Goal: Task Accomplishment & Management: Complete application form

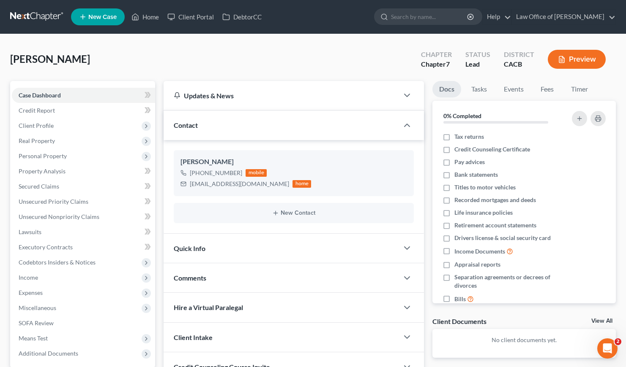
click at [245, 61] on div "[PERSON_NAME] Upgraded Chapter Chapter 7 Status Lead District CACB Preview" at bounding box center [312, 62] width 605 height 37
click at [43, 123] on span "Client Profile" at bounding box center [36, 125] width 35 height 7
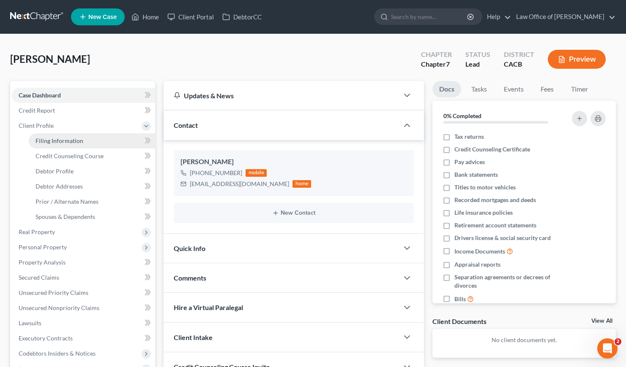
click at [63, 138] on span "Filing Information" at bounding box center [59, 140] width 48 height 7
select select "1"
select select "0"
select select "4"
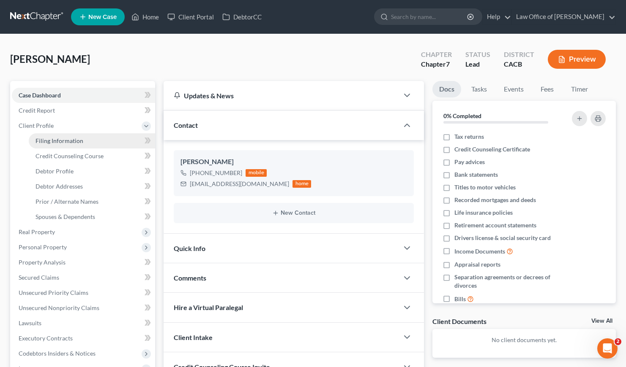
select select "0"
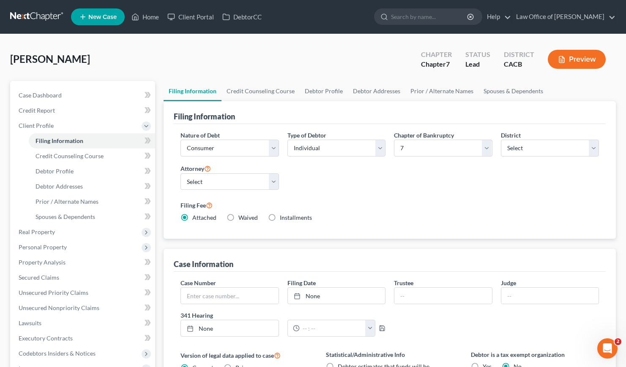
click at [345, 204] on label "Filing Fee" at bounding box center [389, 205] width 418 height 10
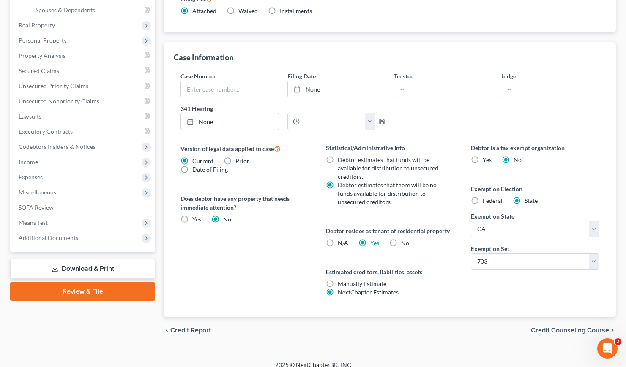
scroll to position [215, 0]
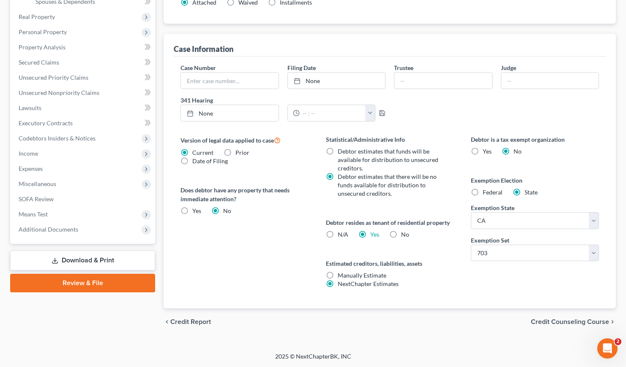
click at [463, 291] on div "Debtor is a tax exempt organization Yes No Exemption Election Federal State Exe…" at bounding box center [534, 222] width 145 height 174
click at [522, 343] on div "[PERSON_NAME] Upgraded Chapter Chapter 7 Status Lead District CACB Preview Peti…" at bounding box center [313, 86] width 626 height 534
click at [259, 270] on div "Version of legal data applied to case Current Prior Date of Filing Legal data v…" at bounding box center [244, 222] width 145 height 174
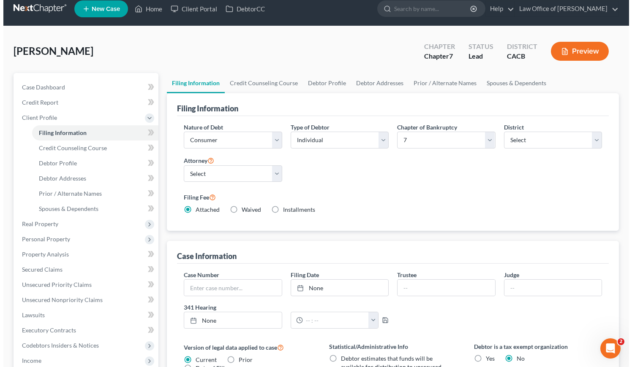
scroll to position [0, 0]
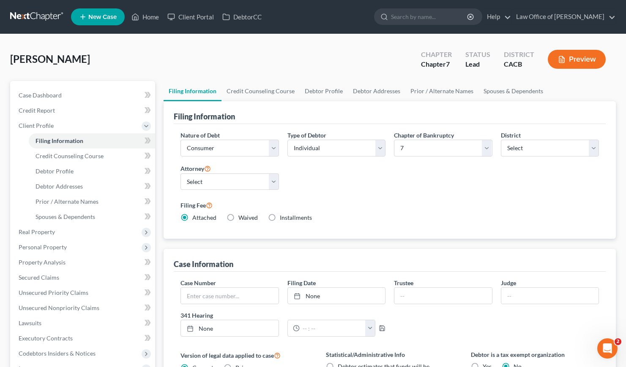
click at [254, 56] on div "[PERSON_NAME] Upgraded Chapter Chapter 7 Status Lead District CACB Preview" at bounding box center [312, 62] width 605 height 37
click at [251, 87] on link "Credit Counseling Course" at bounding box center [260, 91] width 78 height 20
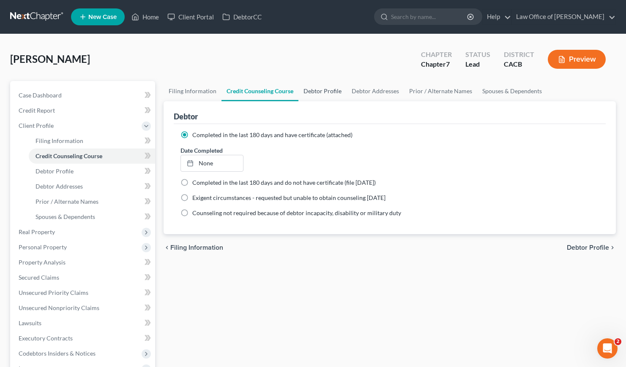
click at [326, 89] on link "Debtor Profile" at bounding box center [322, 91] width 48 height 20
select select "3"
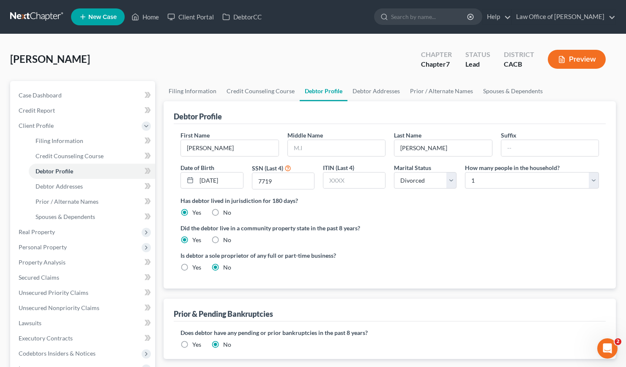
click at [454, 220] on ng-include "First Name [PERSON_NAME] Middle Name Last Name [PERSON_NAME] Suffix Date of Bir…" at bounding box center [389, 205] width 418 height 148
click at [504, 182] on select "Select 1 2 3 4 5 6 7 8 9 10 11 12 13 14 15 16 17 18 19 20" at bounding box center [532, 180] width 134 height 17
select select "1"
click at [465, 172] on select "Select 1 2 3 4 5 6 7 8 9 10 11 12 13 14 15 16 17 18 19 20" at bounding box center [532, 180] width 134 height 17
drag, startPoint x: 493, startPoint y: 201, endPoint x: 433, endPoint y: 138, distance: 87.5
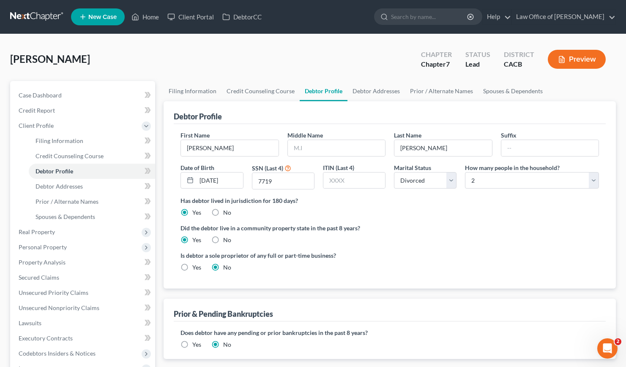
click at [493, 200] on label "Has debtor lived in jurisdiction for 180 days?" at bounding box center [389, 200] width 418 height 9
click at [380, 87] on link "Debtor Addresses" at bounding box center [375, 91] width 57 height 20
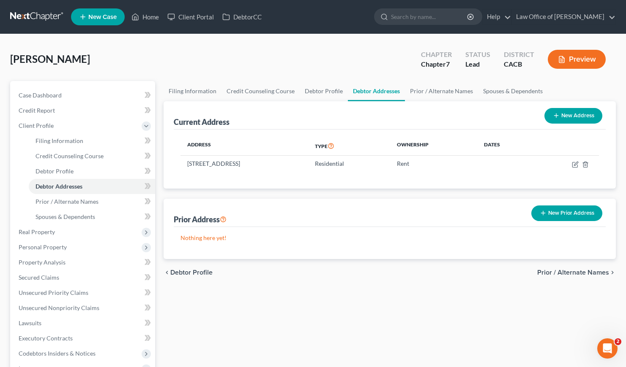
click at [480, 200] on div "Prior Address New Prior Address" at bounding box center [390, 213] width 432 height 28
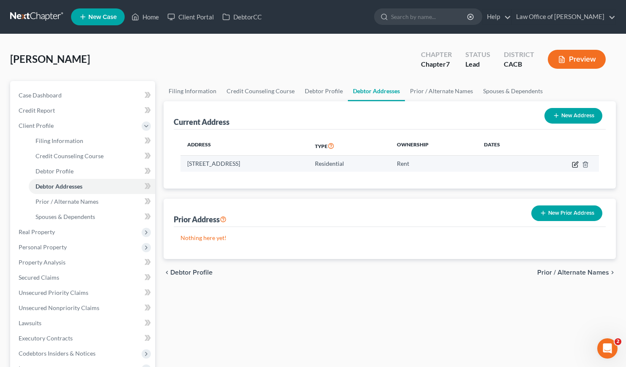
click at [572, 166] on icon "button" at bounding box center [575, 164] width 7 height 7
select select "4"
select select "18"
select select "0"
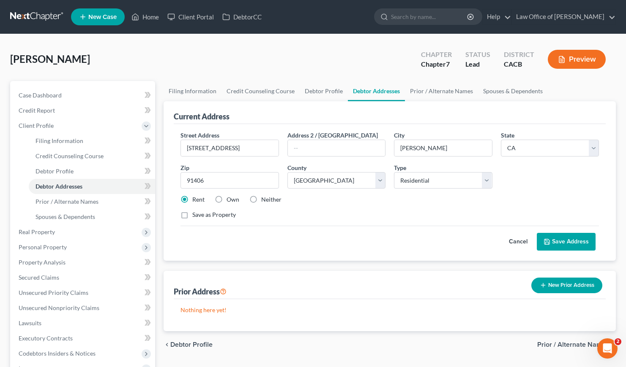
click at [564, 289] on button "New Prior Address" at bounding box center [566, 286] width 71 height 16
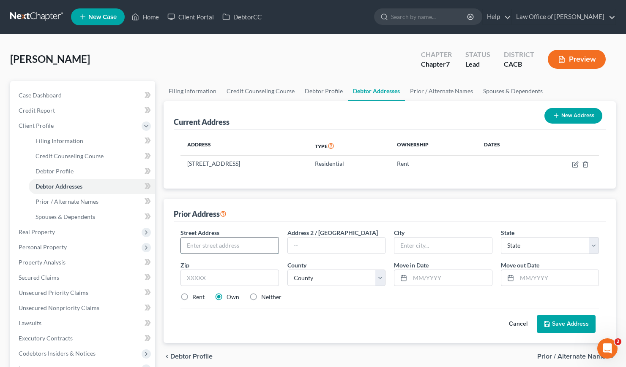
click at [230, 238] on input "text" at bounding box center [229, 246] width 97 height 16
type input "17221"
click at [220, 280] on input "text" at bounding box center [229, 278] width 98 height 17
type input "91406"
click at [337, 315] on div "Cancel Save Address" at bounding box center [389, 320] width 418 height 25
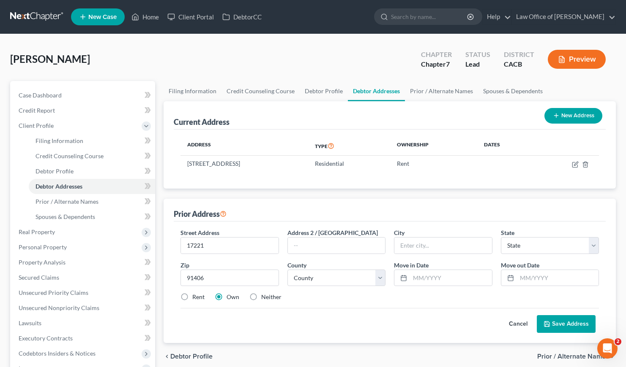
type input "Van Nuys"
select select "4"
click at [230, 247] on input "17221" at bounding box center [229, 246] width 97 height 16
type input "17221 Lemay St."
click at [357, 299] on div "Rent Own Neither" at bounding box center [389, 297] width 427 height 8
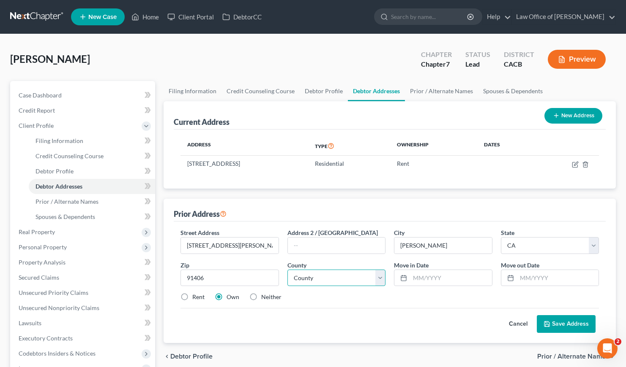
click at [348, 280] on select "County Alameda County Alpine County Amador County Butte County Calaveras County…" at bounding box center [336, 278] width 98 height 17
select select "18"
click at [287, 270] on select "County Alameda County Alpine County Amador County Butte County Calaveras County…" at bounding box center [336, 278] width 98 height 17
click at [446, 279] on input "text" at bounding box center [451, 278] width 82 height 16
click at [291, 193] on div "Current Address New Address Address Type Ownership Dates 6662 Aldea Ave, Van Nu…" at bounding box center [389, 222] width 452 height 242
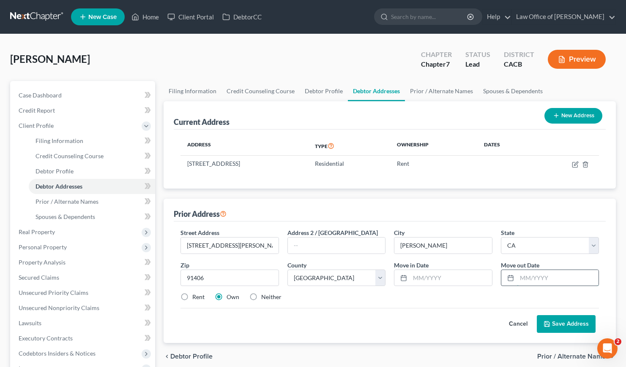
click at [530, 279] on input "text" at bounding box center [558, 278] width 82 height 16
click at [435, 277] on input "text" at bounding box center [451, 278] width 82 height 16
type input "8/1/2017"
click at [542, 275] on input "text" at bounding box center [558, 278] width 82 height 16
type input "8/1/2023"
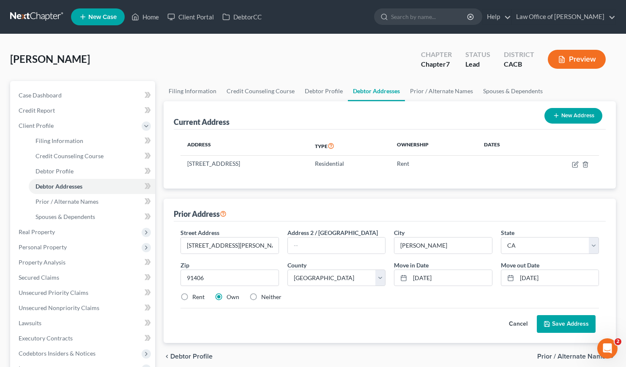
click at [427, 325] on div "Cancel Save Address" at bounding box center [389, 320] width 418 height 25
click at [261, 296] on label "Neither" at bounding box center [271, 297] width 20 height 8
click at [264, 296] on input "Neither" at bounding box center [266, 295] width 5 height 5
radio input "true"
click at [420, 308] on div "Cancel Save Address" at bounding box center [389, 320] width 418 height 25
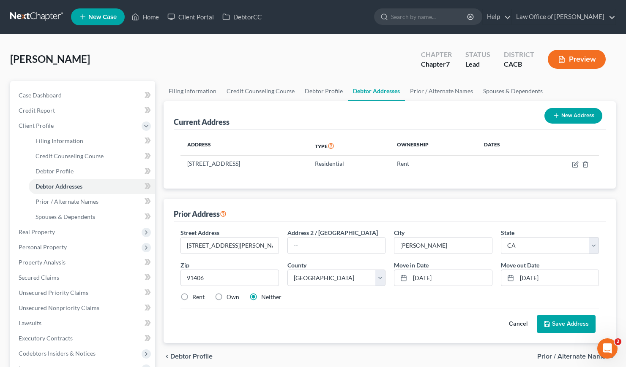
click at [560, 324] on button "Save Address" at bounding box center [565, 325] width 59 height 18
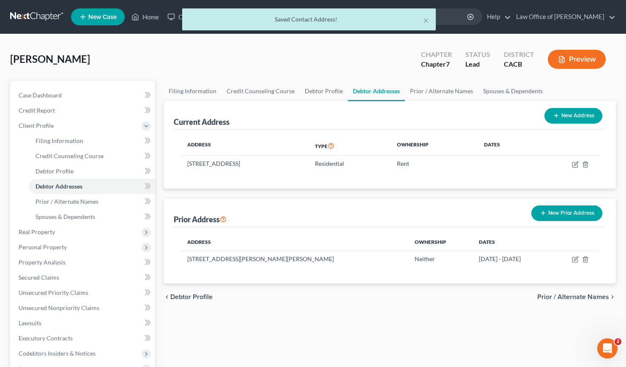
click at [381, 323] on div "Filing Information Credit Counseling Course Debtor Profile Debtor Addresses Pri…" at bounding box center [389, 294] width 460 height 427
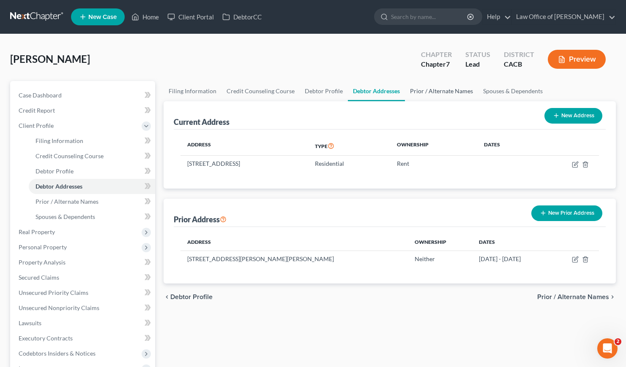
click at [414, 90] on link "Prior / Alternate Names" at bounding box center [441, 91] width 73 height 20
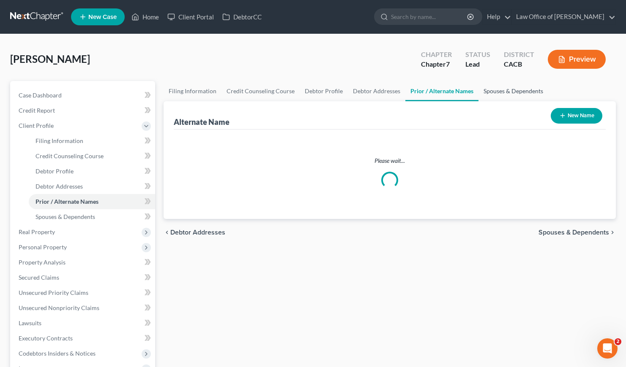
click at [508, 90] on link "Spouses & Dependents" at bounding box center [513, 91] width 70 height 20
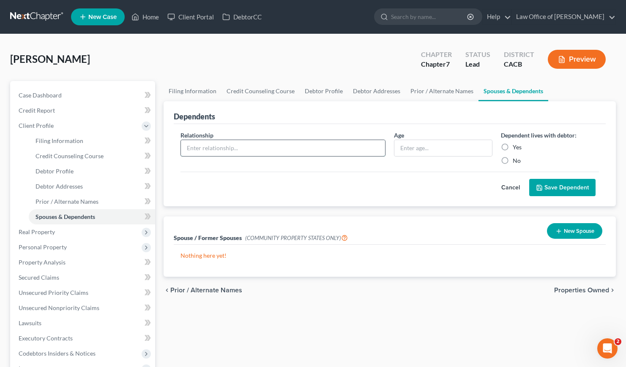
click at [210, 147] on input "text" at bounding box center [283, 148] width 204 height 16
type input "Partner"
click at [424, 145] on input "text" at bounding box center [442, 148] width 97 height 16
click at [512, 146] on label "Yes" at bounding box center [516, 147] width 9 height 8
click at [516, 146] on input "Yes" at bounding box center [518, 145] width 5 height 5
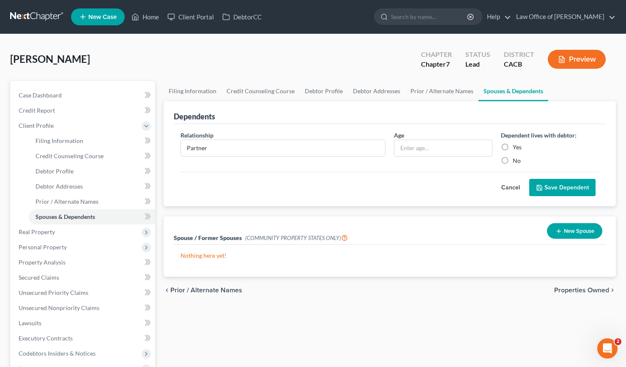
radio input "true"
click at [435, 149] on input "text" at bounding box center [442, 148] width 97 height 16
type input "54"
click at [370, 204] on div "Relationship * Partner Age 54 Dependent lives with debtor: Yes No Cancel Save D…" at bounding box center [390, 165] width 432 height 83
click at [560, 187] on button "Save Dependent" at bounding box center [562, 188] width 66 height 18
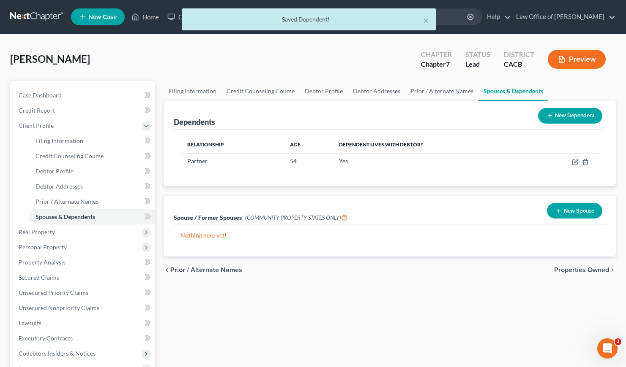
drag, startPoint x: 410, startPoint y: 286, endPoint x: 400, endPoint y: 283, distance: 10.6
click at [410, 284] on div "Filing Information Credit Counseling Course Debtor Profile Debtor Addresses Pri…" at bounding box center [389, 294] width 460 height 427
click at [45, 231] on span "Real Property" at bounding box center [37, 232] width 36 height 7
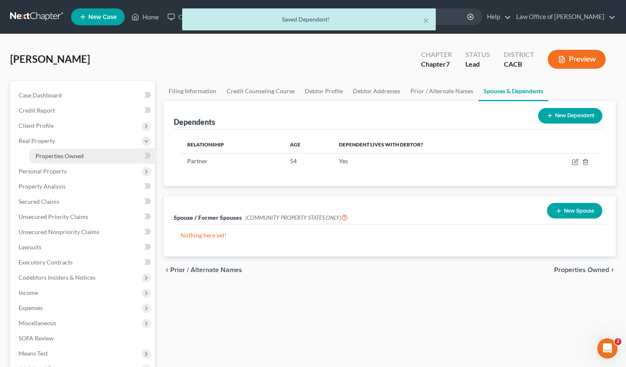
click at [61, 152] on span "Properties Owned" at bounding box center [59, 155] width 48 height 7
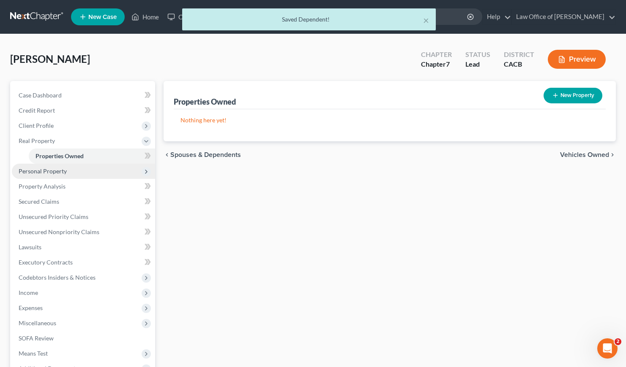
click at [41, 169] on span "Personal Property" at bounding box center [43, 171] width 48 height 7
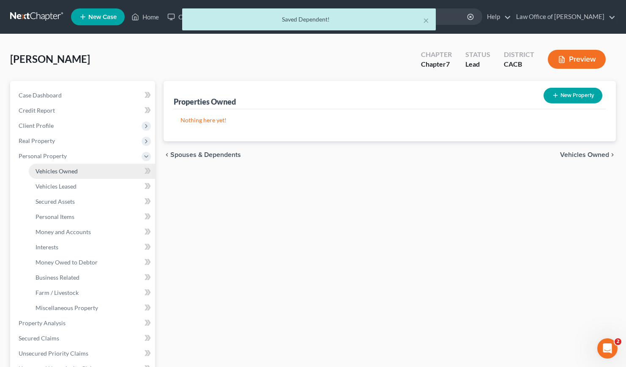
click at [66, 172] on span "Vehicles Owned" at bounding box center [56, 171] width 42 height 7
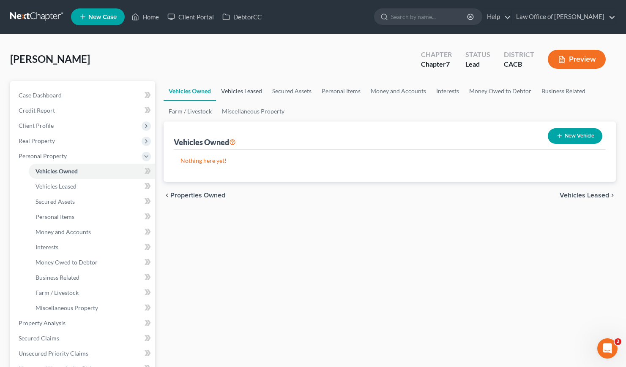
click at [240, 91] on link "Vehicles Leased" at bounding box center [241, 91] width 51 height 20
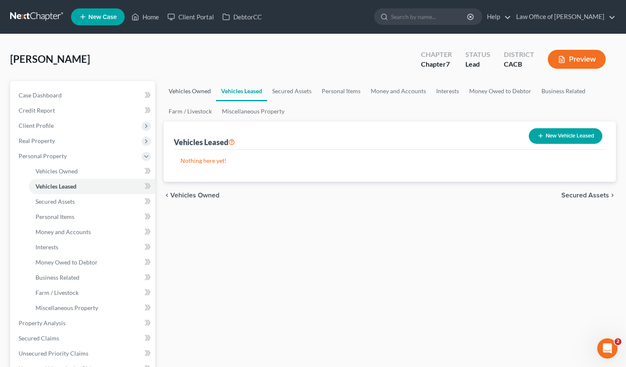
click at [199, 91] on link "Vehicles Owned" at bounding box center [189, 91] width 52 height 20
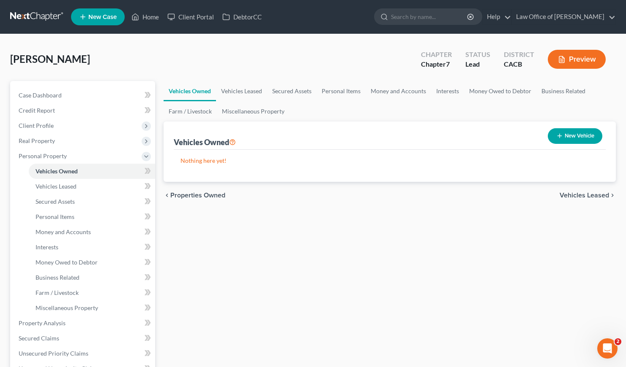
click at [272, 206] on div "chevron_left Properties Owned Vehicles Leased chevron_right" at bounding box center [389, 195] width 452 height 27
click at [579, 138] on button "New Vehicle" at bounding box center [574, 136] width 54 height 16
select select "0"
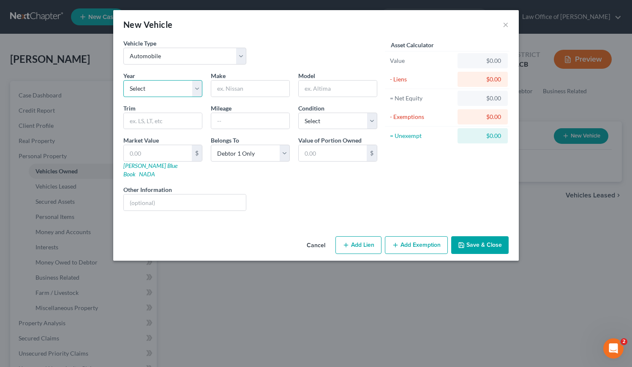
click at [161, 85] on select "Select 2026 2025 2024 2023 2022 2021 2020 2019 2018 2017 2016 2015 2014 2013 20…" at bounding box center [162, 88] width 79 height 17
select select "31"
click at [123, 80] on select "Select 2026 2025 2024 2023 2022 2021 2020 2019 2018 2017 2016 2015 2014 2013 20…" at bounding box center [162, 88] width 79 height 17
click at [246, 90] on input "text" at bounding box center [250, 89] width 78 height 16
drag, startPoint x: 242, startPoint y: 89, endPoint x: 215, endPoint y: 90, distance: 27.0
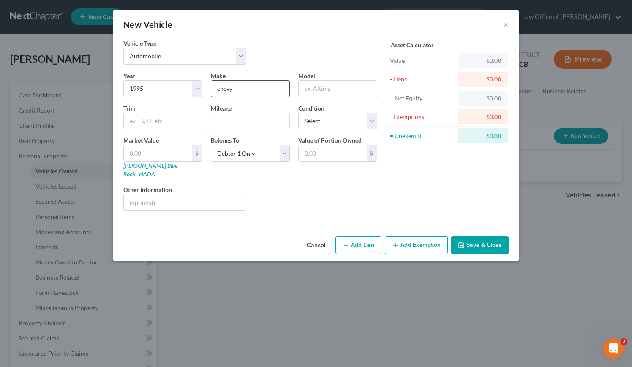
click at [215, 90] on input "chevy" at bounding box center [250, 89] width 78 height 16
type input "Chevrolet"
click at [335, 83] on input "text" at bounding box center [338, 89] width 78 height 16
type input "A"
type input "Silvarado"
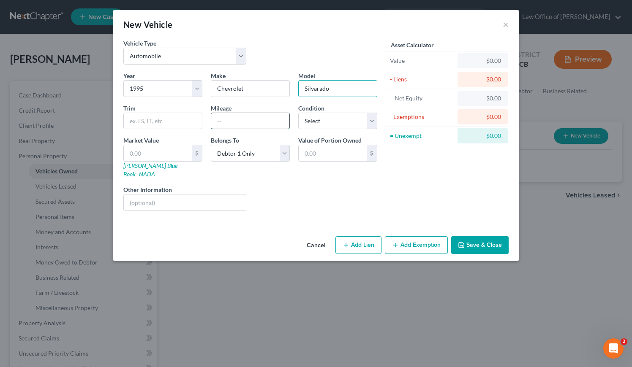
click at [240, 126] on input "text" at bounding box center [250, 121] width 78 height 16
type input "153,000"
click at [311, 124] on select "Select Excellent Very Good Good Fair Poor" at bounding box center [337, 121] width 79 height 17
click at [298, 113] on select "Select Excellent Very Good Good Fair Poor" at bounding box center [337, 121] width 79 height 17
click at [330, 117] on select "Select Excellent Very Good Good Fair Poor" at bounding box center [337, 121] width 79 height 17
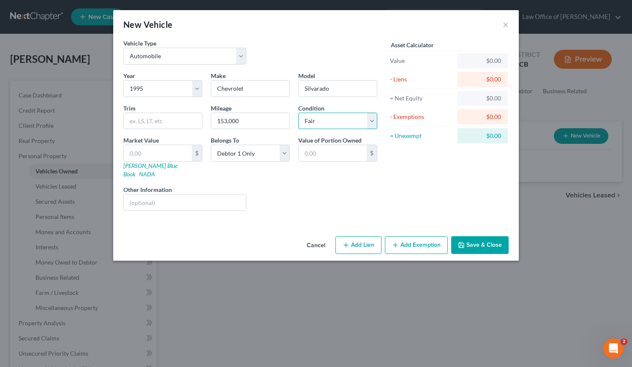
select select "4"
click at [298, 113] on select "Select Excellent Very Good Good Fair Poor" at bounding box center [337, 121] width 79 height 17
click at [182, 195] on input "text" at bounding box center [185, 203] width 122 height 16
click at [322, 197] on div "Liens Select" at bounding box center [315, 198] width 131 height 26
click at [184, 195] on input "Paid off." at bounding box center [185, 203] width 122 height 16
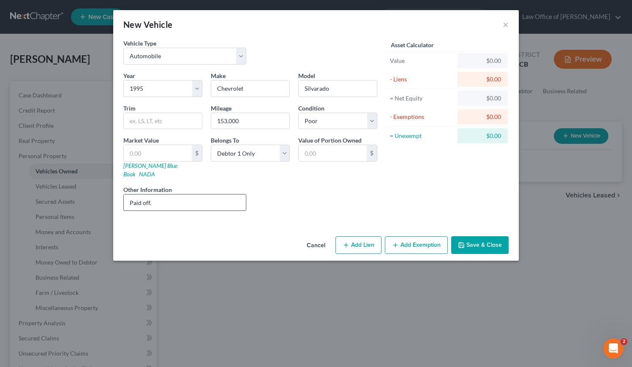
click at [181, 195] on input "Paid off." at bounding box center [185, 203] width 122 height 16
type input "Paid off. Not Running."
click at [324, 202] on div "Liens Select" at bounding box center [315, 198] width 131 height 26
click at [289, 168] on div "Belongs To * Select Debtor 1 Only Debtor 2 Only Debtor 1 And Debtor 2 Only At L…" at bounding box center [250, 157] width 87 height 43
click at [500, 238] on button "Save & Close" at bounding box center [479, 246] width 57 height 18
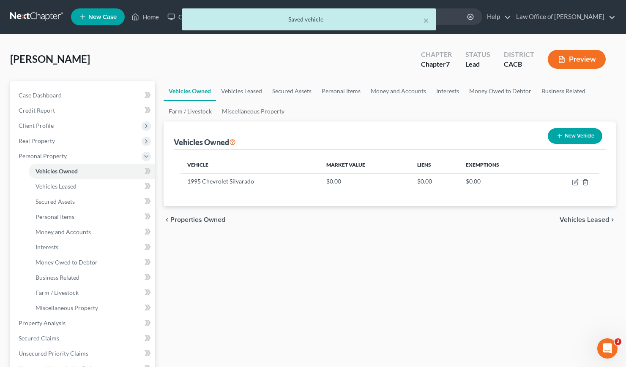
click at [575, 136] on button "New Vehicle" at bounding box center [574, 136] width 54 height 16
select select "0"
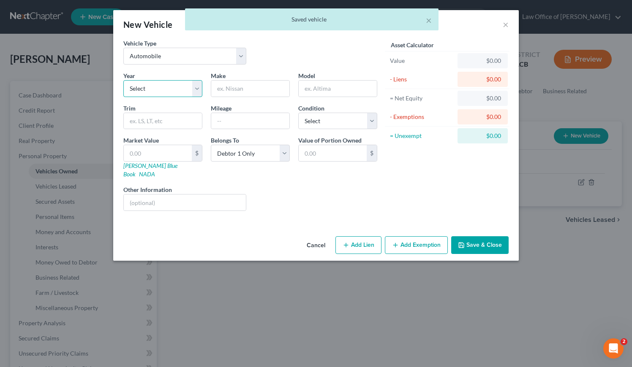
click at [161, 90] on select "Select 2026 2025 2024 2023 2022 2021 2020 2019 2018 2017 2016 2015 2014 2013 20…" at bounding box center [162, 88] width 79 height 17
select select "8"
click at [123, 80] on select "Select 2026 2025 2024 2023 2022 2021 2020 2019 2018 2017 2016 2015 2014 2013 20…" at bounding box center [162, 88] width 79 height 17
click at [245, 85] on input "text" at bounding box center [250, 89] width 78 height 16
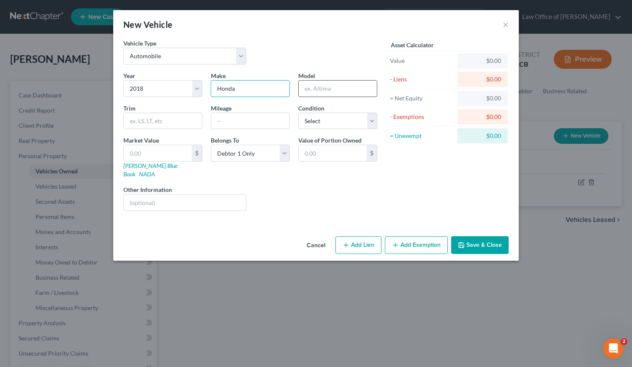
type input "Honda"
click at [337, 86] on input "text" at bounding box center [338, 89] width 78 height 16
type input "Civic"
click at [240, 125] on input "text" at bounding box center [250, 121] width 78 height 16
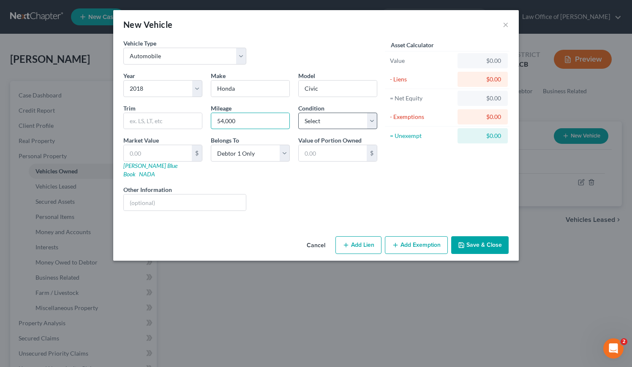
type input "54,000"
click at [332, 119] on select "Select Excellent Very Good Good Fair Poor" at bounding box center [337, 121] width 79 height 17
click at [298, 113] on select "Select Excellent Very Good Good Fair Poor" at bounding box center [337, 121] width 79 height 17
click at [337, 124] on select "Select Excellent Very Good Good Fair Poor" at bounding box center [337, 121] width 79 height 17
click at [298, 113] on select "Select Excellent Very Good Good Fair Poor" at bounding box center [337, 121] width 79 height 17
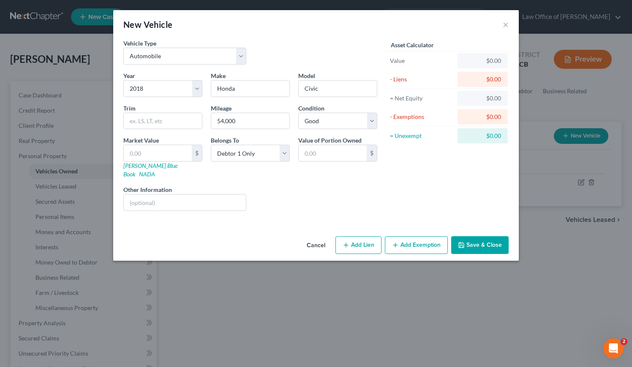
click at [312, 193] on div "Liens Select" at bounding box center [315, 198] width 131 height 26
click at [178, 195] on input "text" at bounding box center [185, 203] width 122 height 16
click at [341, 122] on select "Select Excellent Very Good Good Fair Poor" at bounding box center [337, 121] width 79 height 17
select select "3"
click at [298, 113] on select "Select Excellent Very Good Good Fair Poor" at bounding box center [337, 121] width 79 height 17
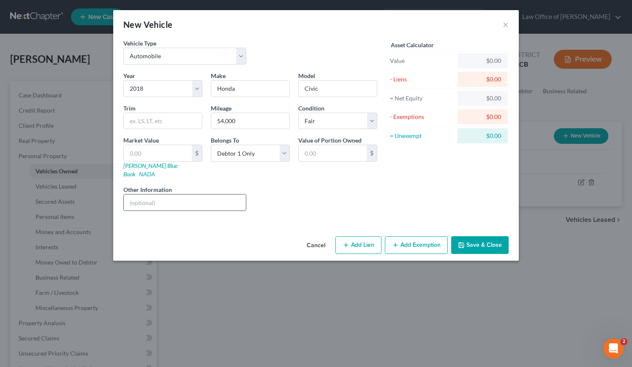
click at [171, 195] on input "text" at bounding box center [185, 203] width 122 height 16
type input "I"
type input "Financed"
drag, startPoint x: 161, startPoint y: 197, endPoint x: 124, endPoint y: 196, distance: 37.6
click at [124, 196] on input "Financed" at bounding box center [185, 203] width 122 height 16
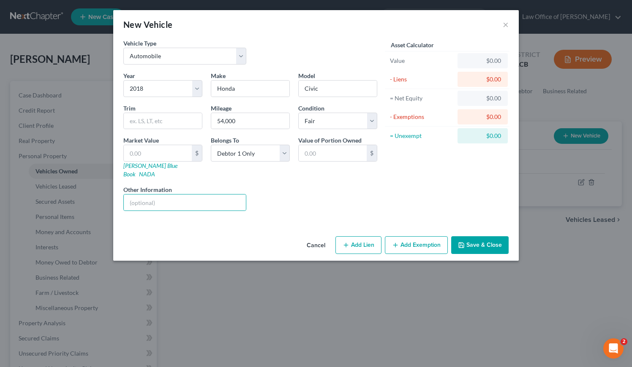
click at [370, 200] on div "Liens Select" at bounding box center [315, 198] width 131 height 26
click at [362, 237] on button "Add Lien" at bounding box center [358, 246] width 46 height 18
select select "0"
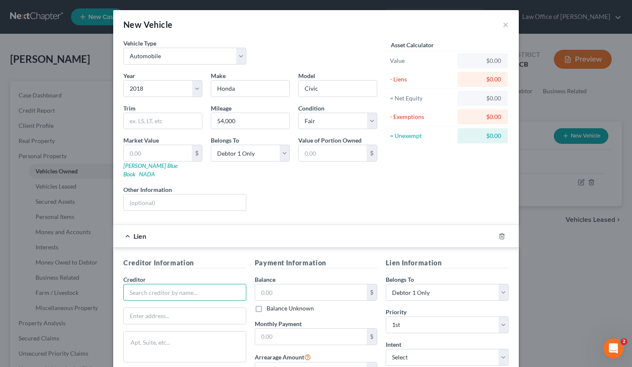
click at [150, 284] on input "text" at bounding box center [184, 292] width 123 height 17
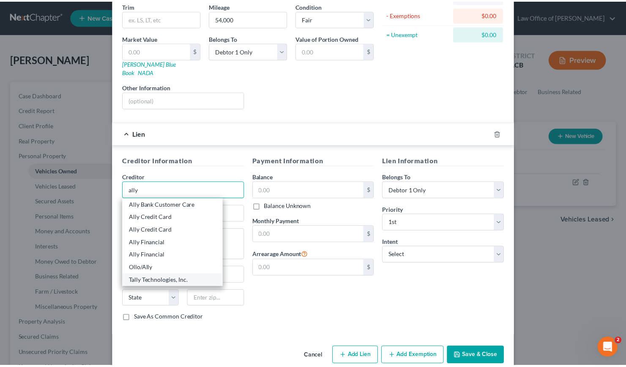
scroll to position [109, 0]
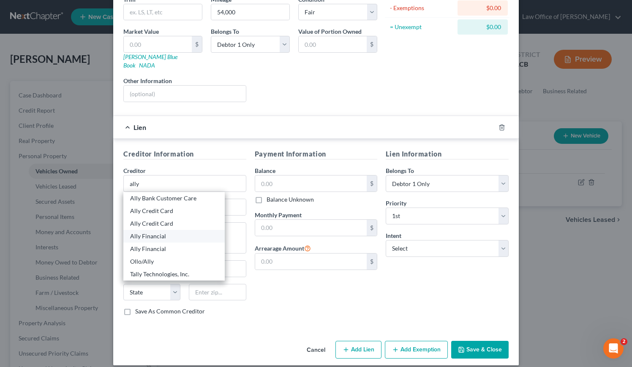
click at [153, 232] on div "Ally Financial" at bounding box center [174, 236] width 88 height 8
type input "Ally Financial"
type input "200 Renaissance Ctr., #B0"
type input "Detroit"
select select "23"
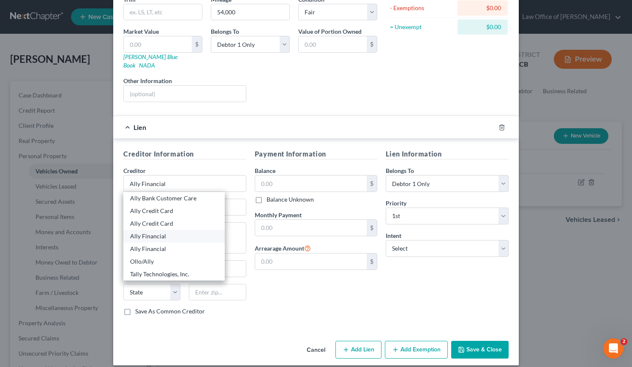
type input "48243"
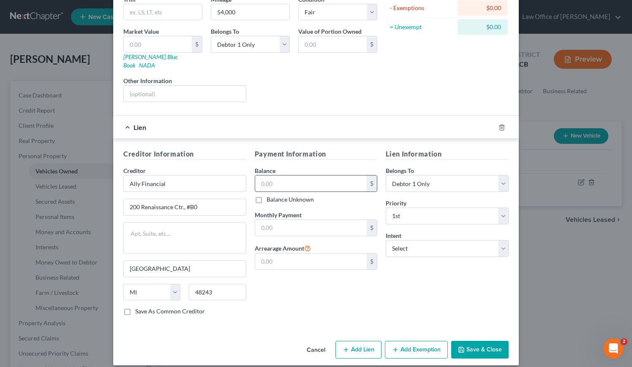
click at [280, 176] on input "text" at bounding box center [311, 184] width 112 height 16
click at [303, 228] on div "$" at bounding box center [316, 228] width 123 height 17
click at [303, 220] on input "text" at bounding box center [311, 228] width 112 height 16
type input "890.94"
click at [439, 245] on select "Select Surrender Redeem Reaffirm Avoid Other" at bounding box center [447, 248] width 123 height 17
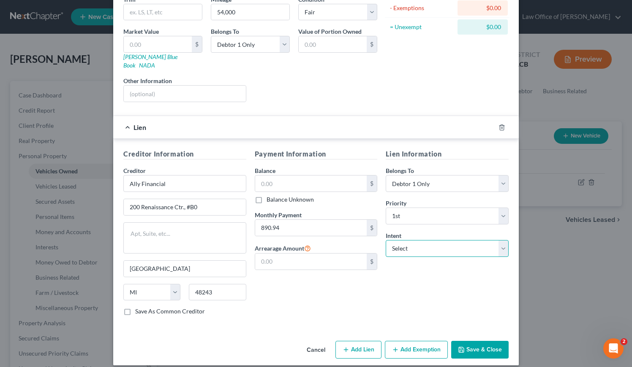
select select "2"
click at [386, 240] on select "Select Surrender Redeem Reaffirm Avoid Other" at bounding box center [447, 248] width 123 height 17
click at [293, 176] on input "text" at bounding box center [311, 184] width 112 height 16
type input "0.00"
click at [479, 344] on button "Save & Close" at bounding box center [479, 350] width 57 height 18
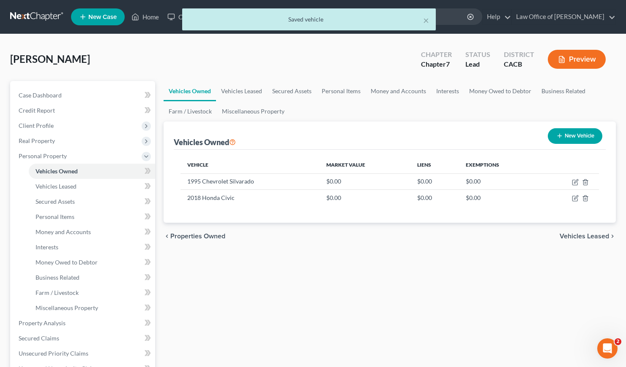
click at [414, 287] on div "Vehicles Owned Vehicles Leased Secured Assets Personal Items Money and Accounts…" at bounding box center [389, 325] width 460 height 488
drag, startPoint x: 423, startPoint y: 273, endPoint x: 409, endPoint y: 271, distance: 14.2
click at [420, 272] on div "Vehicles Owned Vehicles Leased Secured Assets Personal Items Money and Accounts…" at bounding box center [389, 325] width 460 height 488
click at [251, 90] on link "Vehicles Leased" at bounding box center [241, 91] width 51 height 20
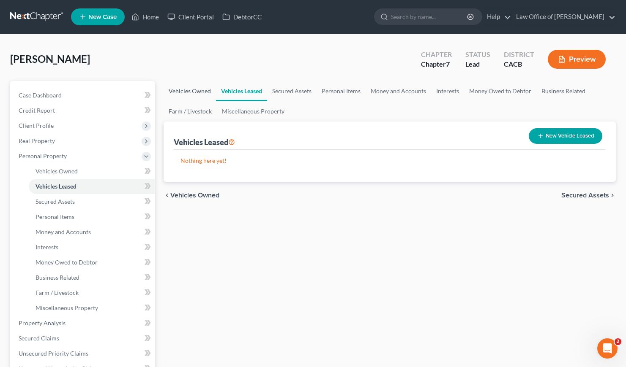
click at [190, 94] on link "Vehicles Owned" at bounding box center [189, 91] width 52 height 20
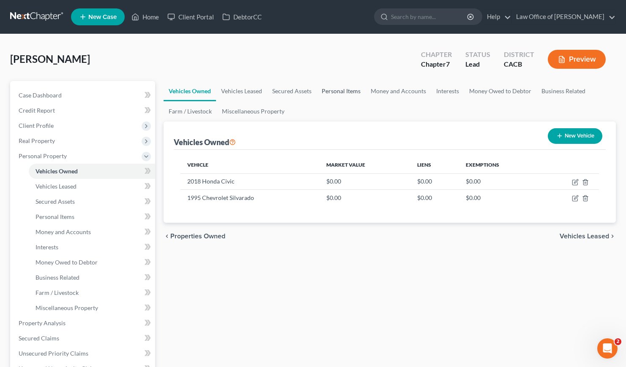
click at [349, 90] on link "Personal Items" at bounding box center [340, 91] width 49 height 20
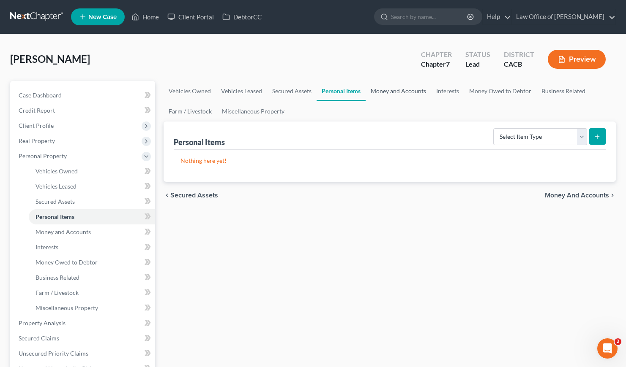
click at [391, 90] on link "Money and Accounts" at bounding box center [397, 91] width 65 height 20
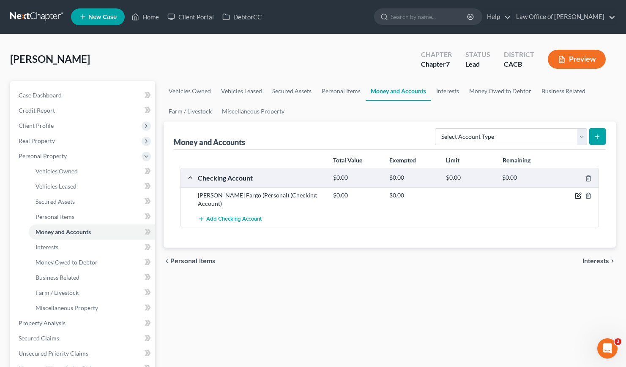
click at [578, 197] on icon "button" at bounding box center [577, 196] width 7 height 7
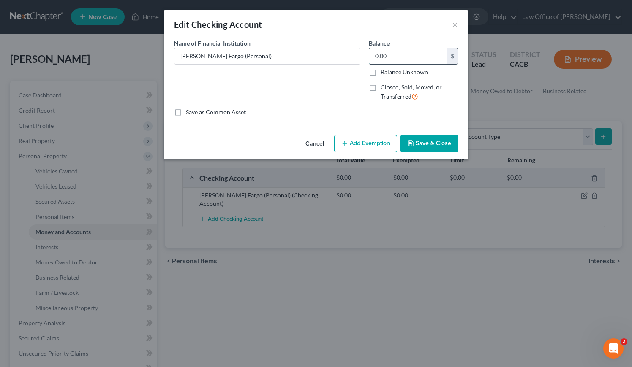
click at [403, 59] on input "0.00" at bounding box center [408, 56] width 78 height 16
type input "300"
click at [374, 147] on button "Add Exemption" at bounding box center [365, 144] width 63 height 18
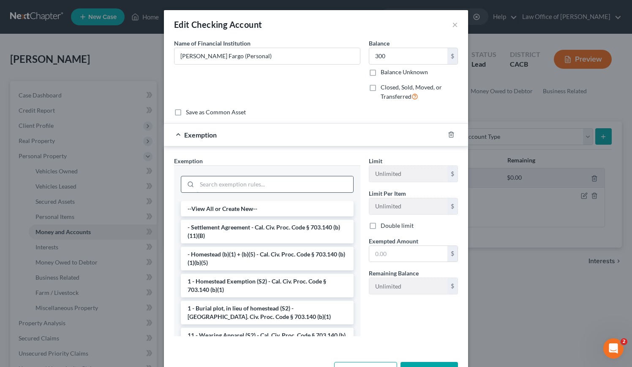
click at [234, 188] on input "search" at bounding box center [275, 185] width 156 height 16
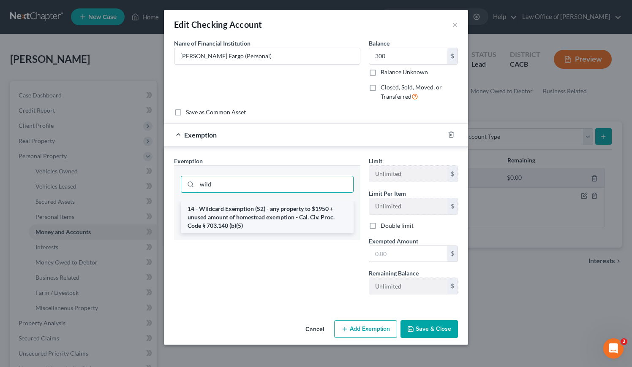
type input "wild"
click at [239, 220] on li "14 - Wildcard Exemption (S2) - any property to $1950 + unused amount of homeste…" at bounding box center [267, 217] width 173 height 32
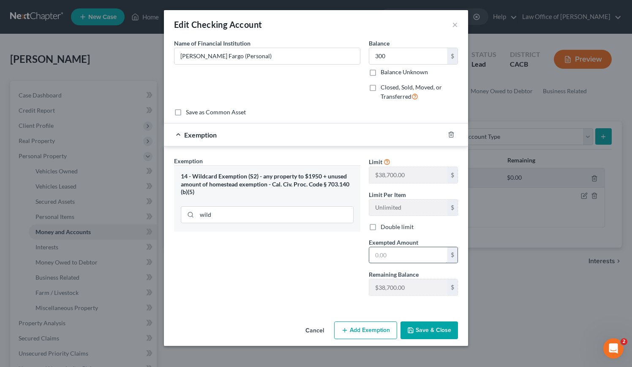
click at [385, 259] on input "text" at bounding box center [408, 256] width 78 height 16
type input "300"
drag, startPoint x: 261, startPoint y: 263, endPoint x: 357, endPoint y: 286, distance: 98.2
click at [261, 263] on div "Exemption Set must be selected for CA. Exemption * 14 - Wildcard Exemption (S2)…" at bounding box center [267, 230] width 195 height 146
click at [428, 329] on button "Save & Close" at bounding box center [428, 331] width 57 height 18
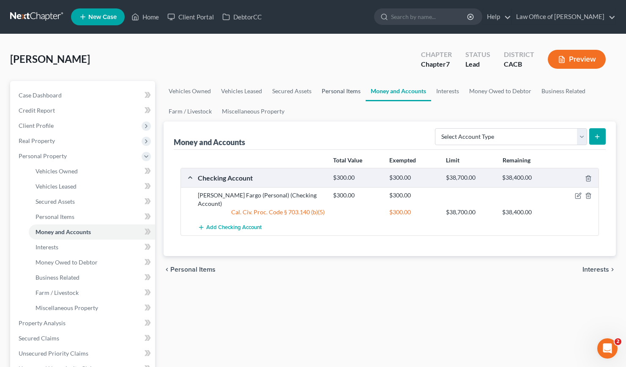
click at [347, 90] on link "Personal Items" at bounding box center [340, 91] width 49 height 20
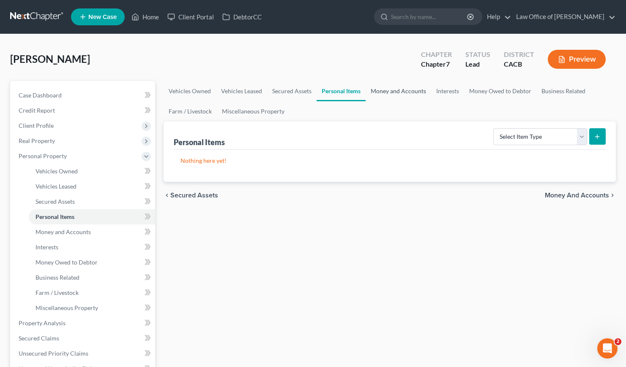
click at [389, 90] on link "Money and Accounts" at bounding box center [397, 91] width 65 height 20
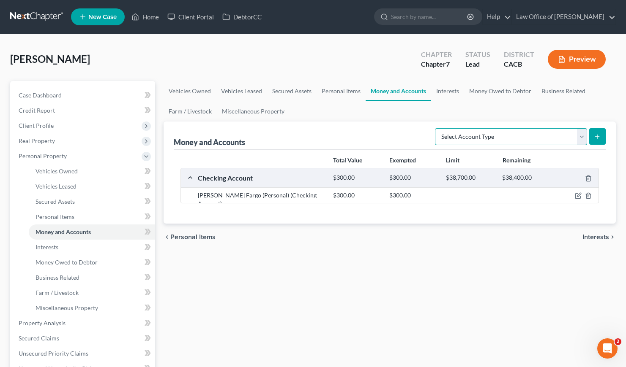
click at [490, 137] on select "Select Account Type Brokerage Cash on Hand Certificates of Deposit Checking Acc…" at bounding box center [511, 136] width 152 height 17
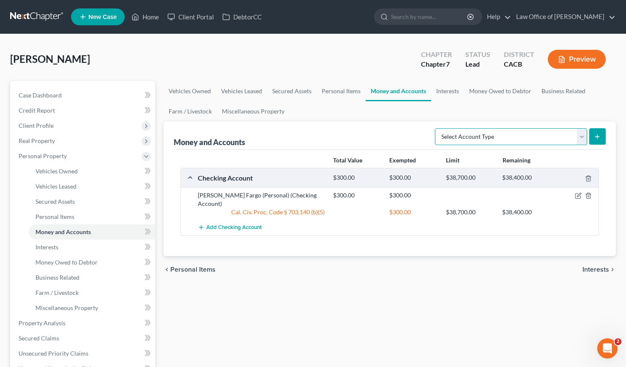
select select "savings"
click at [436, 128] on select "Select Account Type Brokerage Cash on Hand Certificates of Deposit Checking Acc…" at bounding box center [511, 136] width 152 height 17
click at [593, 136] on icon "submit" at bounding box center [596, 136] width 7 height 7
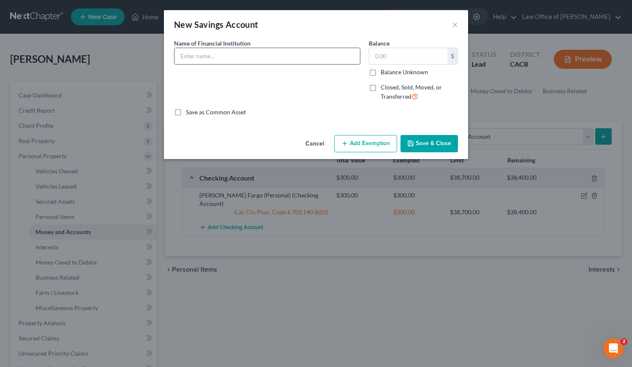
click at [246, 51] on input "text" at bounding box center [266, 56] width 185 height 16
type input "Wells Fargo (Personal)"
click at [395, 58] on input "text" at bounding box center [408, 56] width 78 height 16
type input "1,000"
click at [374, 148] on button "Add Exemption" at bounding box center [365, 144] width 63 height 18
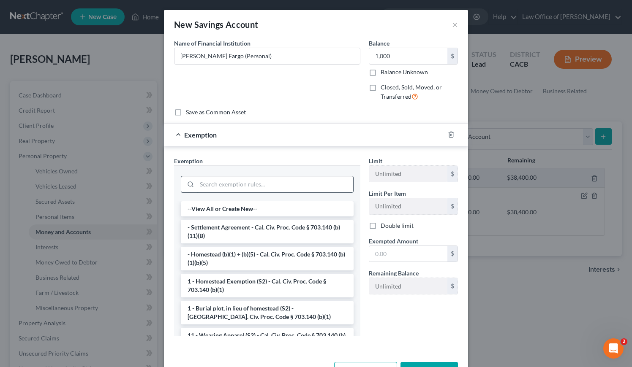
click at [235, 185] on input "search" at bounding box center [275, 185] width 156 height 16
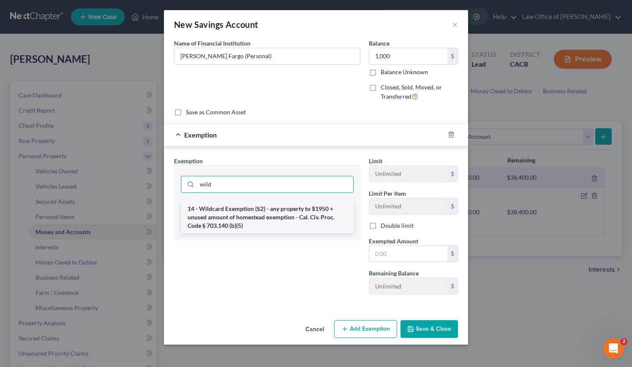
type input "wild"
click at [238, 214] on li "14 - Wildcard Exemption (S2) - any property to $1950 + unused amount of homeste…" at bounding box center [267, 217] width 173 height 32
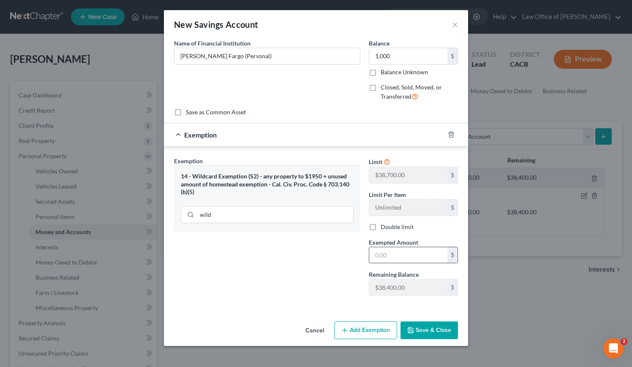
click at [388, 256] on input "text" at bounding box center [408, 256] width 78 height 16
type input "1,000"
click at [434, 334] on button "Save & Close" at bounding box center [428, 331] width 57 height 18
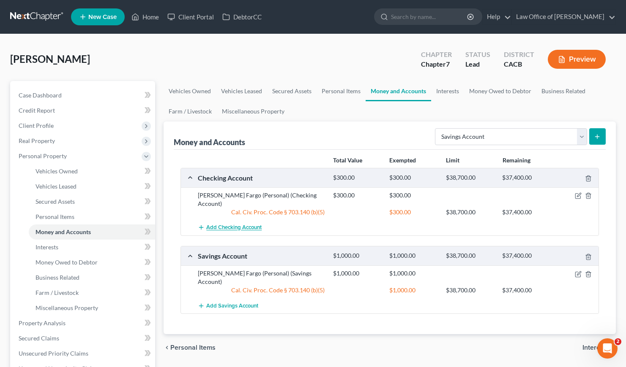
click at [231, 225] on span "Add Checking Account" at bounding box center [233, 228] width 55 height 7
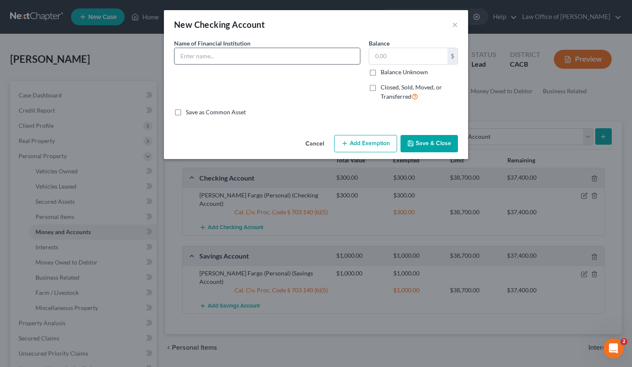
click at [263, 56] on input "text" at bounding box center [266, 56] width 185 height 16
type input "Bank of America (Joint w/Girlfriend)"
click at [394, 60] on input "text" at bounding box center [408, 56] width 78 height 16
type input "200"
click at [384, 147] on button "Add Exemption" at bounding box center [365, 144] width 63 height 18
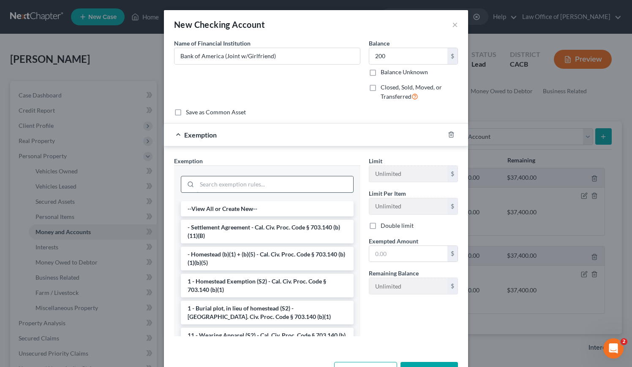
click at [238, 177] on input "search" at bounding box center [275, 185] width 156 height 16
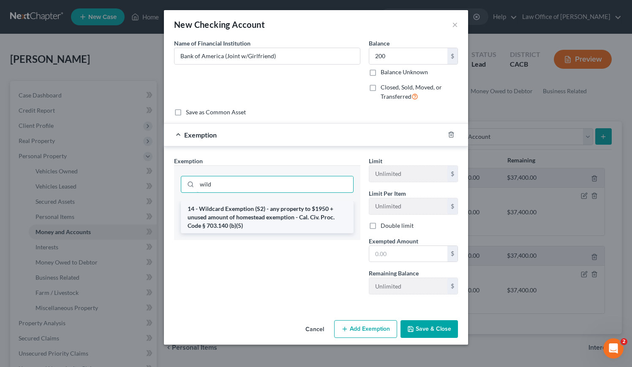
type input "wild"
drag, startPoint x: 229, startPoint y: 221, endPoint x: 237, endPoint y: 224, distance: 8.4
click at [229, 221] on li "14 - Wildcard Exemption (S2) - any property to $1950 + unused amount of homeste…" at bounding box center [267, 217] width 173 height 32
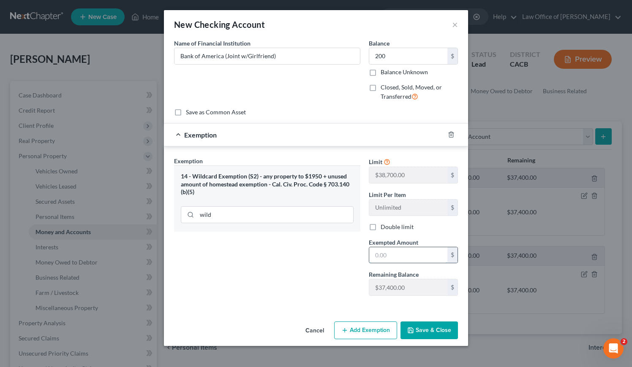
click at [415, 254] on input "text" at bounding box center [408, 256] width 78 height 16
type input "200"
click at [440, 331] on button "Save & Close" at bounding box center [428, 331] width 57 height 18
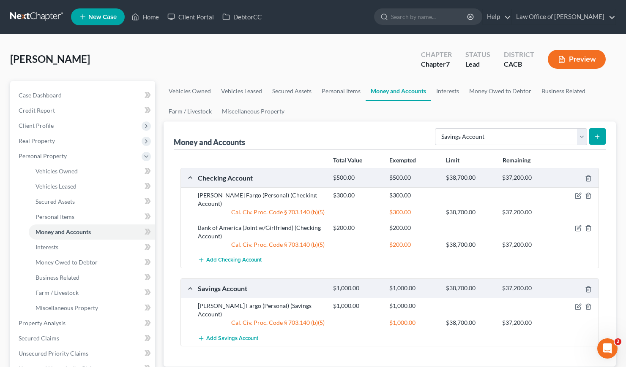
click at [327, 33] on nav "Home New Case Client Portal DebtorCC Law Office of Sevan Gorginian megan@gorgin…" at bounding box center [313, 17] width 626 height 34
click at [42, 126] on span "Client Profile" at bounding box center [36, 125] width 35 height 7
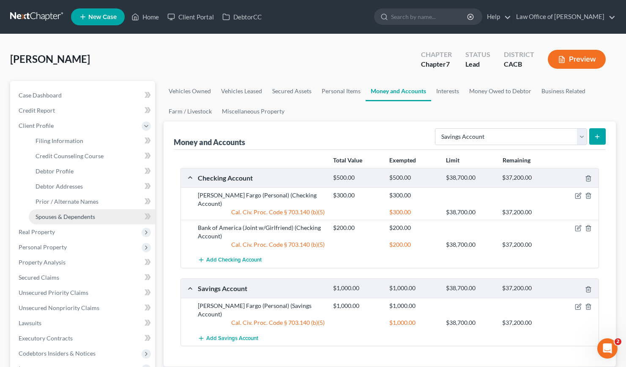
click at [80, 216] on span "Spouses & Dependents" at bounding box center [65, 216] width 60 height 7
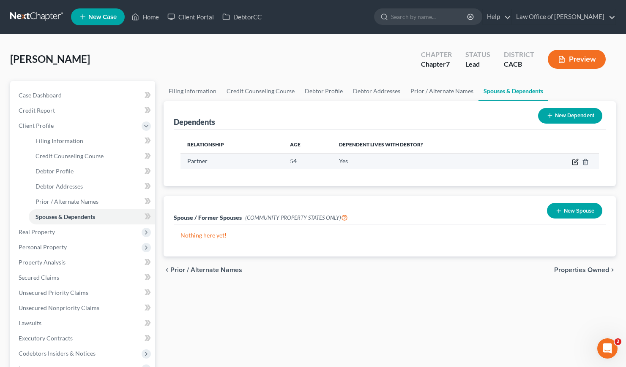
click at [575, 162] on icon "button" at bounding box center [575, 162] width 7 height 7
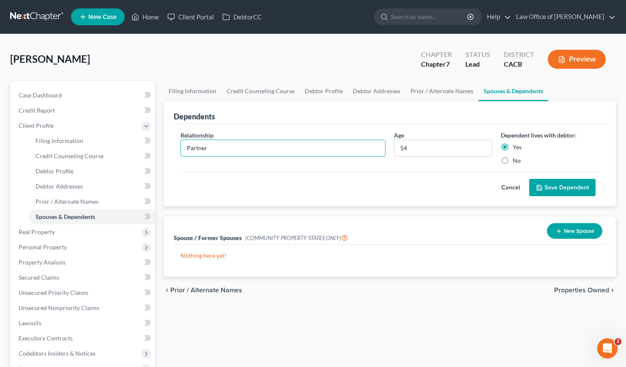
drag, startPoint x: 240, startPoint y: 145, endPoint x: 174, endPoint y: 144, distance: 66.3
click at [174, 144] on div "Relationship * Partner Age 54 Dependent lives with debtor: Yes No Cancel Save D…" at bounding box center [390, 165] width 432 height 83
type input "Girlfriend"
click at [570, 189] on button "Save Dependent" at bounding box center [562, 188] width 66 height 18
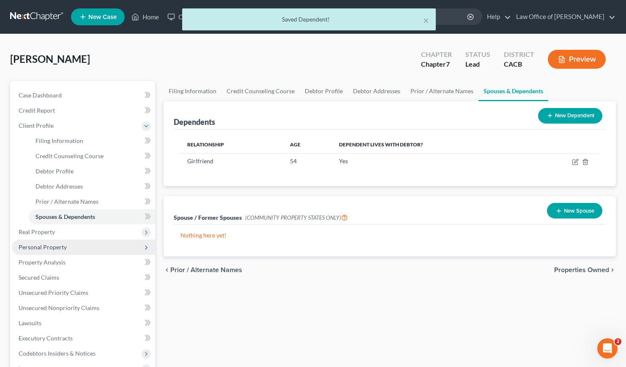
click at [52, 248] on span "Personal Property" at bounding box center [43, 247] width 48 height 7
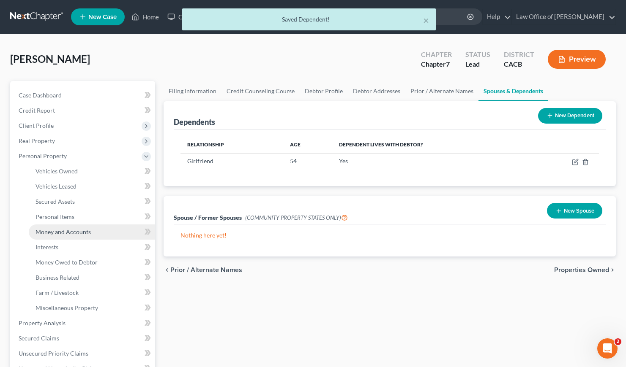
click at [71, 231] on span "Money and Accounts" at bounding box center [62, 232] width 55 height 7
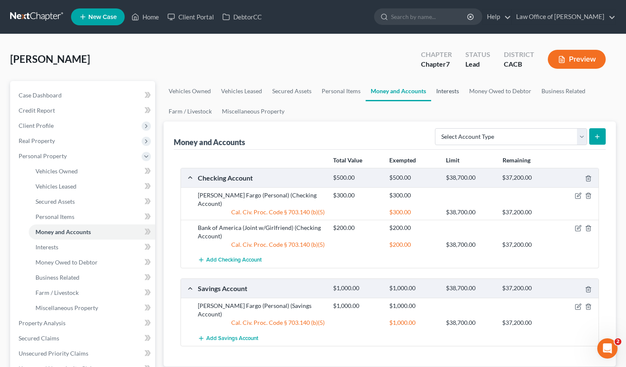
click at [431, 89] on link "Interests" at bounding box center [447, 91] width 33 height 20
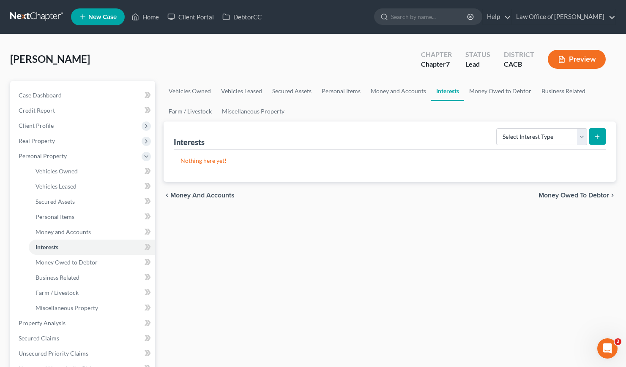
click at [333, 239] on div "Vehicles Owned Vehicles Leased Secured Assets Personal Items Money and Accounts…" at bounding box center [389, 325] width 460 height 488
click at [525, 140] on select "Select Interest Type 401K Annuity Bond Education IRA Government Bond Government…" at bounding box center [541, 136] width 91 height 17
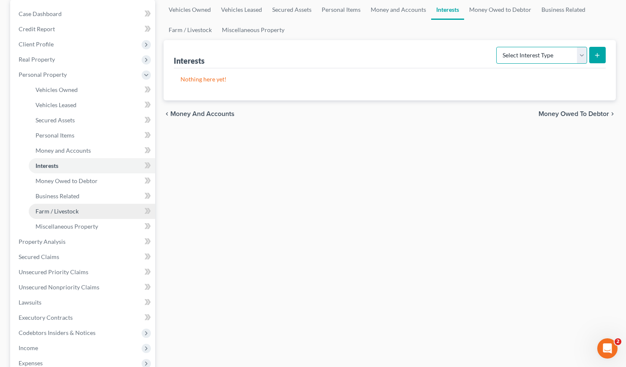
scroll to position [86, 0]
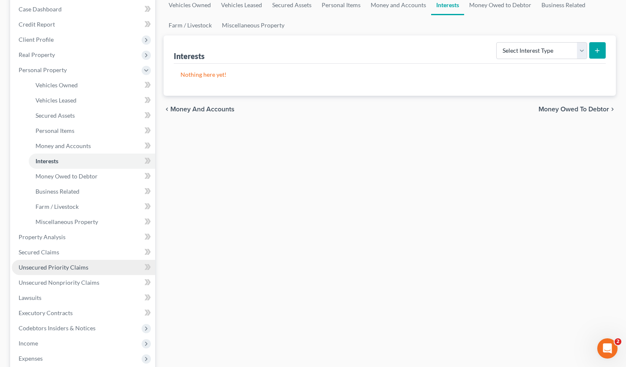
click at [61, 270] on span "Unsecured Priority Claims" at bounding box center [54, 267] width 70 height 7
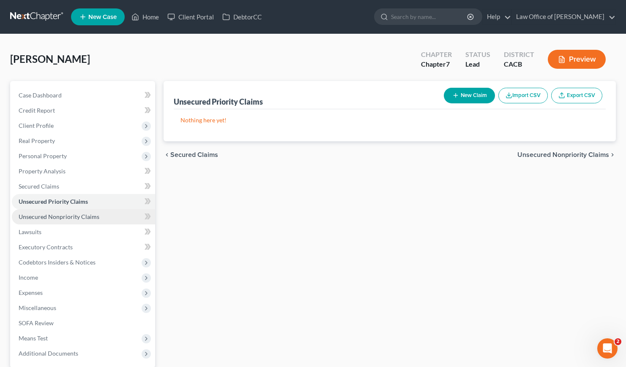
click at [56, 215] on span "Unsecured Nonpriority Claims" at bounding box center [59, 216] width 81 height 7
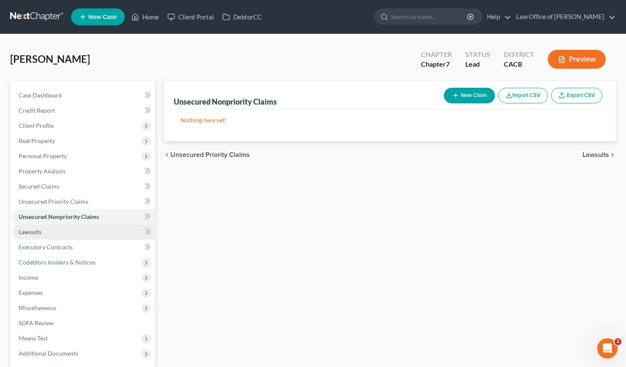
click at [29, 229] on span "Lawsuits" at bounding box center [30, 232] width 23 height 7
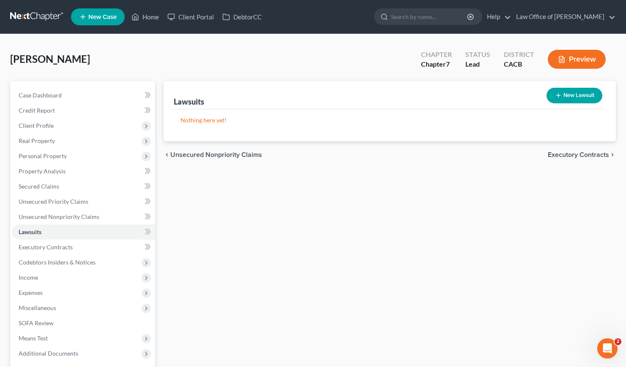
click at [579, 95] on button "New Lawsuit" at bounding box center [574, 96] width 56 height 16
select select "0"
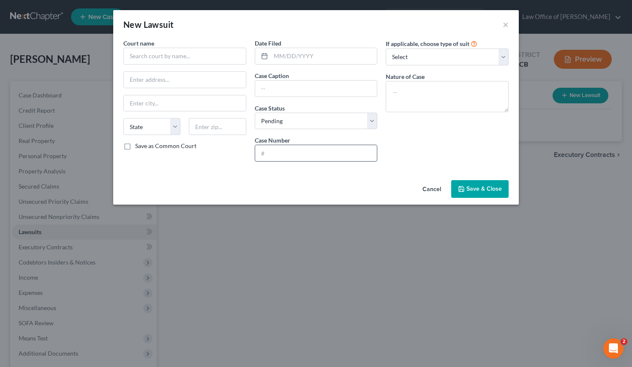
click at [303, 156] on input "text" at bounding box center [316, 153] width 122 height 16
click at [171, 58] on input "text" at bounding box center [184, 56] width 123 height 17
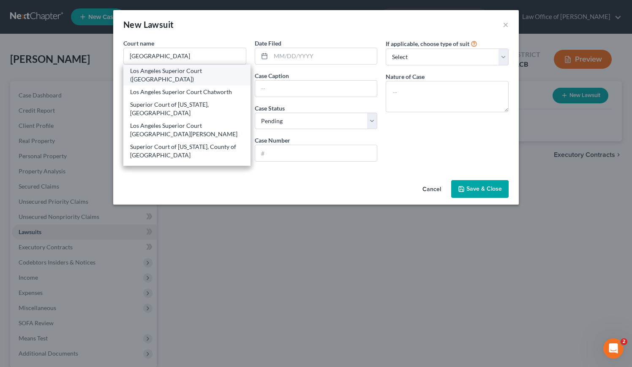
click at [177, 77] on div "Los Angeles Superior Court (Chatsworth Courthouse)" at bounding box center [187, 75] width 114 height 17
type input "Los Angeles Superior Court (Chatsworth Courthouse)"
type input "9425 Penfield Ave"
type input "Chatsworth"
select select "4"
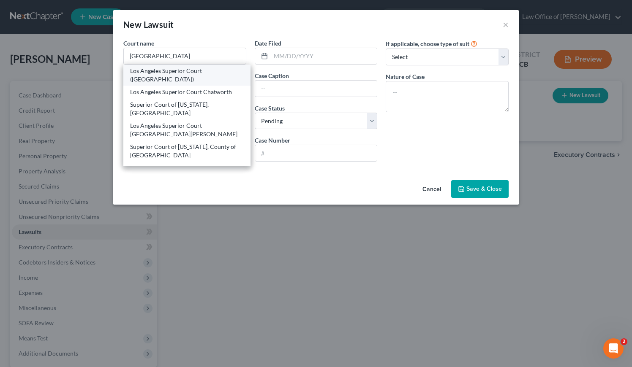
type input "91311"
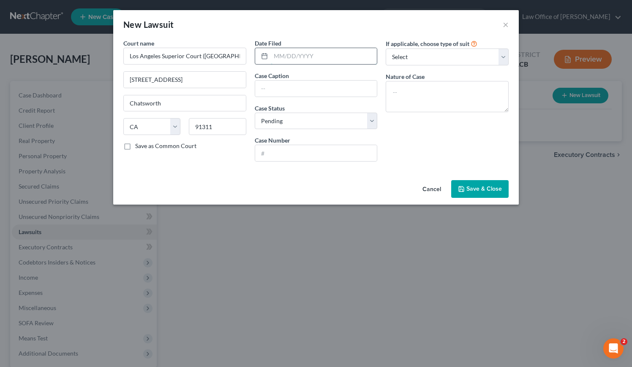
click at [302, 55] on input "text" at bounding box center [324, 56] width 106 height 16
click at [294, 158] on input "text" at bounding box center [316, 153] width 122 height 16
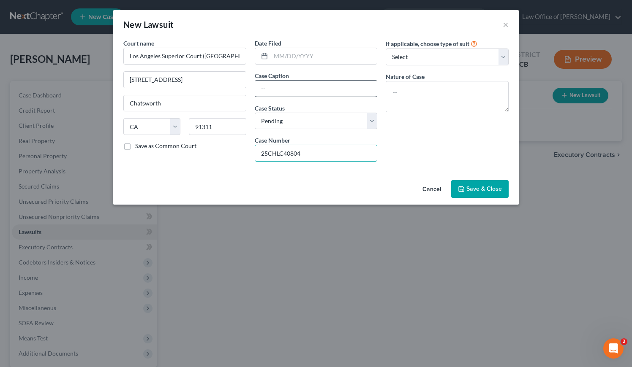
type input "25CHLC40804"
click at [318, 87] on input "text" at bounding box center [316, 89] width 122 height 16
type input "capital one"
click at [447, 138] on div "If applicable, choose type of suit Select Repossession Garnishment Foreclosure …" at bounding box center [446, 104] width 131 height 130
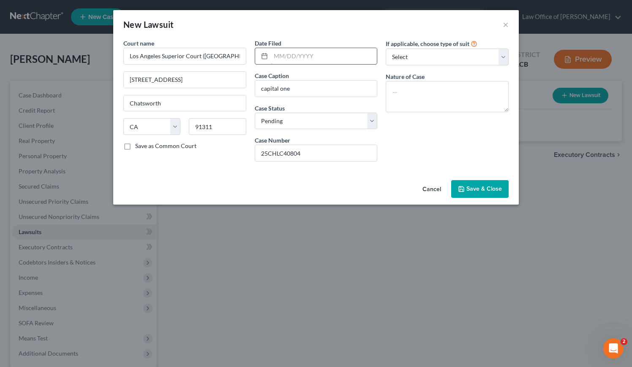
click at [296, 52] on input "text" at bounding box center [324, 56] width 106 height 16
type input "08/01/2025"
click at [495, 194] on button "Save & Close" at bounding box center [479, 189] width 57 height 18
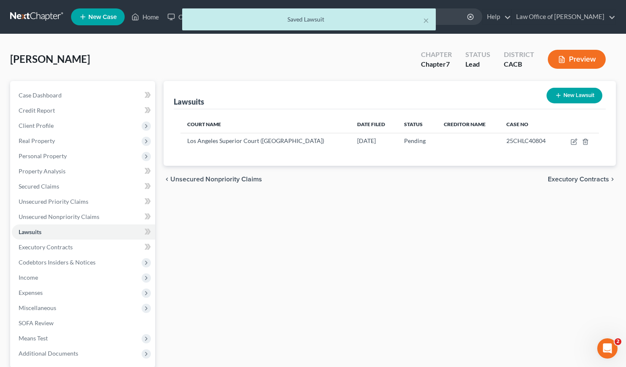
click at [385, 212] on div "Lawsuits New Lawsuit Court Name Date Filed Status Creditor Name Case No Los Ang…" at bounding box center [389, 249] width 460 height 336
click at [278, 244] on div "Lawsuits New Lawsuit Court Name Date Filed Status Creditor Name Case No Los Ang…" at bounding box center [389, 249] width 460 height 336
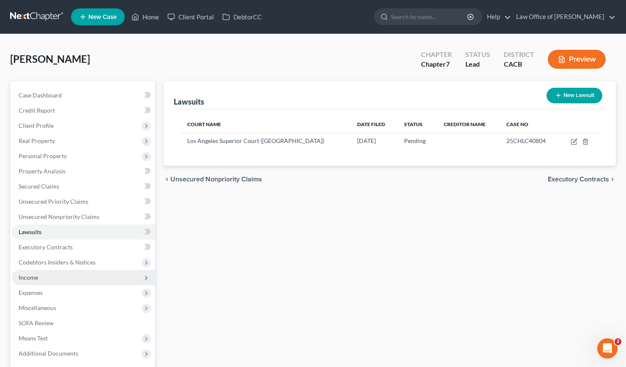
click at [27, 277] on span "Income" at bounding box center [28, 277] width 19 height 7
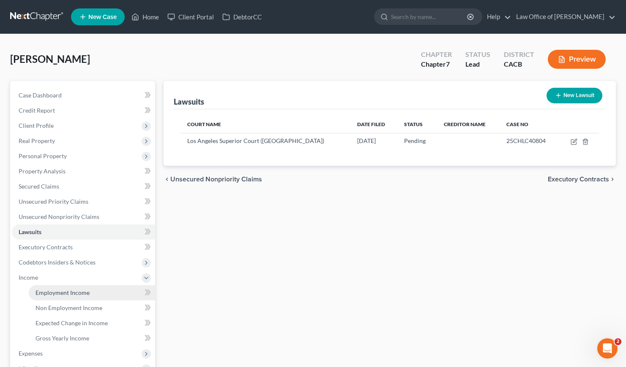
click at [67, 292] on span "Employment Income" at bounding box center [62, 292] width 54 height 7
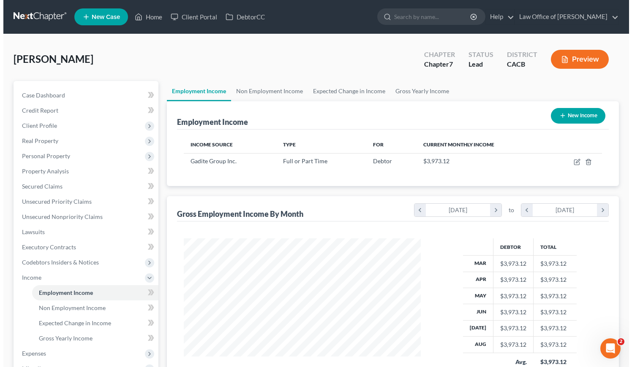
scroll to position [151, 254]
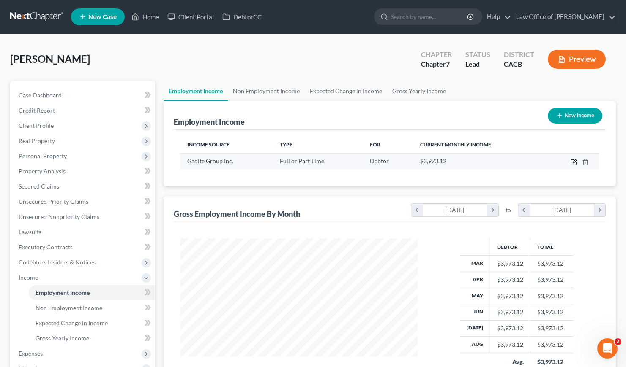
click at [572, 161] on icon "button" at bounding box center [573, 162] width 7 height 7
select select "0"
select select "4"
select select "0"
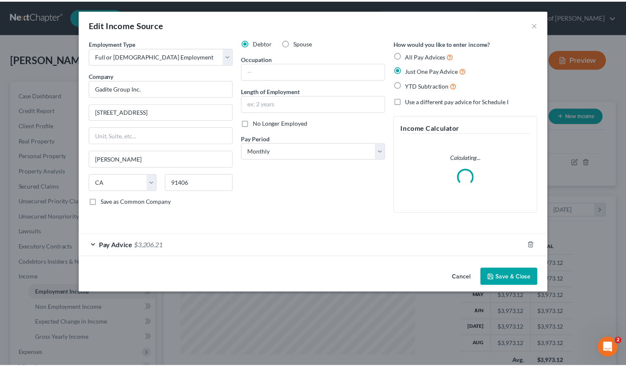
scroll to position [151, 256]
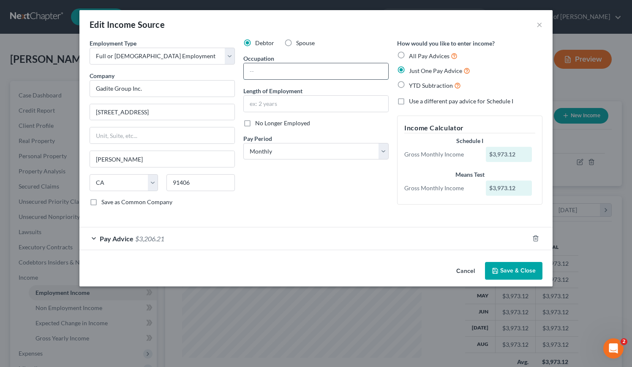
click at [275, 70] on input "text" at bounding box center [316, 71] width 144 height 16
type input "Security Guard"
click at [271, 106] on input "text" at bounding box center [316, 104] width 144 height 16
type input "3 years"
click at [297, 186] on div "Debtor Spouse Occupation Security Guard Length of Employment 3 years No Longer …" at bounding box center [316, 126] width 154 height 174
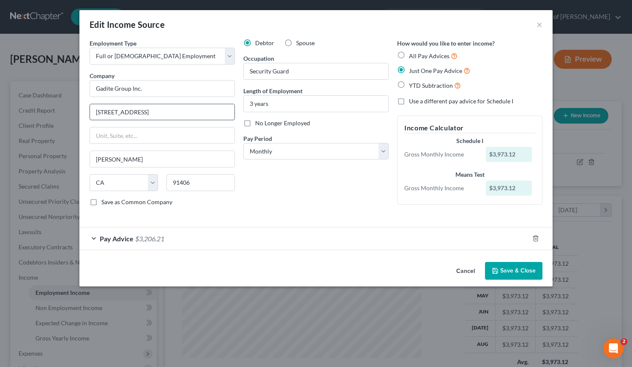
click at [205, 117] on input "7120 Hayvenhurst Ave, Ste. 104" at bounding box center [162, 112] width 144 height 16
click at [114, 136] on input "text" at bounding box center [162, 136] width 144 height 16
type input "7020, unit g"
click at [110, 112] on input "7120 Hayvenhurst Ave, Ste. 104" at bounding box center [162, 112] width 144 height 16
drag, startPoint x: 181, startPoint y: 113, endPoint x: 157, endPoint y: 113, distance: 23.7
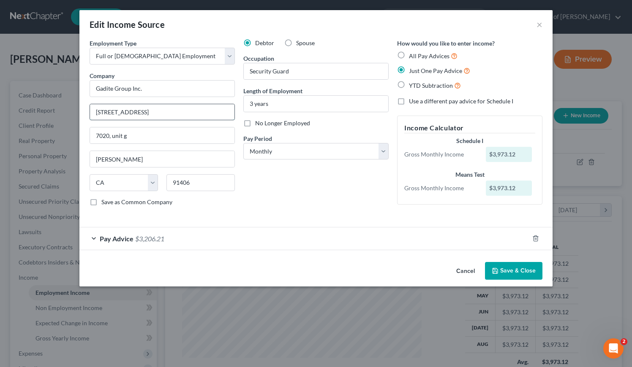
click at [157, 113] on input "7020 Hayvenhurst Ave, Ste. 104" at bounding box center [162, 112] width 144 height 16
type input "7020 Hayvenhurst Ave, Unit G"
drag, startPoint x: 139, startPoint y: 134, endPoint x: 86, endPoint y: 134, distance: 52.4
click at [86, 134] on div "Employment Type * Select Full or Part Time Employment Self Employment Company *…" at bounding box center [162, 126] width 154 height 174
click at [299, 199] on div "Debtor Spouse Occupation Security Guard Length of Employment 3 years No Longer …" at bounding box center [316, 126] width 154 height 174
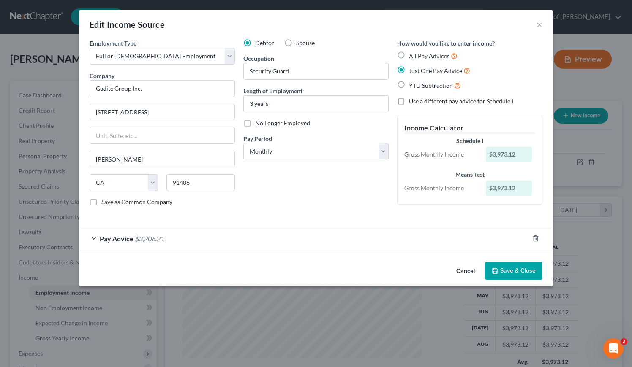
click at [354, 183] on div "Debtor Spouse Occupation Security Guard Length of Employment 3 years No Longer …" at bounding box center [316, 126] width 154 height 174
click at [519, 273] on button "Save & Close" at bounding box center [513, 271] width 57 height 18
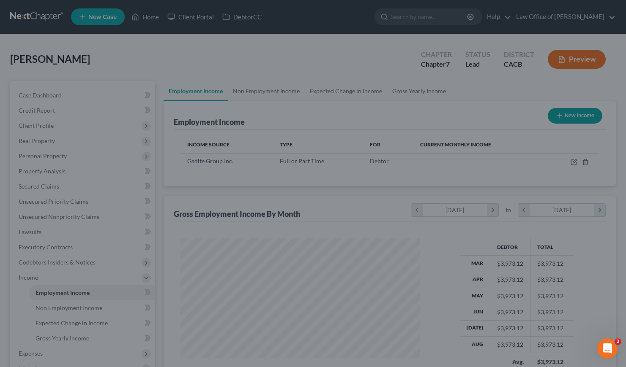
scroll to position [422249, 422147]
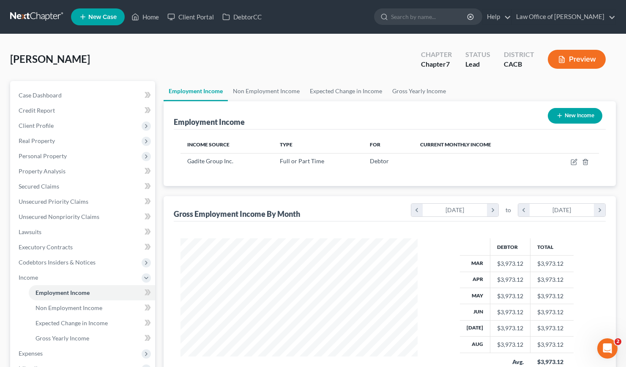
click at [279, 188] on div "Employment Income New Income Income Source Type For Current Monthly Income Gadi…" at bounding box center [389, 255] width 452 height 309
click at [235, 62] on div "Padilla, Guillermo Upgraded Chapter Chapter 7 Status Lead District CACB Preview" at bounding box center [312, 62] width 605 height 37
click at [266, 93] on link "Non Employment Income" at bounding box center [266, 91] width 77 height 20
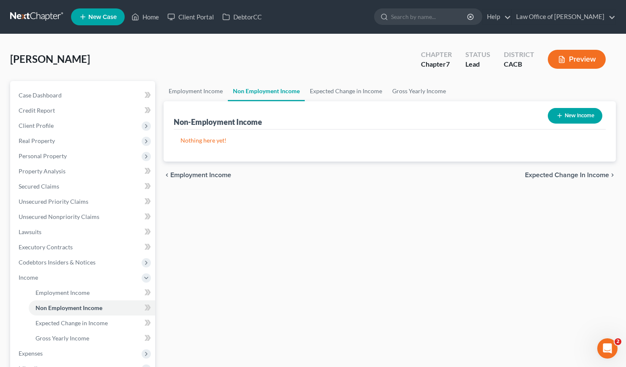
click at [287, 259] on div "Employment Income Non Employment Income Expected Change in Income Gross Yearly …" at bounding box center [389, 279] width 460 height 397
click at [397, 91] on link "Gross Yearly Income" at bounding box center [419, 91] width 64 height 20
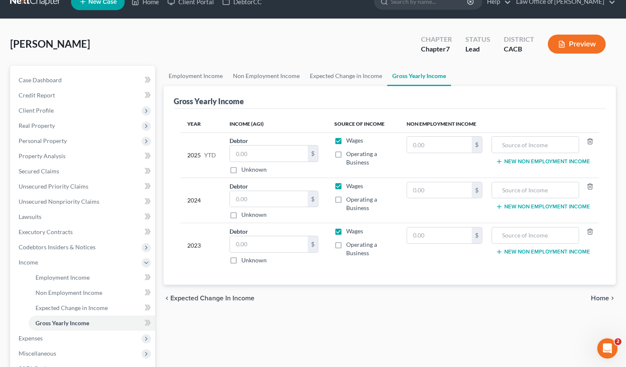
scroll to position [142, 0]
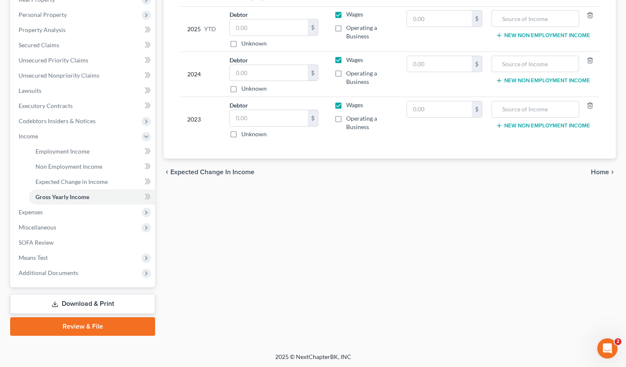
click at [284, 238] on div "Employment Income Non Employment Income Expected Change in Income Gross Yearly …" at bounding box center [389, 138] width 460 height 397
drag, startPoint x: 316, startPoint y: 241, endPoint x: 308, endPoint y: 239, distance: 9.0
click at [316, 240] on div "Employment Income Non Employment Income Expected Change in Income Gross Yearly …" at bounding box center [389, 138] width 460 height 397
click at [25, 210] on span "Expenses" at bounding box center [31, 212] width 24 height 7
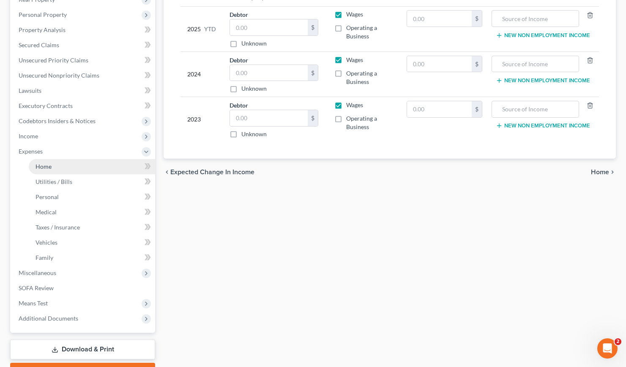
click at [49, 166] on span "Home" at bounding box center [43, 166] width 16 height 7
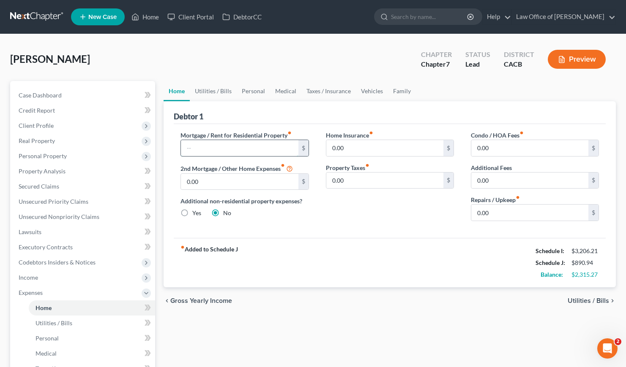
click at [228, 148] on input "text" at bounding box center [239, 148] width 117 height 16
type input "3,045"
drag, startPoint x: 386, startPoint y: 254, endPoint x: 324, endPoint y: 180, distance: 96.9
click at [386, 252] on div "fiber_manual_record Added to Schedule J Schedule I: $3,206.21 Schedule J: $3,93…" at bounding box center [390, 262] width 432 height 49
click at [198, 85] on link "Utilities / Bills" at bounding box center [213, 91] width 47 height 20
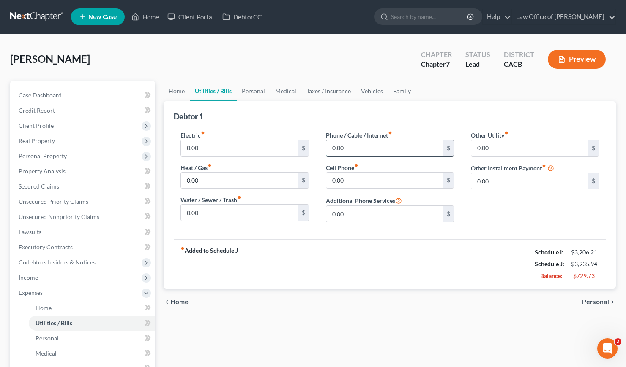
click at [368, 149] on input "0.00" at bounding box center [384, 148] width 117 height 16
type input "200"
click at [374, 183] on input "0.00" at bounding box center [384, 181] width 117 height 16
type input "220"
click at [348, 257] on div "fiber_manual_record Added to Schedule J Schedule I: $3,206.21 Schedule J: $4,35…" at bounding box center [390, 264] width 432 height 49
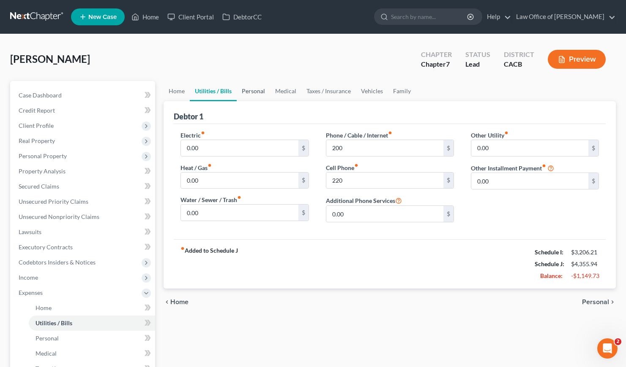
click at [257, 91] on link "Personal" at bounding box center [253, 91] width 33 height 20
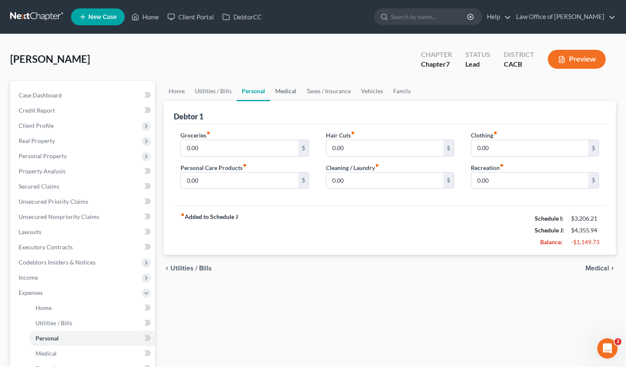
click at [293, 90] on link "Medical" at bounding box center [285, 91] width 31 height 20
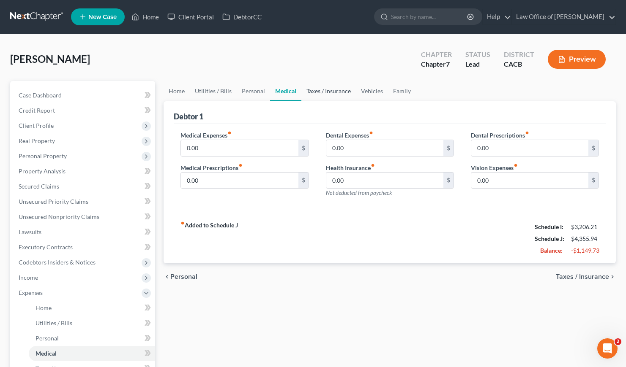
click at [322, 90] on link "Taxes / Insurance" at bounding box center [328, 91] width 54 height 20
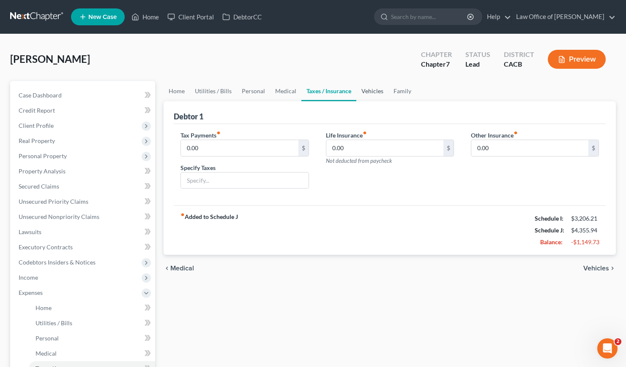
click at [361, 84] on link "Vehicles" at bounding box center [372, 91] width 32 height 20
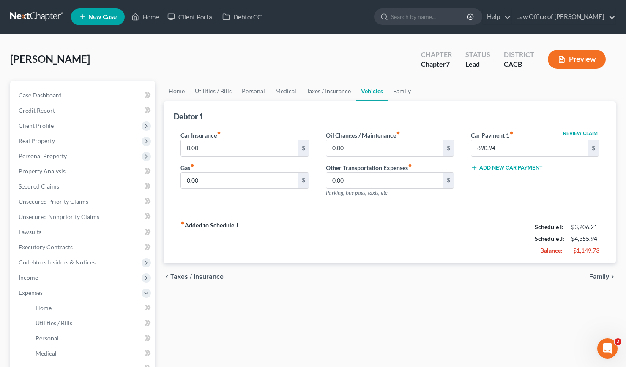
click at [401, 219] on div "fiber_manual_record Added to Schedule J Schedule I: $3,206.21 Schedule J: $4,35…" at bounding box center [390, 238] width 432 height 49
click at [223, 144] on input "0.00" at bounding box center [239, 148] width 117 height 16
click at [392, 146] on input "0.00" at bounding box center [384, 148] width 117 height 16
type input "20"
click at [218, 141] on input "0.00" at bounding box center [239, 148] width 117 height 16
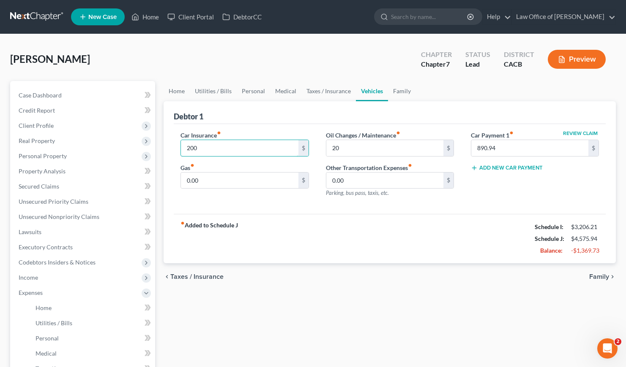
type input "200"
click at [285, 249] on div "fiber_manual_record Added to Schedule J Schedule I: $3,206.21 Schedule J: $4,57…" at bounding box center [390, 238] width 432 height 49
click at [205, 177] on input "0.00" at bounding box center [239, 181] width 117 height 16
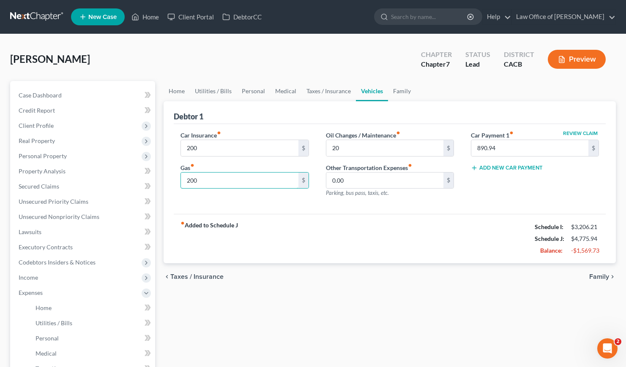
type input "200"
click at [330, 289] on div "chevron_left Taxes / Insurance Family chevron_right" at bounding box center [389, 277] width 452 height 27
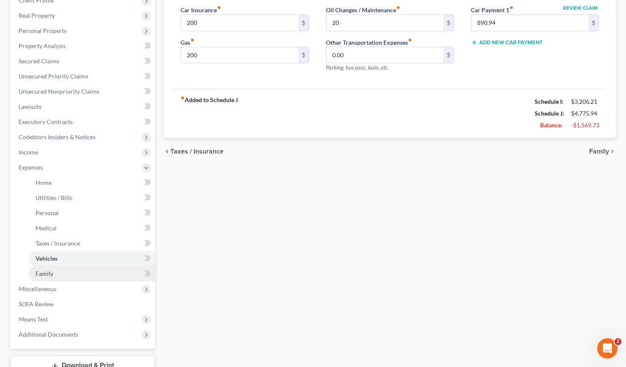
scroll to position [132, 0]
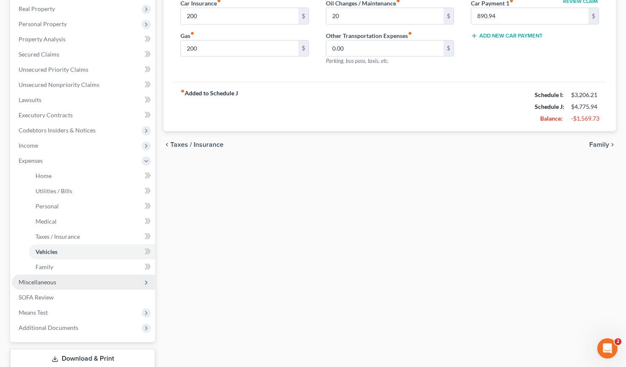
click at [36, 284] on span "Miscellaneous" at bounding box center [38, 282] width 38 height 7
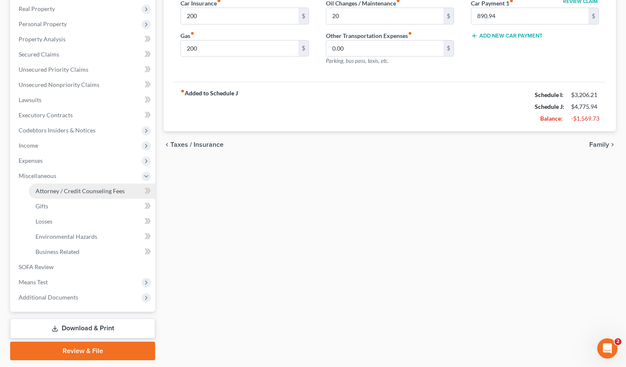
click at [95, 188] on span "Attorney / Credit Counseling Fees" at bounding box center [79, 191] width 89 height 7
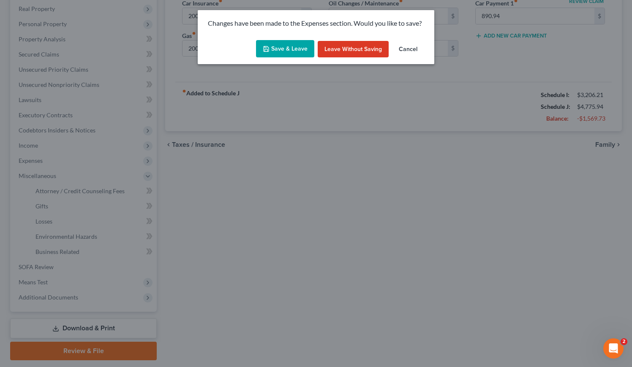
click at [292, 54] on button "Save & Leave" at bounding box center [285, 49] width 58 height 18
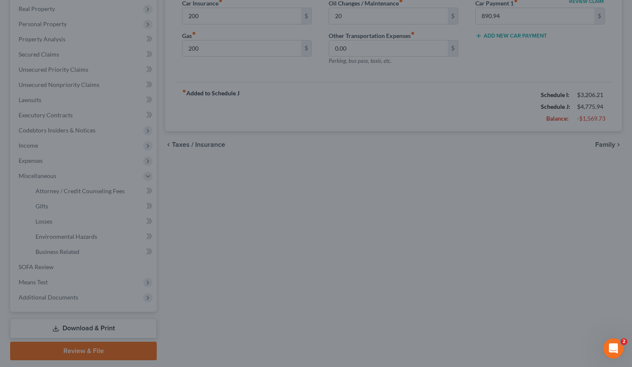
type input "200.00"
type input "20.00"
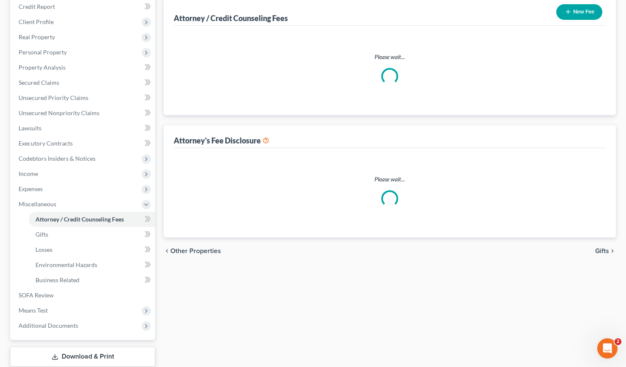
select select "0"
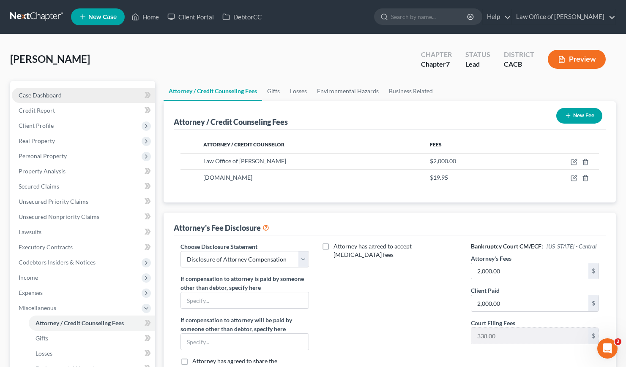
click at [33, 95] on span "Case Dashboard" at bounding box center [40, 95] width 43 height 7
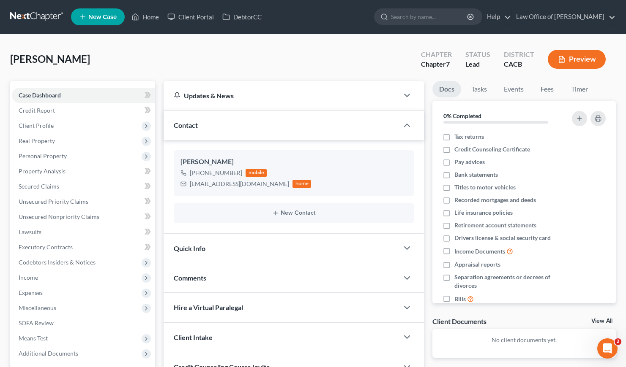
click at [142, 46] on div "Padilla, Guillermo Upgraded Chapter Chapter 7 Status Lead District CACB Preview" at bounding box center [312, 62] width 605 height 37
drag, startPoint x: 256, startPoint y: 185, endPoint x: 191, endPoint y: 186, distance: 65.9
click at [191, 186] on div "captpadilla72@gmail.com home" at bounding box center [245, 184] width 131 height 11
copy div "captpadilla72@gmail.com"
drag, startPoint x: 188, startPoint y: 49, endPoint x: 174, endPoint y: 62, distance: 18.9
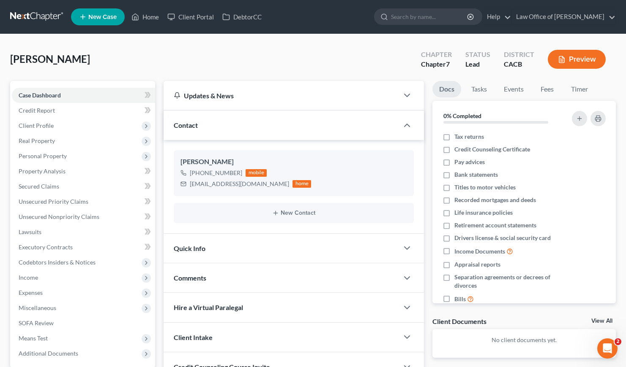
click at [189, 49] on div "Padilla, Guillermo Upgraded Chapter Chapter 7 Status Lead District CACB Preview" at bounding box center [312, 62] width 605 height 37
click at [47, 126] on span "Client Profile" at bounding box center [36, 125] width 35 height 7
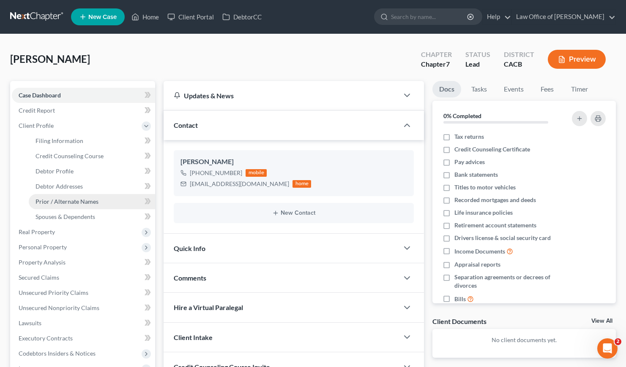
click at [75, 201] on span "Prior / Alternate Names" at bounding box center [66, 201] width 63 height 7
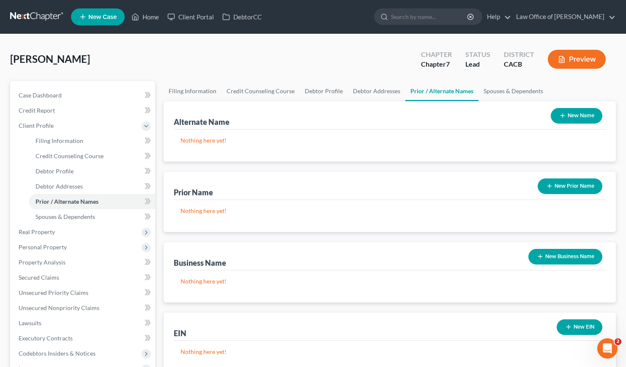
click at [591, 107] on div "New Name" at bounding box center [576, 116] width 58 height 22
click at [585, 114] on button "New Name" at bounding box center [576, 116] width 52 height 16
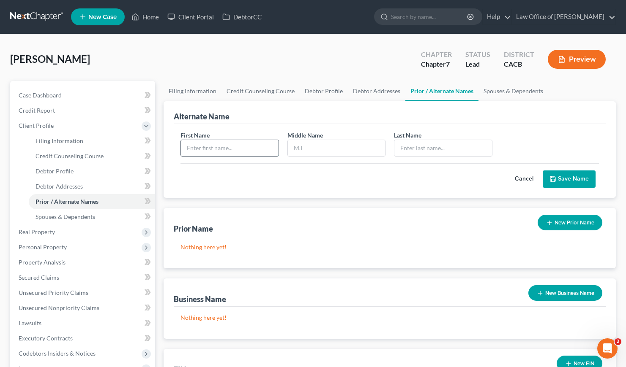
click at [226, 151] on input "text" at bounding box center [229, 148] width 97 height 16
type input "Guillermo"
click at [306, 150] on input "text" at bounding box center [336, 148] width 97 height 16
type input "Emilio"
type input "Padilla"
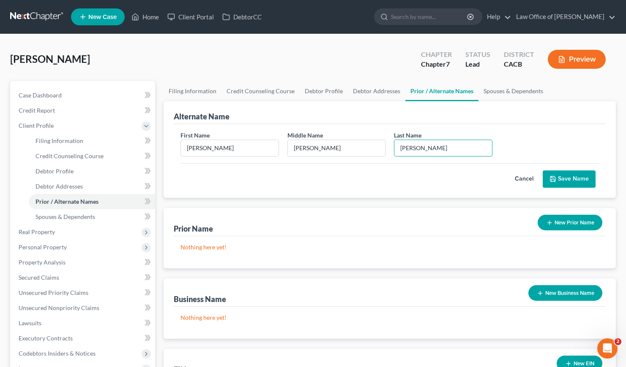
click at [253, 56] on div "Padilla, Guillermo Upgraded Chapter Chapter 7 Status Lead District CACB Preview" at bounding box center [312, 62] width 605 height 37
click at [571, 180] on button "Save Name" at bounding box center [568, 180] width 53 height 18
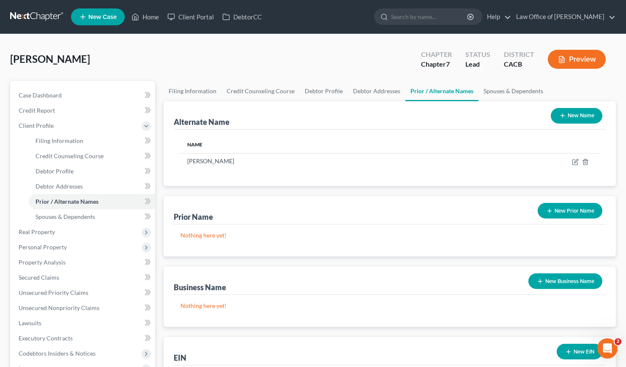
click at [170, 53] on div "Padilla, Guillermo Upgraded Chapter Chapter 7 Status Lead District CACB Preview" at bounding box center [312, 62] width 605 height 37
click at [204, 92] on link "Filing Information" at bounding box center [192, 91] width 58 height 20
select select "1"
select select "0"
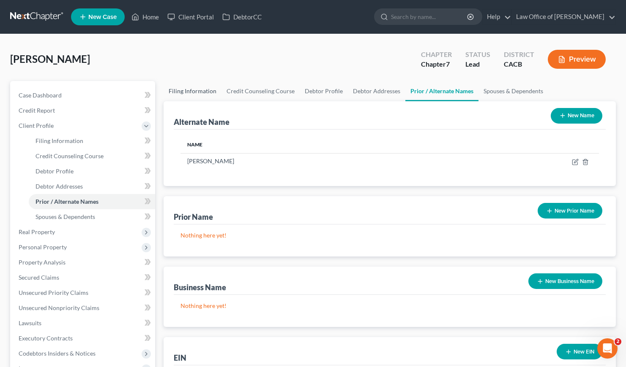
select select "7"
select select "0"
select select "4"
select select "0"
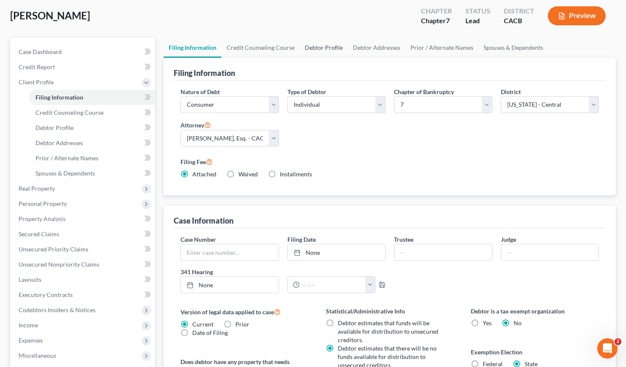
scroll to position [20, 0]
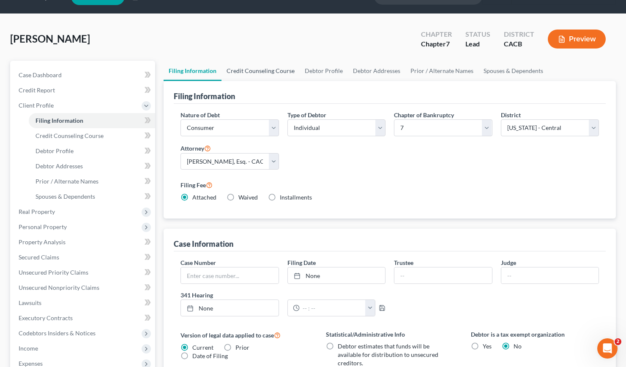
click at [267, 73] on link "Credit Counseling Course" at bounding box center [260, 71] width 78 height 20
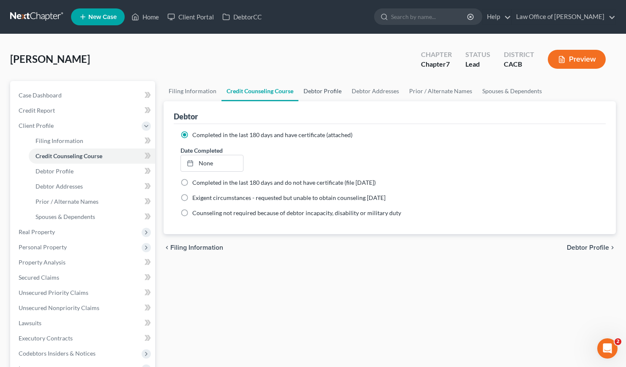
click at [327, 87] on link "Debtor Profile" at bounding box center [322, 91] width 48 height 20
select select "3"
select select "1"
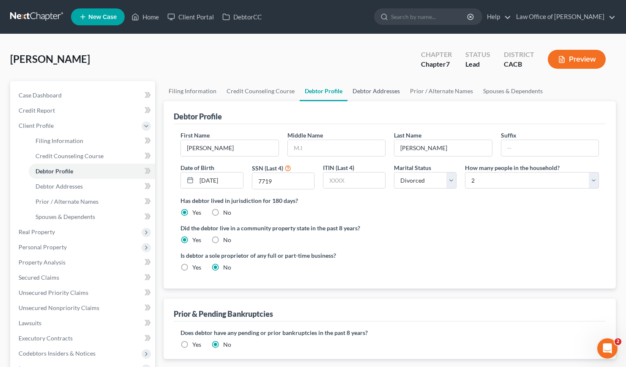
click at [375, 88] on link "Debtor Addresses" at bounding box center [375, 91] width 57 height 20
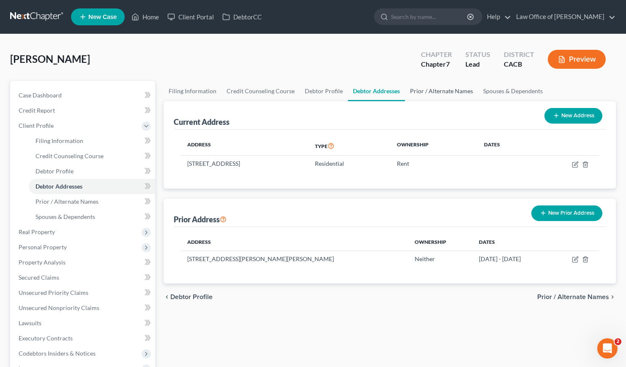
click at [442, 90] on link "Prior / Alternate Names" at bounding box center [441, 91] width 73 height 20
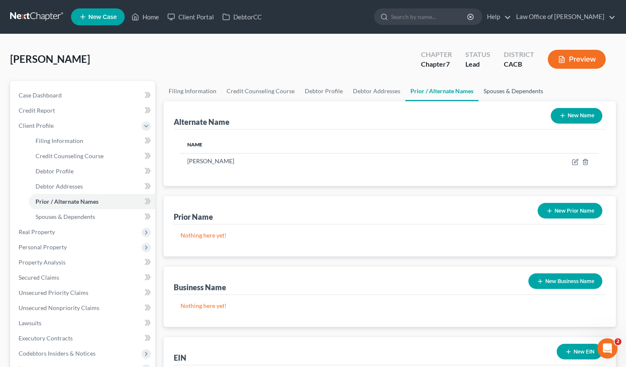
click at [502, 90] on link "Spouses & Dependents" at bounding box center [513, 91] width 70 height 20
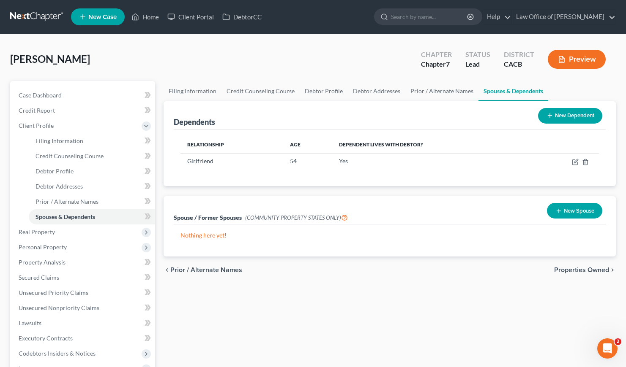
click at [234, 67] on div "Padilla, Guillermo Upgraded Chapter Chapter 7 Status Lead District CACB Preview" at bounding box center [312, 62] width 605 height 37
click at [63, 171] on span "Debtor Profile" at bounding box center [54, 171] width 38 height 7
select select "3"
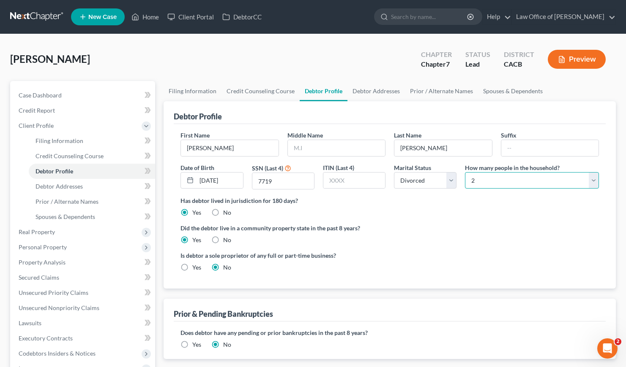
click at [509, 181] on select "Select 1 2 3 4 5 6 7 8 9 10 11 12 13 14 15 16 17 18 19 20" at bounding box center [532, 180] width 134 height 17
select select "0"
click at [465, 172] on select "Select 1 2 3 4 5 6 7 8 9 10 11 12 13 14 15 16 17 18 19 20" at bounding box center [532, 180] width 134 height 17
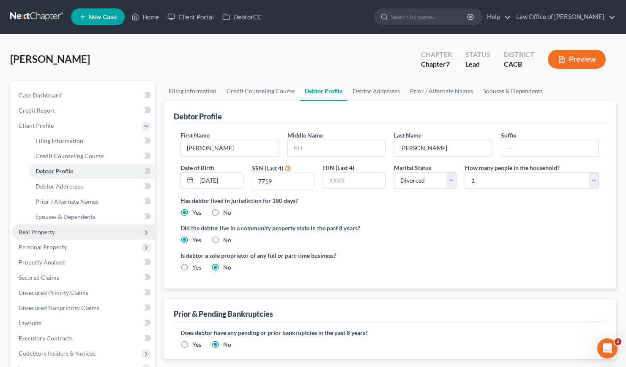
click at [44, 231] on span "Real Property" at bounding box center [37, 232] width 36 height 7
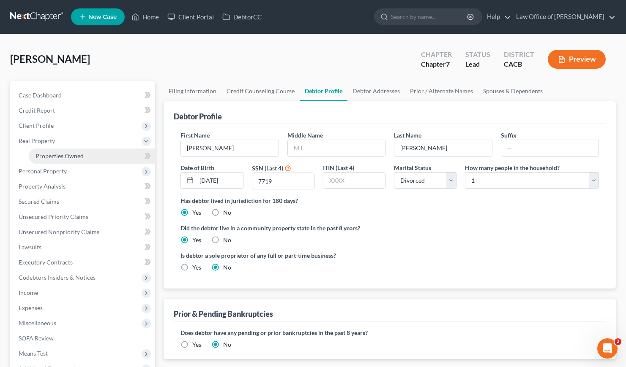
click at [72, 156] on span "Properties Owned" at bounding box center [59, 155] width 48 height 7
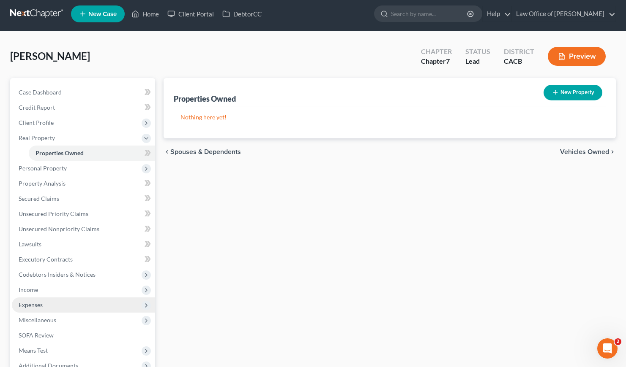
scroll to position [96, 0]
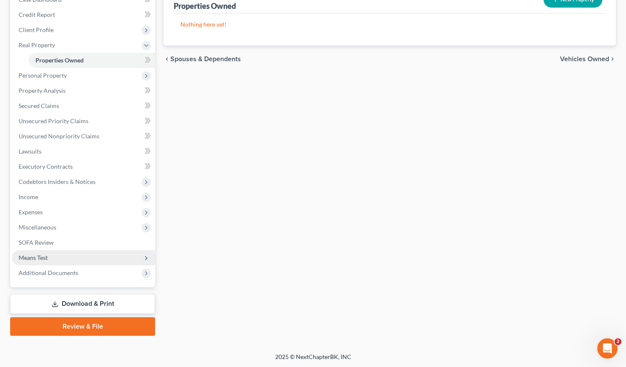
click at [44, 259] on span "Means Test" at bounding box center [33, 257] width 29 height 7
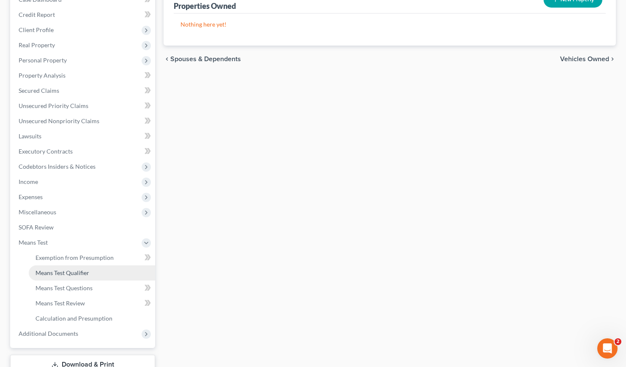
click at [82, 272] on span "Means Test Qualifier" at bounding box center [62, 272] width 54 height 7
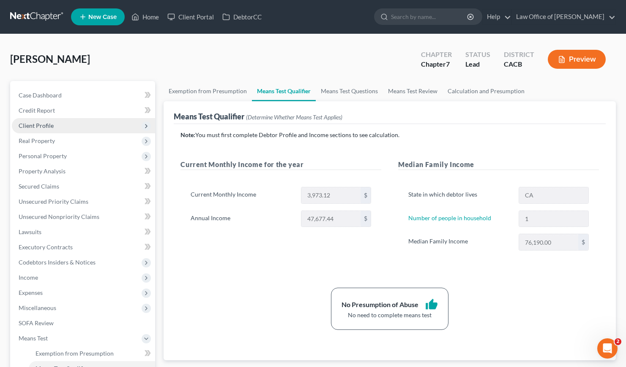
click at [32, 124] on span "Client Profile" at bounding box center [36, 125] width 35 height 7
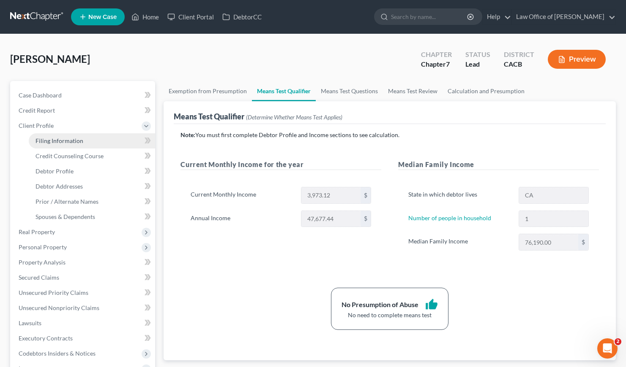
click at [69, 139] on span "Filing Information" at bounding box center [59, 140] width 48 height 7
select select "1"
select select "0"
select select "7"
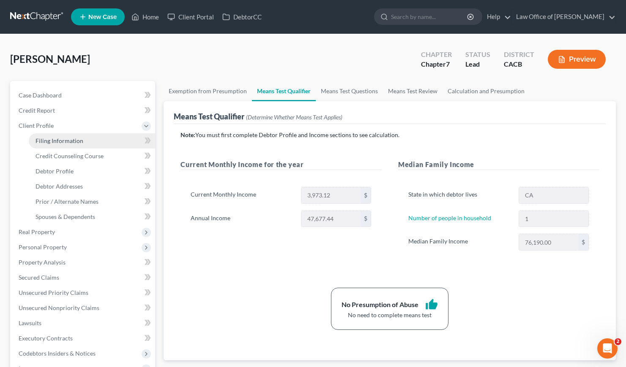
select select "0"
select select "4"
select select "0"
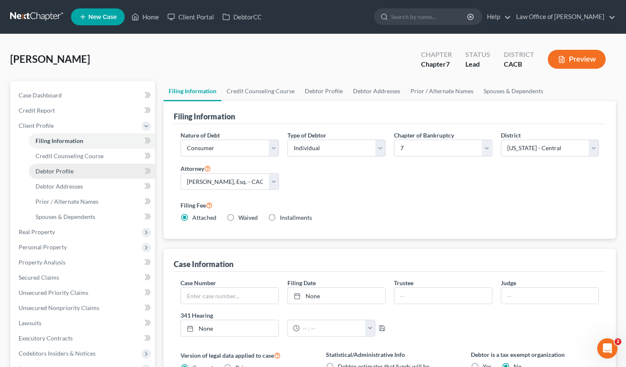
click at [68, 171] on span "Debtor Profile" at bounding box center [54, 171] width 38 height 7
select select "3"
select select "0"
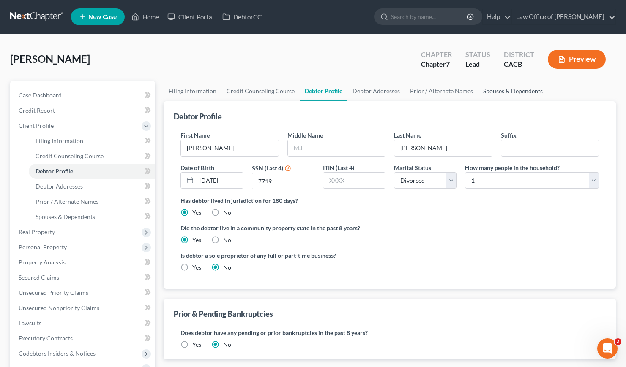
click at [498, 87] on link "Spouses & Dependents" at bounding box center [513, 91] width 70 height 20
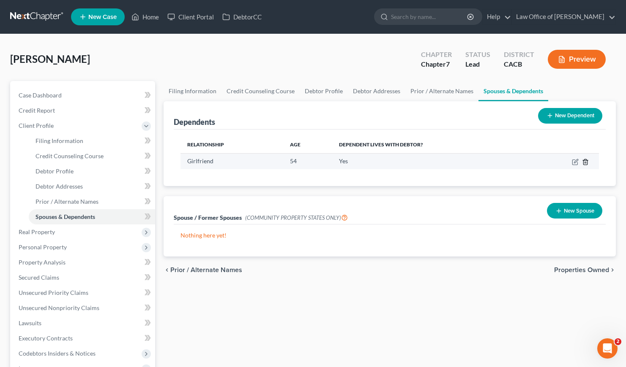
click at [586, 162] on icon "button" at bounding box center [585, 162] width 7 height 7
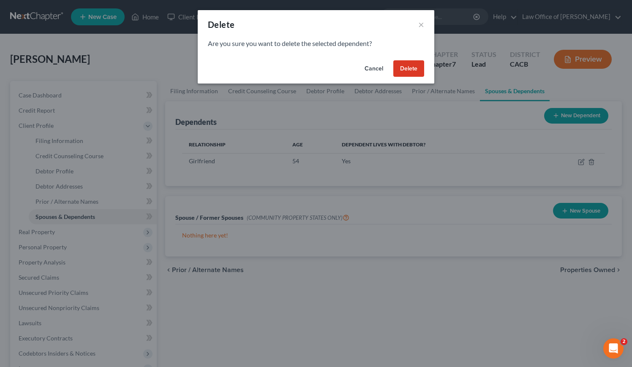
click at [419, 71] on button "Delete" at bounding box center [408, 68] width 31 height 17
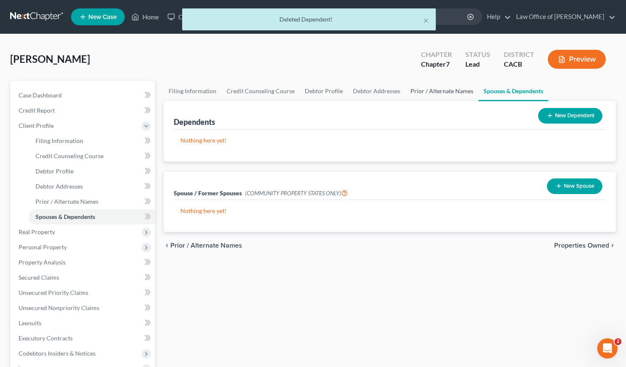
click at [425, 91] on link "Prior / Alternate Names" at bounding box center [441, 91] width 73 height 20
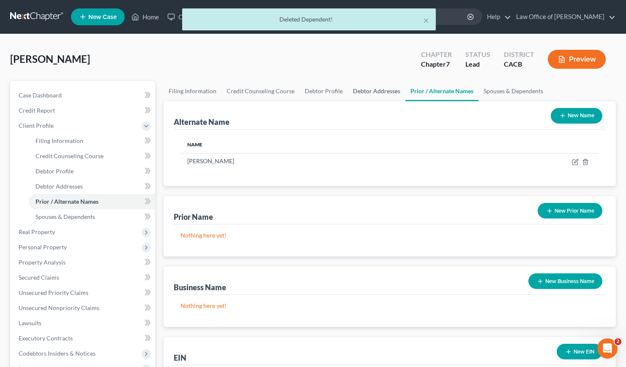
click at [352, 92] on link "Debtor Addresses" at bounding box center [376, 91] width 57 height 20
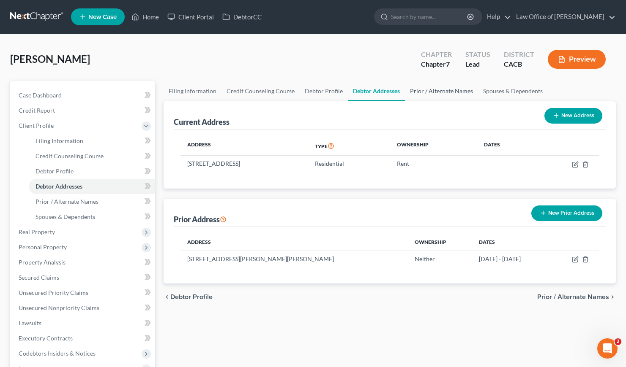
click at [436, 94] on link "Prior / Alternate Names" at bounding box center [441, 91] width 73 height 20
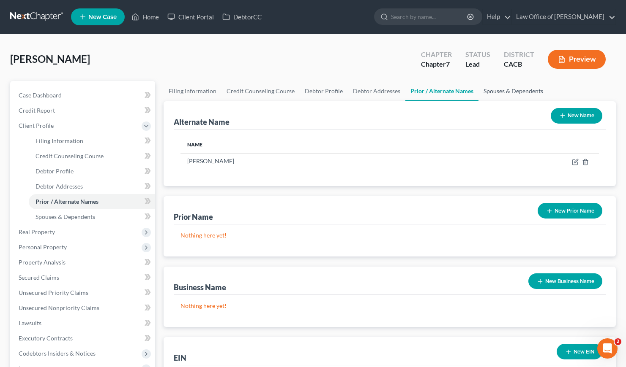
click at [491, 94] on link "Spouses & Dependents" at bounding box center [513, 91] width 70 height 20
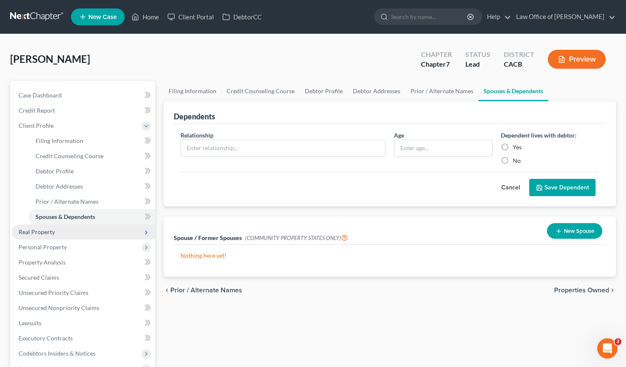
click at [43, 229] on span "Real Property" at bounding box center [37, 232] width 36 height 7
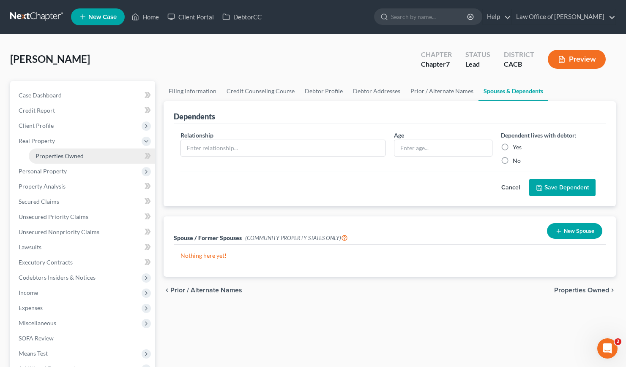
click at [70, 158] on span "Properties Owned" at bounding box center [59, 155] width 48 height 7
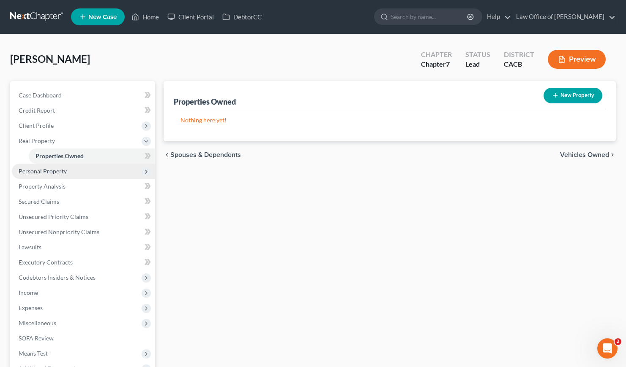
click at [38, 173] on span "Personal Property" at bounding box center [43, 171] width 48 height 7
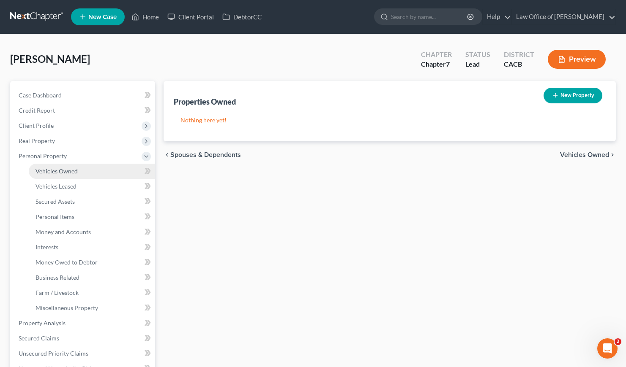
click at [76, 169] on span "Vehicles Owned" at bounding box center [56, 171] width 42 height 7
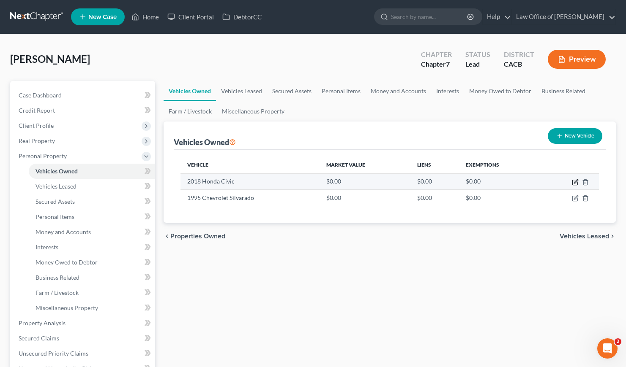
click at [576, 182] on icon "button" at bounding box center [576, 182] width 4 height 4
select select "0"
select select "8"
select select "3"
select select "0"
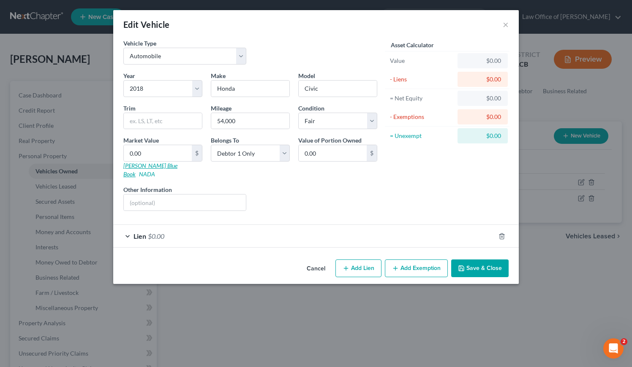
click at [141, 168] on link "Kelly Blue Book" at bounding box center [150, 170] width 54 height 16
click at [152, 154] on input "0.00" at bounding box center [158, 153] width 68 height 16
type input "1"
type input "1.00"
type input "16"
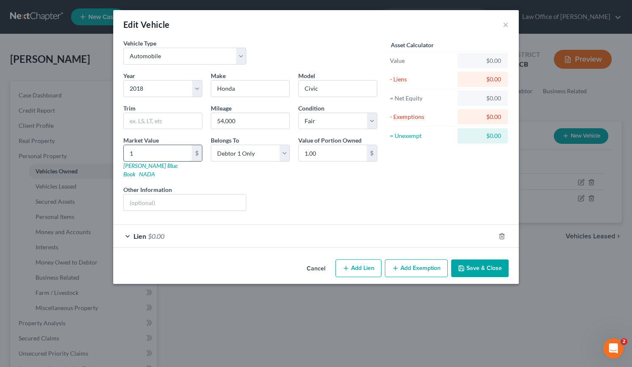
type input "16.00"
type input "163"
type input "163.00"
type input "1630"
type input "1,630.00"
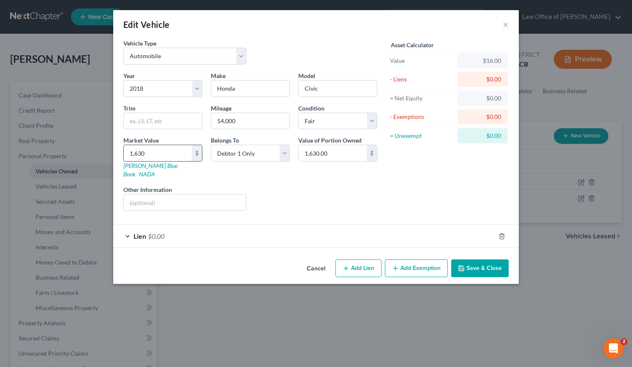
type input "1,6300"
type input "16,300.00"
type input "16,300"
click at [392, 181] on div "Asset Calculator Value $16,300.00 - Liens $0.00 = Net Equity $16.00 - Exemption…" at bounding box center [446, 128] width 131 height 179
click at [476, 174] on div "Asset Calculator Value $16,300.00 - Liens $0.00 = Net Equity $16.00 - Exemption…" at bounding box center [446, 128] width 131 height 179
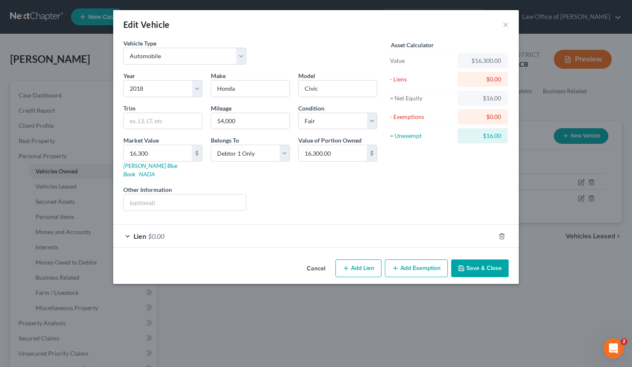
click at [491, 261] on button "Save & Close" at bounding box center [479, 269] width 57 height 18
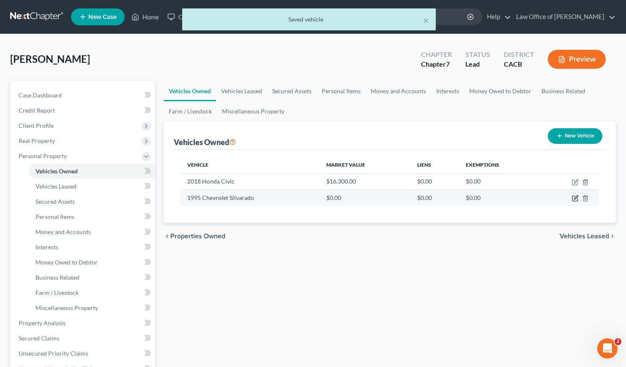
click at [576, 198] on icon "button" at bounding box center [576, 198] width 4 height 4
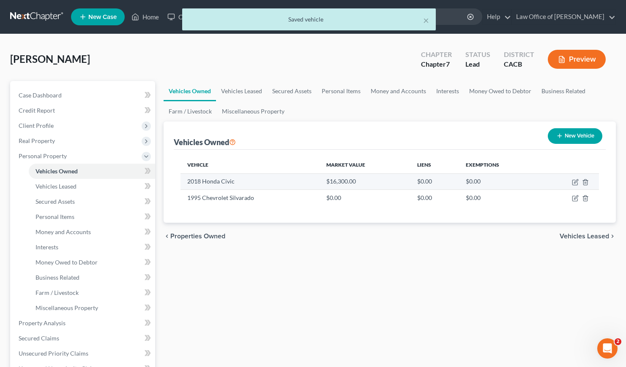
select select "0"
select select "31"
select select "4"
select select "0"
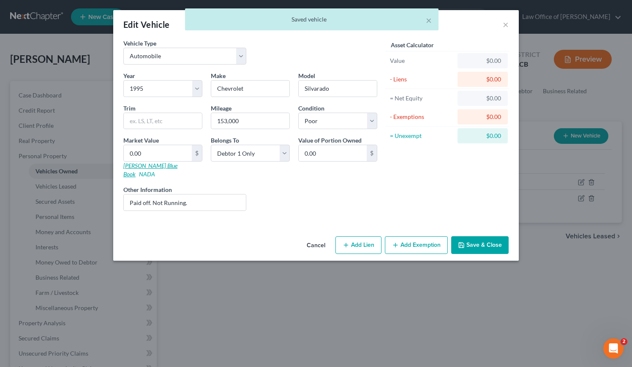
click at [139, 168] on link "Kelly Blue Book" at bounding box center [150, 170] width 54 height 16
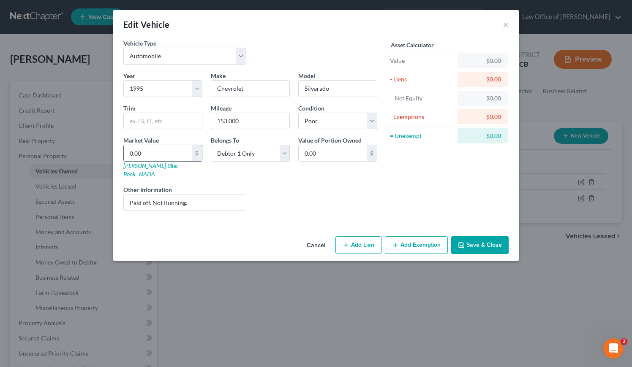
click at [148, 152] on input "0.00" at bounding box center [158, 153] width 68 height 16
click at [178, 152] on input "0.00" at bounding box center [158, 153] width 68 height 16
type input "2"
type input "2.00"
type input "20"
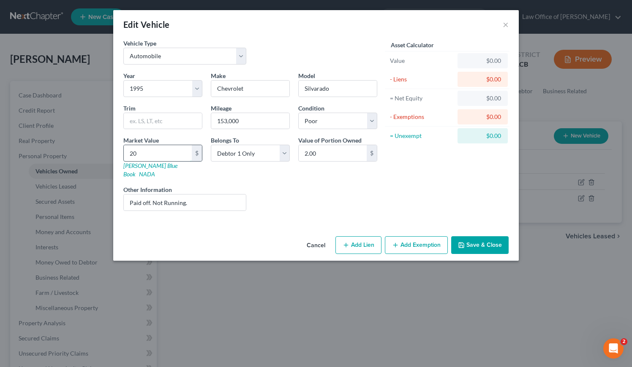
type input "20.00"
type input "200"
type input "200.00"
type input "2000"
type input "2,000.00"
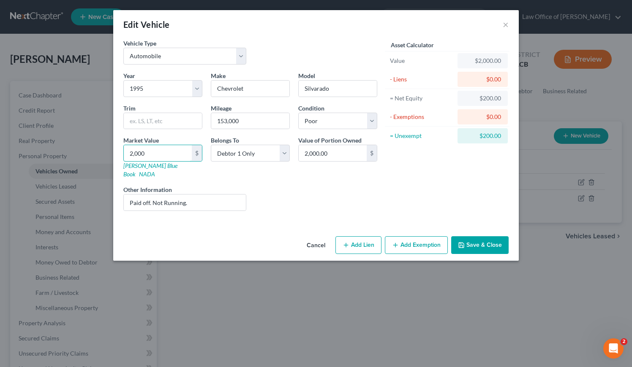
type input "2,000"
click at [352, 196] on div "Liens Select" at bounding box center [315, 198] width 131 height 26
click at [411, 237] on button "Add Exemption" at bounding box center [416, 246] width 63 height 18
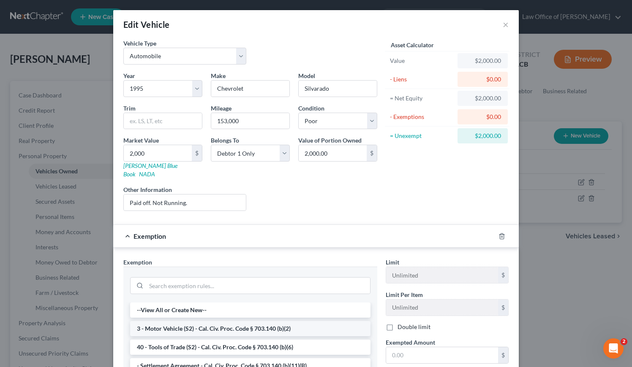
click at [171, 321] on li "3 - Motor Vehicle (S2) - Cal. Civ. Proc. Code § 703.140 (b)(2)" at bounding box center [250, 328] width 240 height 15
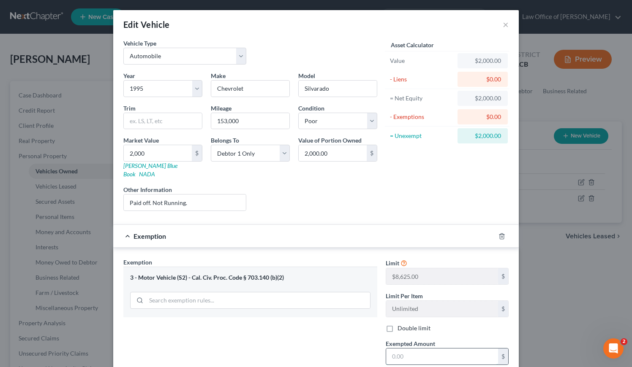
click at [441, 349] on input "text" at bounding box center [442, 357] width 112 height 16
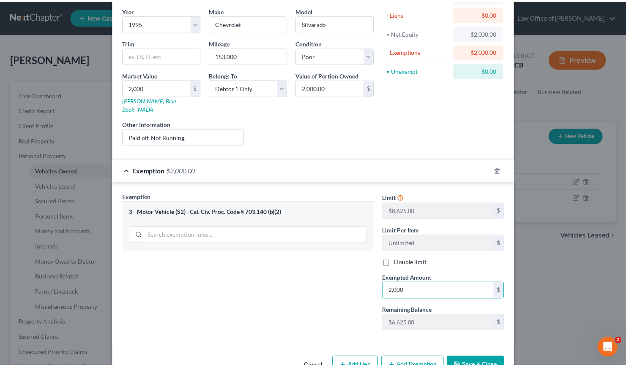
scroll to position [82, 0]
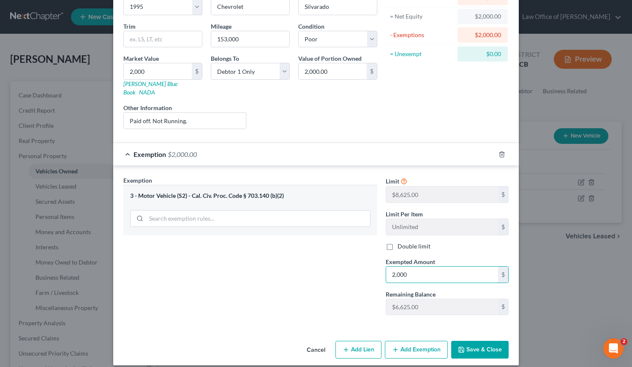
type input "2,000"
click at [476, 344] on button "Save & Close" at bounding box center [479, 350] width 57 height 18
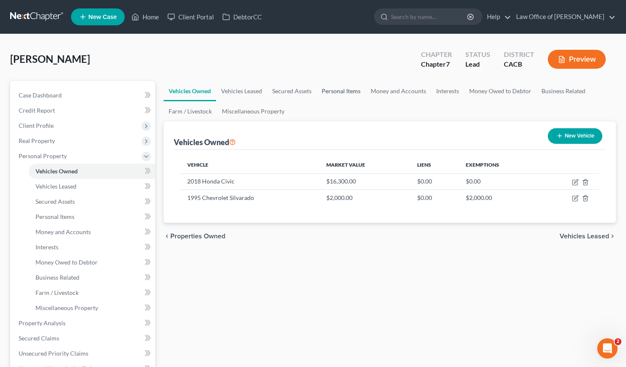
click at [338, 91] on link "Personal Items" at bounding box center [340, 91] width 49 height 20
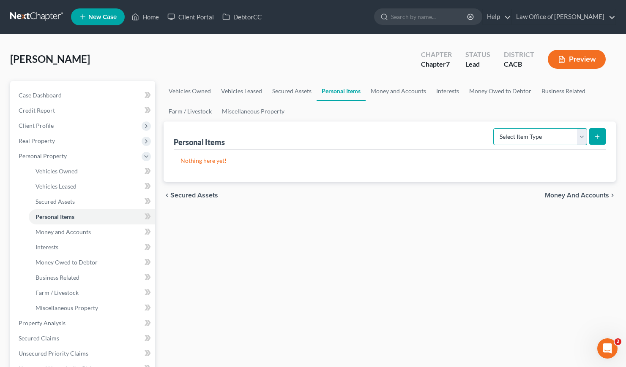
click at [534, 137] on select "Select Item Type Clothing Collectibles Of Value Electronics Firearms Household …" at bounding box center [540, 136] width 94 height 17
select select "clothing"
click at [494, 128] on select "Select Item Type Clothing Collectibles Of Value Electronics Firearms Household …" at bounding box center [540, 136] width 94 height 17
click at [595, 138] on icon "submit" at bounding box center [596, 136] width 7 height 7
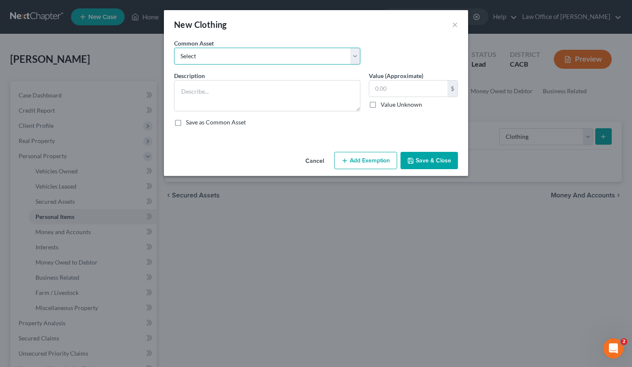
click at [304, 56] on select "Select Wardrobe and clothing" at bounding box center [267, 56] width 186 height 17
select select "0"
click at [174, 48] on select "Select Wardrobe and clothing" at bounding box center [267, 56] width 186 height 17
type textarea "Wardrobe and clothing"
type input "2,000.00"
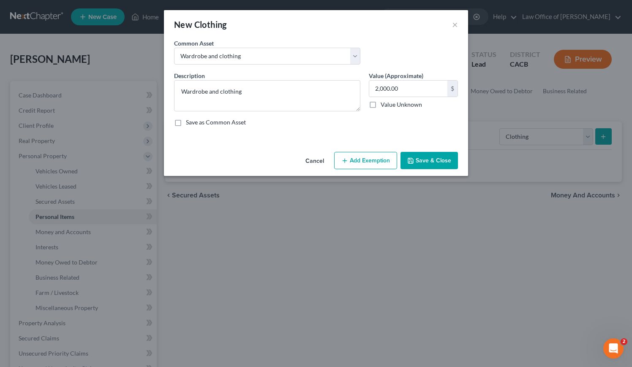
click at [375, 164] on button "Add Exemption" at bounding box center [365, 161] width 63 height 18
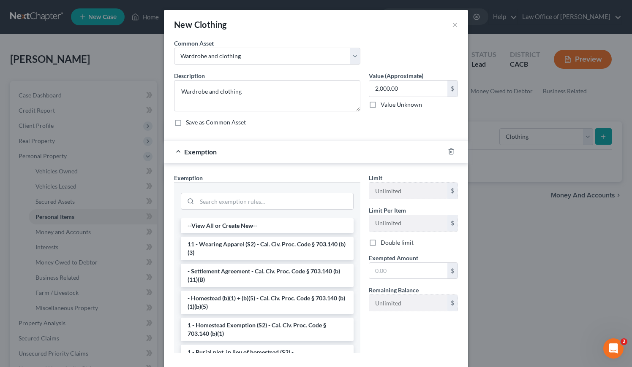
drag, startPoint x: 227, startPoint y: 252, endPoint x: 228, endPoint y: 241, distance: 11.1
click at [226, 252] on li "11 - Wearing Apparel (S2) - Cal. Civ. Proc. Code § 703.140 (b)(3)" at bounding box center [267, 249] width 173 height 24
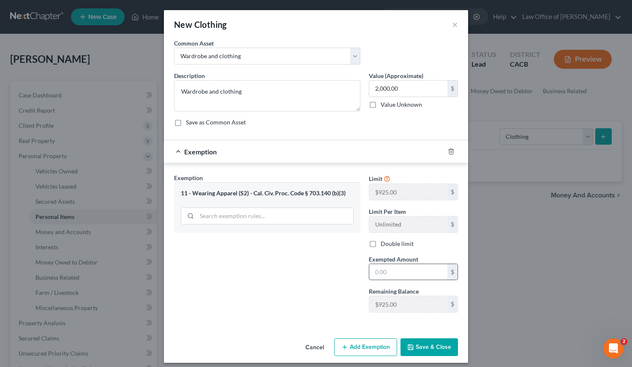
click at [379, 274] on input "text" at bounding box center [408, 272] width 78 height 16
type input "2,000"
drag, startPoint x: 442, startPoint y: 345, endPoint x: 449, endPoint y: 336, distance: 11.5
click at [442, 346] on button "Save & Close" at bounding box center [428, 348] width 57 height 18
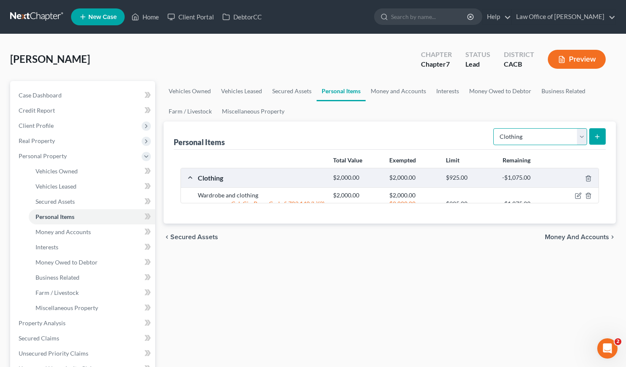
click at [543, 136] on select "Select Item Type Clothing Collectibles Of Value Electronics Firearms Household …" at bounding box center [540, 136] width 94 height 17
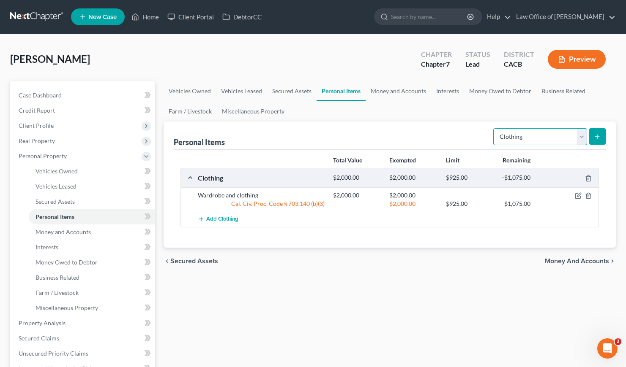
select select "electronics"
click at [494, 128] on select "Select Item Type Clothing Collectibles Of Value Electronics Firearms Household …" at bounding box center [540, 136] width 94 height 17
click at [600, 134] on icon "submit" at bounding box center [596, 136] width 7 height 7
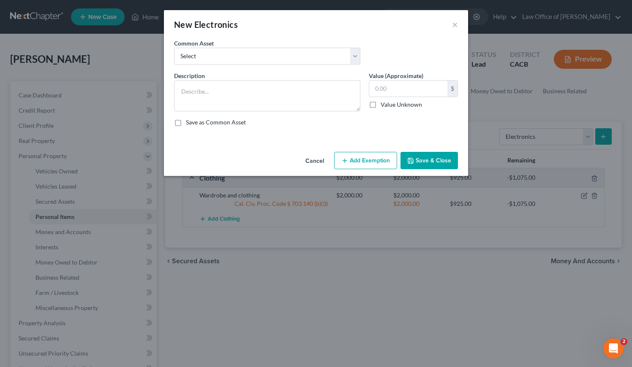
click at [273, 68] on div "Common Asset Select General electronics, equipment and recreational personal pr…" at bounding box center [316, 55] width 292 height 33
click at [272, 62] on select "Select General electronics, equipment and recreational personal property." at bounding box center [267, 56] width 186 height 17
select select "0"
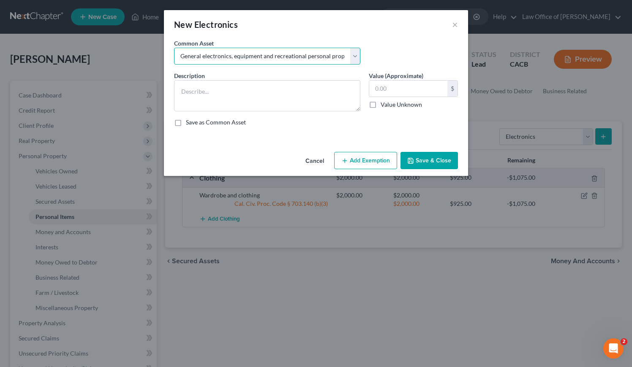
click at [174, 48] on select "Select General electronics, equipment and recreational personal property." at bounding box center [267, 56] width 186 height 17
type textarea "General electronics, equipment and recreational personal property."
type input "2,000.00"
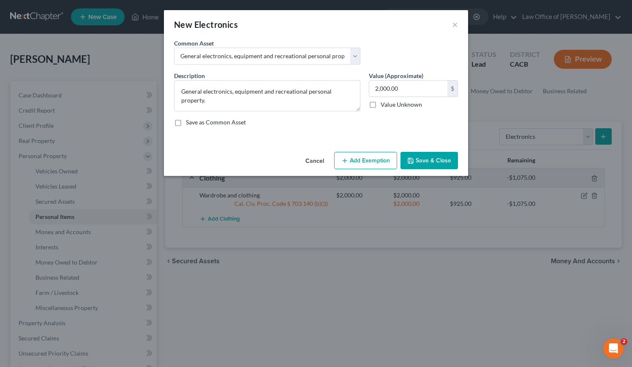
click at [364, 164] on button "Add Exemption" at bounding box center [365, 161] width 63 height 18
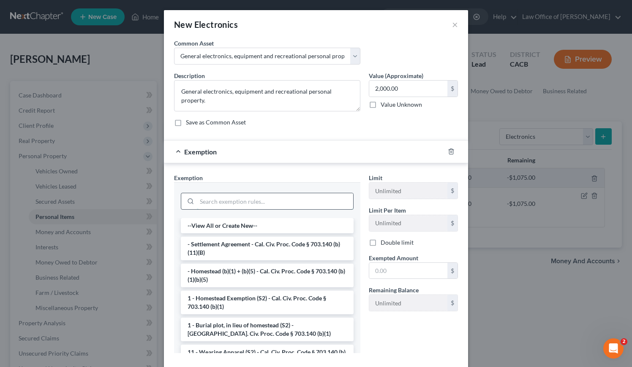
click at [237, 198] on input "search" at bounding box center [275, 201] width 156 height 16
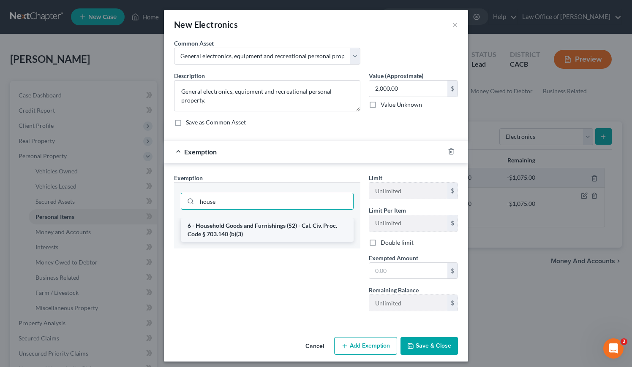
type input "house"
drag, startPoint x: 248, startPoint y: 221, endPoint x: 255, endPoint y: 229, distance: 10.2
click at [248, 222] on li "6 - Household Goods and Furnishings (S2) - Cal. Civ. Proc. Code § 703.140 (b)(3)" at bounding box center [267, 230] width 173 height 24
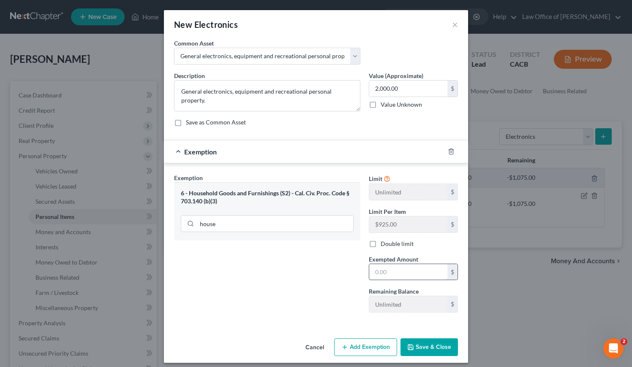
click at [409, 269] on input "text" at bounding box center [408, 272] width 78 height 16
type input "2,000"
click at [425, 349] on button "Save & Close" at bounding box center [428, 348] width 57 height 18
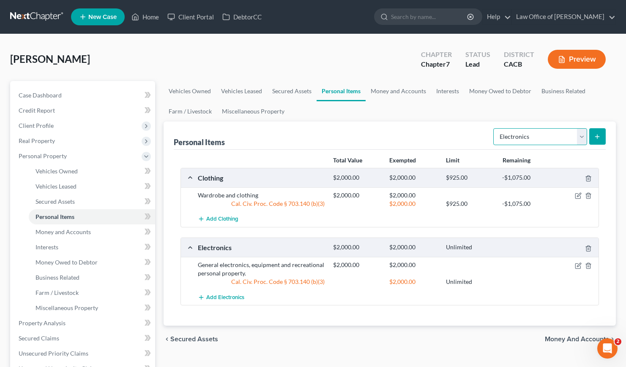
click at [521, 137] on select "Select Item Type Clothing Collectibles Of Value Electronics Firearms Household …" at bounding box center [540, 136] width 94 height 17
select select "household_goods"
click at [494, 128] on select "Select Item Type Clothing Collectibles Of Value Electronics Firearms Household …" at bounding box center [540, 136] width 94 height 17
click at [600, 134] on icon "submit" at bounding box center [596, 136] width 7 height 7
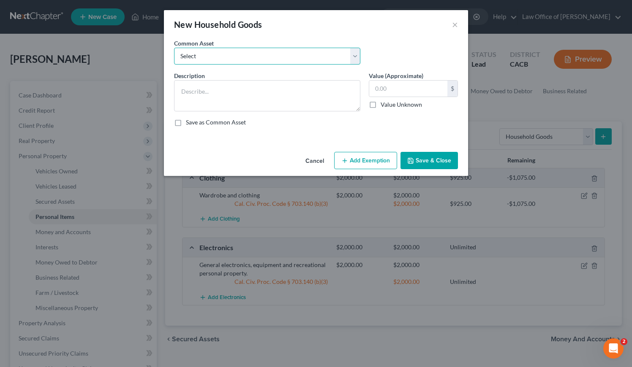
click at [242, 50] on select "Select Household Goods, Furnishings and Appliances." at bounding box center [267, 56] width 186 height 17
select select "0"
click at [174, 48] on select "Select Household Goods, Furnishings and Appliances." at bounding box center [267, 56] width 186 height 17
type textarea "Household Goods, Furnishings and Appliances."
type input "3,000.00"
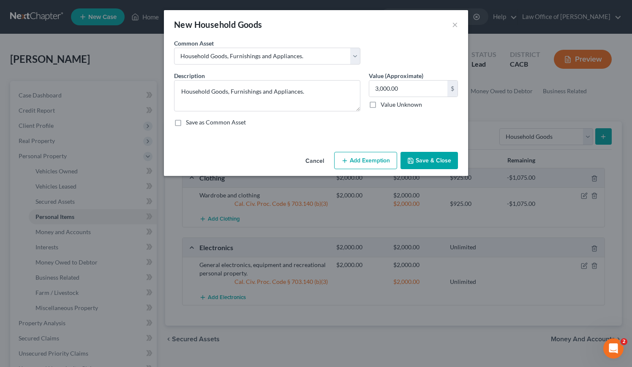
click at [364, 164] on button "Add Exemption" at bounding box center [365, 161] width 63 height 18
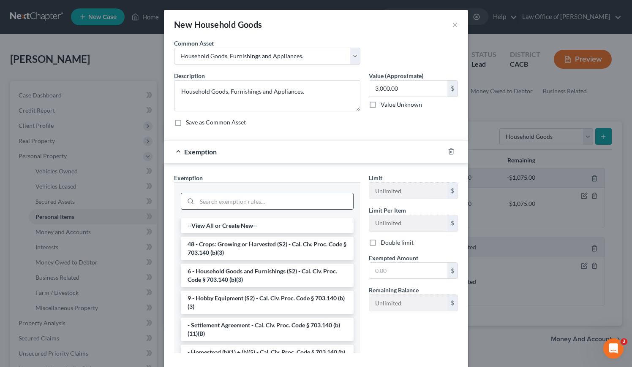
click at [259, 203] on input "search" at bounding box center [275, 201] width 156 height 16
click at [272, 277] on li "6 - Household Goods and Furnishings (S2) - Cal. Civ. Proc. Code § 703.140 (b)(3)" at bounding box center [267, 276] width 173 height 24
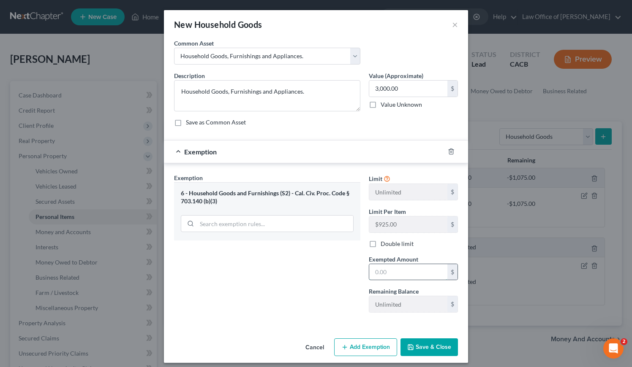
click at [377, 275] on input "text" at bounding box center [408, 272] width 78 height 16
type input "3,000"
click at [424, 349] on button "Save & Close" at bounding box center [428, 348] width 57 height 18
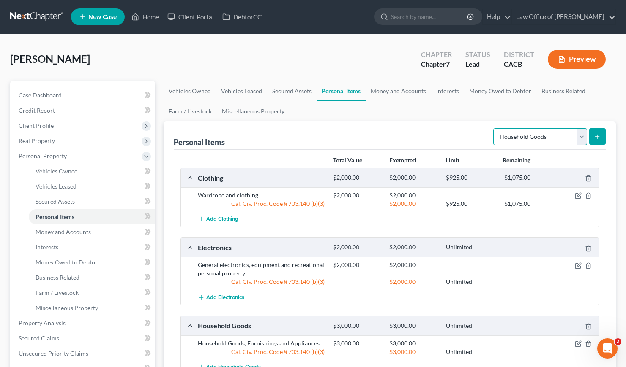
click at [547, 135] on select "Select Item Type Clothing Collectibles Of Value Electronics Firearms Household …" at bounding box center [540, 136] width 94 height 17
select select "jewelry"
click at [494, 128] on select "Select Item Type Clothing Collectibles Of Value Electronics Firearms Household …" at bounding box center [540, 136] width 94 height 17
click at [604, 136] on button "submit" at bounding box center [597, 136] width 16 height 16
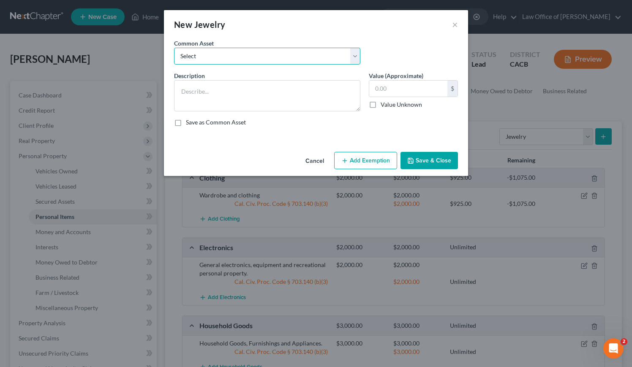
click at [211, 55] on select "Select Jewelry and personal valuable items (i.e. costume jewelry), includes non…" at bounding box center [267, 56] width 186 height 17
select select "0"
click at [174, 48] on select "Select Jewelry and personal valuable items (i.e. costume jewelry), includes non…" at bounding box center [267, 56] width 186 height 17
type textarea "Jewelry and personal valuable items (i.e. costume jewelry), includes non-debtor…"
type input "1,500.00"
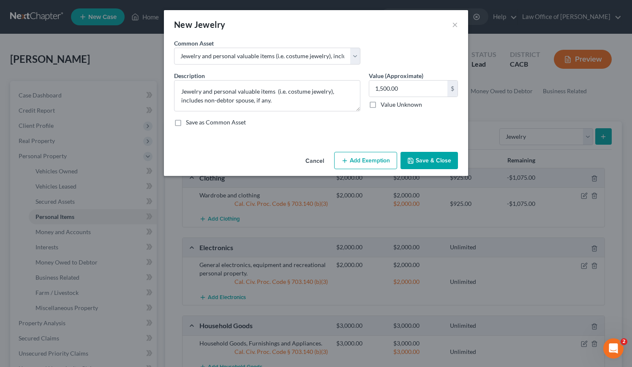
click at [374, 163] on button "Add Exemption" at bounding box center [365, 161] width 63 height 18
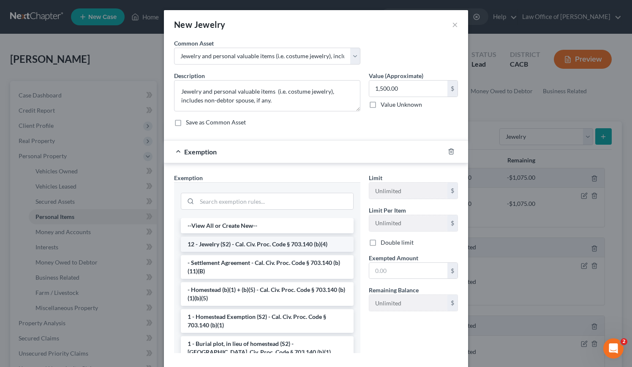
click at [238, 244] on li "12 - Jewelry (S2) - Cal. Civ. Proc. Code § 703.140 (b)(4)" at bounding box center [267, 244] width 173 height 15
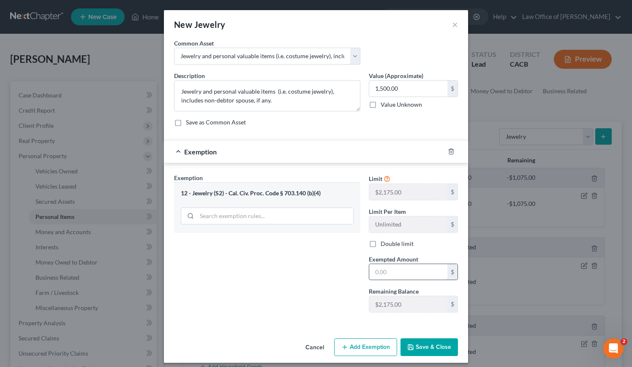
click at [389, 274] on input "text" at bounding box center [408, 272] width 78 height 16
type input "1,500"
click at [424, 344] on button "Save & Close" at bounding box center [428, 348] width 57 height 18
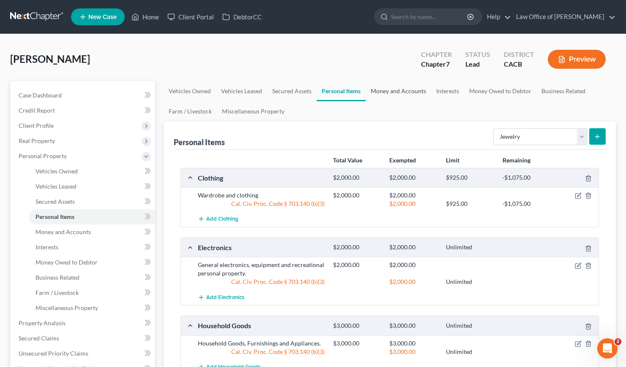
click at [404, 87] on link "Money and Accounts" at bounding box center [397, 91] width 65 height 20
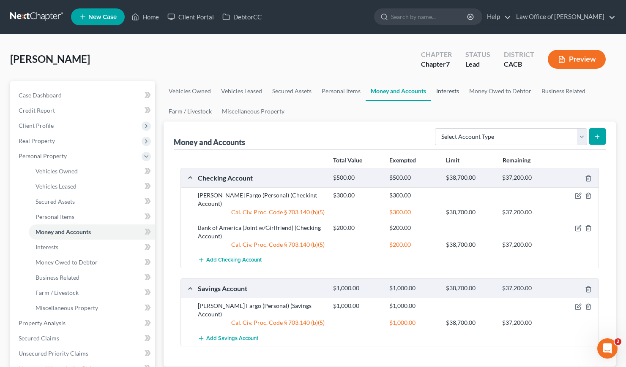
click at [444, 90] on link "Interests" at bounding box center [447, 91] width 33 height 20
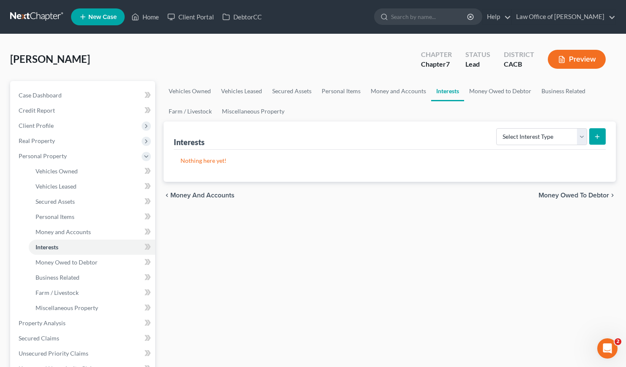
scroll to position [194, 0]
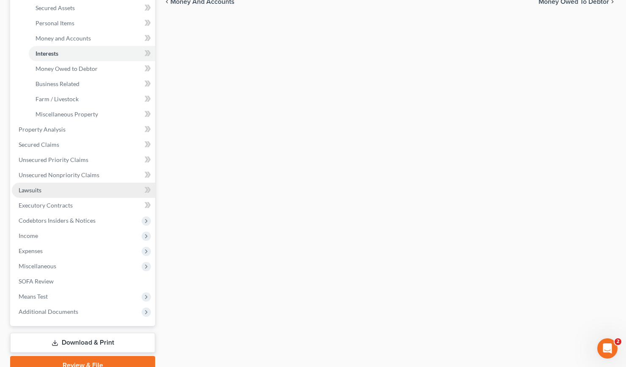
click at [31, 191] on span "Lawsuits" at bounding box center [30, 190] width 23 height 7
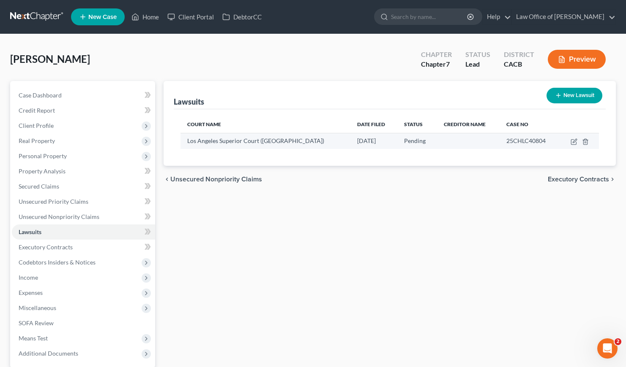
click at [544, 142] on span "25CHLC40804" at bounding box center [525, 140] width 39 height 7
drag, startPoint x: 548, startPoint y: 143, endPoint x: 507, endPoint y: 145, distance: 41.4
click at [507, 145] on div "25CHLC40804" at bounding box center [529, 141] width 46 height 8
copy span "25CHLC40804"
click at [572, 141] on icon "button" at bounding box center [573, 142] width 7 height 7
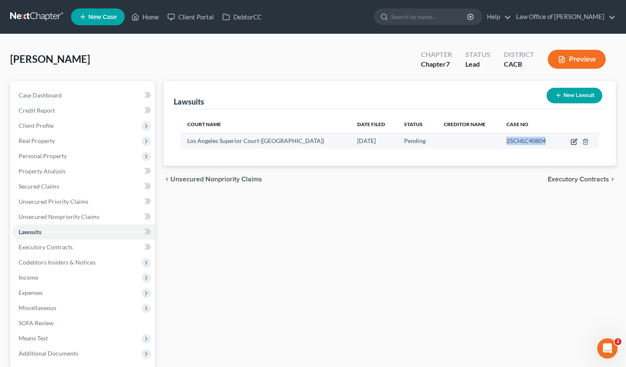
select select "4"
select select "0"
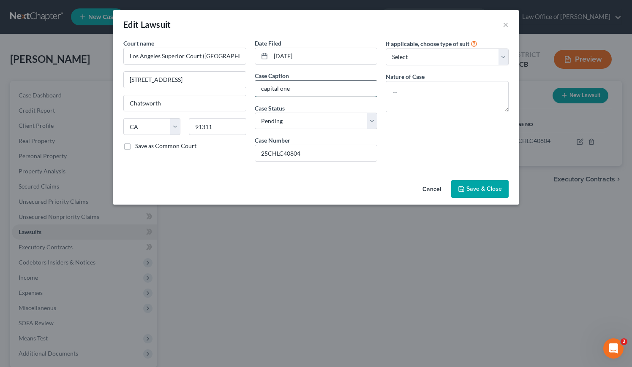
drag, startPoint x: 300, startPoint y: 88, endPoint x: 255, endPoint y: 89, distance: 45.2
click at [256, 89] on input "capital one" at bounding box center [316, 89] width 122 height 16
paste input "CAPITAL ONE, N.A., SUCCESSOR BY MERGER TO DISCOVER BANK VS GUILLERMO E PADILLA"
type input "CAPITAL ONE, N.A., SUCCESSOR BY MERGER TO DISCOVER BANK VS GUILLERMO E PADILLA"
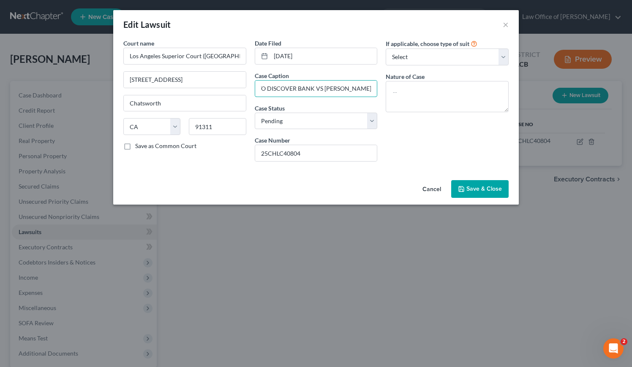
scroll to position [0, 0]
drag, startPoint x: 313, startPoint y: 53, endPoint x: 282, endPoint y: 56, distance: 31.8
click at [282, 56] on input "08/01/2025" at bounding box center [324, 56] width 106 height 16
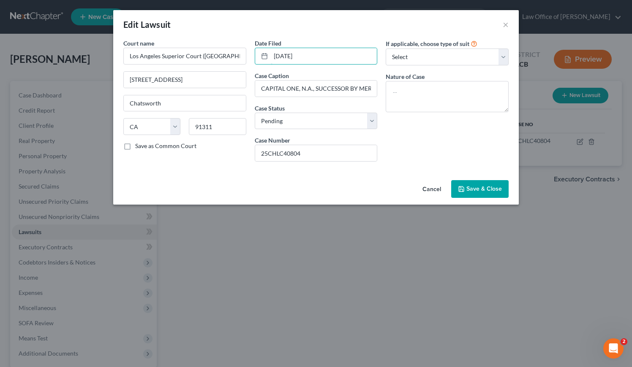
type input "08/21/2025"
click at [444, 136] on div "If applicable, choose type of suit Select Repossession Garnishment Foreclosure …" at bounding box center [446, 104] width 131 height 130
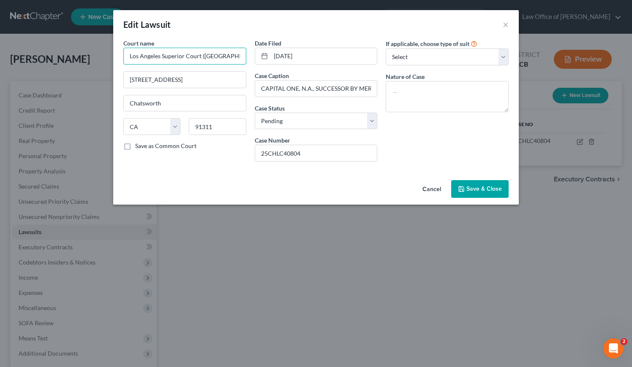
drag, startPoint x: 237, startPoint y: 54, endPoint x: 112, endPoint y: 54, distance: 125.9
click at [112, 54] on div "Edit Lawsuit × Court name * Los Angeles Superior Court (Chatsworth Courthouse) …" at bounding box center [316, 183] width 632 height 367
drag, startPoint x: 179, startPoint y: 56, endPoint x: 109, endPoint y: 54, distance: 69.7
click at [109, 54] on div "Edit Lawsuit × Court name * ourthouse) 9425 Penfield Ave Chatsworth State AL AK…" at bounding box center [316, 183] width 632 height 367
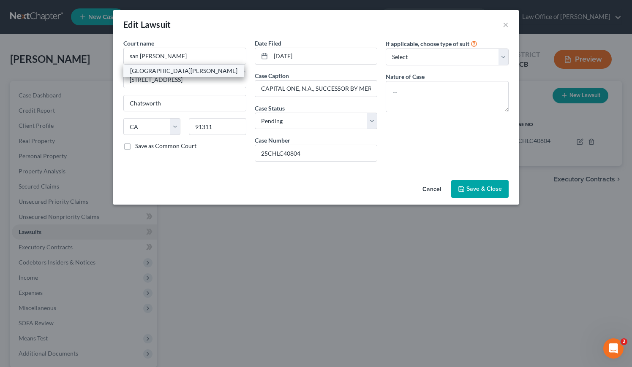
click at [163, 76] on div "San Fernando Courthouse" at bounding box center [183, 71] width 121 height 13
type input "San Fernando Courthouse"
type input "900 3rd St."
type input "San Fernando"
type input "91340"
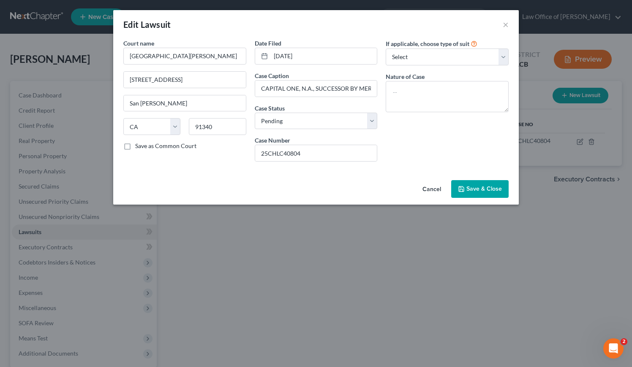
click at [487, 191] on span "Save & Close" at bounding box center [483, 188] width 35 height 7
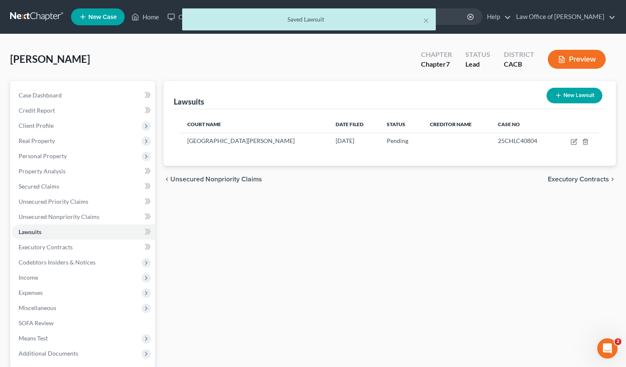
click at [337, 187] on div "chevron_left Unsecured Nonpriority Claims Executory Contracts chevron_right" at bounding box center [389, 179] width 452 height 27
drag, startPoint x: 524, startPoint y: 141, endPoint x: 485, endPoint y: 144, distance: 39.0
click at [498, 144] on div "25CHLC40804" at bounding box center [523, 141] width 51 height 8
copy span "25CHLC40804"
click at [322, 229] on div "Lawsuits New Lawsuit Court Name Date Filed Status Creditor Name Case No San Fer…" at bounding box center [389, 249] width 460 height 336
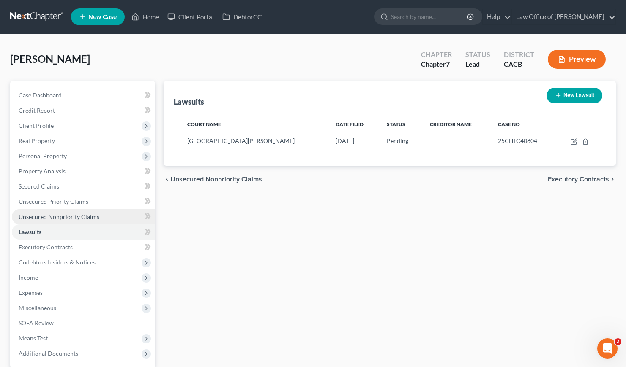
click at [70, 219] on span "Unsecured Nonpriority Claims" at bounding box center [59, 216] width 81 height 7
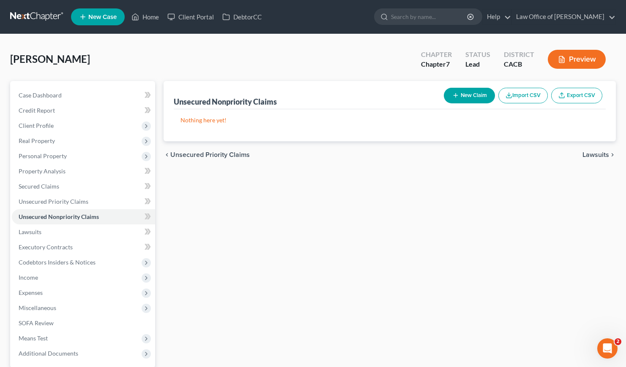
click at [465, 92] on button "New Claim" at bounding box center [469, 96] width 51 height 16
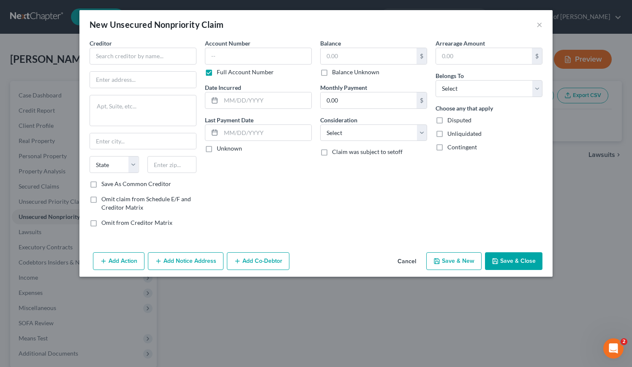
click at [405, 262] on button "Cancel" at bounding box center [407, 261] width 32 height 17
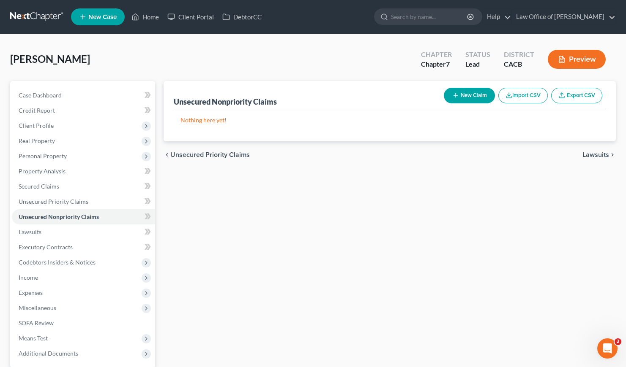
click at [284, 245] on div "Unsecured Nonpriority Claims New Claim Import CSV Export CSV Nothing here yet! …" at bounding box center [389, 249] width 460 height 336
drag, startPoint x: 304, startPoint y: 200, endPoint x: 303, endPoint y: 192, distance: 8.5
click at [304, 200] on div "Unsecured Nonpriority Claims New Claim Import CSV Export CSV Nothing here yet! …" at bounding box center [389, 249] width 460 height 336
click at [25, 232] on span "Lawsuits" at bounding box center [30, 232] width 23 height 7
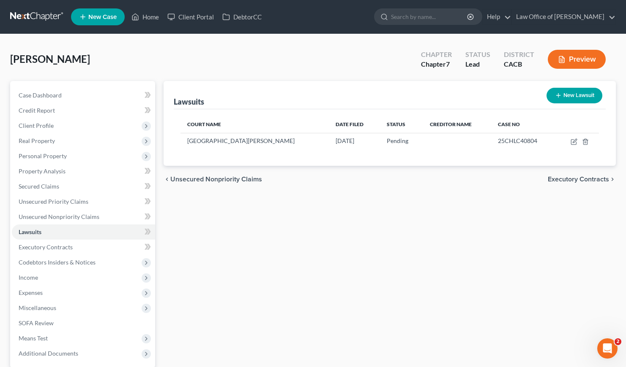
click at [584, 95] on button "New Lawsuit" at bounding box center [574, 96] width 56 height 16
select select "0"
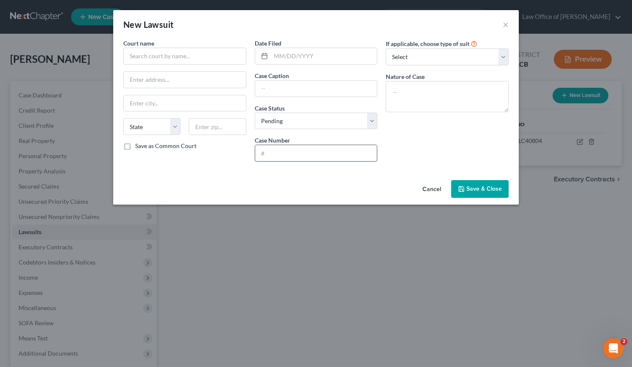
click at [291, 154] on input "text" at bounding box center [316, 153] width 122 height 16
paste input "25CHLC16768"
type input "25CHLC16768"
click at [280, 87] on input "text" at bounding box center [316, 89] width 122 height 16
type input "Discover Bank vs Guillermo Padilla"
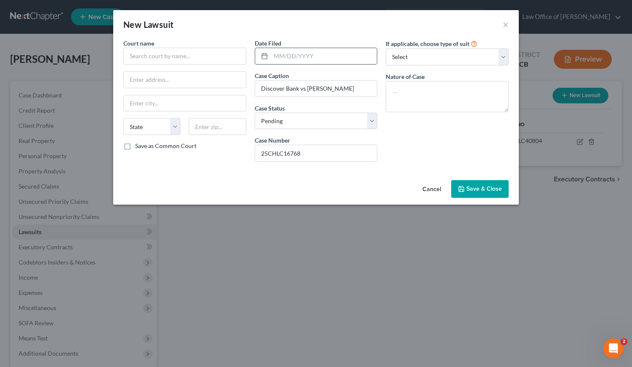
click at [299, 49] on input "text" at bounding box center [324, 56] width 106 height 16
type input "04/15/2025"
click at [176, 54] on input "text" at bounding box center [184, 56] width 123 height 17
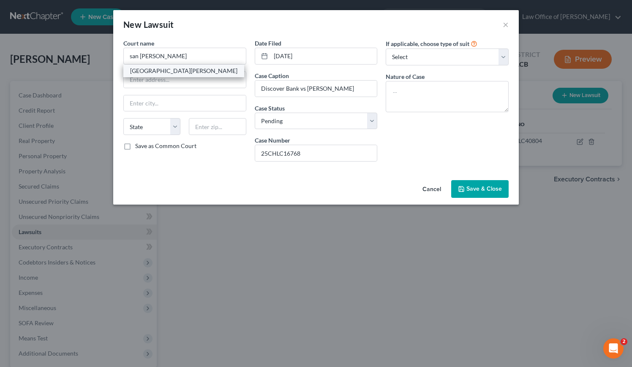
click at [169, 72] on div "San Fernando Courthouse" at bounding box center [183, 71] width 107 height 8
type input "San Fernando Courthouse"
type input "900 3rd St."
type input "San Fernando"
select select "4"
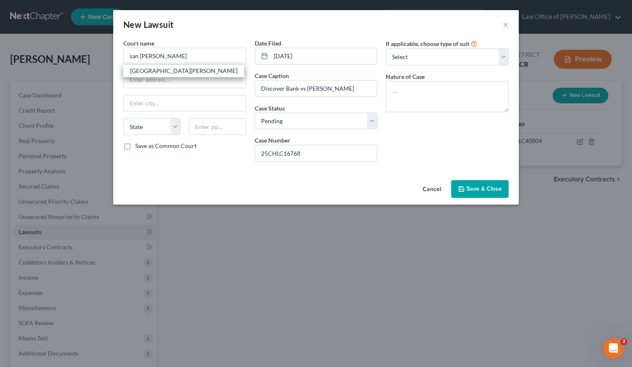
type input "91340"
click at [482, 191] on span "Save & Close" at bounding box center [483, 188] width 35 height 7
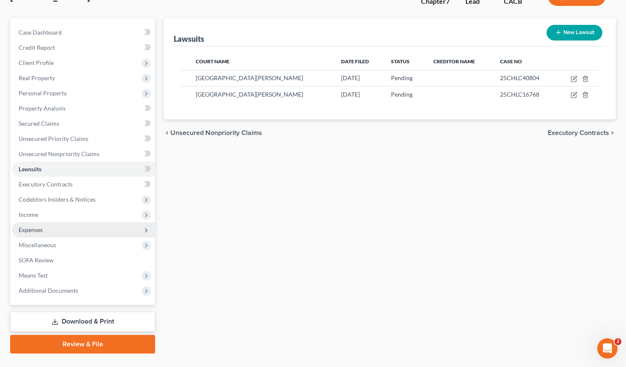
scroll to position [81, 0]
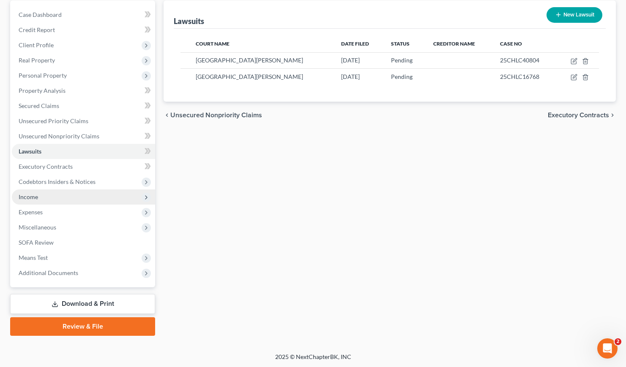
click at [35, 201] on span "Income" at bounding box center [83, 197] width 143 height 15
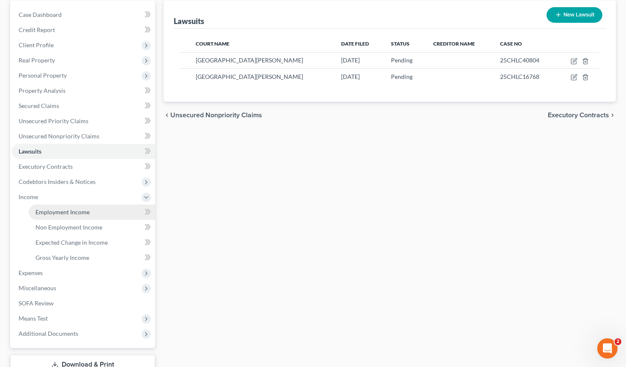
click at [71, 215] on span "Employment Income" at bounding box center [62, 212] width 54 height 7
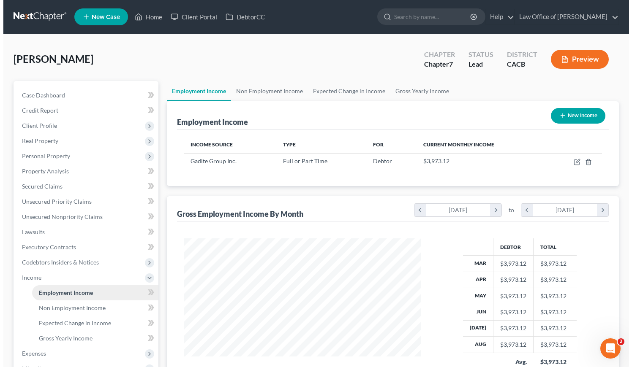
scroll to position [151, 254]
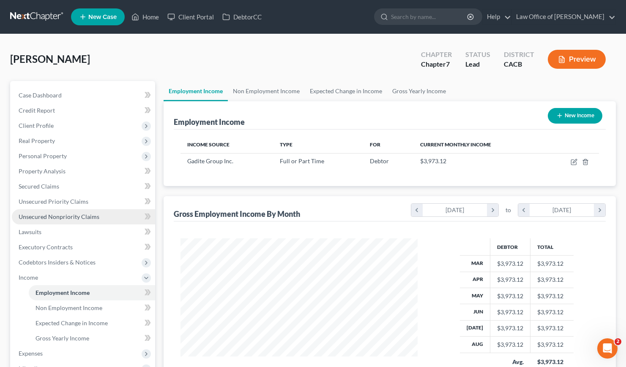
click at [58, 215] on span "Unsecured Nonpriority Claims" at bounding box center [59, 216] width 81 height 7
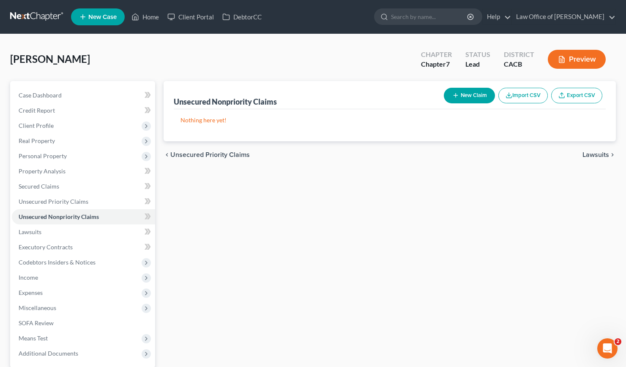
click at [471, 95] on button "New Claim" at bounding box center [469, 96] width 51 height 16
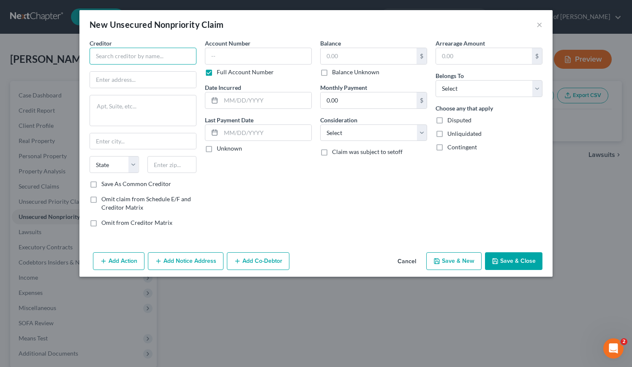
click at [141, 59] on input "text" at bounding box center [143, 56] width 107 height 17
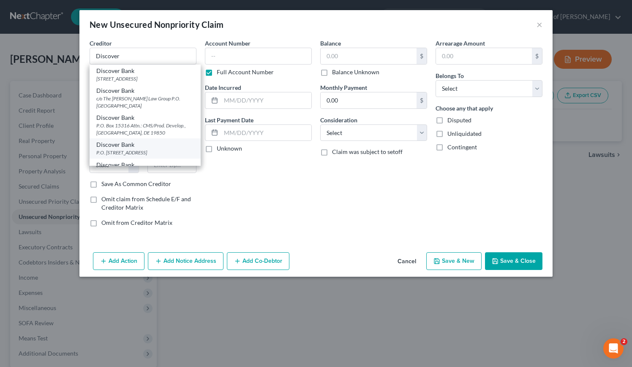
click at [131, 150] on div "P.O. Box 30939, Salt Lake City, UT 84130" at bounding box center [145, 152] width 98 height 7
type input "Discover Bank"
type input "P.O. Box 30939"
type input "Salt Lake City"
select select "46"
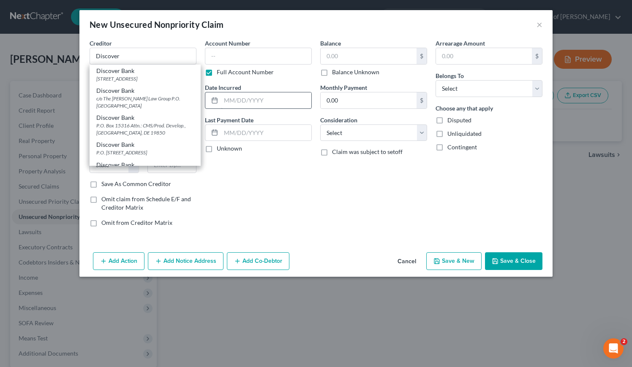
type input "84130"
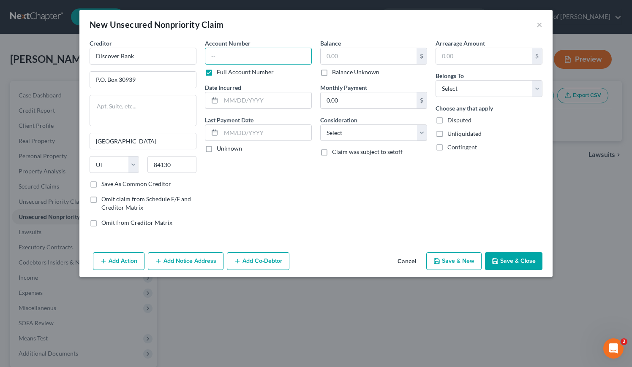
click at [259, 56] on input "text" at bounding box center [258, 56] width 107 height 17
type input "9400"
click at [332, 55] on input "text" at bounding box center [369, 56] width 96 height 16
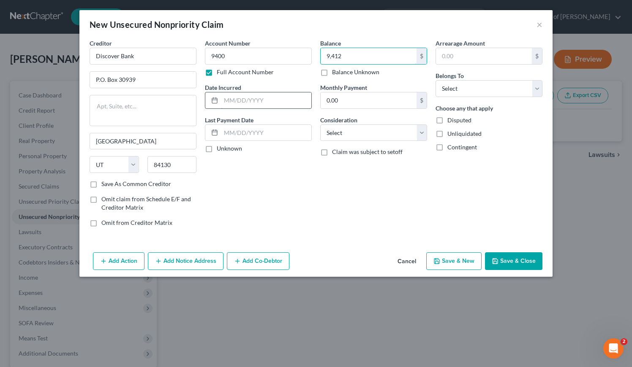
type input "9,412"
click at [237, 100] on input "text" at bounding box center [266, 101] width 90 height 16
type input "4/19/2017"
click at [353, 137] on select "Select Cable / Satellite Services Collection Agency Credit Card Debt Debt Couns…" at bounding box center [373, 133] width 107 height 17
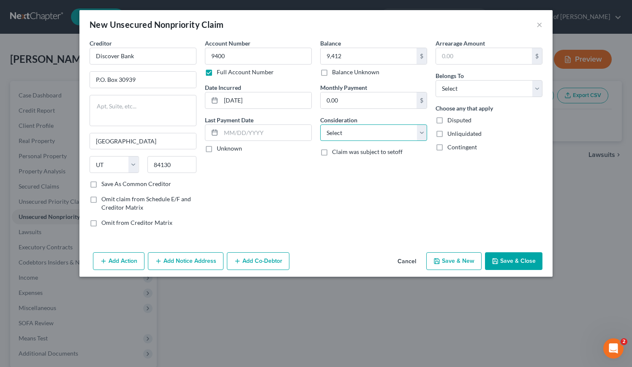
select select "2"
click at [320, 125] on select "Select Cable / Satellite Services Collection Agency Credit Card Debt Debt Couns…" at bounding box center [373, 133] width 107 height 17
click at [482, 85] on select "Select Debtor 1 Only Debtor 2 Only Debtor 1 And Debtor 2 Only At Least One Of T…" at bounding box center [488, 88] width 107 height 17
select select "0"
click at [435, 80] on select "Select Debtor 1 Only Debtor 2 Only Debtor 1 And Debtor 2 Only At Least One Of T…" at bounding box center [488, 88] width 107 height 17
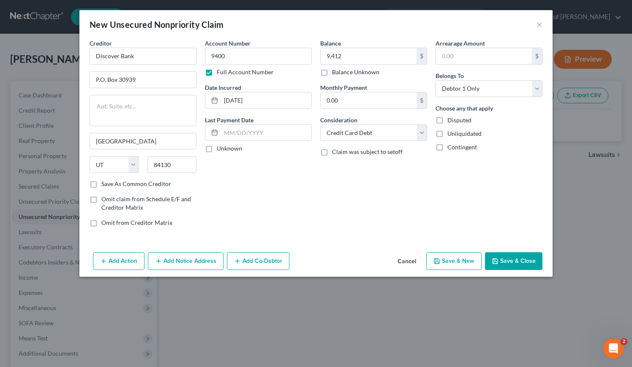
click at [330, 220] on div "Balance 9,412.00 $ Balance Unknown Balance Undetermined 9,412 $ Balance Unknown…" at bounding box center [373, 136] width 115 height 195
click at [446, 259] on button "Save & New" at bounding box center [453, 262] width 55 height 18
type input "9,412.00"
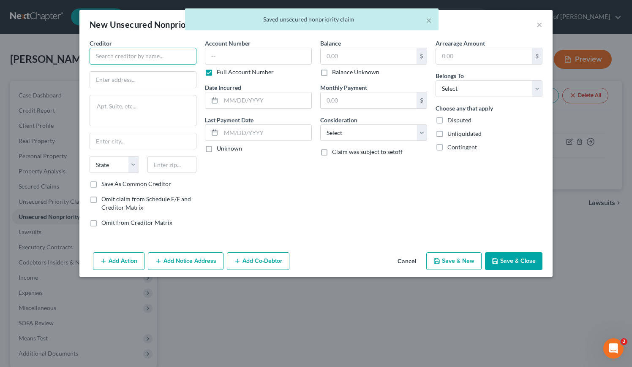
click at [137, 57] on input "text" at bounding box center [143, 56] width 107 height 17
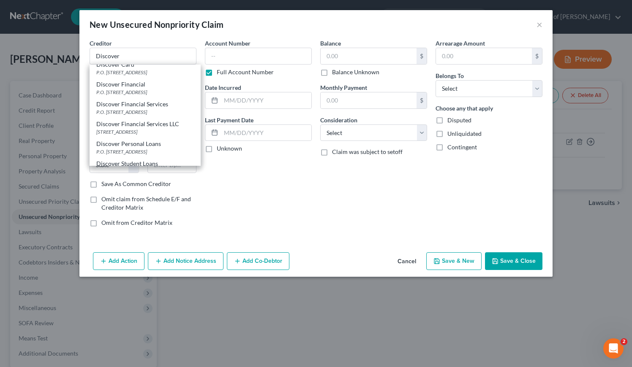
scroll to position [132, 0]
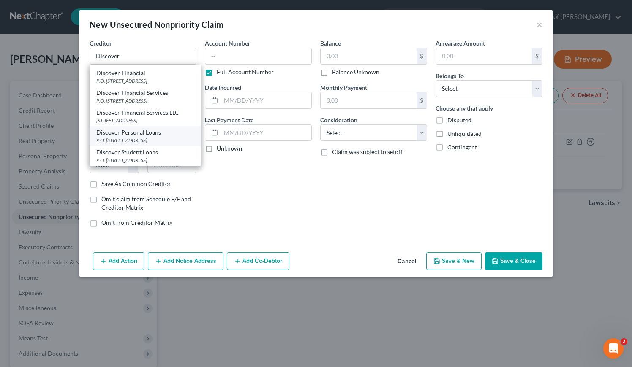
click at [130, 138] on div "P.O. Box 30954, Salt Lake City, UT 84130" at bounding box center [145, 140] width 98 height 7
type input "Discover Personal Loans"
type input "P.O. Box 30954"
type input "Salt Lake City"
select select "46"
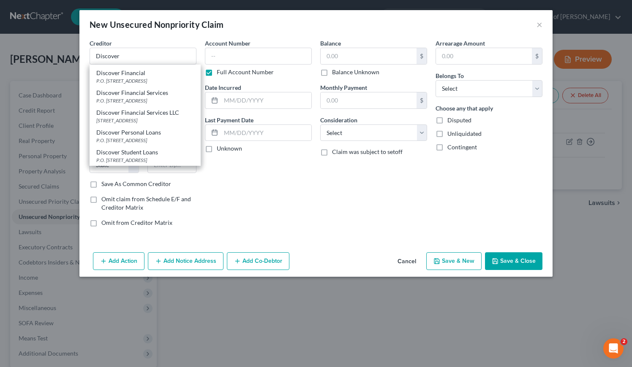
type input "84130"
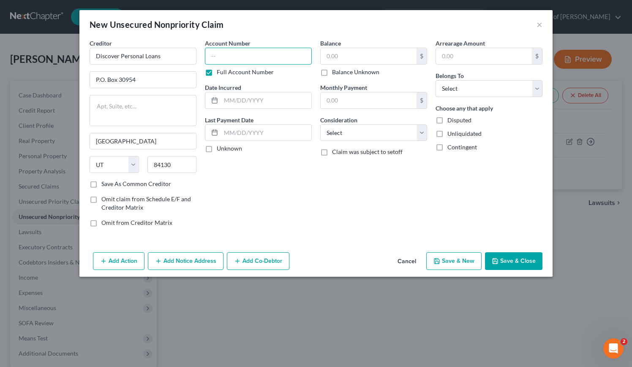
click at [247, 52] on input "text" at bounding box center [258, 56] width 107 height 17
type input "8052"
click at [379, 52] on input "text" at bounding box center [369, 56] width 96 height 16
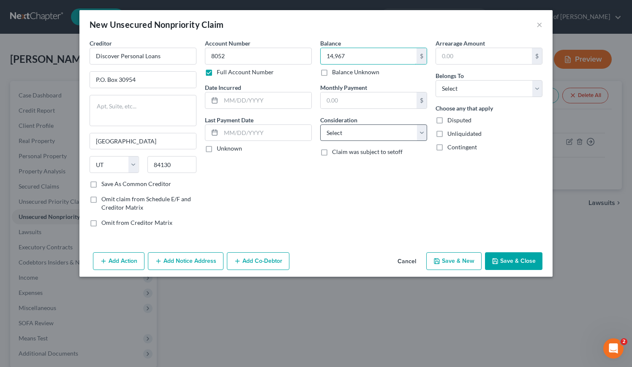
type input "14,967"
click at [362, 138] on select "Select Cable / Satellite Services Collection Agency Credit Card Debt Debt Couns…" at bounding box center [373, 133] width 107 height 17
select select "10"
click at [320, 125] on select "Select Cable / Satellite Services Collection Agency Credit Card Debt Debt Couns…" at bounding box center [373, 133] width 107 height 17
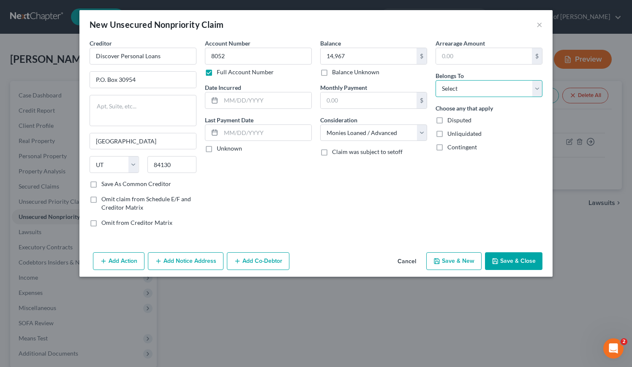
click at [463, 91] on select "Select Debtor 1 Only Debtor 2 Only Debtor 1 And Debtor 2 Only At Least One Of T…" at bounding box center [488, 88] width 107 height 17
click at [435, 80] on select "Select Debtor 1 Only Debtor 2 Only Debtor 1 And Debtor 2 Only At Least One Of T…" at bounding box center [488, 88] width 107 height 17
click at [275, 100] on input "text" at bounding box center [266, 101] width 90 height 16
click at [351, 203] on div "Balance 14,967.00 $ Balance Unknown Balance Undetermined 14,967 $ Balance Unkno…" at bounding box center [373, 136] width 115 height 195
click at [313, 201] on div "Account Number 8052 Full Account Number Date Incurred 1/24/2022 Last Payment Da…" at bounding box center [258, 136] width 115 height 195
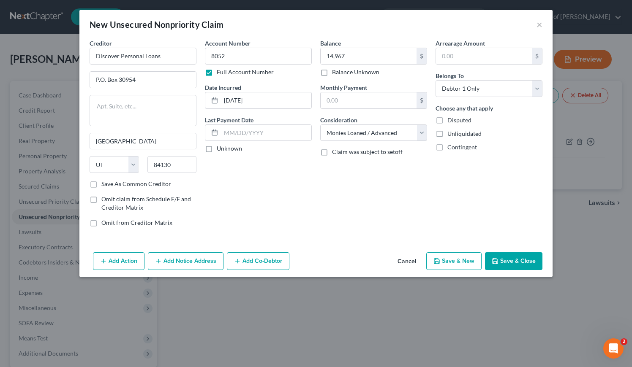
click at [244, 193] on div "Account Number 8052 Full Account Number Date Incurred 1/24/2022 Last Payment Da…" at bounding box center [258, 136] width 115 height 195
click at [283, 177] on div "Account Number 8052 Full Account Number Date Incurred 1/24/2022 Last Payment Da…" at bounding box center [258, 136] width 115 height 195
click at [506, 261] on button "Save & Close" at bounding box center [513, 262] width 57 height 18
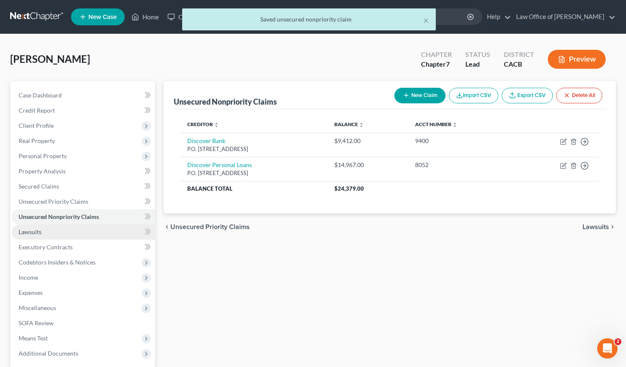
click at [27, 230] on span "Lawsuits" at bounding box center [30, 232] width 23 height 7
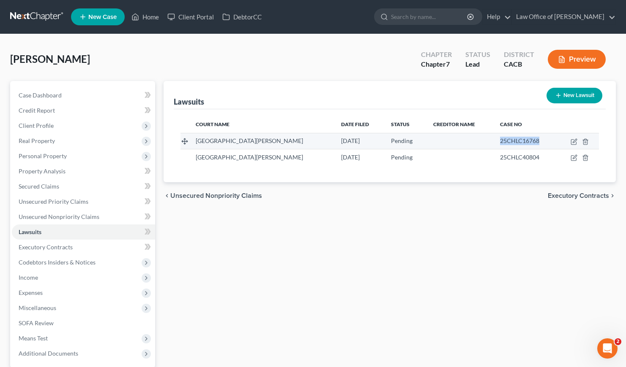
drag, startPoint x: 526, startPoint y: 141, endPoint x: 487, endPoint y: 142, distance: 38.9
click at [500, 142] on span "25CHLC16768" at bounding box center [519, 140] width 39 height 7
copy span "25CHLC16768"
click at [344, 229] on div "Lawsuits New Lawsuit Court Name Date Filed Status Creditor Name Case No San Fer…" at bounding box center [389, 249] width 460 height 336
drag, startPoint x: 528, startPoint y: 140, endPoint x: 476, endPoint y: 143, distance: 52.0
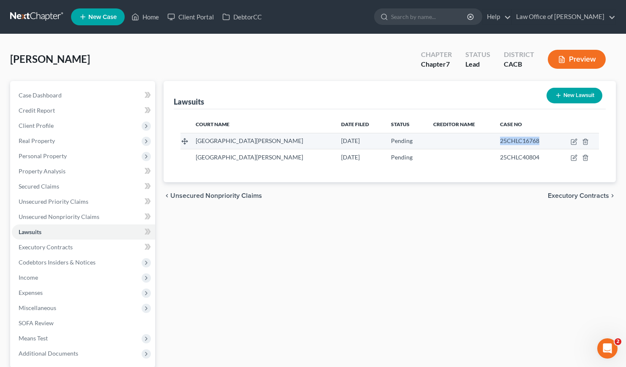
click at [476, 143] on tr "San Fernando Courthouse 04/15/2025 Pending 25CHLC16768" at bounding box center [389, 141] width 418 height 16
copy span "25CHLC16768"
click at [321, 233] on div "Lawsuits New Lawsuit Court Name Date Filed Status Creditor Name Case No San Fer…" at bounding box center [389, 249] width 460 height 336
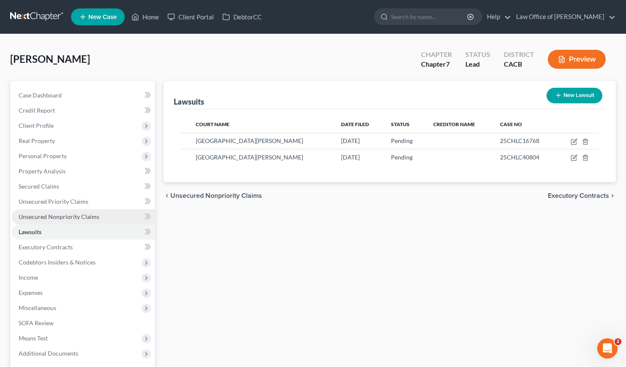
click at [49, 218] on span "Unsecured Nonpriority Claims" at bounding box center [59, 216] width 81 height 7
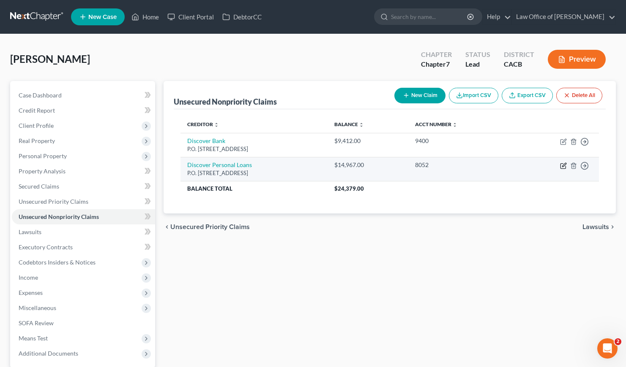
click at [564, 166] on icon "button" at bounding box center [563, 166] width 7 height 7
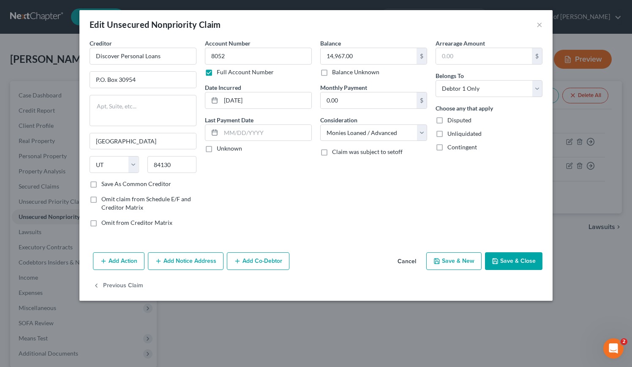
click at [203, 266] on button "Add Notice Address" at bounding box center [186, 262] width 76 height 18
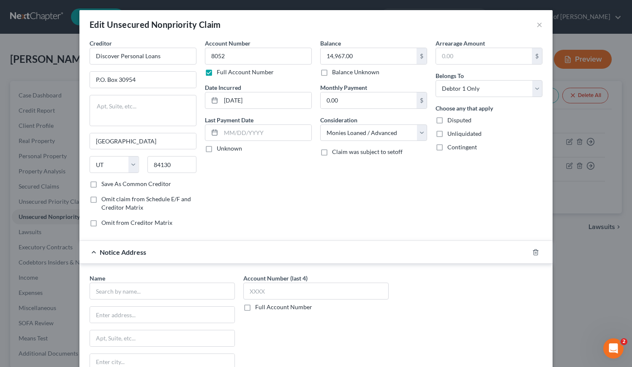
click at [255, 308] on label "Full Account Number" at bounding box center [283, 307] width 57 height 8
click at [259, 308] on input "Full Account Number" at bounding box center [261, 305] width 5 height 5
click at [269, 291] on input "text" at bounding box center [315, 291] width 145 height 17
paste input "25CHLC16768"
click at [145, 291] on input "text" at bounding box center [162, 291] width 145 height 17
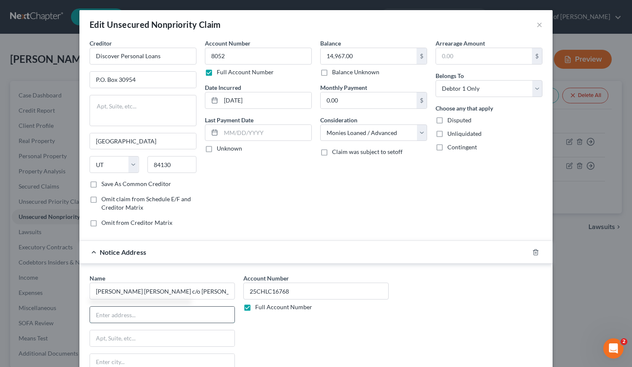
click at [124, 316] on input "text" at bounding box center [162, 315] width 144 height 16
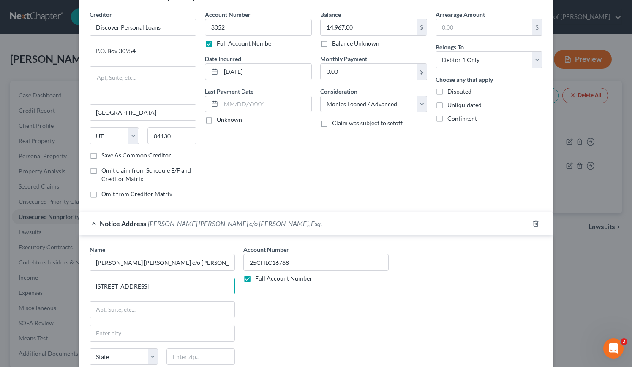
scroll to position [39, 0]
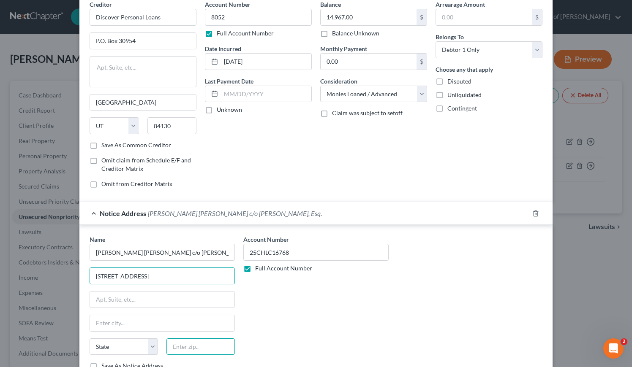
click at [201, 346] on input "text" at bounding box center [200, 347] width 68 height 17
click at [400, 299] on div "Name * Ghidotti Berger c/o Shiv Samtani, Esq. 1920 Old Tustin Ave State AL AK A…" at bounding box center [315, 306] width 461 height 142
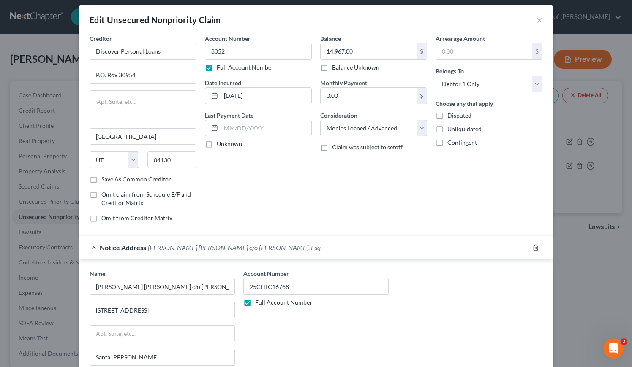
scroll to position [0, 0]
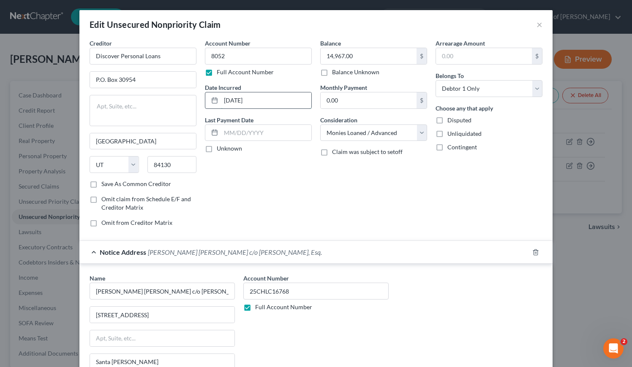
drag, startPoint x: 265, startPoint y: 98, endPoint x: 220, endPoint y: 98, distance: 45.2
click at [221, 98] on input "1/24/2022" at bounding box center [266, 101] width 90 height 16
click at [299, 205] on div "Account Number 8052 Full Account Number Date Incurred 1/24/2022 Last Payment Da…" at bounding box center [258, 136] width 115 height 195
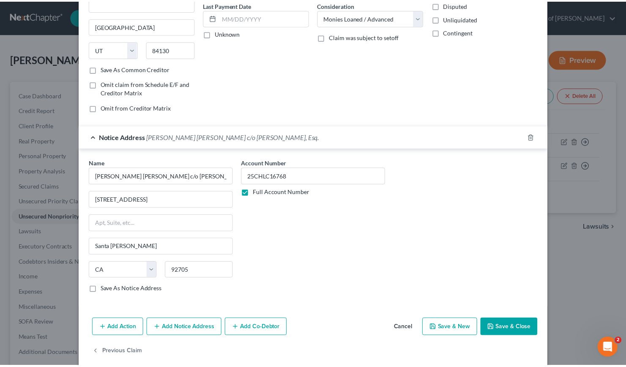
scroll to position [126, 0]
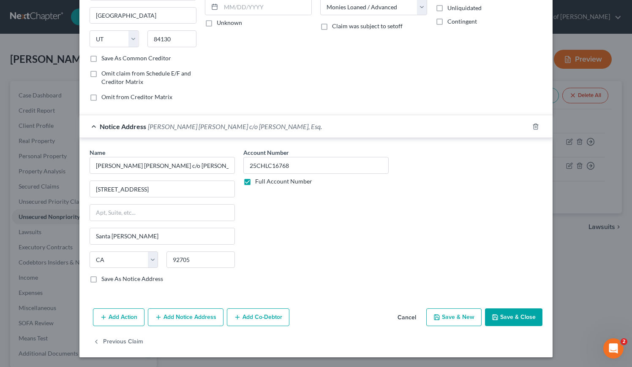
click at [503, 320] on button "Save & Close" at bounding box center [513, 318] width 57 height 18
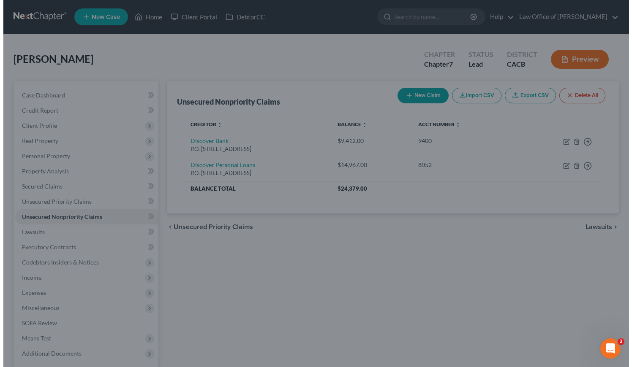
scroll to position [0, 0]
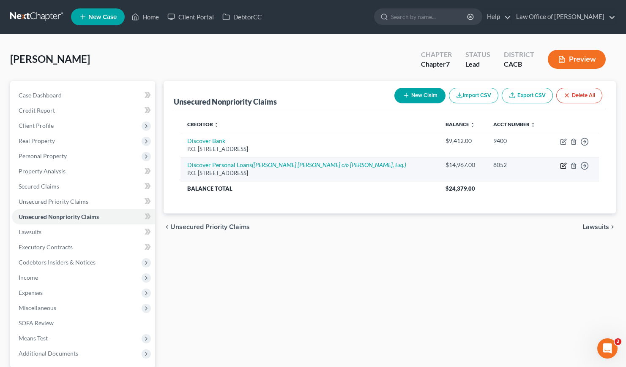
click at [564, 166] on icon "button" at bounding box center [563, 166] width 7 height 7
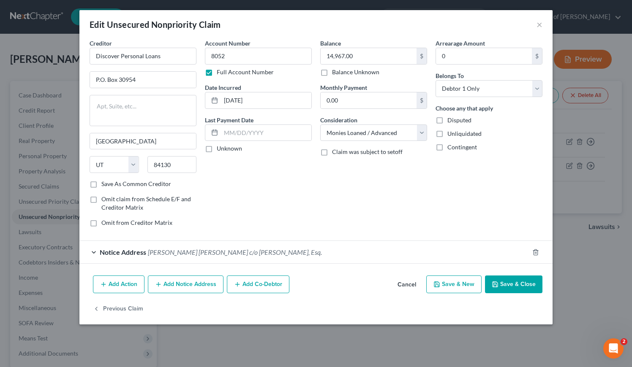
click at [219, 255] on span "Ghidotti Berger c/o Shiv Samtani, Esq." at bounding box center [235, 252] width 174 height 8
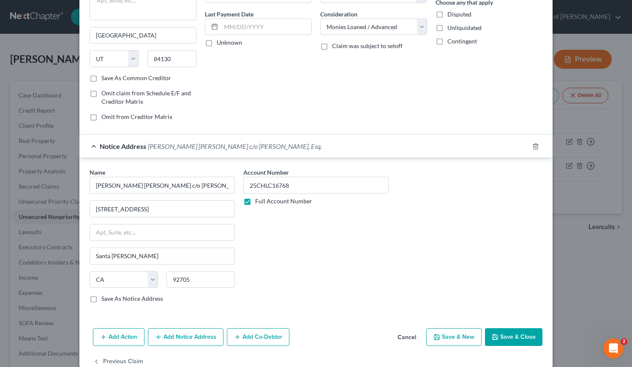
scroll to position [126, 0]
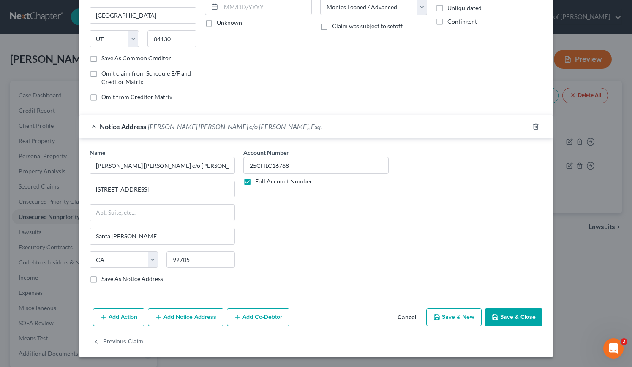
click at [101, 280] on label "Save As Notice Address" at bounding box center [132, 279] width 62 height 8
click at [105, 280] on input "Save As Notice Address" at bounding box center [107, 277] width 5 height 5
click at [515, 317] on button "Save & Close" at bounding box center [513, 318] width 57 height 18
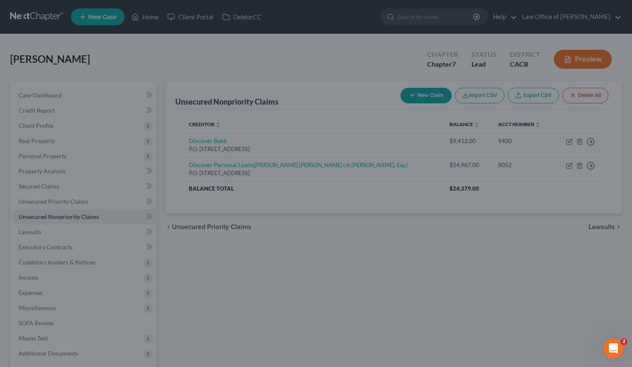
scroll to position [0, 0]
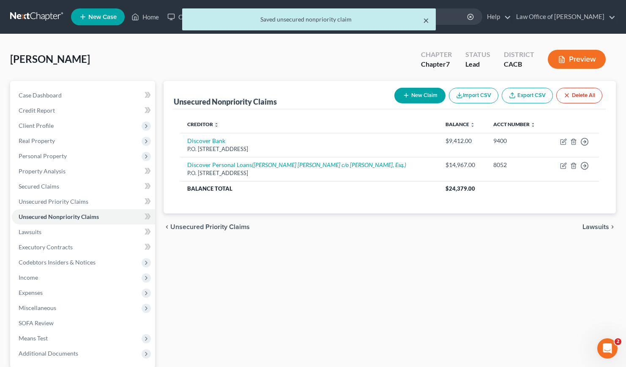
click at [426, 21] on button "×" at bounding box center [426, 20] width 6 height 10
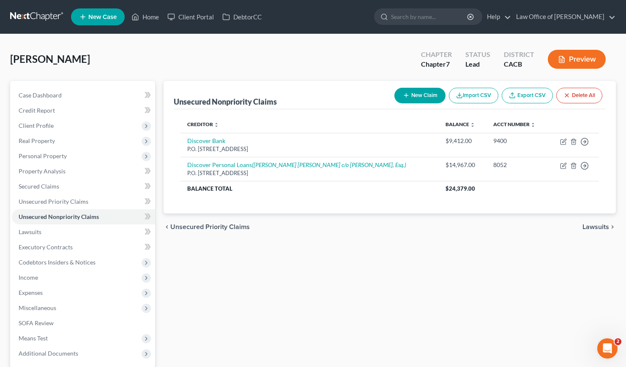
click at [316, 284] on div "Unsecured Nonpriority Claims New Claim Import CSV Export CSV Delete All Credito…" at bounding box center [389, 249] width 460 height 336
click at [25, 233] on span "Lawsuits" at bounding box center [30, 232] width 23 height 7
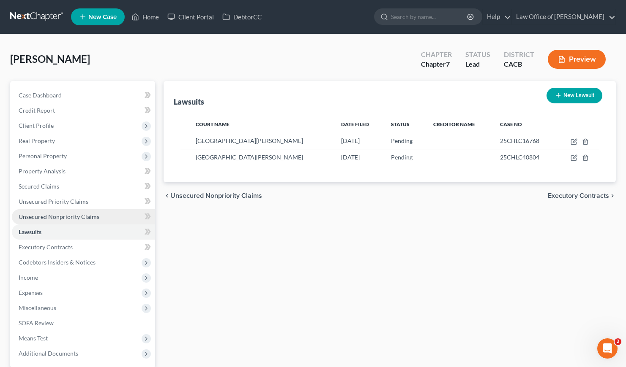
click at [56, 214] on span "Unsecured Nonpriority Claims" at bounding box center [59, 216] width 81 height 7
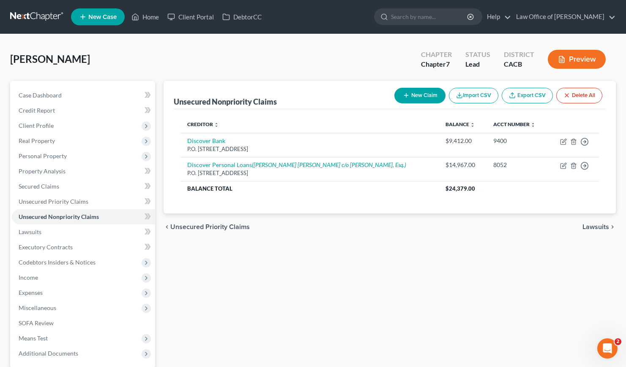
click at [422, 240] on div "Unsecured Nonpriority Claims New Claim Import CSV Export CSV Delete All Credito…" at bounding box center [389, 249] width 460 height 336
click at [416, 97] on button "New Claim" at bounding box center [419, 96] width 51 height 16
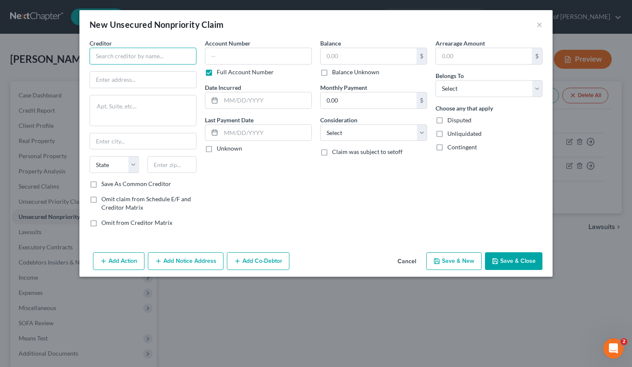
click at [128, 55] on input "text" at bounding box center [143, 56] width 107 height 17
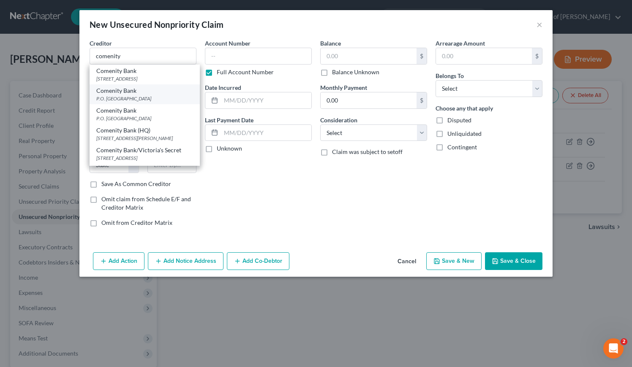
click at [154, 102] on div "P.O. Box 182120, Columbus, OH 43218" at bounding box center [144, 98] width 97 height 7
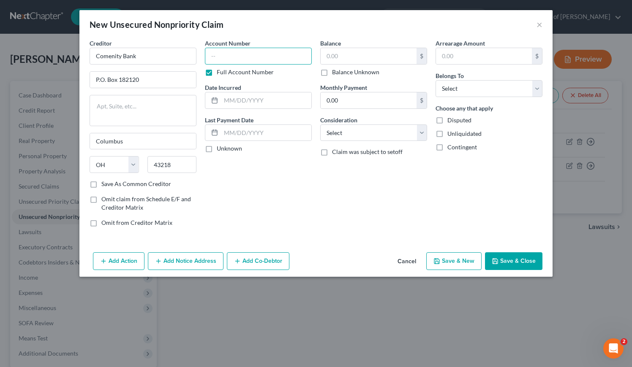
click at [229, 57] on input "text" at bounding box center [258, 56] width 107 height 17
click at [235, 104] on input "text" at bounding box center [266, 101] width 90 height 16
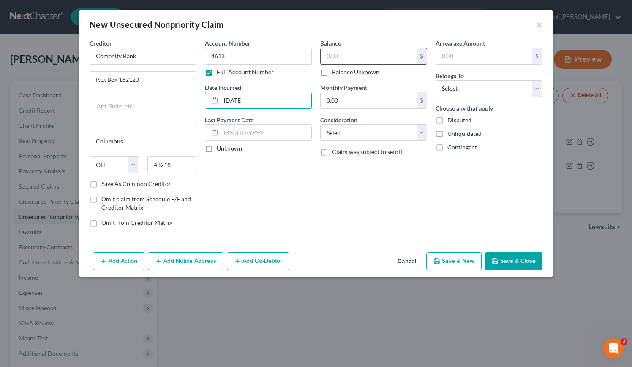
click at [354, 56] on input "text" at bounding box center [369, 56] width 96 height 16
click at [367, 137] on select "Select Cable / Satellite Services Collection Agency Credit Card Debt Debt Couns…" at bounding box center [373, 133] width 107 height 17
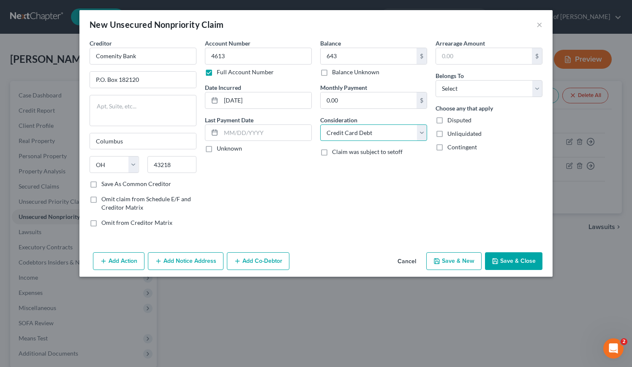
click at [320, 125] on select "Select Cable / Satellite Services Collection Agency Credit Card Debt Debt Couns…" at bounding box center [373, 133] width 107 height 17
click at [472, 93] on select "Select Debtor 1 Only Debtor 2 Only Debtor 1 And Debtor 2 Only At Least One Of T…" at bounding box center [488, 88] width 107 height 17
click at [435, 80] on select "Select Debtor 1 Only Debtor 2 Only Debtor 1 And Debtor 2 Only At Least One Of T…" at bounding box center [488, 88] width 107 height 17
drag, startPoint x: 324, startPoint y: 188, endPoint x: 359, endPoint y: 208, distance: 40.9
click at [324, 188] on div "Balance 643.00 $ Balance Unknown Balance Undetermined 643 $ Balance Unknown Mon…" at bounding box center [373, 136] width 115 height 195
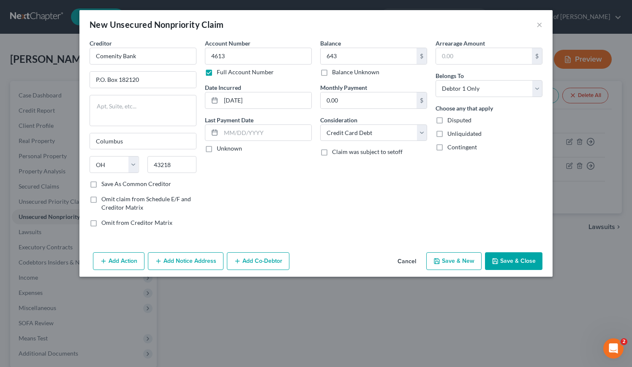
click at [465, 261] on button "Save & New" at bounding box center [453, 262] width 55 height 18
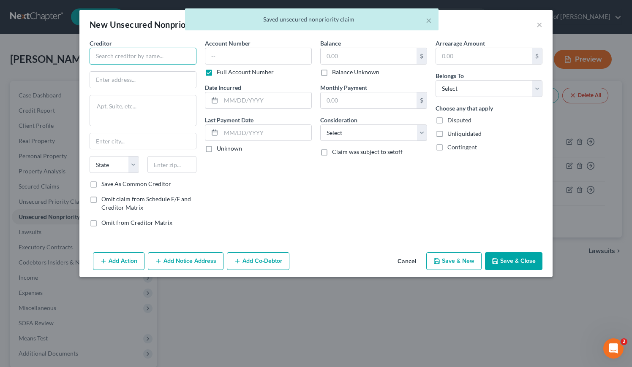
click at [142, 60] on input "text" at bounding box center [143, 56] width 107 height 17
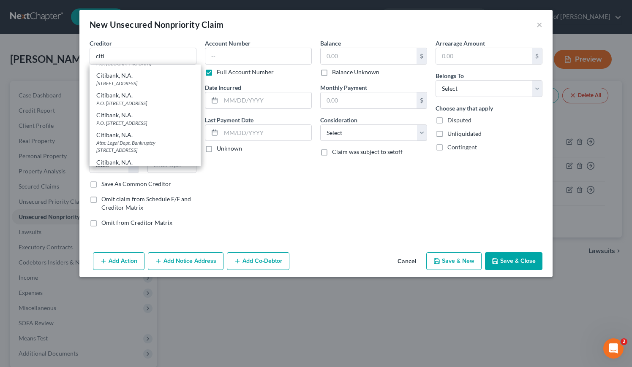
scroll to position [266, 0]
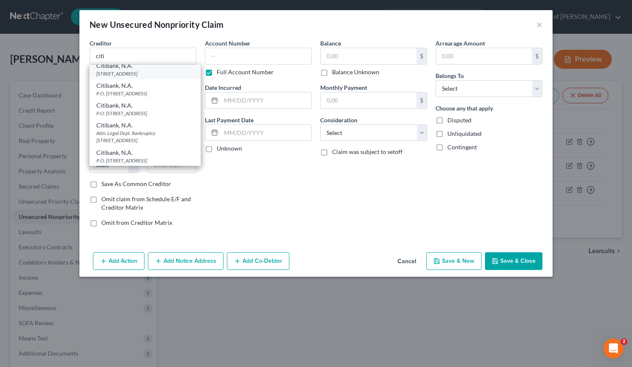
click at [140, 77] on div "5800 South Corporate Place, Sioux Falls, SD 57108" at bounding box center [145, 73] width 98 height 7
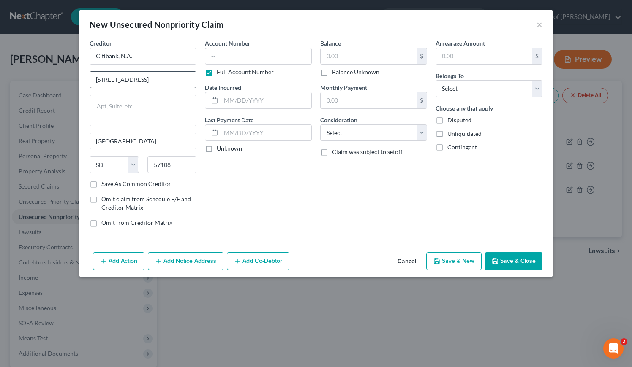
scroll to position [0, 0]
click at [193, 264] on button "Add Notice Address" at bounding box center [186, 262] width 76 height 18
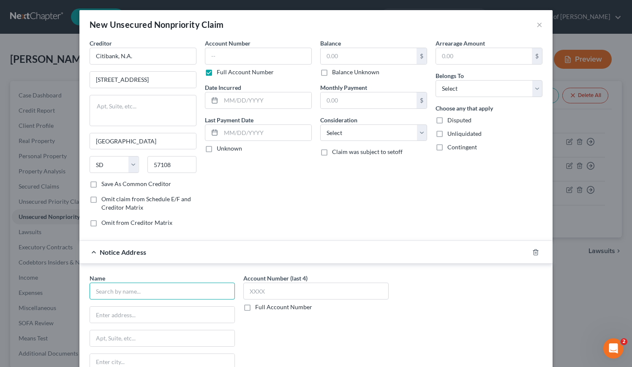
click at [182, 292] on input "text" at bounding box center [162, 291] width 145 height 17
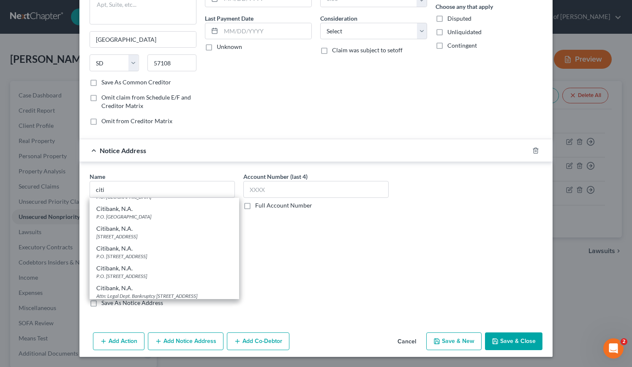
scroll to position [225, 0]
click at [109, 257] on div "P.O. Box 6497, Sioux Falls, SD 57117" at bounding box center [164, 253] width 136 height 7
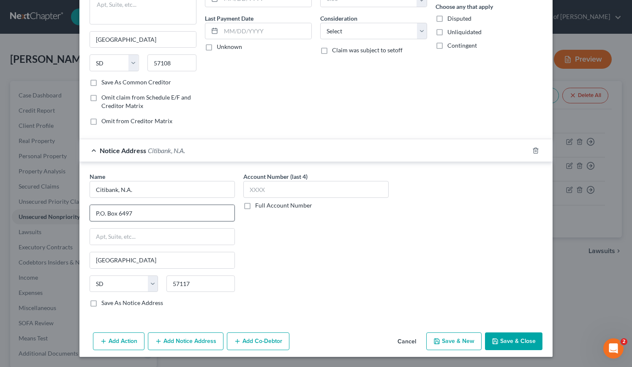
scroll to position [0, 0]
click at [255, 207] on label "Full Account Number" at bounding box center [283, 205] width 57 height 8
click at [259, 207] on input "Full Account Number" at bounding box center [261, 203] width 5 height 5
click at [262, 189] on input "text" at bounding box center [315, 189] width 145 height 17
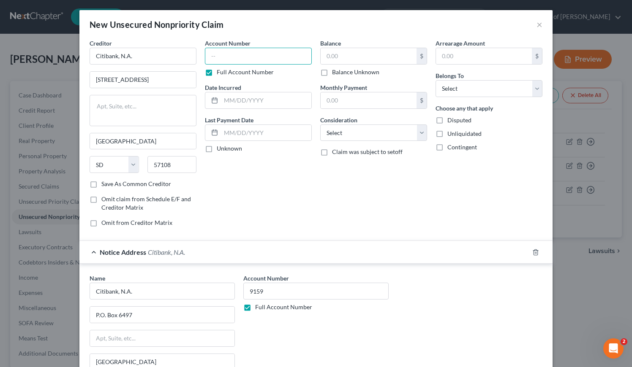
click at [228, 51] on input "text" at bounding box center [258, 56] width 107 height 17
click at [240, 100] on input "text" at bounding box center [266, 101] width 90 height 16
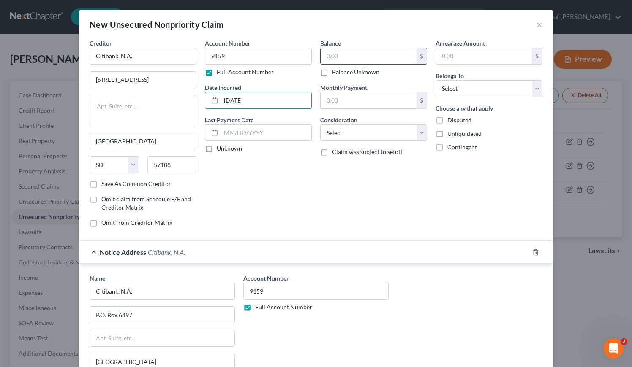
click at [372, 51] on input "text" at bounding box center [369, 56] width 96 height 16
click at [331, 133] on select "Select Cable / Satellite Services Collection Agency Credit Card Debt Debt Couns…" at bounding box center [373, 133] width 107 height 17
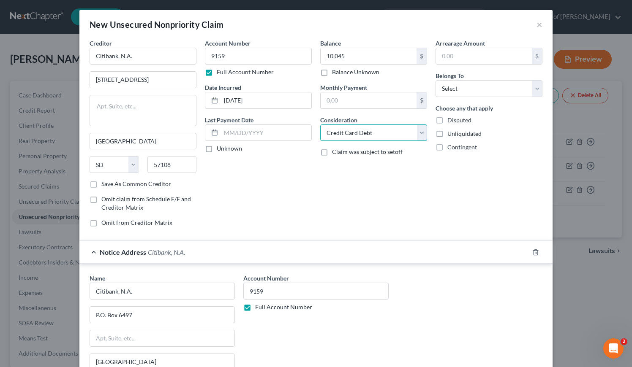
click at [320, 125] on select "Select Cable / Satellite Services Collection Agency Credit Card Debt Debt Couns…" at bounding box center [373, 133] width 107 height 17
click at [461, 88] on select "Select Debtor 1 Only Debtor 2 Only Debtor 1 And Debtor 2 Only At Least One Of T…" at bounding box center [488, 88] width 107 height 17
click at [435, 80] on select "Select Debtor 1 Only Debtor 2 Only Debtor 1 And Debtor 2 Only At Least One Of T…" at bounding box center [488, 88] width 107 height 17
click at [247, 186] on div "Account Number 9159 Full Account Number Date Incurred 8/15/2020 Last Payment Da…" at bounding box center [258, 136] width 115 height 195
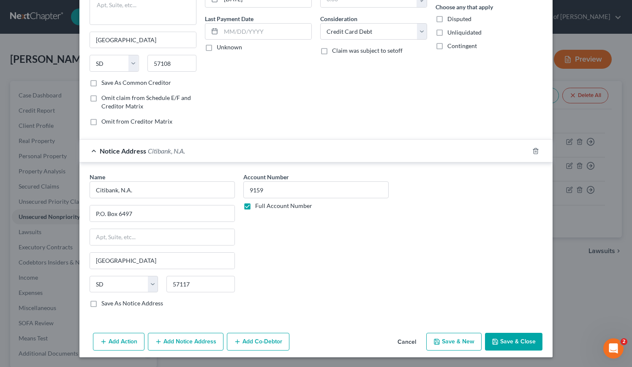
scroll to position [102, 0]
click at [455, 338] on button "Save & New" at bounding box center [453, 342] width 55 height 18
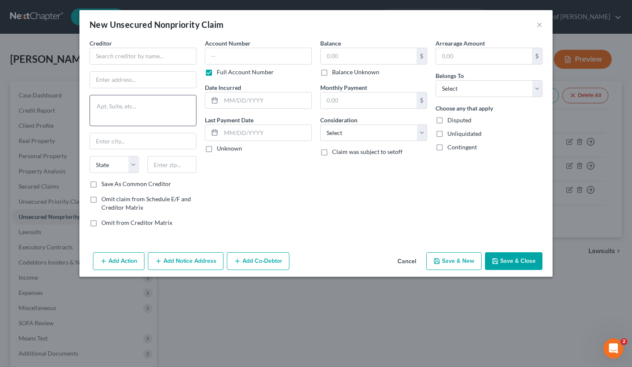
scroll to position [0, 0]
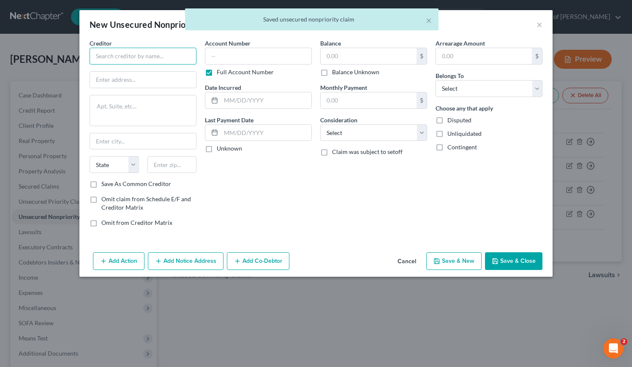
click at [133, 54] on input "text" at bounding box center [143, 56] width 107 height 17
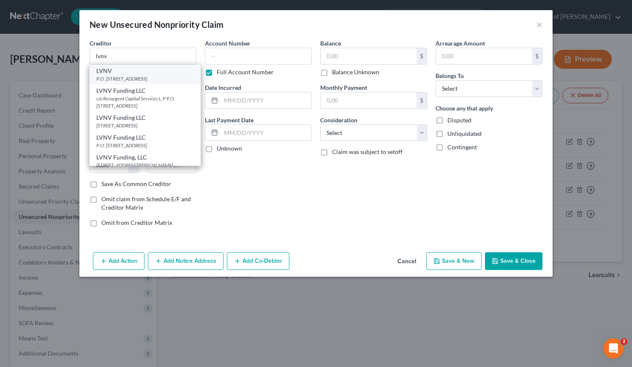
click at [140, 80] on div "P.O. Box 1269, Greenville, SC 29603" at bounding box center [145, 78] width 98 height 7
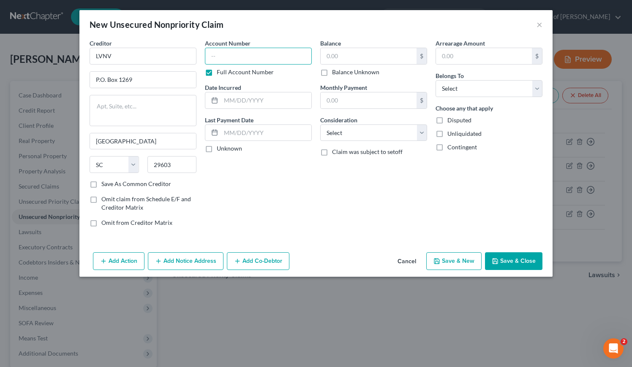
click at [242, 60] on input "text" at bounding box center [258, 56] width 107 height 17
click at [340, 61] on input "text" at bounding box center [369, 56] width 96 height 16
click at [264, 98] on input "text" at bounding box center [266, 101] width 90 height 16
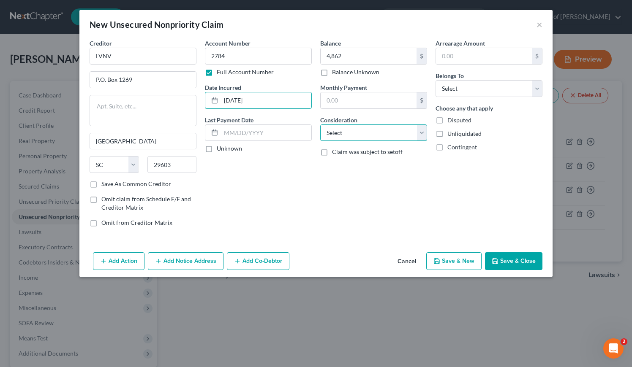
click at [350, 131] on select "Select Cable / Satellite Services Collection Agency Credit Card Debt Debt Couns…" at bounding box center [373, 133] width 107 height 17
click at [320, 125] on select "Select Cable / Satellite Services Collection Agency Credit Card Debt Debt Couns…" at bounding box center [373, 133] width 107 height 17
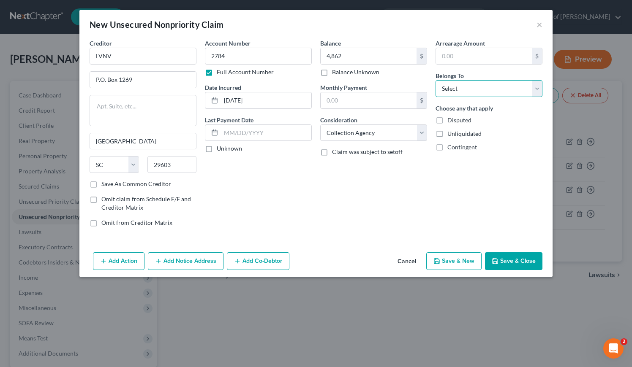
click at [471, 86] on select "Select Debtor 1 Only Debtor 2 Only Debtor 1 And Debtor 2 Only At Least One Of T…" at bounding box center [488, 88] width 107 height 17
click at [435, 80] on select "Select Debtor 1 Only Debtor 2 Only Debtor 1 And Debtor 2 Only At Least One Of T…" at bounding box center [488, 88] width 107 height 17
click at [342, 202] on div "Balance 4,862.00 $ Balance Unknown Balance Undetermined 4,862 $ Balance Unknown…" at bounding box center [373, 136] width 115 height 195
click at [450, 263] on button "Save & New" at bounding box center [453, 262] width 55 height 18
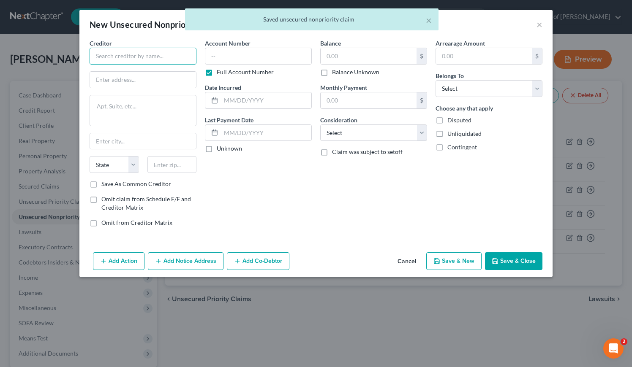
click at [138, 56] on input "text" at bounding box center [143, 56] width 107 height 17
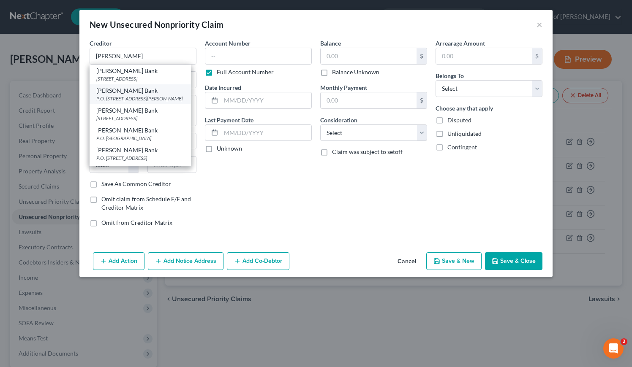
click at [129, 102] on div "P.O. Box 9201 10705 S. Jordan Gtwy Ste 20, Old Bethpage, NY 11804" at bounding box center [140, 98] width 88 height 7
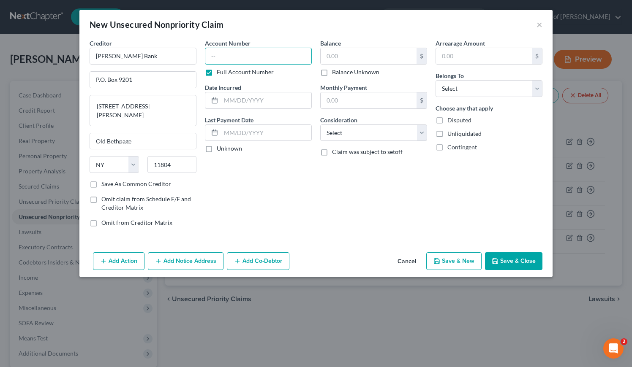
click at [252, 50] on input "text" at bounding box center [258, 56] width 107 height 17
click at [365, 52] on input "text" at bounding box center [369, 56] width 96 height 16
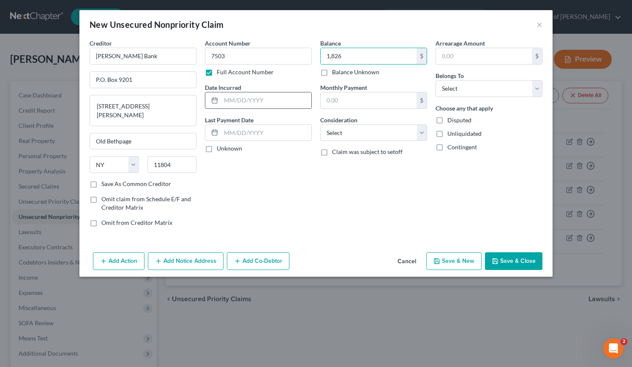
click at [248, 98] on input "text" at bounding box center [266, 101] width 90 height 16
click at [361, 136] on select "Select Cable / Satellite Services Collection Agency Credit Card Debt Debt Couns…" at bounding box center [373, 133] width 107 height 17
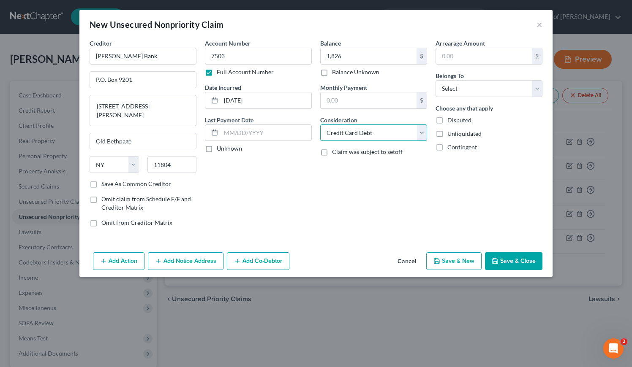
click at [320, 125] on select "Select Cable / Satellite Services Collection Agency Credit Card Debt Debt Couns…" at bounding box center [373, 133] width 107 height 17
click at [466, 87] on select "Select Debtor 1 Only Debtor 2 Only Debtor 1 And Debtor 2 Only At Least One Of T…" at bounding box center [488, 88] width 107 height 17
click at [435, 80] on select "Select Debtor 1 Only Debtor 2 Only Debtor 1 And Debtor 2 Only At Least One Of T…" at bounding box center [488, 88] width 107 height 17
click at [303, 204] on div "Account Number 7503 Full Account Number Date Incurred 5/11/2017 Last Payment Da…" at bounding box center [258, 136] width 115 height 195
click at [259, 186] on div "Account Number 7503 Full Account Number Date Incurred 5/11/2017 Last Payment Da…" at bounding box center [258, 136] width 115 height 195
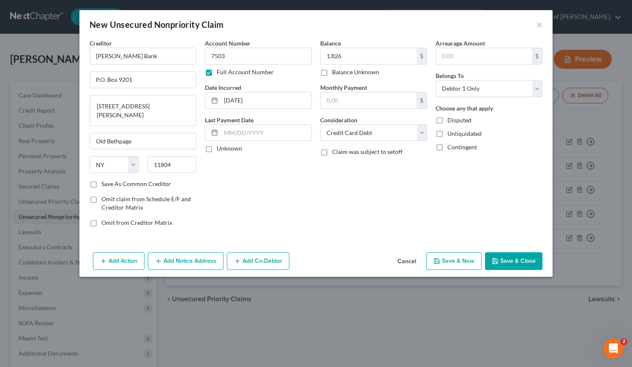
click at [458, 259] on button "Save & New" at bounding box center [453, 262] width 55 height 18
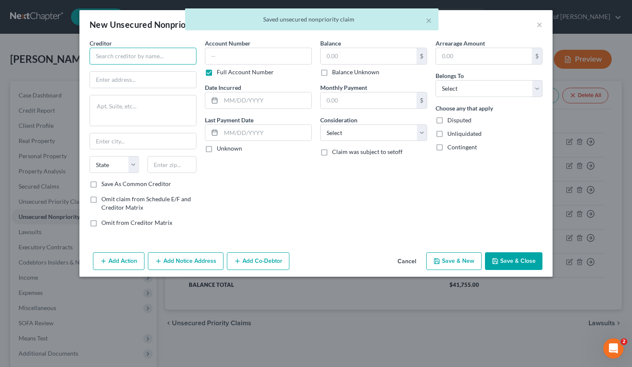
click at [139, 59] on input "text" at bounding box center [143, 56] width 107 height 17
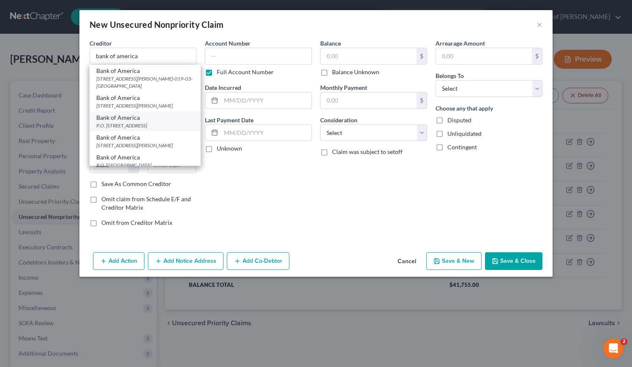
click at [136, 129] on div "P.O. Box 982238, El Paso, TX 79998" at bounding box center [145, 125] width 98 height 7
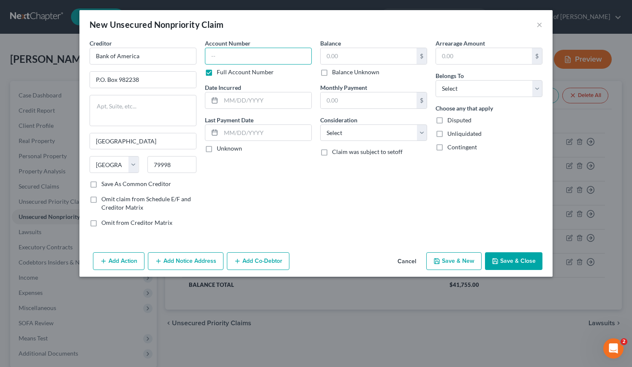
click at [248, 56] on input "text" at bounding box center [258, 56] width 107 height 17
click at [254, 101] on input "text" at bounding box center [266, 101] width 90 height 16
click at [370, 53] on input "text" at bounding box center [369, 56] width 96 height 16
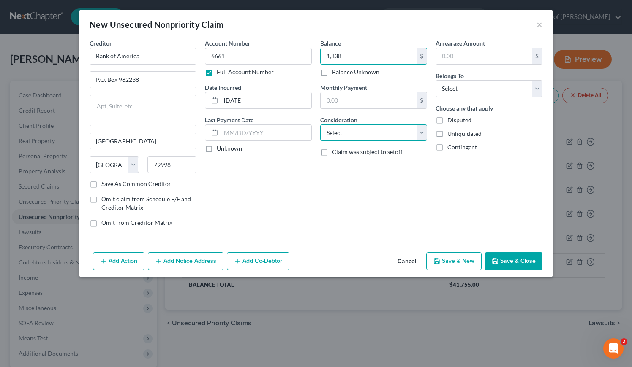
click at [365, 132] on select "Select Cable / Satellite Services Collection Agency Credit Card Debt Debt Couns…" at bounding box center [373, 133] width 107 height 17
click at [320, 125] on select "Select Cable / Satellite Services Collection Agency Credit Card Debt Debt Couns…" at bounding box center [373, 133] width 107 height 17
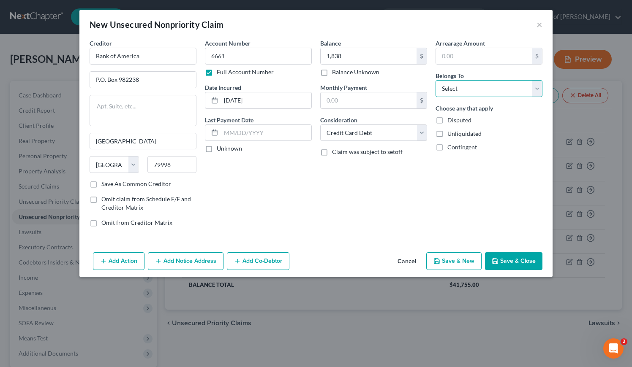
click at [457, 92] on select "Select Debtor 1 Only Debtor 2 Only Debtor 1 And Debtor 2 Only At Least One Of T…" at bounding box center [488, 88] width 107 height 17
click at [435, 80] on select "Select Debtor 1 Only Debtor 2 Only Debtor 1 And Debtor 2 Only At Least One Of T…" at bounding box center [488, 88] width 107 height 17
drag, startPoint x: 303, startPoint y: 172, endPoint x: 290, endPoint y: 165, distance: 14.6
click at [303, 172] on div "Account Number 6661 Full Account Number Date Incurred 11/5/2023 Last Payment Da…" at bounding box center [258, 136] width 115 height 195
click at [517, 265] on button "Save & Close" at bounding box center [513, 262] width 57 height 18
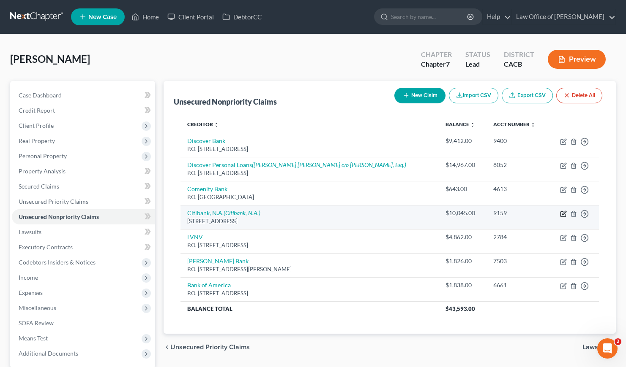
click at [561, 215] on icon "button" at bounding box center [563, 214] width 7 height 7
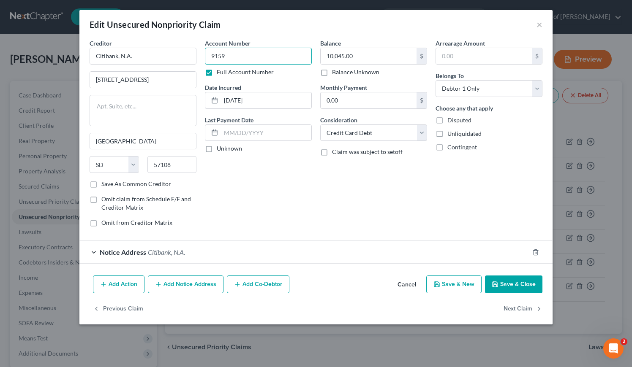
click at [245, 56] on input "9159" at bounding box center [258, 56] width 107 height 17
click at [369, 59] on input "10,045.00" at bounding box center [369, 56] width 96 height 16
drag, startPoint x: 259, startPoint y: 101, endPoint x: 212, endPoint y: 100, distance: 46.0
click at [212, 100] on div "8/15/2020" at bounding box center [258, 100] width 107 height 17
click at [244, 190] on div "Account Number 9159, 9201 Full Account Number Date Incurred 11/28/2018 Last Pay…" at bounding box center [258, 136] width 115 height 195
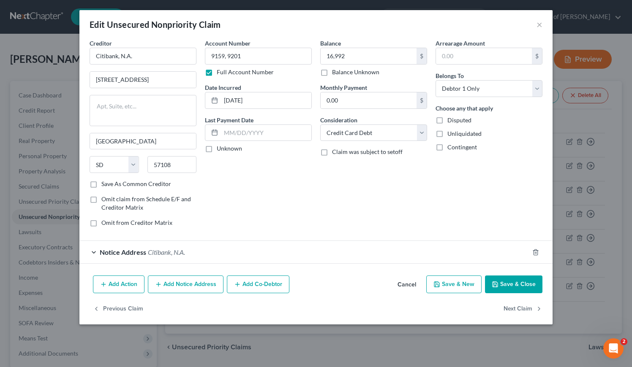
click at [460, 287] on button "Save & New" at bounding box center [453, 285] width 55 height 18
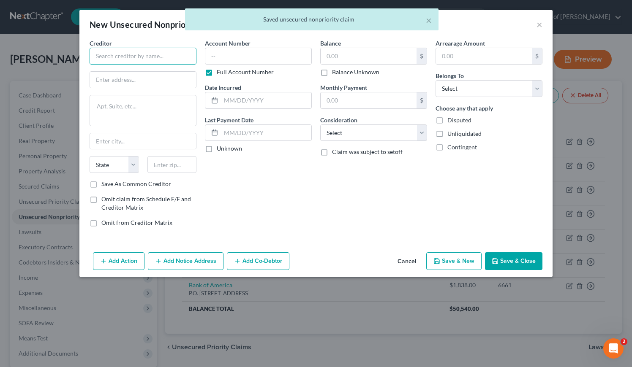
click at [124, 57] on input "text" at bounding box center [143, 56] width 107 height 17
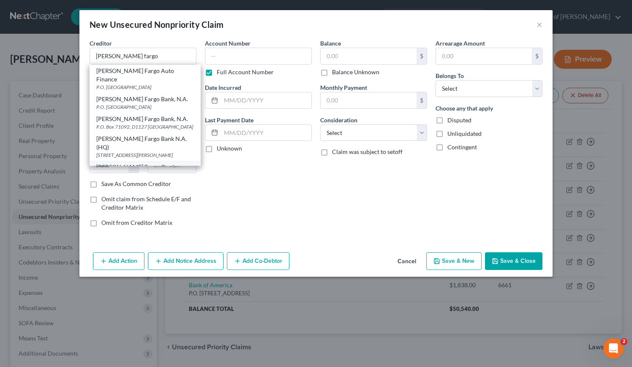
click at [143, 163] on div "Wells Fargo Card Service" at bounding box center [145, 171] width 98 height 17
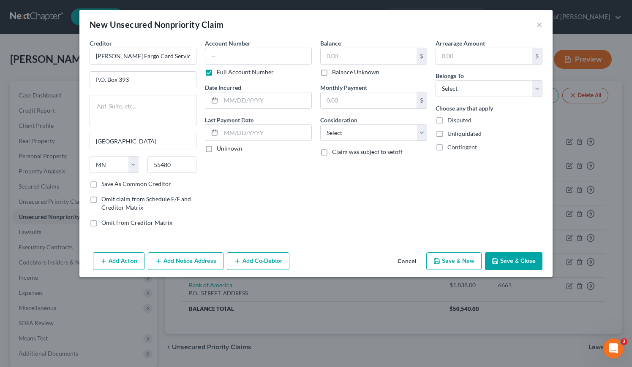
click at [173, 265] on button "Add Notice Address" at bounding box center [186, 262] width 76 height 18
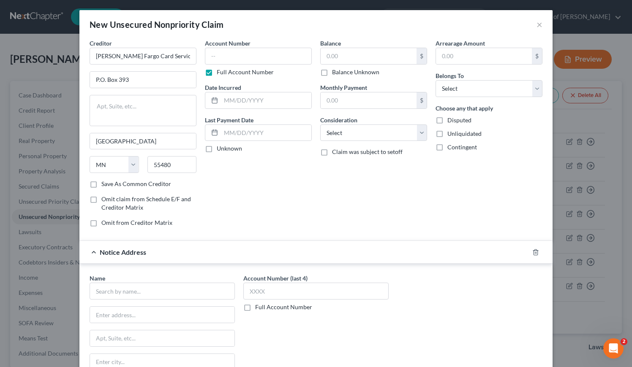
click at [155, 302] on div "Name * State AL AK AR AZ CA CO CT DE DC FL GA GU HI ID IL IN IA KS KY LA ME MD …" at bounding box center [162, 341] width 145 height 135
click at [155, 296] on input "text" at bounding box center [162, 291] width 145 height 17
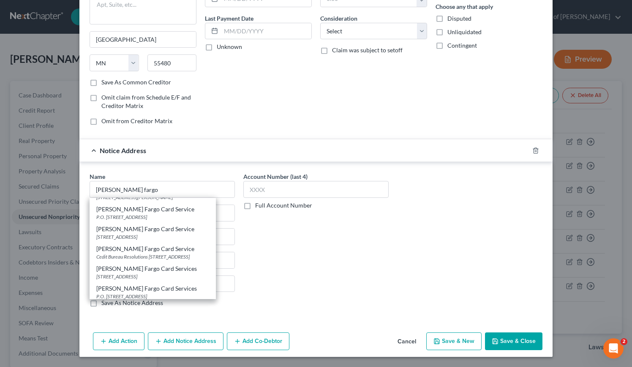
scroll to position [78, 0]
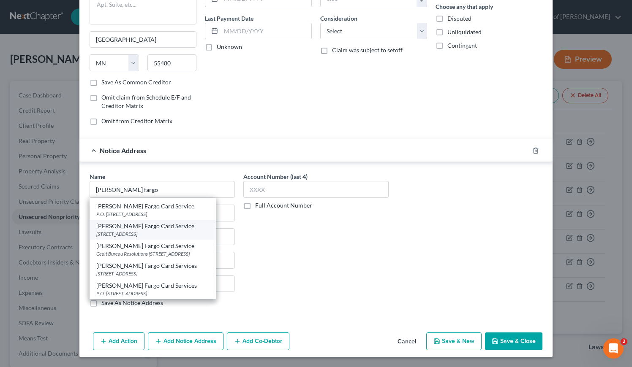
click at [114, 231] on div "PO Box 14517, Des Moines, IA 50306" at bounding box center [152, 234] width 113 height 7
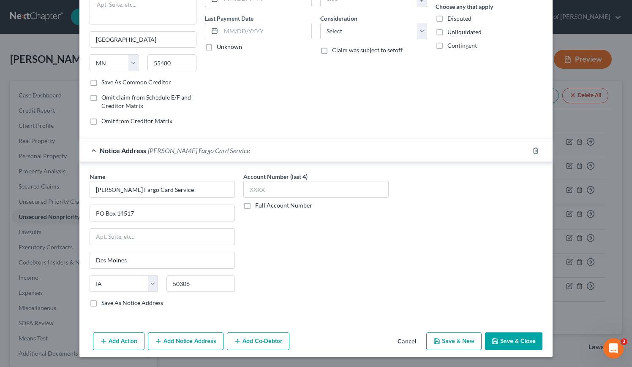
scroll to position [0, 0]
click at [97, 214] on input "PO Box 14517" at bounding box center [162, 213] width 144 height 16
click at [101, 213] on input "P.O Box 14517" at bounding box center [162, 213] width 144 height 16
click at [255, 205] on label "Full Account Number" at bounding box center [283, 205] width 57 height 8
click at [259, 205] on input "Full Account Number" at bounding box center [261, 203] width 5 height 5
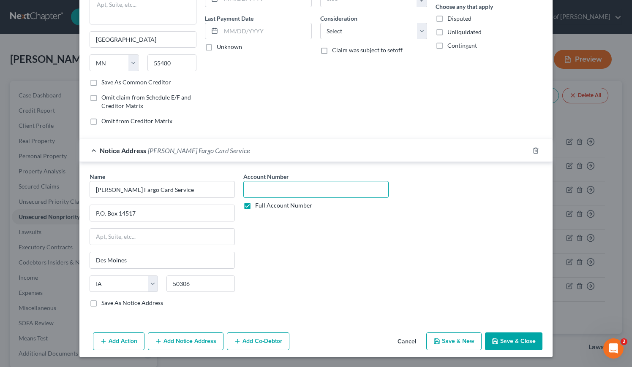
click at [260, 191] on input "text" at bounding box center [315, 189] width 145 height 17
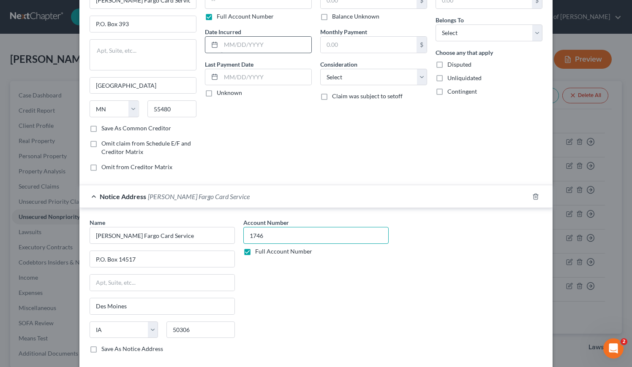
scroll to position [16, 0]
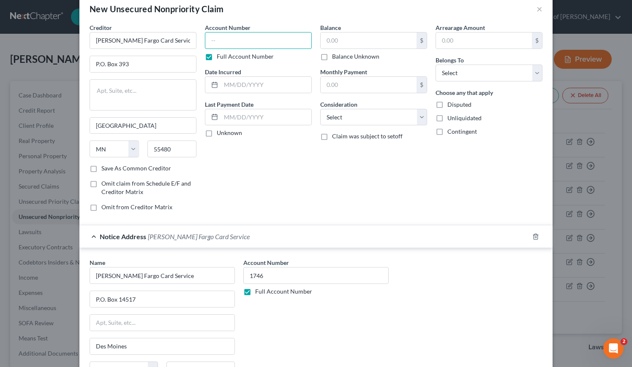
click at [226, 41] on input "text" at bounding box center [258, 40] width 107 height 17
click at [233, 79] on input "text" at bounding box center [266, 85] width 90 height 16
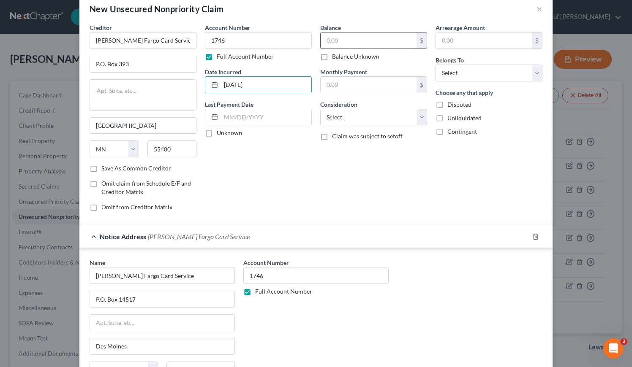
click at [345, 41] on input "text" at bounding box center [369, 41] width 96 height 16
click at [347, 120] on select "Select Cable / Satellite Services Collection Agency Credit Card Debt Debt Couns…" at bounding box center [373, 117] width 107 height 17
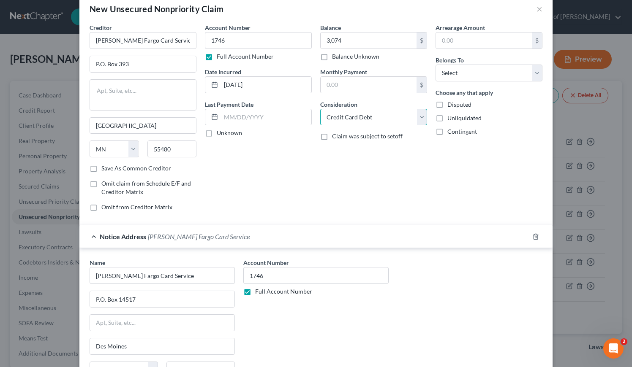
click at [320, 109] on select "Select Cable / Satellite Services Collection Agency Credit Card Debt Debt Couns…" at bounding box center [373, 117] width 107 height 17
click at [461, 65] on select "Select Debtor 1 Only Debtor 2 Only Debtor 1 And Debtor 2 Only At Least One Of T…" at bounding box center [488, 73] width 107 height 17
click at [435, 65] on select "Select Debtor 1 Only Debtor 2 Only Debtor 1 And Debtor 2 Only At Least One Of T…" at bounding box center [488, 73] width 107 height 17
click at [442, 191] on div "Arrearage Amount $ Belongs To * Select Debtor 1 Only Debtor 2 Only Debtor 1 And…" at bounding box center [488, 120] width 115 height 195
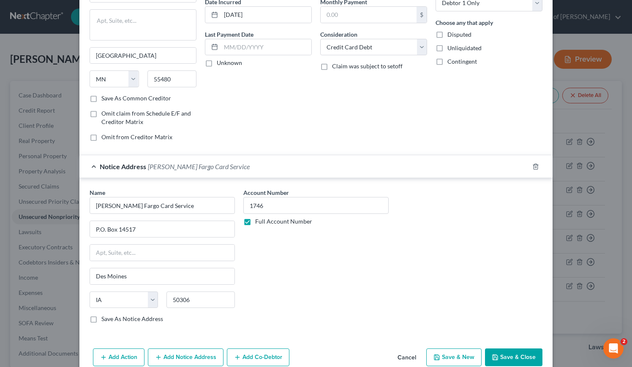
scroll to position [102, 0]
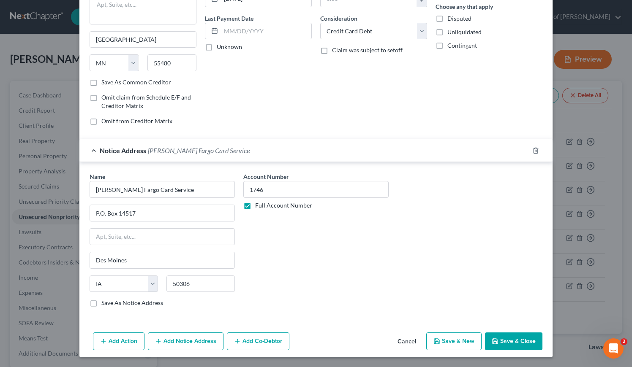
click at [506, 345] on button "Save & Close" at bounding box center [513, 342] width 57 height 18
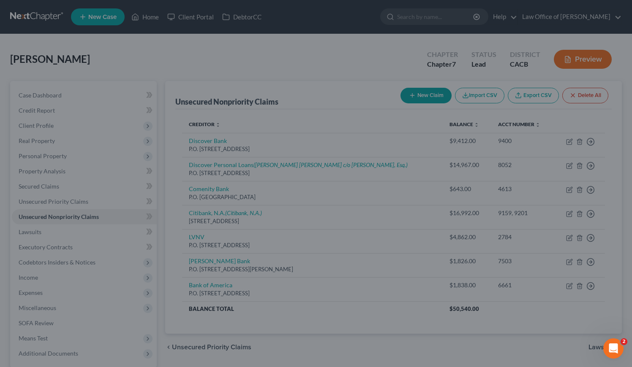
scroll to position [0, 0]
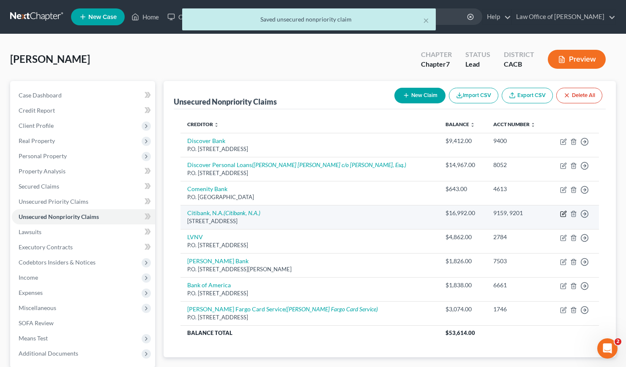
click at [563, 214] on icon "button" at bounding box center [563, 214] width 7 height 7
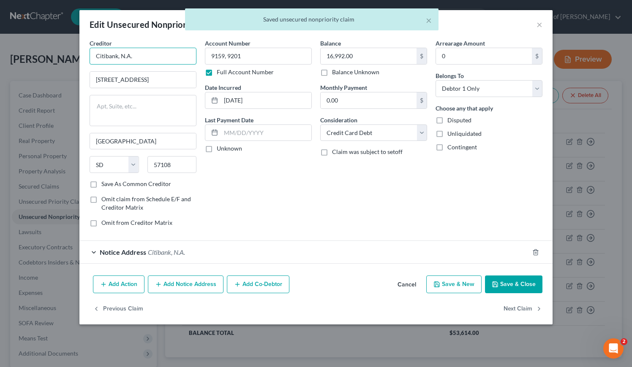
click at [147, 57] on input "Citibank, N.A." at bounding box center [143, 56] width 107 height 17
click at [250, 59] on input "9159, 9201" at bounding box center [258, 56] width 107 height 17
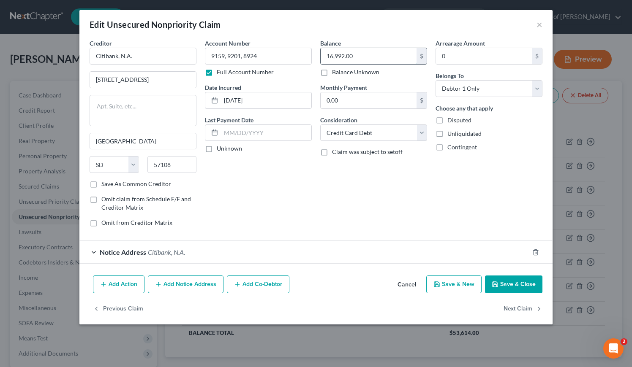
click at [379, 57] on input "16,992.00" at bounding box center [369, 56] width 96 height 16
click at [280, 192] on div "Account Number 9159, 9201, 8924 Full Account Number Date Incurred 11/28/2018 La…" at bounding box center [258, 136] width 115 height 195
drag, startPoint x: 381, startPoint y: 209, endPoint x: 391, endPoint y: 224, distance: 18.2
click at [381, 209] on div "Balance 17,003.00 $ Balance Unknown Balance Undetermined 17,003 $ Balance Unkno…" at bounding box center [373, 136] width 115 height 195
click at [516, 286] on button "Save & Close" at bounding box center [513, 285] width 57 height 18
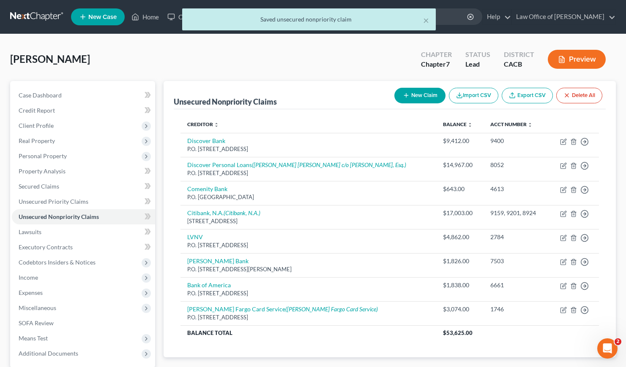
click at [417, 96] on button "New Claim" at bounding box center [419, 96] width 51 height 16
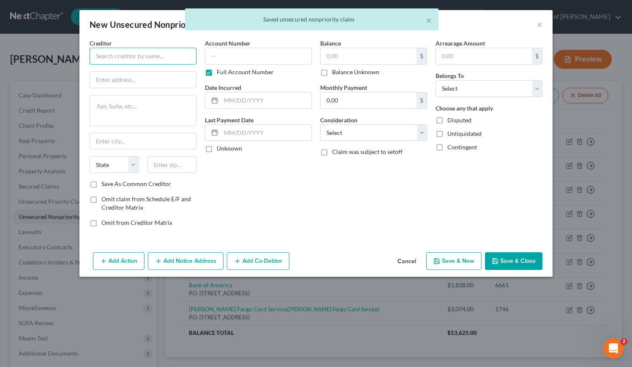
click at [148, 60] on input "text" at bounding box center [143, 56] width 107 height 17
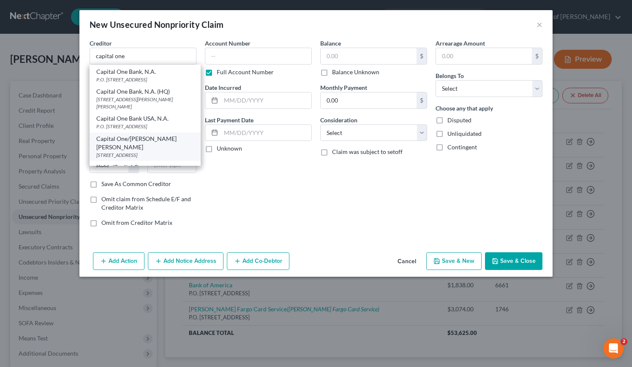
scroll to position [206, 0]
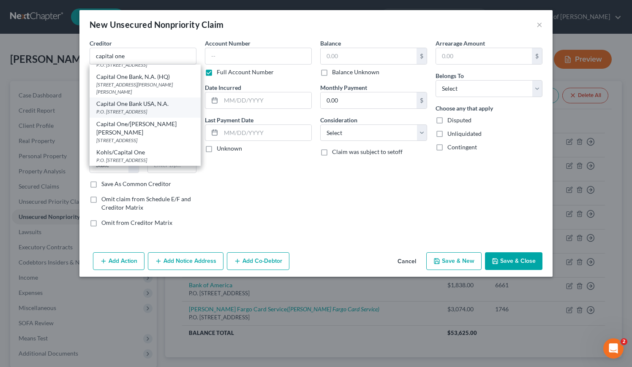
click at [136, 115] on div "P.O. Box 31293, Salt Lake City, UT 84131" at bounding box center [145, 111] width 98 height 7
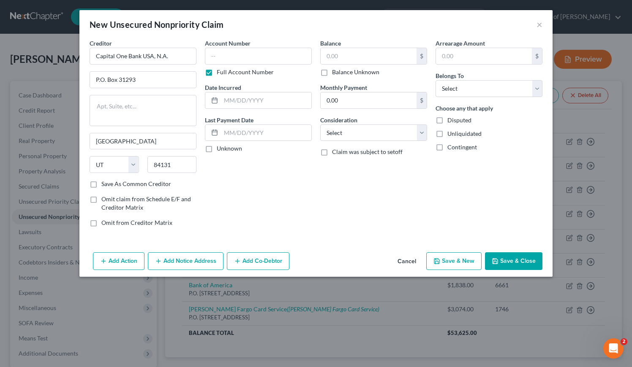
scroll to position [0, 0]
click at [257, 56] on input "text" at bounding box center [258, 56] width 107 height 17
click at [255, 96] on input "text" at bounding box center [266, 101] width 90 height 16
click at [379, 56] on input "text" at bounding box center [369, 56] width 96 height 16
click at [298, 163] on div "Account Number 0398 Full Account Number Date Incurred 8/11/2016 Last Payment Da…" at bounding box center [258, 136] width 115 height 195
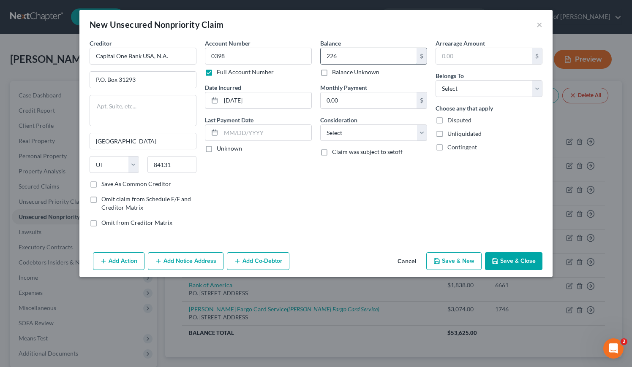
click at [349, 60] on input "226" at bounding box center [369, 56] width 96 height 16
click at [295, 168] on div "Account Number 0398 Full Account Number Date Incurred 8/11/2016 Last Payment Da…" at bounding box center [258, 136] width 115 height 195
drag, startPoint x: 299, startPoint y: 186, endPoint x: 21, endPoint y: 141, distance: 281.9
click at [298, 184] on div "Account Number 0398 Full Account Number Date Incurred 8/11/2016 Last Payment Da…" at bounding box center [258, 136] width 115 height 195
click at [360, 133] on select "Select Cable / Satellite Services Collection Agency Credit Card Debt Debt Couns…" at bounding box center [373, 133] width 107 height 17
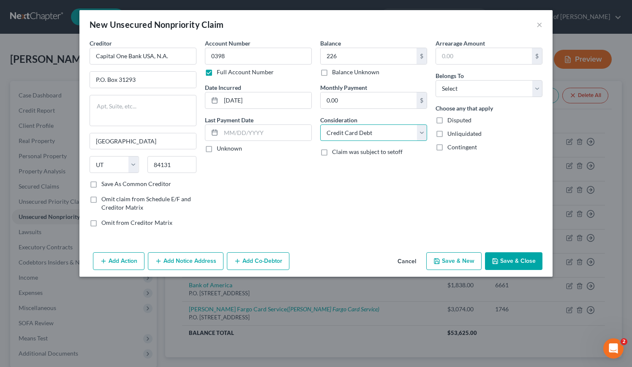
click at [320, 125] on select "Select Cable / Satellite Services Collection Agency Credit Card Debt Debt Couns…" at bounding box center [373, 133] width 107 height 17
click at [475, 87] on select "Select Debtor 1 Only Debtor 2 Only Debtor 1 And Debtor 2 Only At Least One Of T…" at bounding box center [488, 88] width 107 height 17
click at [435, 80] on select "Select Debtor 1 Only Debtor 2 Only Debtor 1 And Debtor 2 Only At Least One Of T…" at bounding box center [488, 88] width 107 height 17
click at [365, 183] on div "Balance 226.00 $ Balance Unknown Balance Undetermined 226 $ Balance Unknown Mon…" at bounding box center [373, 136] width 115 height 195
drag, startPoint x: 266, startPoint y: 180, endPoint x: 249, endPoint y: 170, distance: 19.5
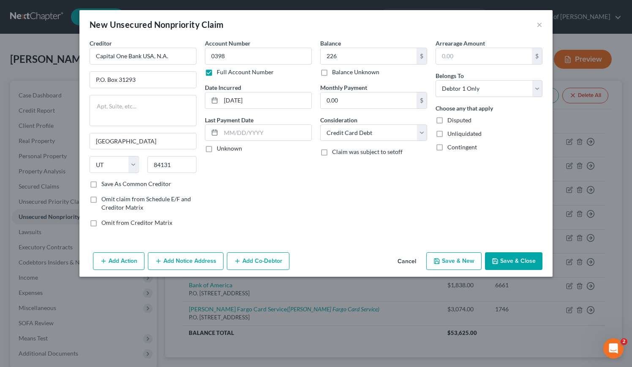
click at [269, 179] on div "Account Number 0398 Full Account Number Date Incurred 8/11/2016 Last Payment Da…" at bounding box center [258, 136] width 115 height 195
click at [519, 260] on button "Save & Close" at bounding box center [513, 262] width 57 height 18
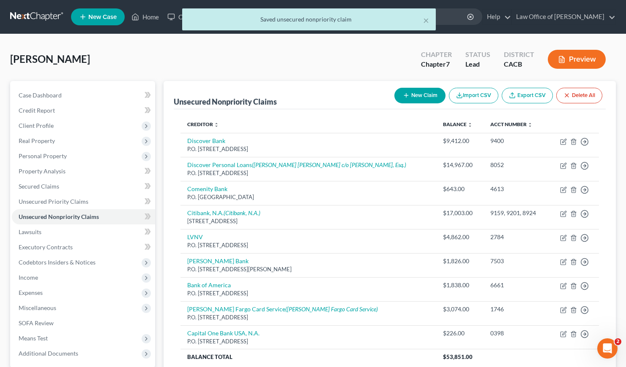
click at [424, 95] on button "New Claim" at bounding box center [419, 96] width 51 height 16
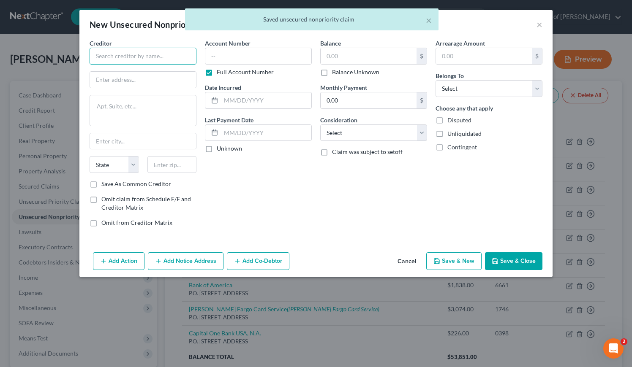
click at [125, 55] on input "text" at bounding box center [143, 56] width 107 height 17
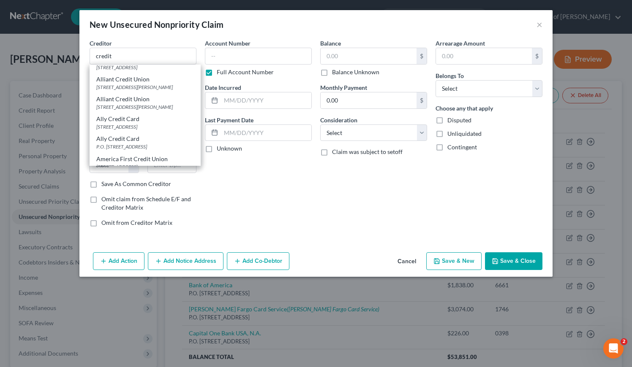
scroll to position [34, 0]
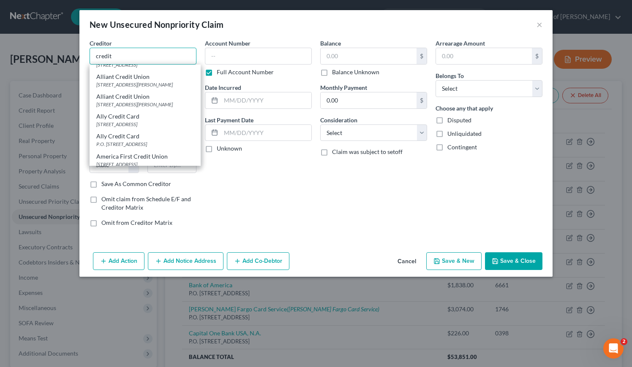
click at [145, 59] on input "credit" at bounding box center [143, 56] width 107 height 17
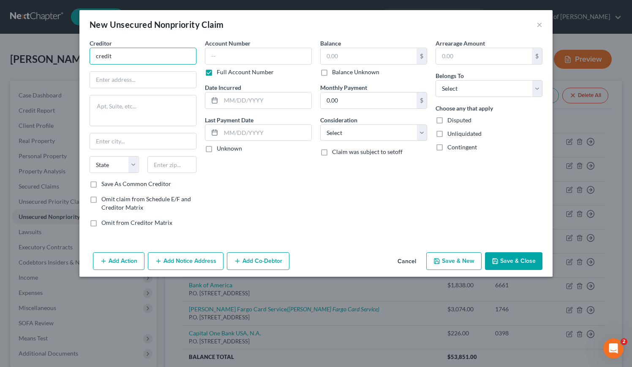
scroll to position [0, 0]
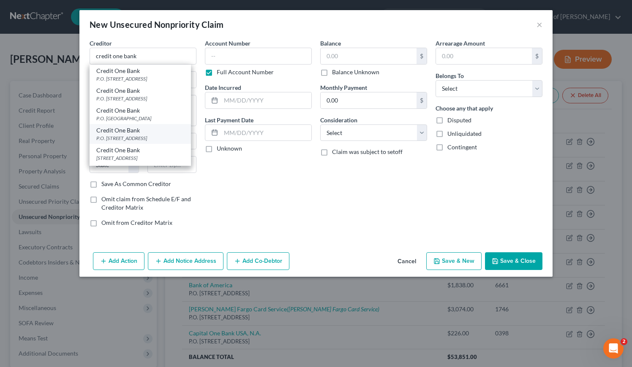
click at [116, 139] on div "P.O. Box 98873, Las Vegas, NV 89193" at bounding box center [140, 138] width 88 height 7
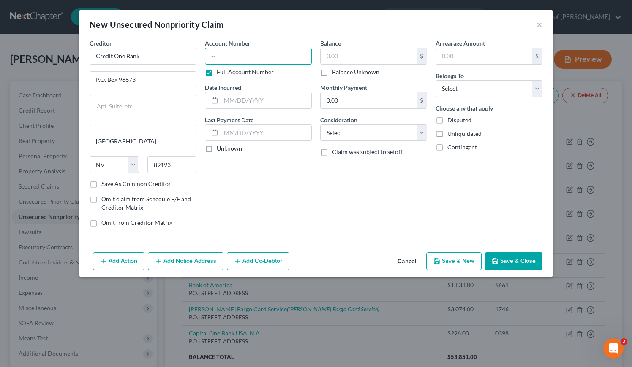
click at [241, 57] on input "text" at bounding box center [258, 56] width 107 height 17
click at [241, 101] on input "text" at bounding box center [266, 101] width 90 height 16
drag, startPoint x: 254, startPoint y: 180, endPoint x: 243, endPoint y: 183, distance: 11.4
click at [254, 180] on div "Account Number 7002 Full Account Number Date Incurred 6/23/2025 Last Payment Da…" at bounding box center [258, 136] width 115 height 195
click at [375, 56] on input "text" at bounding box center [369, 56] width 96 height 16
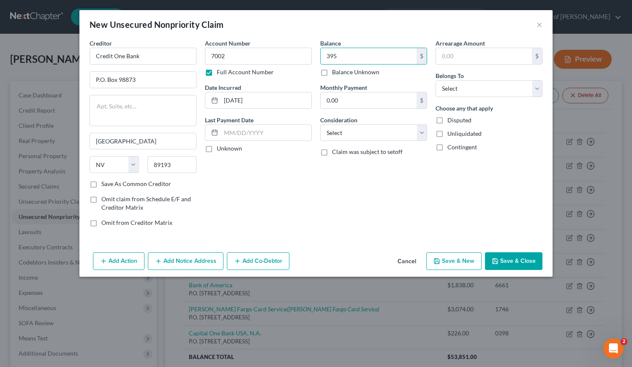
drag, startPoint x: 272, startPoint y: 186, endPoint x: 336, endPoint y: 155, distance: 71.0
click at [272, 185] on div "Account Number 7002 Full Account Number Date Incurred 6/23/2025 Last Payment Da…" at bounding box center [258, 136] width 115 height 195
click at [348, 138] on select "Select Cable / Satellite Services Collection Agency Credit Card Debt Debt Couns…" at bounding box center [373, 133] width 107 height 17
click at [320, 125] on select "Select Cable / Satellite Services Collection Agency Credit Card Debt Debt Couns…" at bounding box center [373, 133] width 107 height 17
click at [473, 82] on select "Select Debtor 1 Only Debtor 2 Only Debtor 1 And Debtor 2 Only At Least One Of T…" at bounding box center [488, 88] width 107 height 17
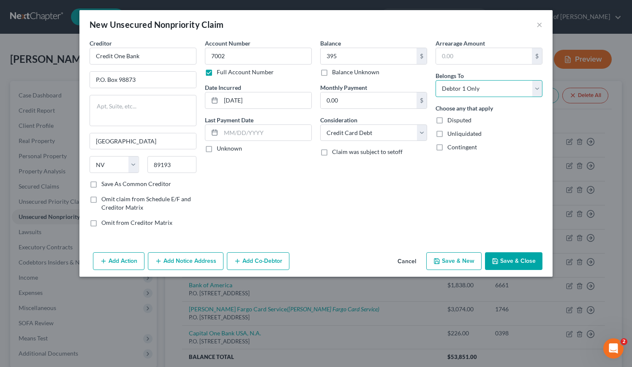
click at [435, 80] on select "Select Debtor 1 Only Debtor 2 Only Debtor 1 And Debtor 2 Only At Least One Of T…" at bounding box center [488, 88] width 107 height 17
click at [312, 213] on div "Account Number 7002 Full Account Number Date Incurred 6/23/2025 Last Payment Da…" at bounding box center [258, 136] width 115 height 195
click at [522, 261] on button "Save & Close" at bounding box center [513, 262] width 57 height 18
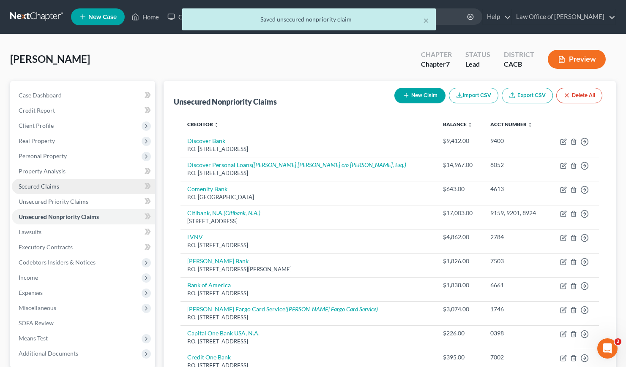
click at [51, 187] on span "Secured Claims" at bounding box center [39, 186] width 41 height 7
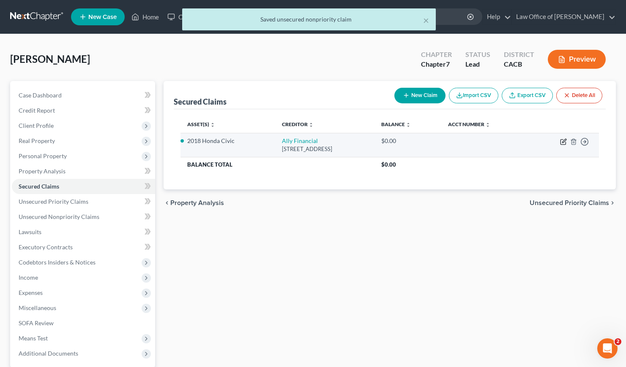
click at [562, 142] on icon "button" at bounding box center [564, 141] width 4 height 4
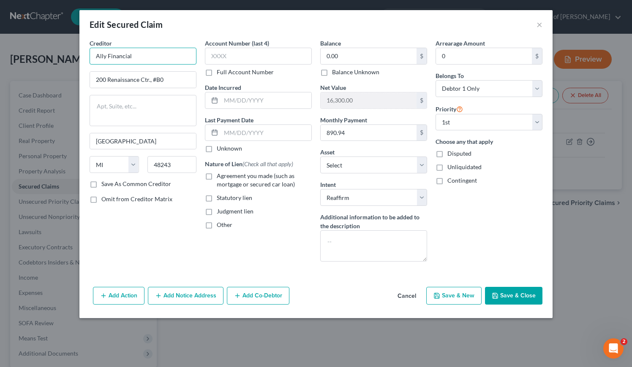
drag, startPoint x: 146, startPoint y: 51, endPoint x: 149, endPoint y: 59, distance: 8.4
click at [148, 58] on input "Ally Financial" at bounding box center [143, 56] width 107 height 17
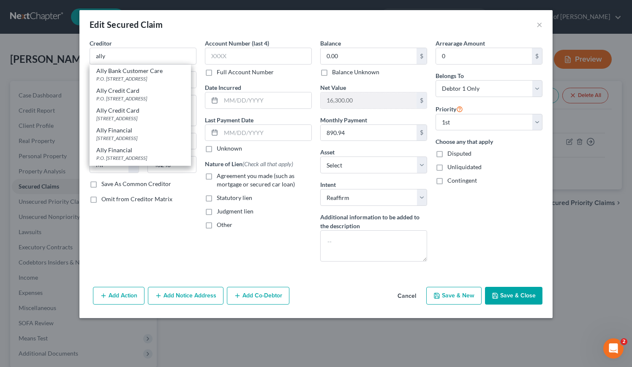
click at [141, 234] on div "Creditor * ally Ally Bank Customer Care P.O. Box 951, Horsham, PA 19044 Ally Cr…" at bounding box center [142, 154] width 115 height 230
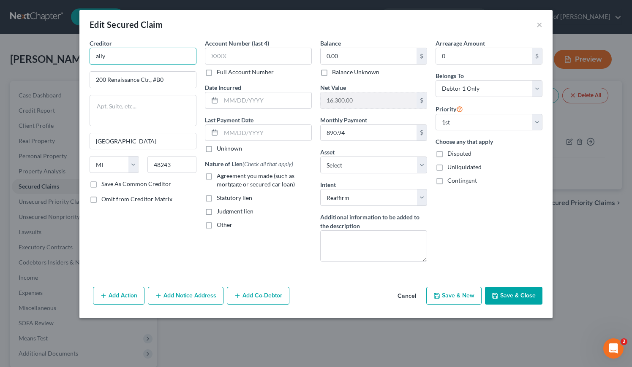
drag, startPoint x: 120, startPoint y: 52, endPoint x: 91, endPoint y: 56, distance: 28.6
click at [91, 56] on input "ally" at bounding box center [143, 56] width 107 height 17
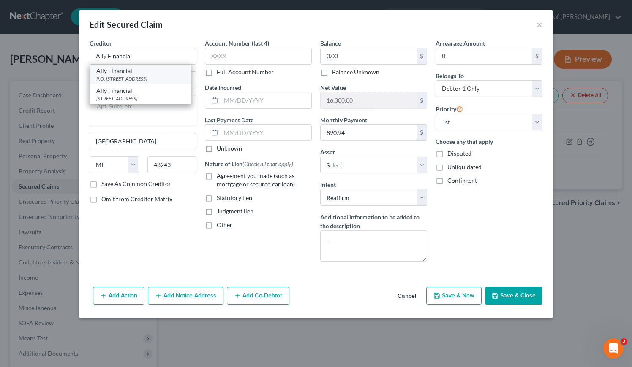
click at [131, 79] on div "P.O. Box 380901, Bloomington, MN 55438" at bounding box center [140, 78] width 88 height 7
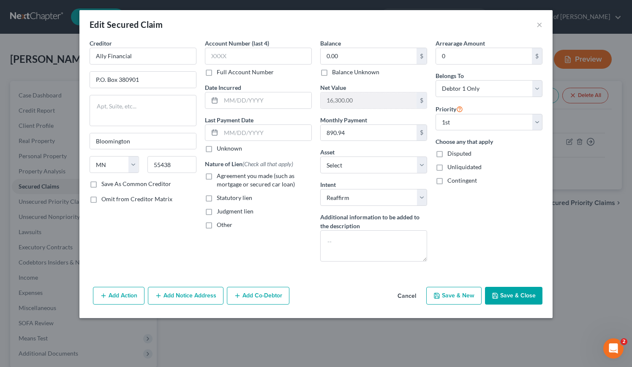
click at [217, 72] on label "Full Account Number" at bounding box center [245, 72] width 57 height 8
click at [220, 72] on input "Full Account Number" at bounding box center [222, 70] width 5 height 5
click at [226, 54] on input "text" at bounding box center [258, 56] width 107 height 17
click at [255, 100] on input "text" at bounding box center [266, 101] width 90 height 16
click at [217, 177] on label "Agreement you made (such as mortgage or secured car loan)" at bounding box center [264, 180] width 95 height 17
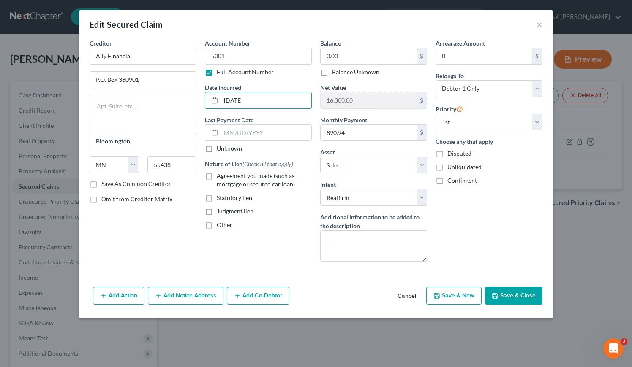
click at [220, 177] on input "Agreement you made (such as mortgage or secured car loan)" at bounding box center [222, 174] width 5 height 5
click at [353, 54] on input "0.00" at bounding box center [369, 56] width 96 height 16
click at [517, 297] on button "Save & Close" at bounding box center [513, 296] width 57 height 18
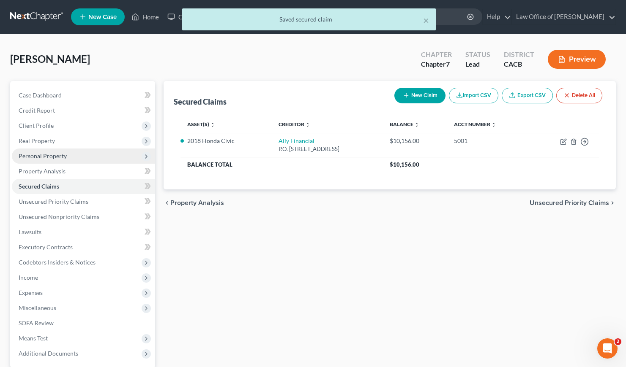
click at [46, 156] on span "Personal Property" at bounding box center [43, 155] width 48 height 7
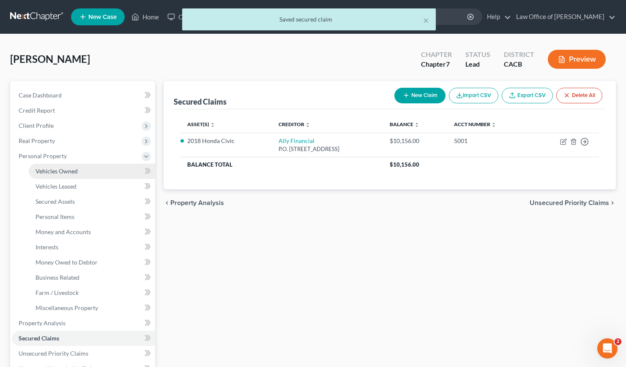
click at [70, 172] on span "Vehicles Owned" at bounding box center [56, 171] width 42 height 7
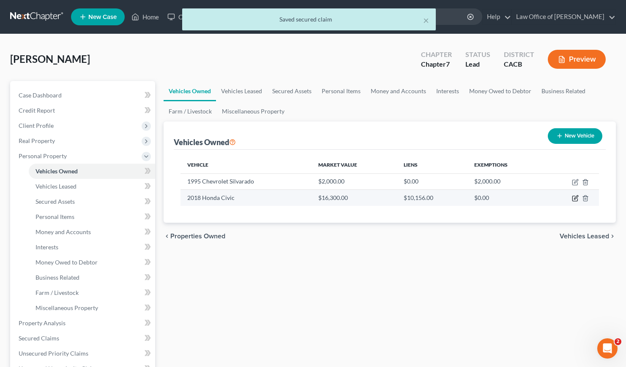
click at [573, 197] on icon "button" at bounding box center [575, 198] width 7 height 7
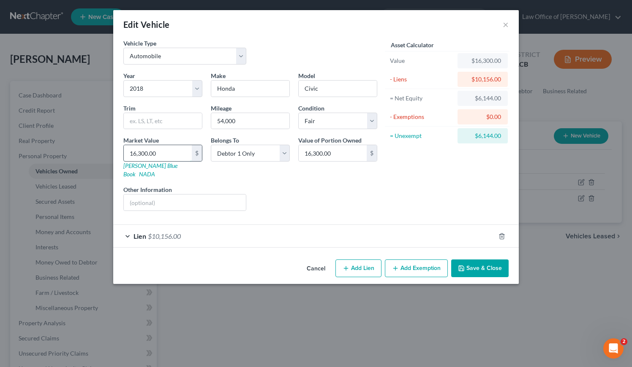
click at [167, 152] on input "16,300.00" at bounding box center [158, 153] width 68 height 16
drag, startPoint x: 313, startPoint y: 191, endPoint x: 317, endPoint y: 196, distance: 6.3
click at [313, 191] on div "Liens Select" at bounding box center [315, 198] width 131 height 26
click at [415, 266] on button "Add Exemption" at bounding box center [416, 269] width 63 height 18
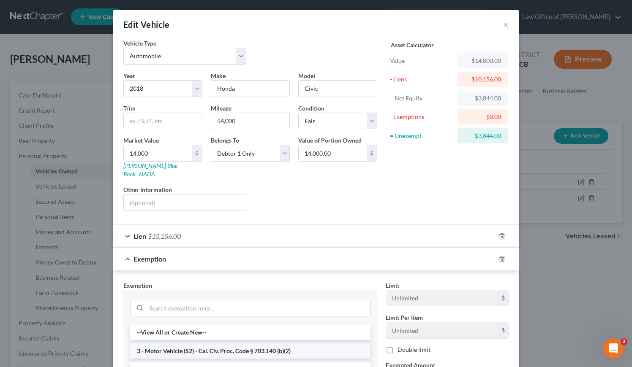
click at [168, 344] on li "3 - Motor Vehicle (S2) - Cal. Civ. Proc. Code § 703.140 (b)(2)" at bounding box center [250, 351] width 240 height 15
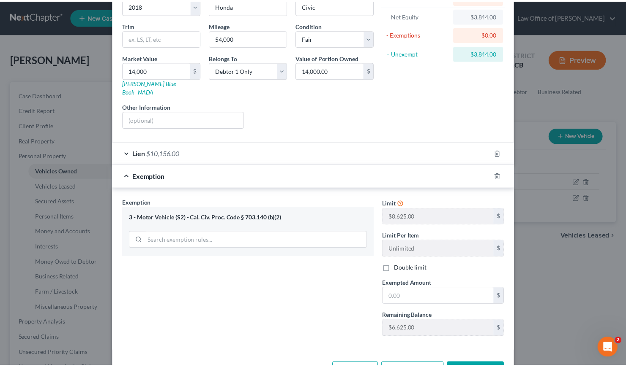
scroll to position [91, 0]
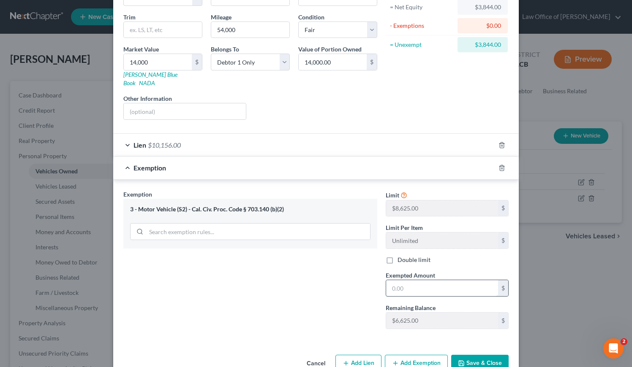
click at [418, 286] on input "text" at bounding box center [442, 288] width 112 height 16
click at [470, 356] on button "Save & Close" at bounding box center [479, 364] width 57 height 18
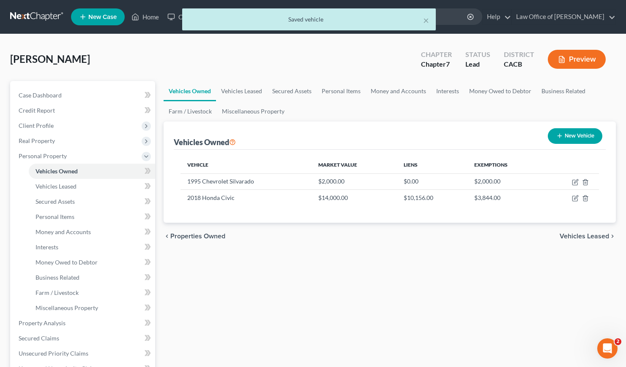
click at [363, 248] on div "chevron_left Properties Owned Vehicles Leased chevron_right" at bounding box center [389, 236] width 452 height 27
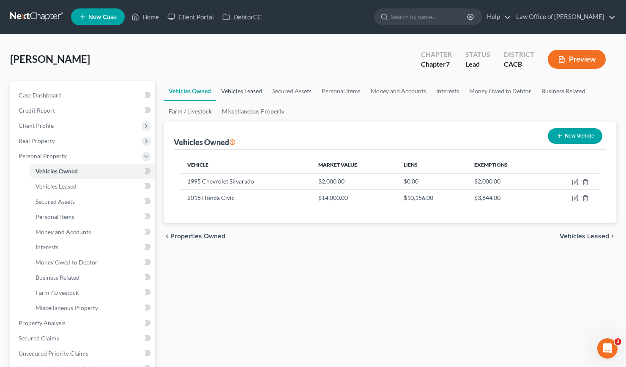
click at [237, 93] on link "Vehicles Leased" at bounding box center [241, 91] width 51 height 20
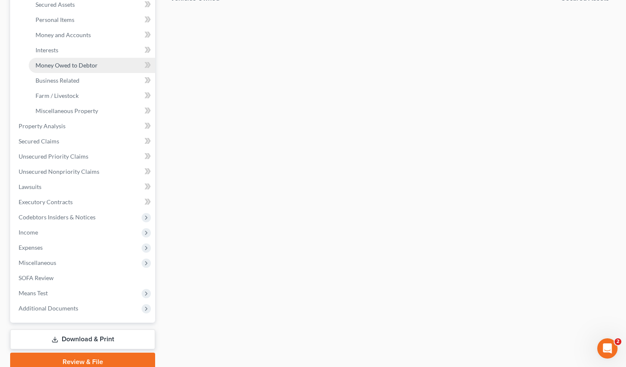
scroll to position [233, 0]
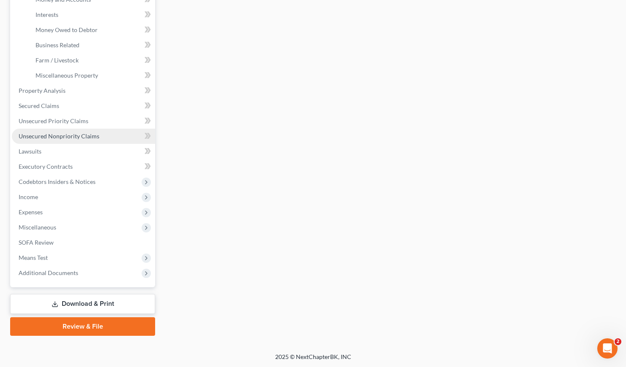
click at [54, 135] on span "Unsecured Nonpriority Claims" at bounding box center [59, 136] width 81 height 7
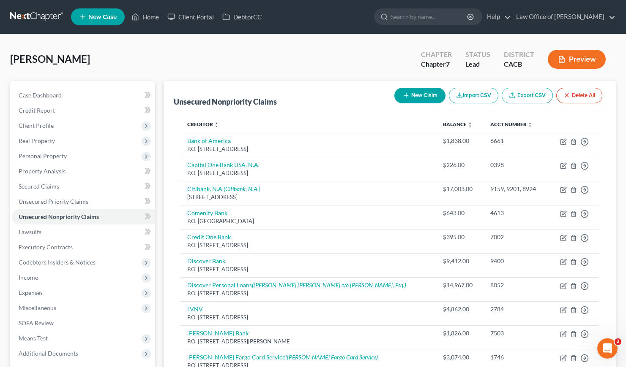
click at [419, 91] on button "New Claim" at bounding box center [419, 96] width 51 height 16
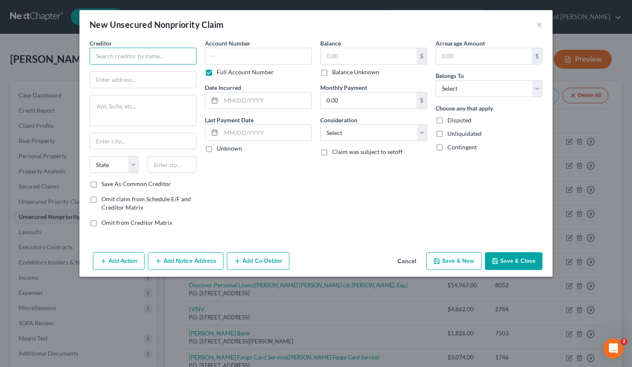
click at [125, 57] on input "text" at bounding box center [143, 56] width 107 height 17
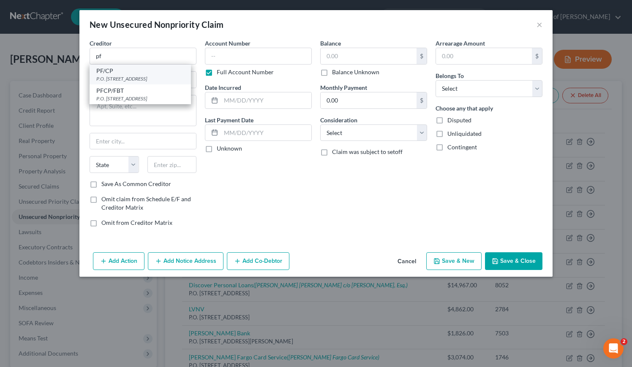
click at [131, 79] on div "P.O. Box 9208, Old Bethpage, NY 11804" at bounding box center [140, 78] width 88 height 7
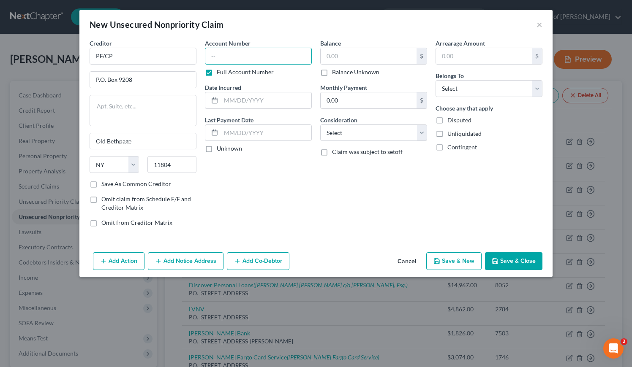
click at [227, 57] on input "text" at bounding box center [258, 56] width 107 height 17
click at [348, 54] on input "text" at bounding box center [369, 56] width 96 height 16
click at [239, 103] on input "text" at bounding box center [266, 101] width 90 height 16
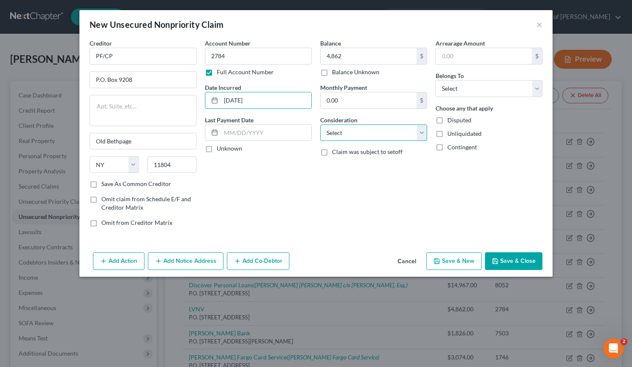
click at [356, 127] on select "Select Cable / Satellite Services Collection Agency Credit Card Debt Debt Couns…" at bounding box center [373, 133] width 107 height 17
click at [320, 125] on select "Select Cable / Satellite Services Collection Agency Credit Card Debt Debt Couns…" at bounding box center [373, 133] width 107 height 17
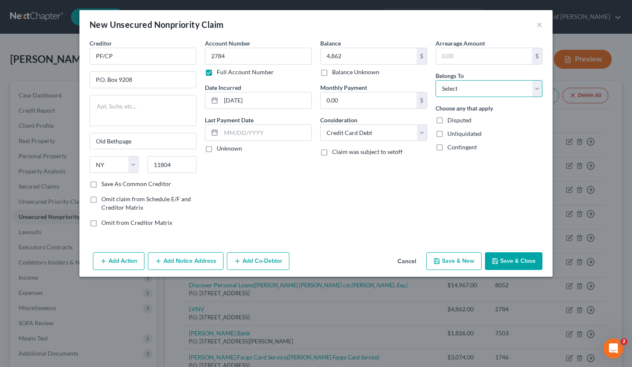
click at [458, 87] on select "Select Debtor 1 Only Debtor 2 Only Debtor 1 And Debtor 2 Only At Least One Of T…" at bounding box center [488, 88] width 107 height 17
click at [435, 80] on select "Select Debtor 1 Only Debtor 2 Only Debtor 1 And Debtor 2 Only At Least One Of T…" at bounding box center [488, 88] width 107 height 17
click at [515, 260] on button "Save & Close" at bounding box center [513, 262] width 57 height 18
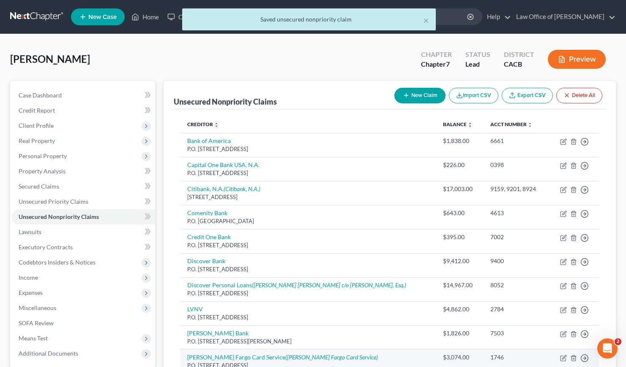
scroll to position [121, 0]
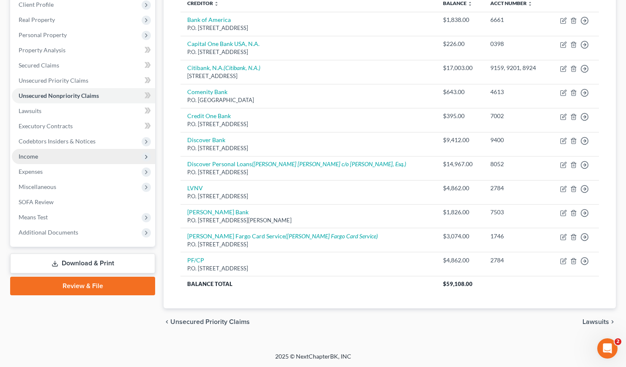
click at [28, 155] on span "Income" at bounding box center [28, 156] width 19 height 7
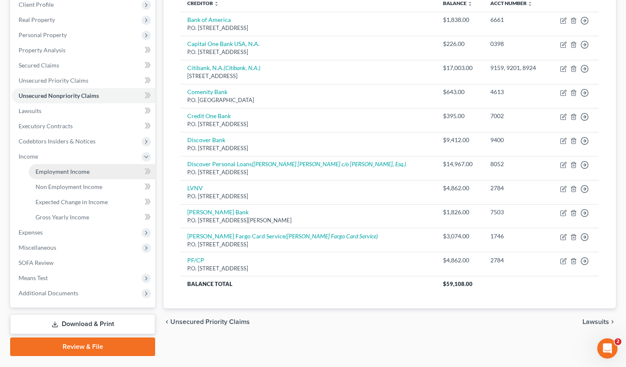
click at [53, 169] on span "Employment Income" at bounding box center [62, 171] width 54 height 7
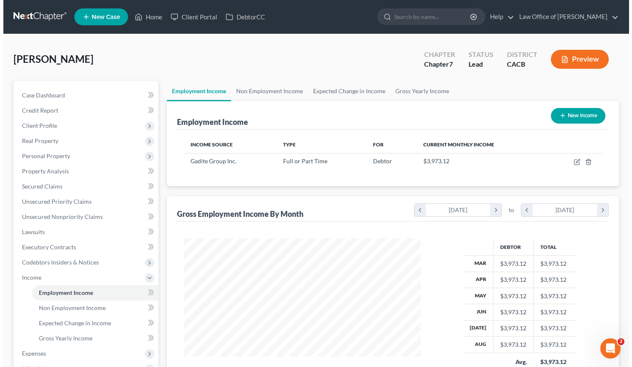
scroll to position [151, 254]
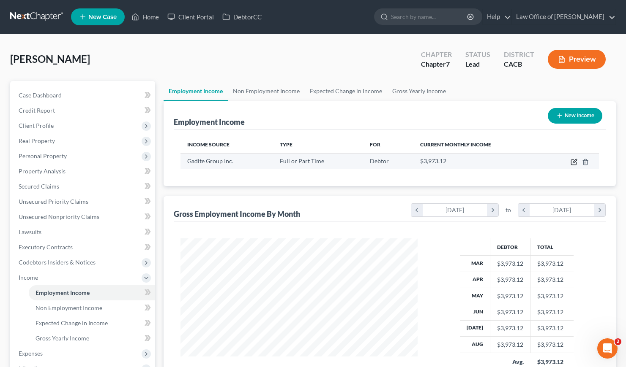
click at [574, 161] on icon "button" at bounding box center [573, 162] width 7 height 7
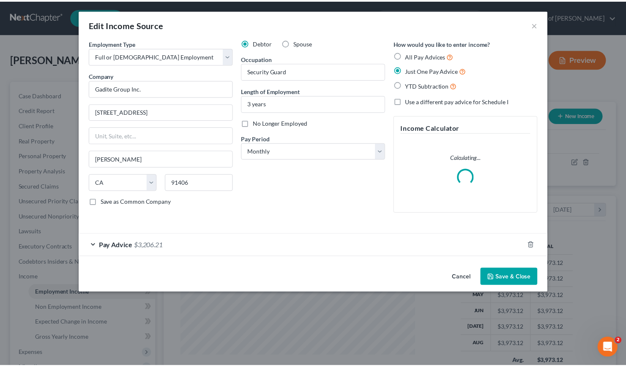
scroll to position [151, 256]
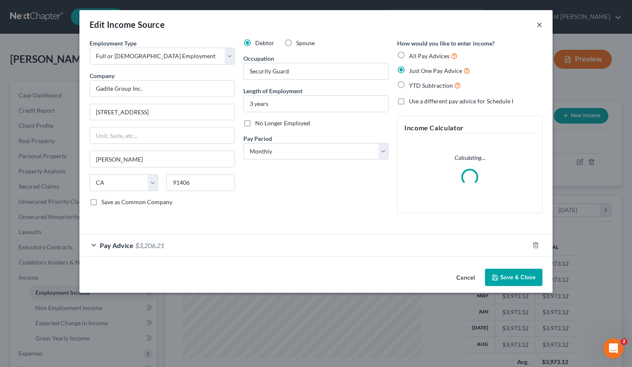
click at [539, 24] on button "×" at bounding box center [539, 24] width 6 height 10
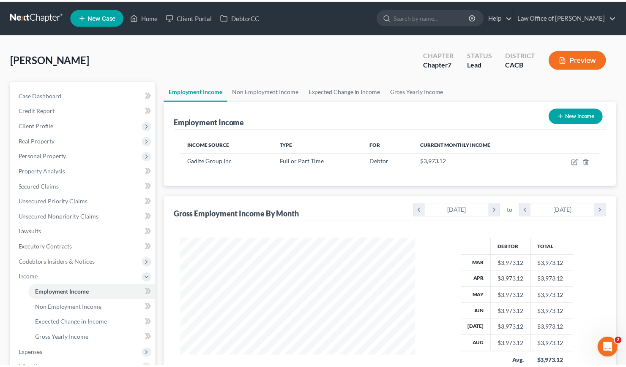
scroll to position [422249, 422147]
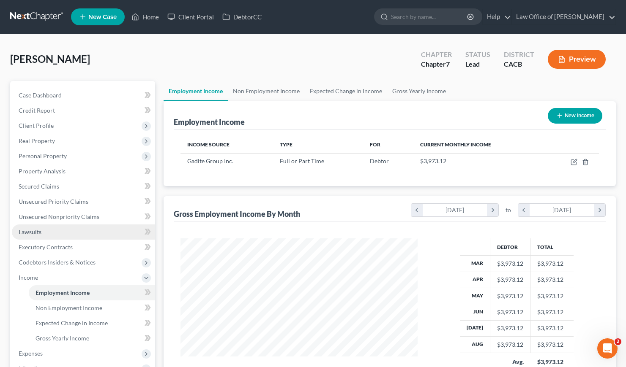
click at [32, 233] on span "Lawsuits" at bounding box center [30, 232] width 23 height 7
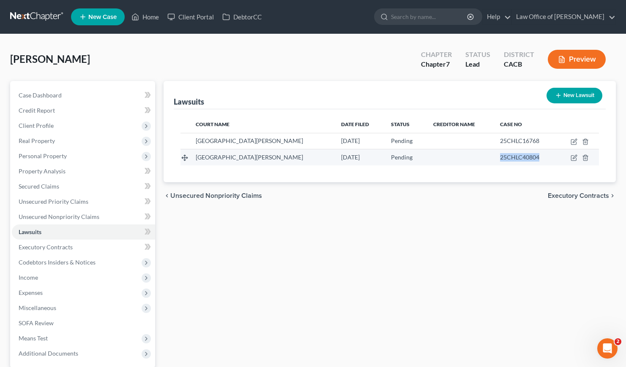
drag, startPoint x: 529, startPoint y: 157, endPoint x: 487, endPoint y: 160, distance: 41.9
click at [500, 160] on div "25CHLC40804" at bounding box center [525, 157] width 50 height 8
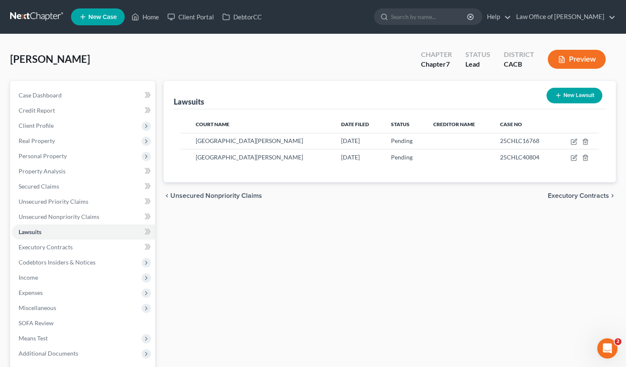
click at [251, 237] on div "Lawsuits New Lawsuit Court Name Date Filed Status Creditor Name Case No San Fer…" at bounding box center [389, 249] width 460 height 336
click at [52, 218] on span "Unsecured Nonpriority Claims" at bounding box center [59, 216] width 81 height 7
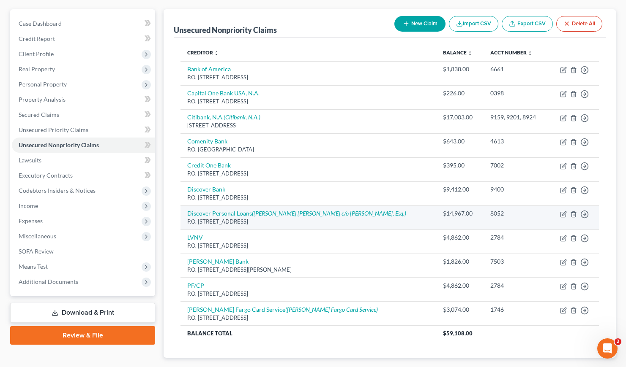
scroll to position [121, 0]
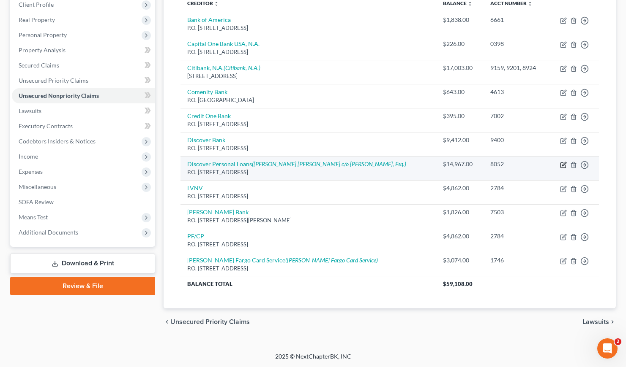
click at [562, 164] on icon "button" at bounding box center [564, 164] width 4 height 4
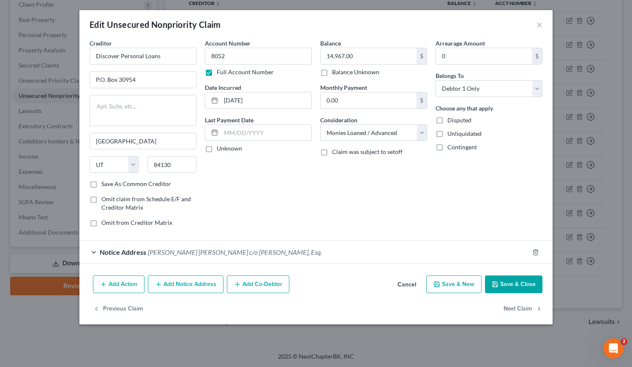
click at [280, 251] on div "Notice Address Ghidotti Berger c/o Shiv Samtani, Esq." at bounding box center [303, 252] width 449 height 22
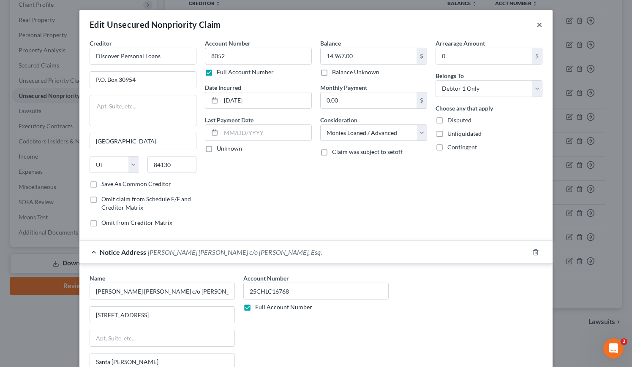
drag, startPoint x: 538, startPoint y: 24, endPoint x: 285, endPoint y: 124, distance: 272.3
click at [538, 23] on button "×" at bounding box center [539, 24] width 6 height 10
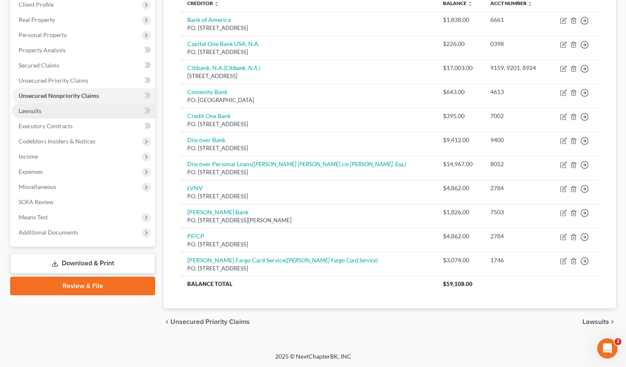
click at [34, 108] on span "Lawsuits" at bounding box center [30, 110] width 23 height 7
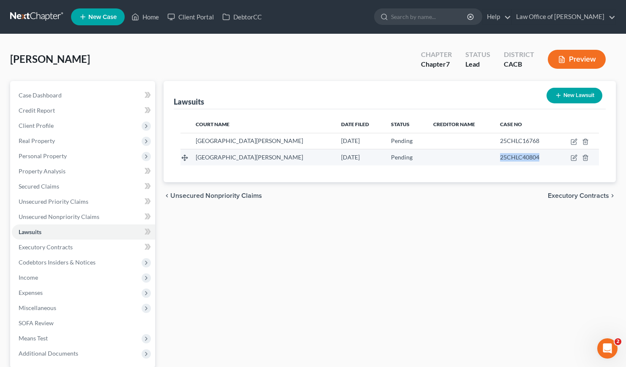
drag, startPoint x: 528, startPoint y: 158, endPoint x: 484, endPoint y: 158, distance: 43.9
click at [493, 158] on td "25CHLC40804" at bounding box center [525, 158] width 64 height 16
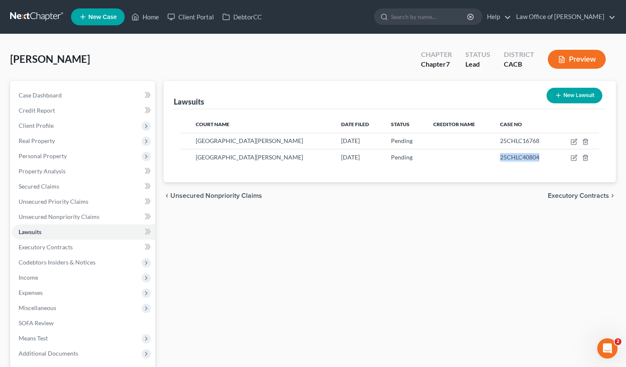
copy span "25CHLC40804"
drag, startPoint x: 480, startPoint y: 226, endPoint x: 439, endPoint y: 217, distance: 41.9
click at [480, 225] on div "Lawsuits New Lawsuit Court Name Date Filed Status Creditor Name Case No San Fer…" at bounding box center [389, 249] width 460 height 336
click at [50, 221] on link "Unsecured Nonpriority Claims" at bounding box center [83, 217] width 143 height 15
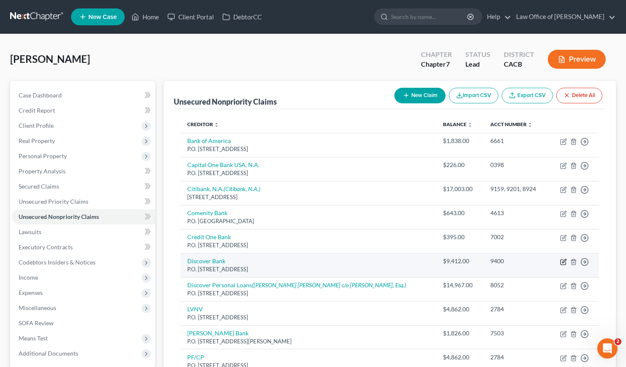
click at [564, 261] on icon "button" at bounding box center [564, 261] width 4 height 4
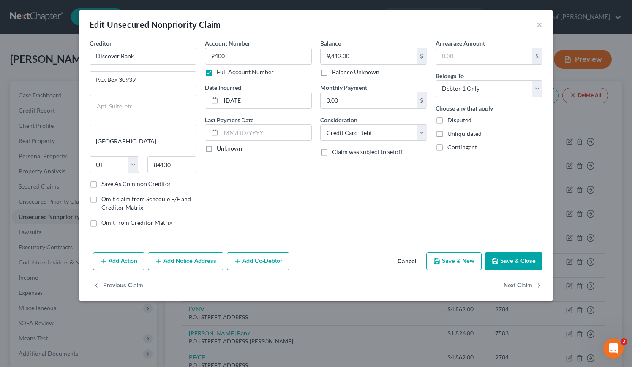
click at [185, 264] on button "Add Notice Address" at bounding box center [186, 262] width 76 height 18
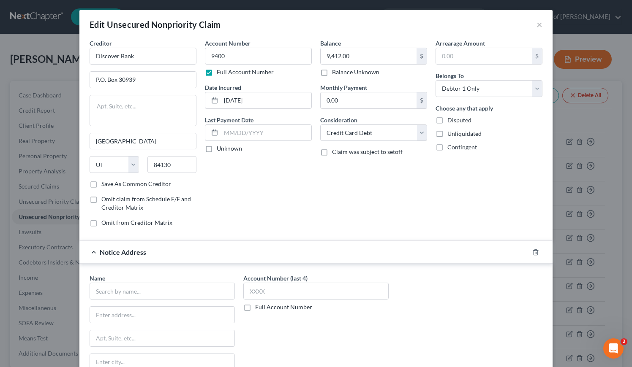
click at [255, 306] on label "Full Account Number" at bounding box center [283, 307] width 57 height 8
click at [259, 306] on input "Full Account Number" at bounding box center [261, 305] width 5 height 5
click at [261, 291] on input "text" at bounding box center [315, 291] width 145 height 17
paste input "25CHLC40804"
click at [152, 293] on input "text" at bounding box center [162, 291] width 145 height 17
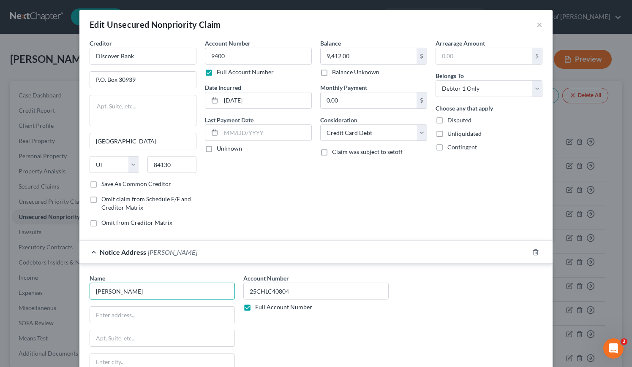
drag, startPoint x: 129, startPoint y: 298, endPoint x: 88, endPoint y: 292, distance: 41.3
click at [90, 292] on input "peter tran" at bounding box center [162, 291] width 145 height 17
drag, startPoint x: 142, startPoint y: 290, endPoint x: 86, endPoint y: 291, distance: 55.8
click at [86, 291] on div "Name * lou State AL AK AR AZ CA CO CT DE DC FL GA GU HI ID IL IN IA KS KY LA ME…" at bounding box center [162, 345] width 154 height 142
click at [132, 311] on input "text" at bounding box center [162, 315] width 144 height 16
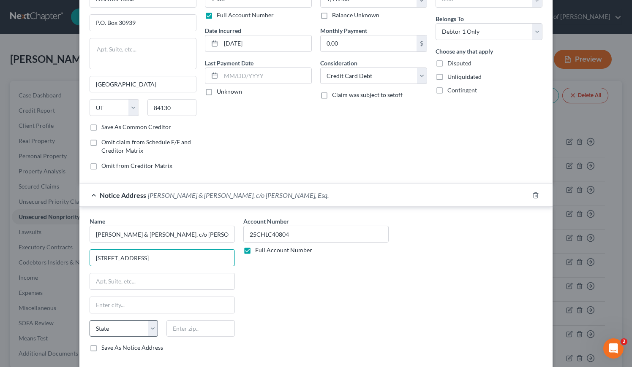
scroll to position [86, 0]
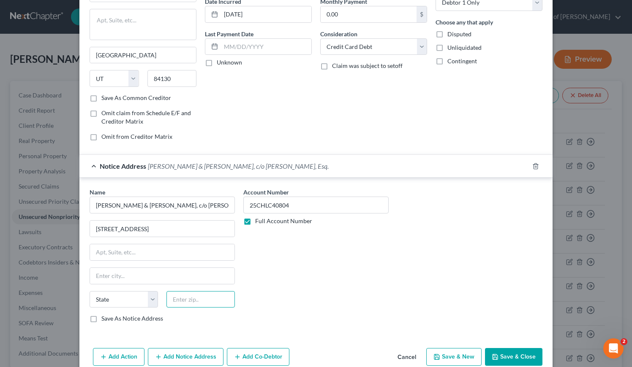
click at [203, 299] on input "text" at bounding box center [200, 299] width 68 height 17
drag, startPoint x: 321, startPoint y: 280, endPoint x: 308, endPoint y: 269, distance: 16.8
click at [321, 278] on div "Account Number 25CHLC40804 Full Account Number" at bounding box center [316, 259] width 154 height 142
click at [101, 320] on label "Save As Notice Address" at bounding box center [132, 319] width 62 height 8
click at [105, 320] on input "Save As Notice Address" at bounding box center [107, 317] width 5 height 5
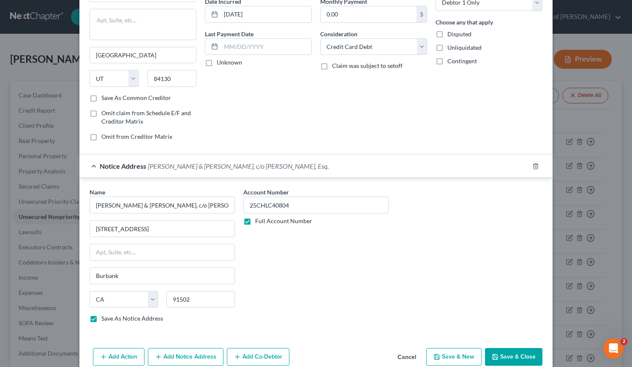
click at [514, 353] on button "Save & Close" at bounding box center [513, 357] width 57 height 18
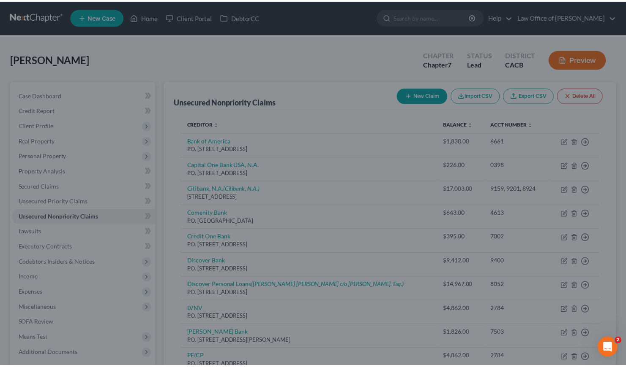
scroll to position [0, 0]
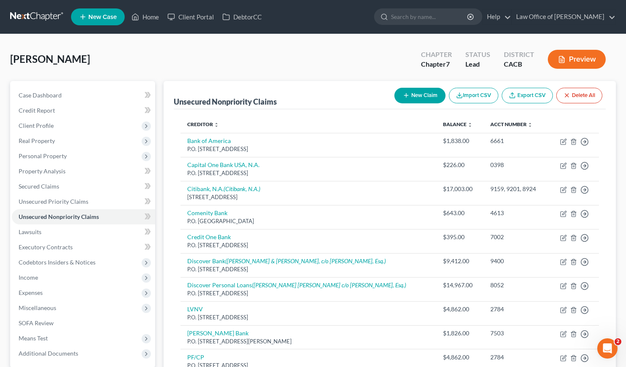
click at [183, 64] on div "Padilla, Guillermo Upgraded Chapter Chapter 7 Status Lead District CACB Preview" at bounding box center [312, 62] width 605 height 37
click at [197, 64] on div "Padilla, Guillermo Upgraded Chapter Chapter 7 Status Lead District CACB Preview" at bounding box center [312, 62] width 605 height 37
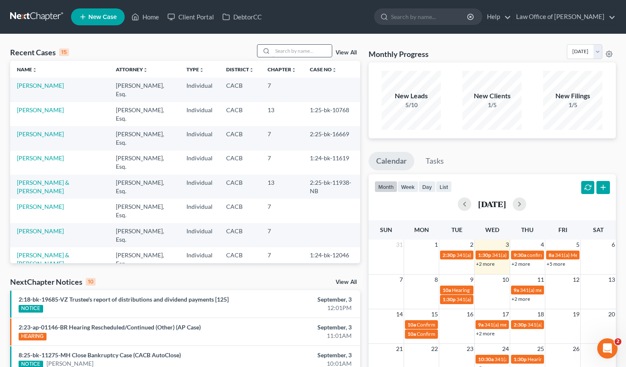
click at [288, 51] on input "search" at bounding box center [301, 51] width 59 height 12
click at [101, 14] on span "New Case" at bounding box center [102, 17] width 28 height 6
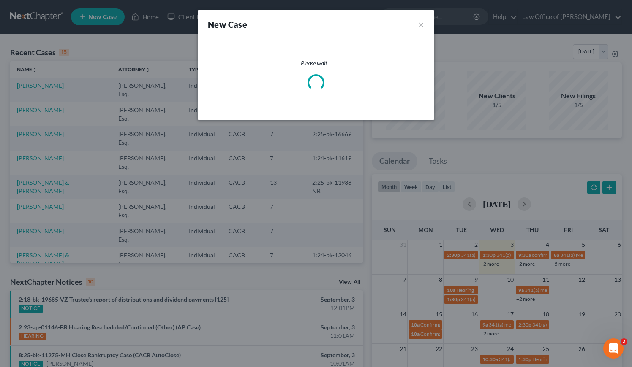
select select "7"
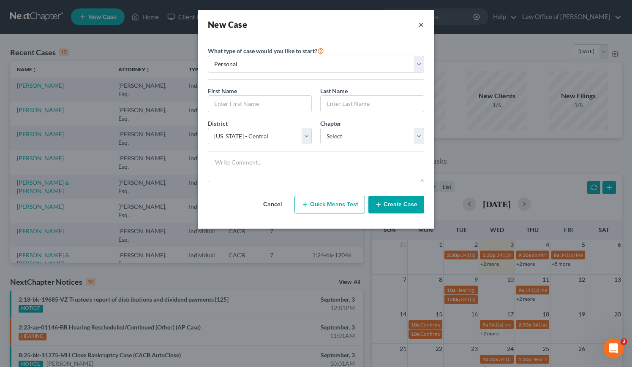
click at [421, 26] on button "×" at bounding box center [421, 25] width 6 height 12
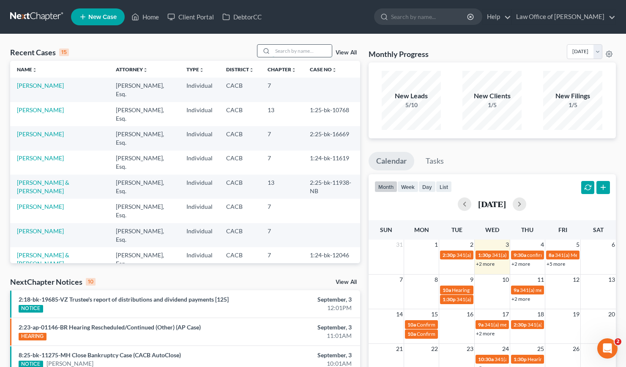
click at [283, 48] on input "search" at bounding box center [301, 51] width 59 height 12
type input "lisa"
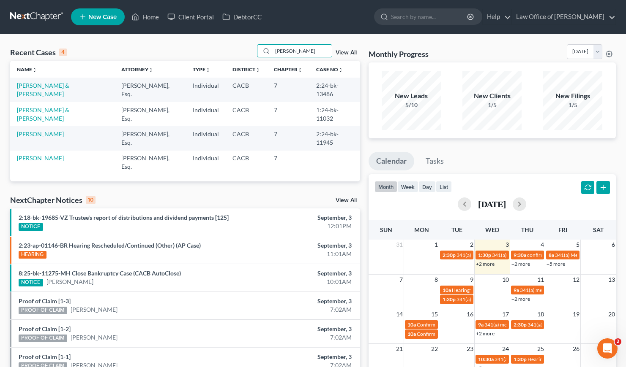
click at [90, 16] on span "New Case" at bounding box center [102, 17] width 28 height 6
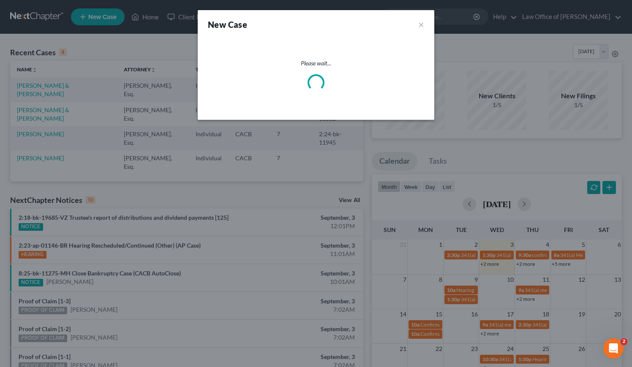
select select "7"
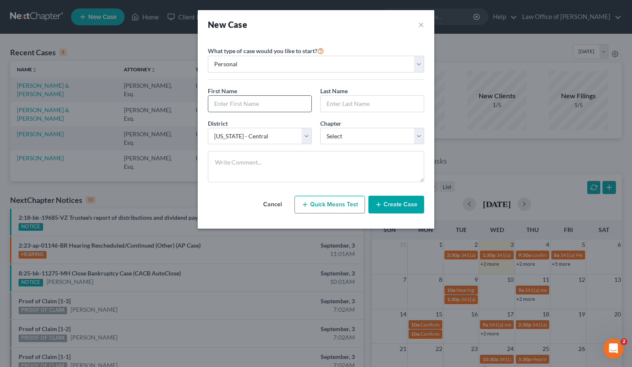
click at [248, 104] on input "text" at bounding box center [259, 104] width 103 height 16
type input "Lisa"
click at [346, 98] on input "text" at bounding box center [372, 104] width 103 height 16
type input "Chin"
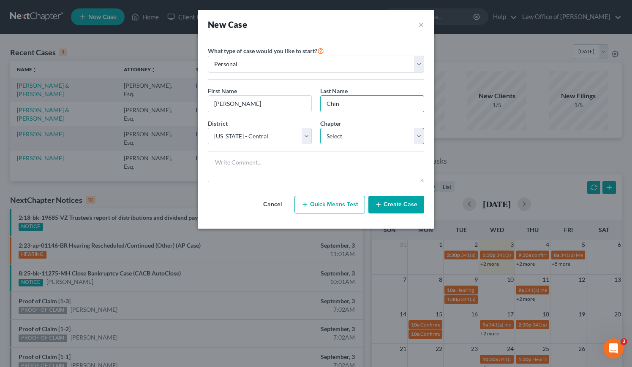
click at [370, 133] on select "Select 7 11 12 13" at bounding box center [372, 136] width 104 height 17
select select "0"
click at [320, 128] on select "Select 7 11 12 13" at bounding box center [372, 136] width 104 height 17
click at [408, 204] on button "Create Case" at bounding box center [396, 205] width 56 height 18
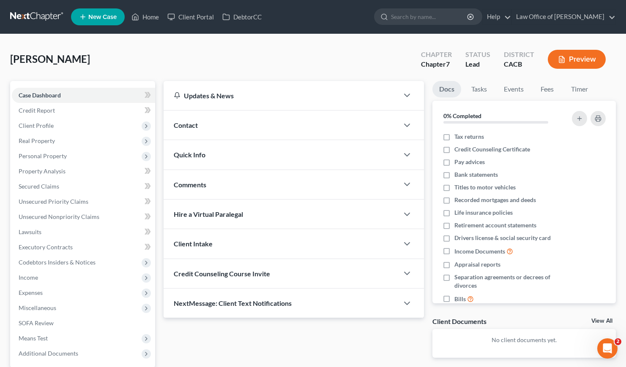
click at [190, 125] on span "Contact" at bounding box center [186, 125] width 24 height 8
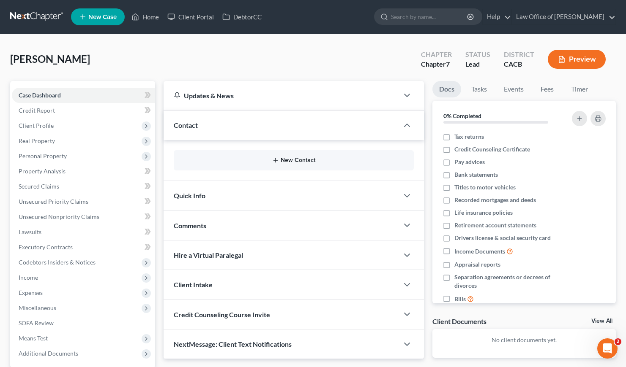
click at [283, 161] on button "New Contact" at bounding box center [293, 160] width 226 height 7
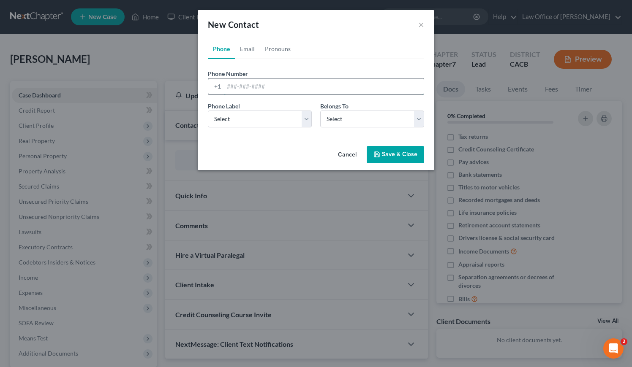
click at [249, 92] on input "tel" at bounding box center [324, 87] width 200 height 16
paste input "323-787-1265"
type input "323-787-1265"
click at [244, 120] on select "Select Mobile Home Work Other" at bounding box center [260, 119] width 104 height 17
select select "0"
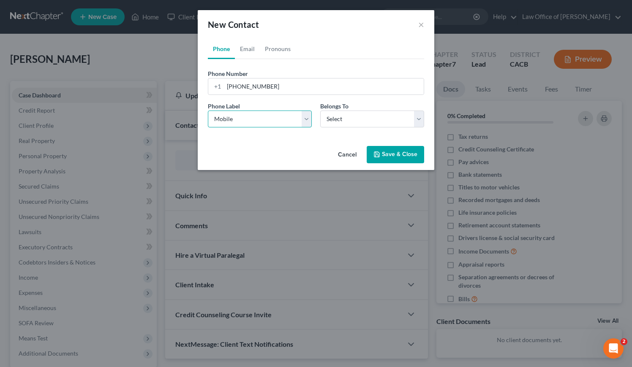
click at [208, 111] on select "Select Mobile Home Work Other" at bounding box center [260, 119] width 104 height 17
click at [365, 117] on select "Select Client Other" at bounding box center [372, 119] width 104 height 17
select select "0"
click at [320, 111] on select "Select Client Other" at bounding box center [372, 119] width 104 height 17
select select "0"
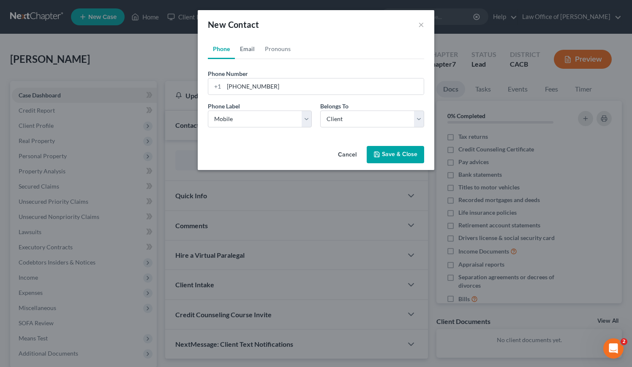
click at [248, 47] on link "Email" at bounding box center [247, 49] width 25 height 20
click at [256, 87] on input "email" at bounding box center [324, 87] width 200 height 16
paste input "sales@lisamchin.com"
click at [237, 87] on input "sales@lisamchin.com" at bounding box center [324, 87] width 200 height 16
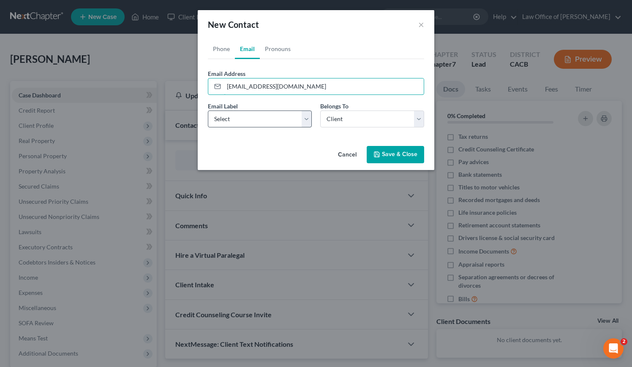
type input "sales@lisamchin.com"
click at [233, 118] on select "Select Home Work Other" at bounding box center [260, 119] width 104 height 17
select select "0"
click at [208, 111] on select "Select Home Work Other" at bounding box center [260, 119] width 104 height 17
click at [404, 155] on button "Save & Close" at bounding box center [395, 155] width 57 height 18
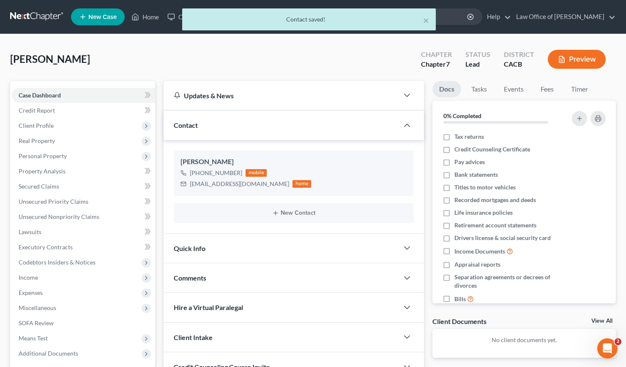
click at [255, 51] on div "Chin, Lisa Upgraded Chapter Chapter 7 Status Lead District CACB Preview" at bounding box center [312, 62] width 605 height 37
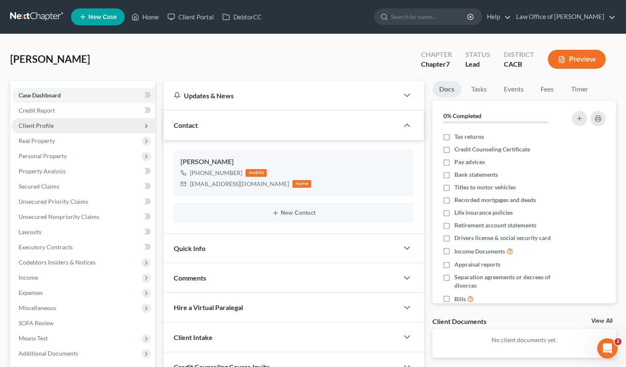
click at [41, 126] on span "Client Profile" at bounding box center [36, 125] width 35 height 7
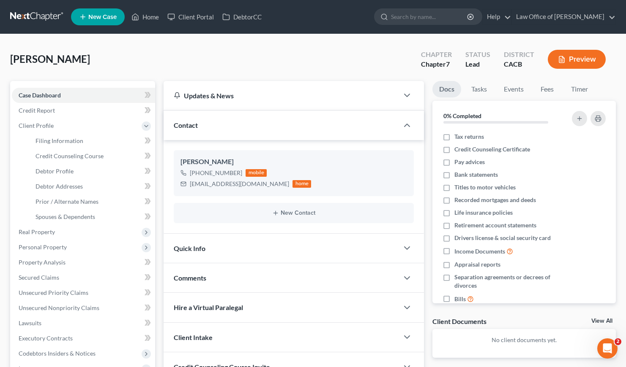
click at [112, 67] on div "Chin, Lisa Upgraded Chapter Chapter 7 Status Lead District CACB Preview" at bounding box center [312, 62] width 605 height 37
click at [62, 141] on span "Filing Information" at bounding box center [59, 140] width 48 height 7
select select "1"
select select "0"
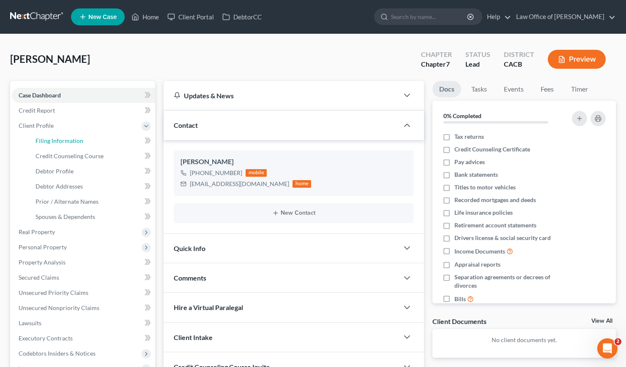
select select "7"
select select "0"
select select "4"
select select "0"
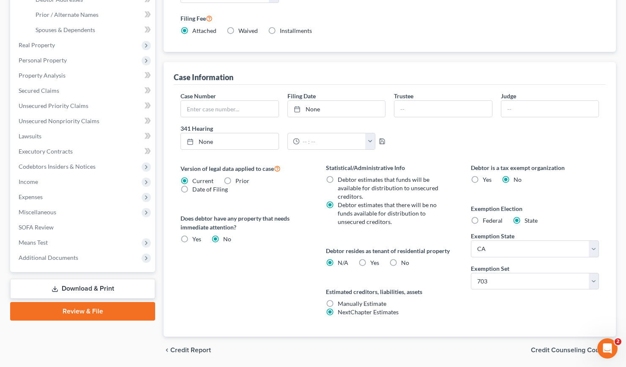
scroll to position [196, 0]
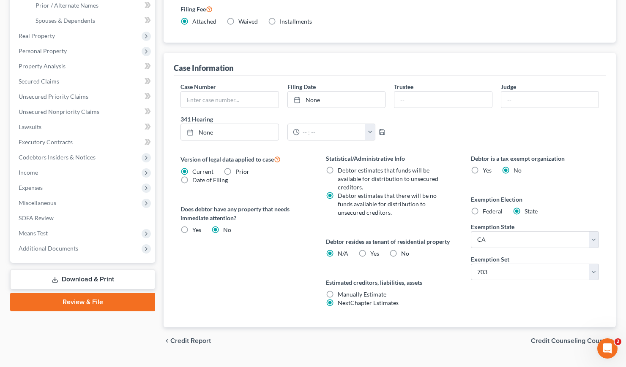
click at [370, 251] on label "Yes Yes" at bounding box center [374, 254] width 9 height 8
click at [373, 251] on input "Yes Yes" at bounding box center [375, 252] width 5 height 5
radio input "true"
radio input "false"
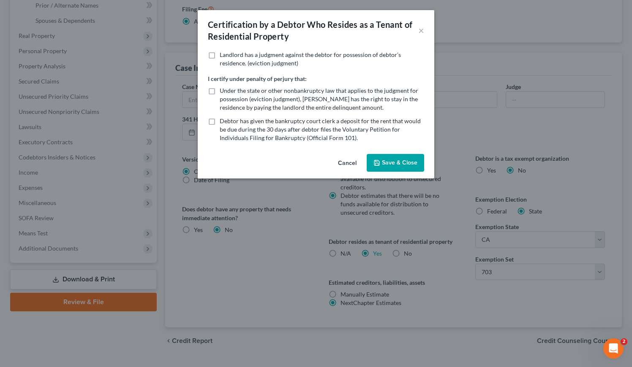
click at [392, 160] on button "Save & Close" at bounding box center [395, 163] width 57 height 18
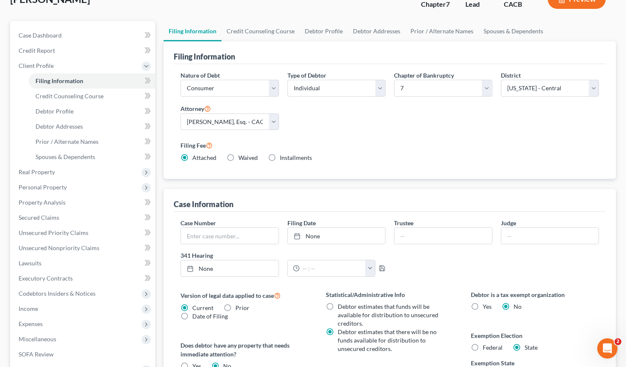
scroll to position [0, 0]
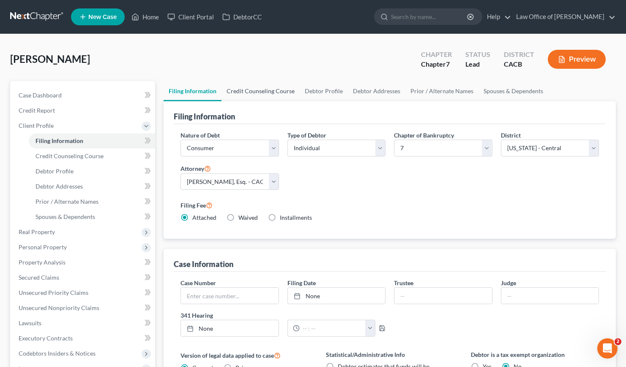
click at [249, 90] on link "Credit Counseling Course" at bounding box center [260, 91] width 78 height 20
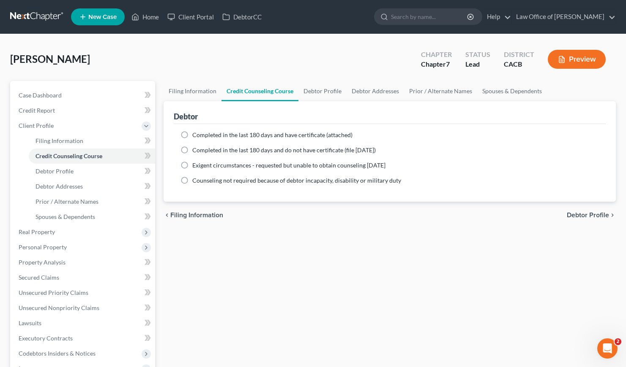
click at [192, 134] on label "Completed in the last 180 days and have certificate (attached)" at bounding box center [272, 135] width 160 height 8
click at [196, 134] on input "Completed in the last 180 days and have certificate (attached)" at bounding box center [198, 133] width 5 height 5
radio input "true"
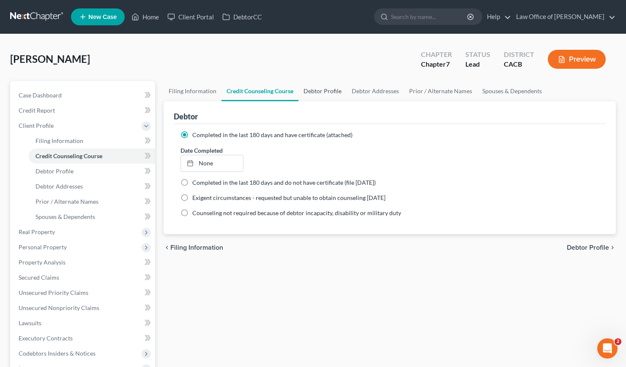
click at [322, 91] on link "Debtor Profile" at bounding box center [322, 91] width 48 height 20
select select "0"
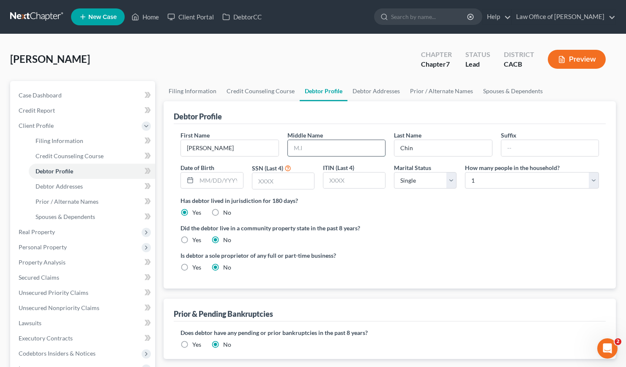
click at [328, 147] on input "text" at bounding box center [336, 148] width 97 height 16
type input "Marie"
click at [230, 180] on input "text" at bounding box center [219, 181] width 46 height 16
type input "03/23/1972"
click at [493, 243] on div "Did the debtor live in a community property state in the past 8 years? Yes No" at bounding box center [389, 234] width 418 height 21
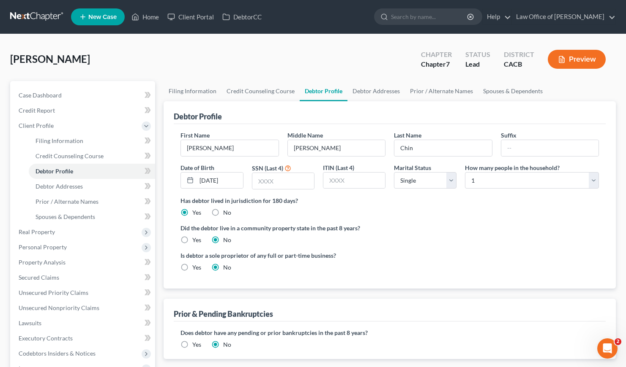
click at [192, 240] on label "Yes" at bounding box center [196, 240] width 9 height 8
click at [196, 240] on input "Yes" at bounding box center [198, 238] width 5 height 5
radio input "true"
radio input "false"
click at [288, 180] on input "text" at bounding box center [283, 181] width 62 height 16
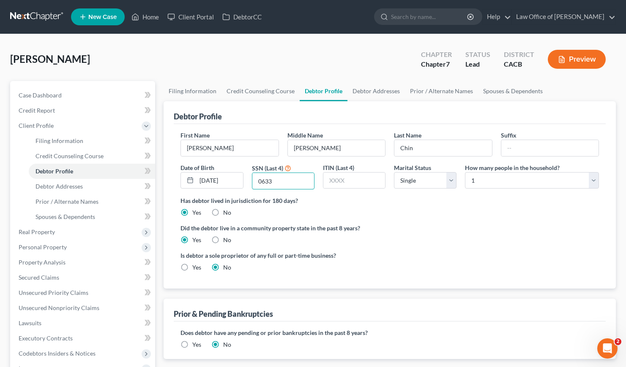
type input "0633"
click at [460, 225] on label "Did the debtor live in a community property state in the past 8 years?" at bounding box center [389, 228] width 418 height 9
click at [373, 90] on link "Debtor Addresses" at bounding box center [375, 91] width 57 height 20
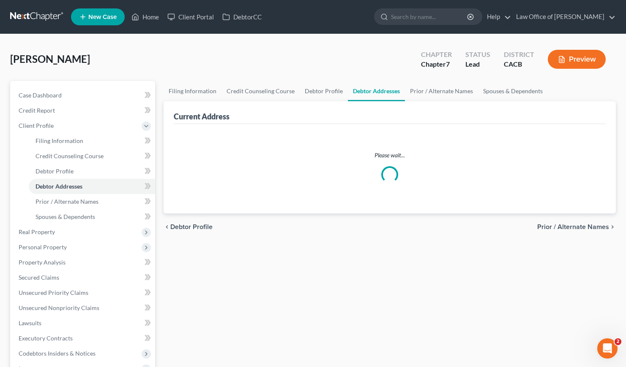
select select "0"
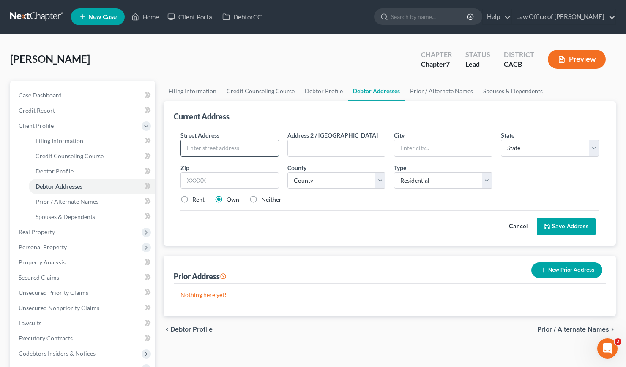
click at [211, 148] on input "text" at bounding box center [229, 148] width 97 height 16
type input "1707 Via Del Rey"
click at [240, 180] on input "text" at bounding box center [229, 180] width 98 height 17
type input "91030"
click at [267, 225] on div "Cancel Save Address" at bounding box center [389, 223] width 418 height 25
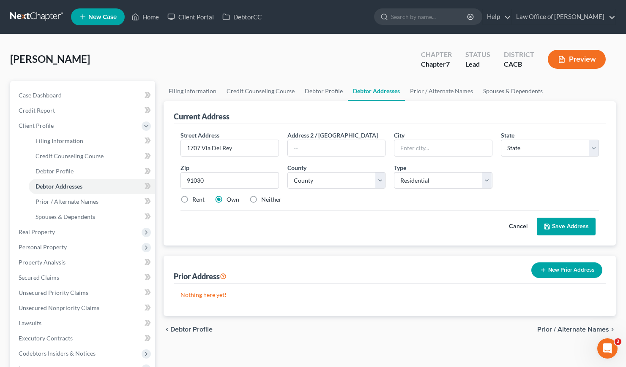
type input "South Pasadena"
select select "4"
click at [192, 200] on label "Rent" at bounding box center [198, 200] width 12 height 8
click at [196, 200] on input "Rent" at bounding box center [198, 198] width 5 height 5
radio input "true"
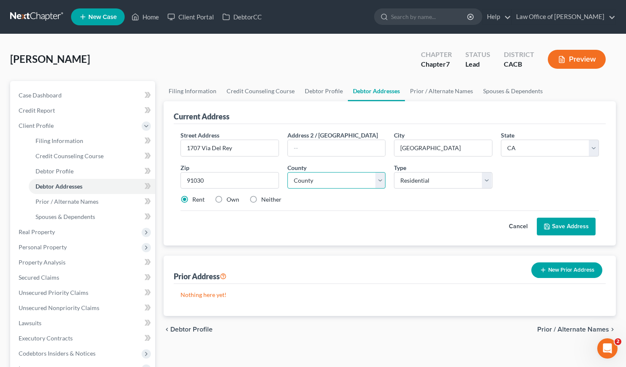
click at [326, 182] on select "County Alameda County Alpine County Amador County Butte County Calaveras County…" at bounding box center [336, 180] width 98 height 17
select select "18"
click at [287, 172] on select "County Alameda County Alpine County Amador County Butte County Calaveras County…" at bounding box center [336, 180] width 98 height 17
click at [571, 229] on button "Save Address" at bounding box center [565, 227] width 59 height 18
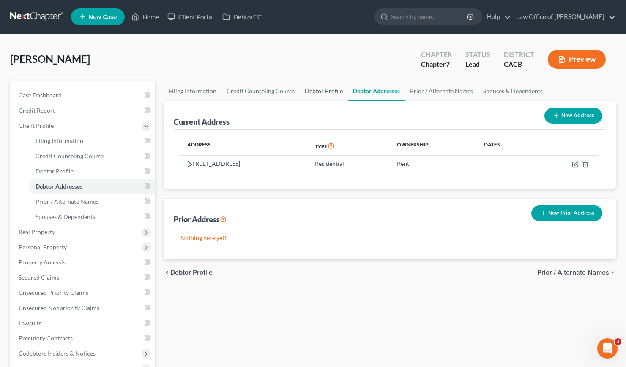
click at [316, 90] on link "Debtor Profile" at bounding box center [323, 91] width 48 height 20
select select "0"
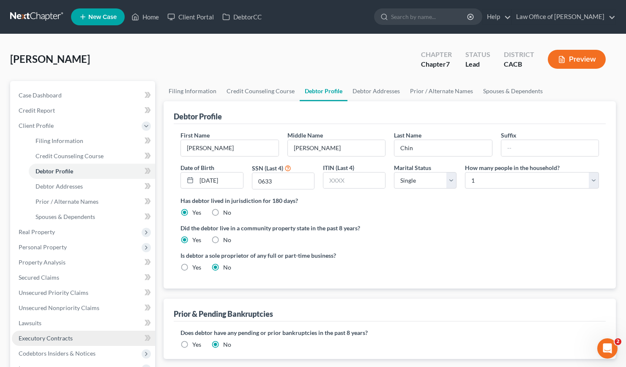
scroll to position [172, 0]
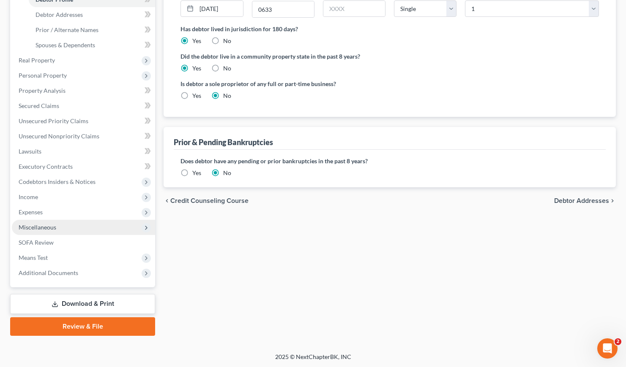
click at [35, 227] on span "Miscellaneous" at bounding box center [38, 227] width 38 height 7
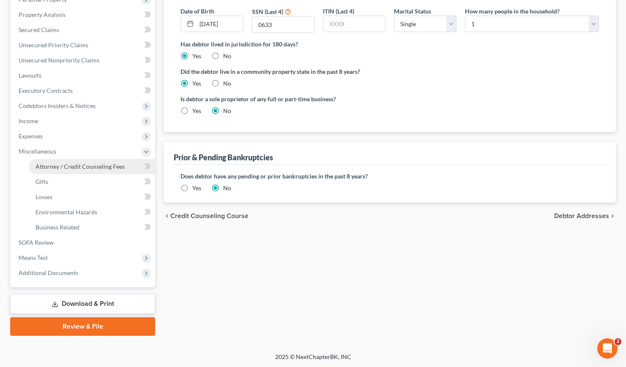
click at [108, 166] on span "Attorney / Credit Counseling Fees" at bounding box center [79, 166] width 89 height 7
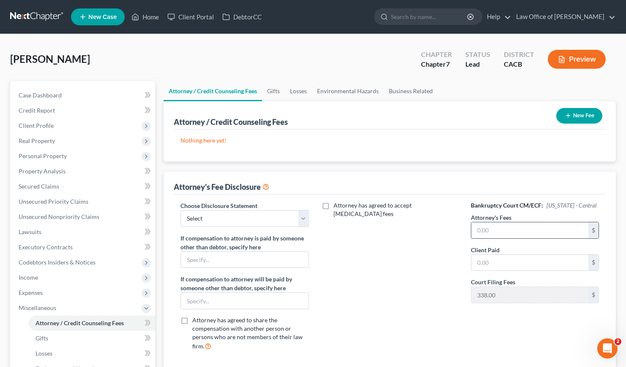
click at [497, 229] on input "text" at bounding box center [529, 231] width 117 height 16
type input "2,000"
click at [513, 264] on input "text" at bounding box center [529, 263] width 117 height 16
type input "0"
type input "2,000"
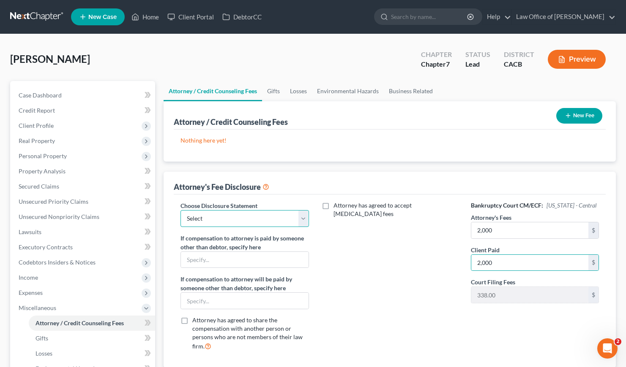
click at [205, 214] on select "Select Disclosure of Attorney Compensation" at bounding box center [244, 218] width 128 height 17
select select "0"
click at [180, 210] on select "Select Disclosure of Attorney Compensation" at bounding box center [244, 218] width 128 height 17
click at [576, 117] on button "New Fee" at bounding box center [579, 116] width 46 height 16
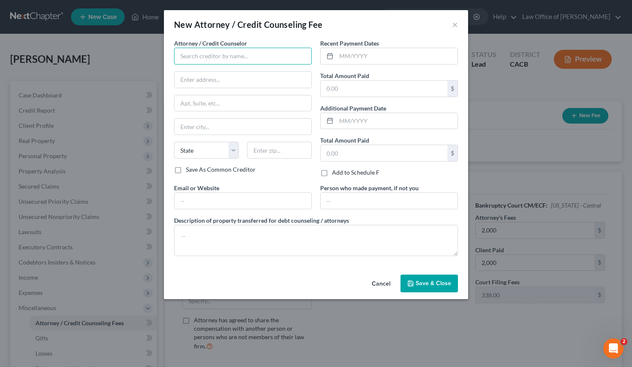
click at [217, 49] on input "text" at bounding box center [243, 56] width 138 height 17
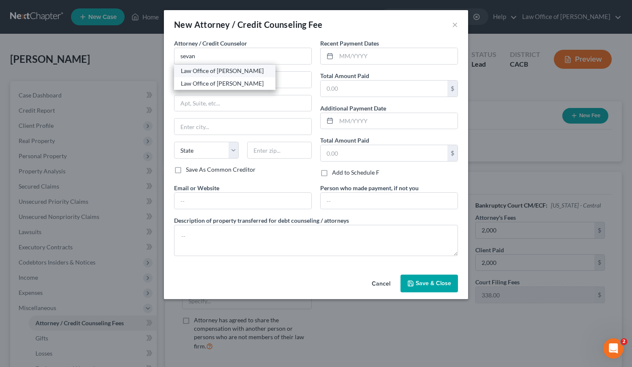
click at [216, 67] on div "Law Office of [PERSON_NAME]" at bounding box center [225, 71] width 88 height 8
type input "Law Office of [PERSON_NAME]"
type input "516 Burchett St., Suite 200"
type input "Glendale"
select select "4"
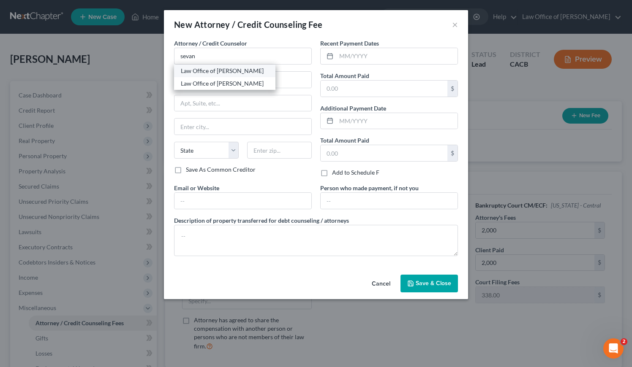
type input "91203"
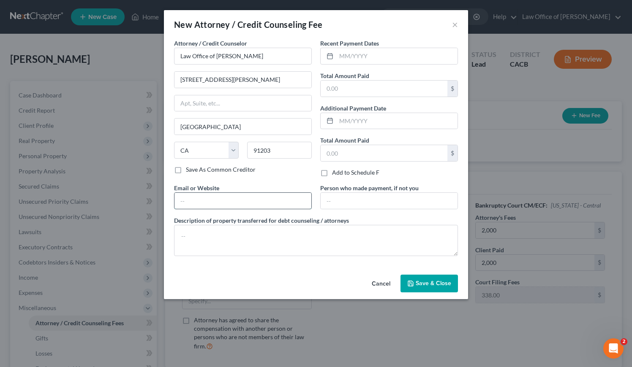
click at [231, 199] on input "text" at bounding box center [242, 201] width 137 height 16
type input "GorginianLaw.com"
click at [215, 237] on textarea at bounding box center [316, 240] width 284 height 31
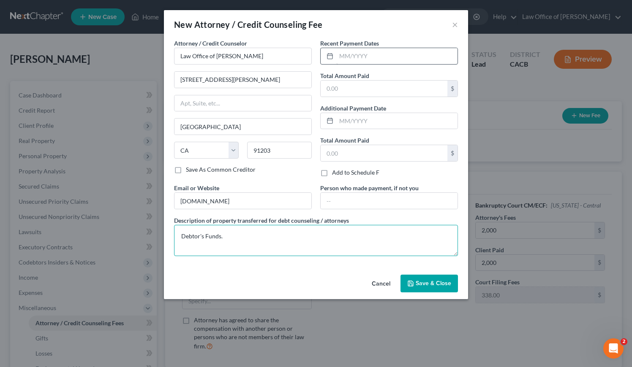
type textarea "Debtor's Funds."
click at [371, 52] on input "text" at bounding box center [396, 56] width 121 height 16
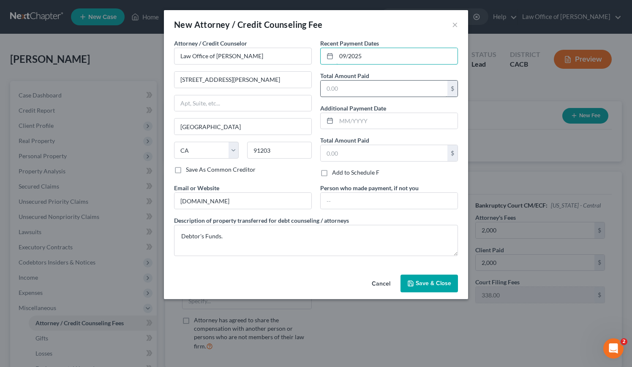
type input "09/2025"
click at [357, 91] on input "text" at bounding box center [384, 89] width 127 height 16
type input "2,000"
click at [428, 283] on span "Save & Close" at bounding box center [433, 283] width 35 height 7
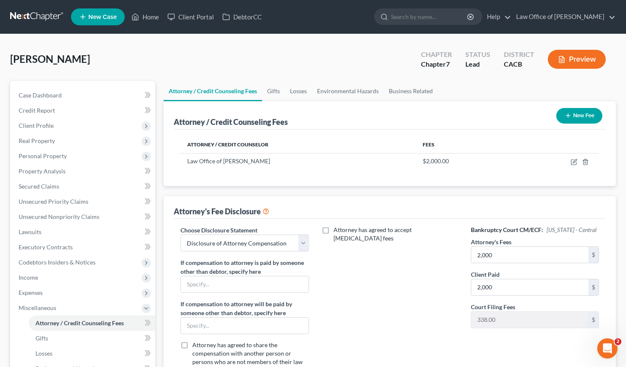
click at [581, 121] on button "New Fee" at bounding box center [579, 116] width 46 height 16
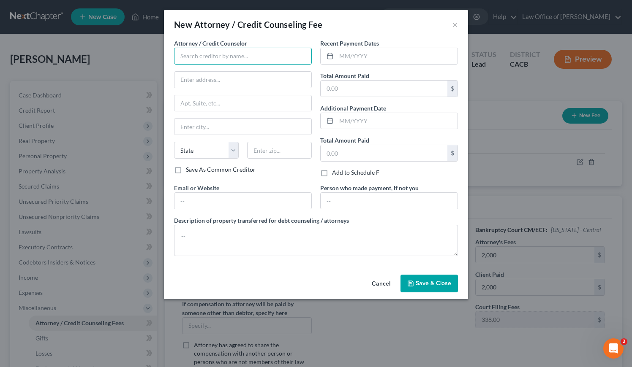
click at [246, 49] on input "text" at bounding box center [243, 56] width 138 height 17
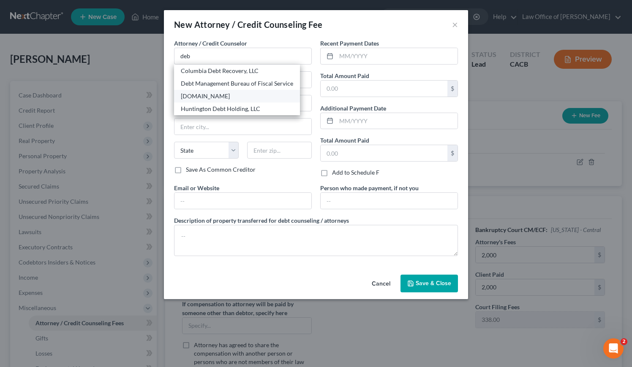
click at [209, 95] on div "DebtorCC.org" at bounding box center [237, 96] width 112 height 8
type input "DebtorCC.org"
type input "Online Course"
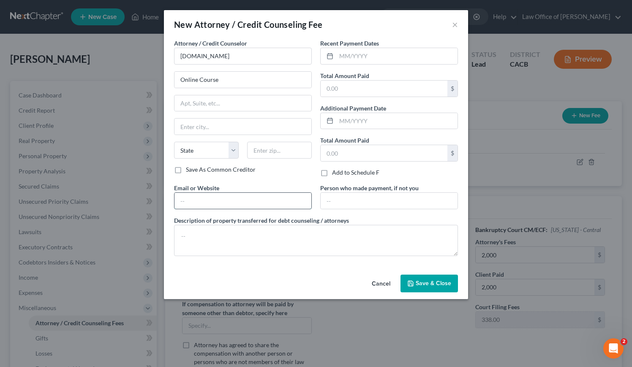
click at [212, 206] on input "text" at bounding box center [242, 201] width 137 height 16
type input "DebtorCC.org"
click at [237, 243] on textarea at bounding box center [316, 240] width 284 height 31
paste textarea "Debtor's Funds."
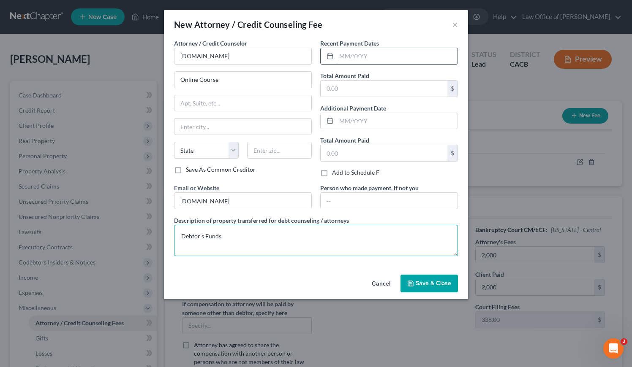
type textarea "Debtor's Funds."
click at [380, 54] on input "text" at bounding box center [396, 56] width 121 height 16
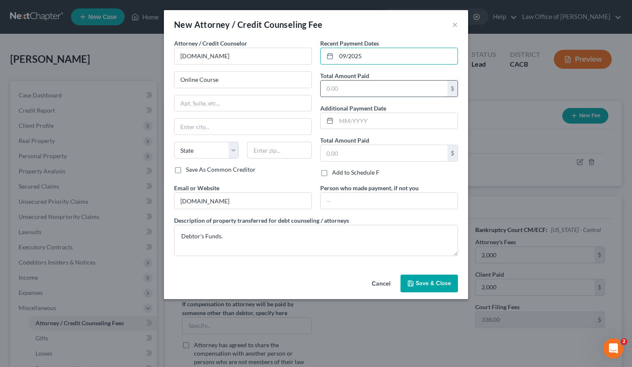
type input "09/2025"
click at [354, 92] on input "text" at bounding box center [384, 89] width 127 height 16
type input "19.95"
click at [433, 276] on button "Save & Close" at bounding box center [428, 284] width 57 height 18
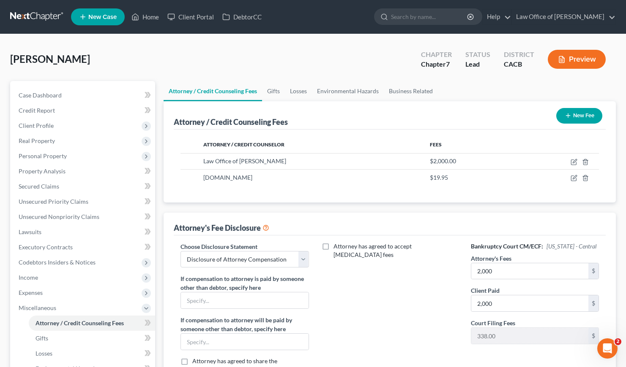
click at [382, 202] on div "Attorney / Credit Counseling Fees New Fee Attorney / Credit Counselor Fees Law …" at bounding box center [389, 255] width 452 height 308
click at [34, 275] on span "Income" at bounding box center [28, 277] width 19 height 7
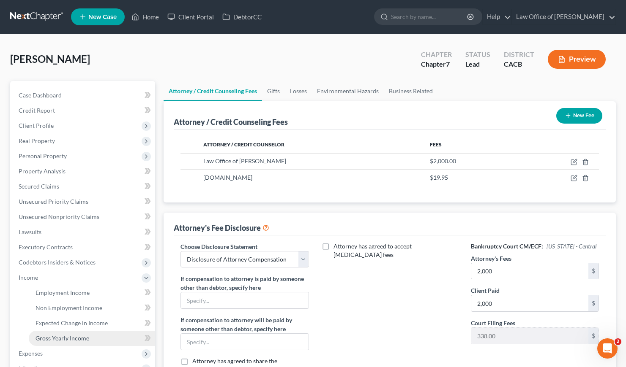
click at [72, 340] on span "Gross Yearly Income" at bounding box center [62, 338] width 54 height 7
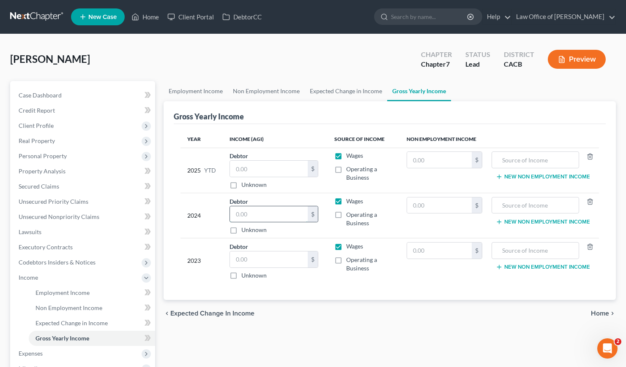
click at [259, 216] on input "text" at bounding box center [269, 215] width 78 height 16
click at [346, 214] on label "Operating a Business" at bounding box center [369, 219] width 46 height 17
click at [349, 214] on input "Operating a Business" at bounding box center [351, 213] width 5 height 5
checkbox input "true"
click at [346, 203] on label "Wages" at bounding box center [354, 201] width 17 height 8
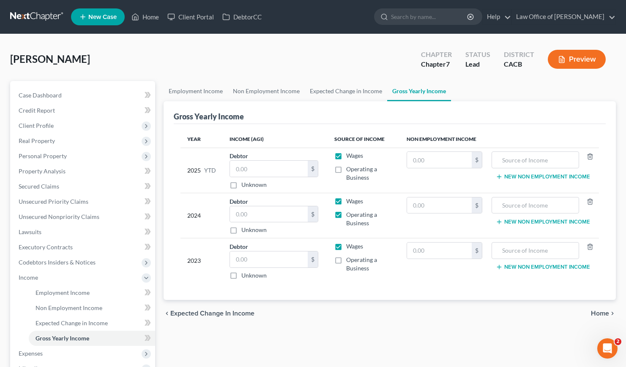
click at [349, 203] on input "Wages" at bounding box center [351, 199] width 5 height 5
checkbox input "false"
click at [244, 213] on input "text" at bounding box center [269, 215] width 78 height 16
type input "14,507"
click at [346, 200] on label "Wages" at bounding box center [354, 201] width 17 height 8
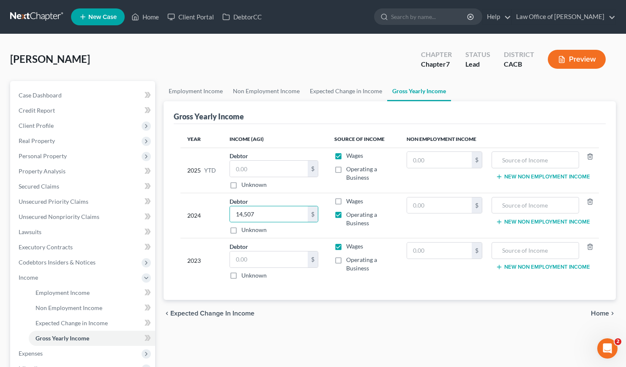
click at [349, 200] on input "Wages" at bounding box center [351, 199] width 5 height 5
checkbox input "true"
click at [190, 90] on link "Employment Income" at bounding box center [195, 91] width 64 height 20
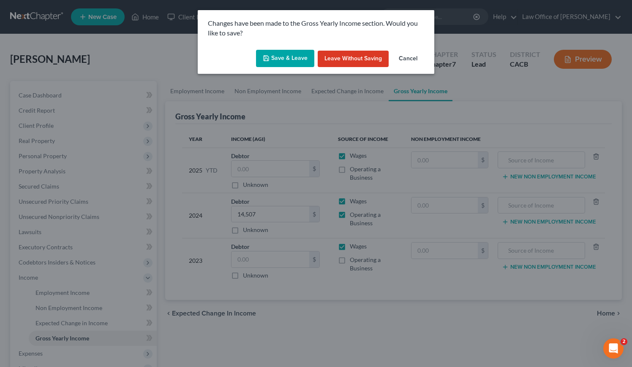
click at [298, 56] on button "Save & Leave" at bounding box center [285, 59] width 58 height 18
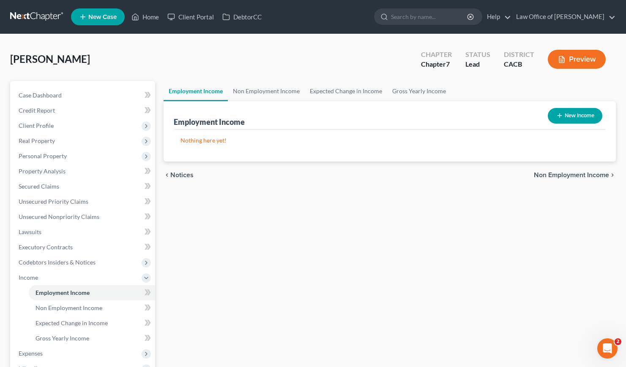
click at [570, 120] on button "New Income" at bounding box center [574, 116] width 54 height 16
select select "0"
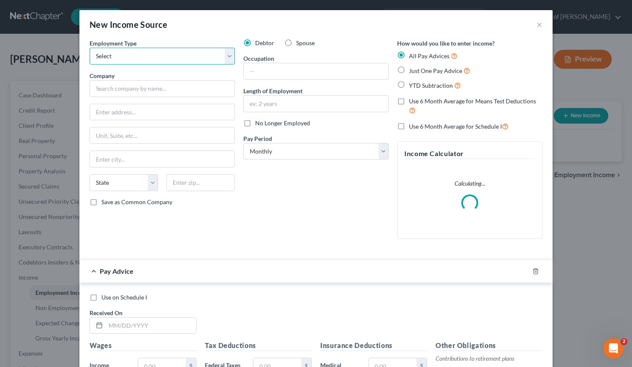
click at [149, 61] on select "Select Full or Part Time Employment Self Employment" at bounding box center [162, 56] width 145 height 17
select select "1"
click at [90, 48] on select "Select Full or Part Time Employment Self Employment" at bounding box center [162, 56] width 145 height 17
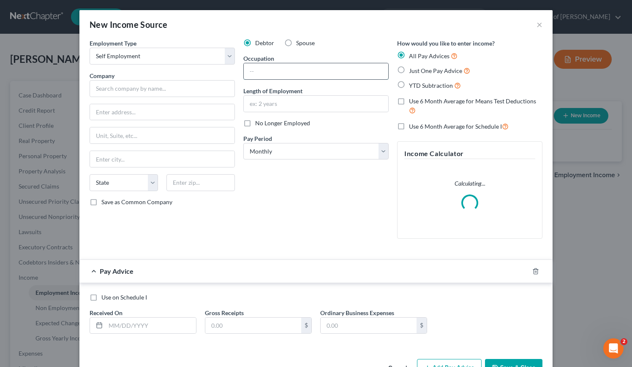
click at [264, 70] on input "text" at bounding box center [316, 71] width 144 height 16
type input "Etsy/Candlemaking"
click at [157, 87] on input "text" at bounding box center [162, 88] width 145 height 17
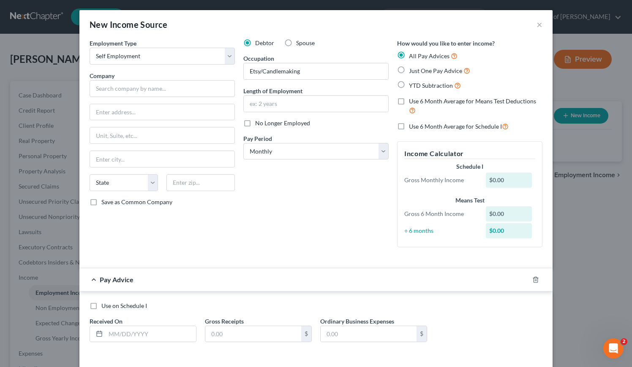
click at [409, 68] on label "Just One Pay Advice" at bounding box center [439, 71] width 61 height 10
click at [412, 68] on input "Just One Pay Advice" at bounding box center [414, 68] width 5 height 5
radio input "true"
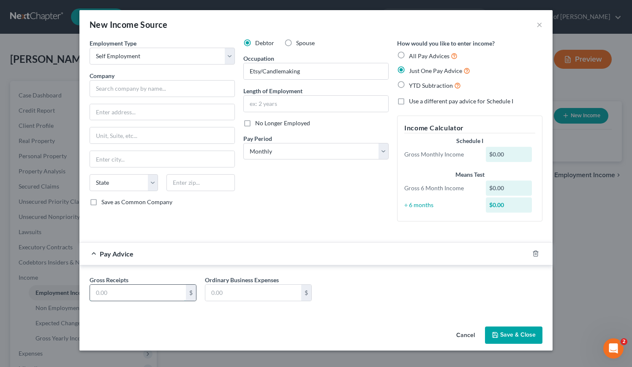
click at [156, 288] on input "text" at bounding box center [138, 293] width 96 height 16
type input "0.00"
click at [522, 339] on button "Save & Close" at bounding box center [513, 336] width 57 height 18
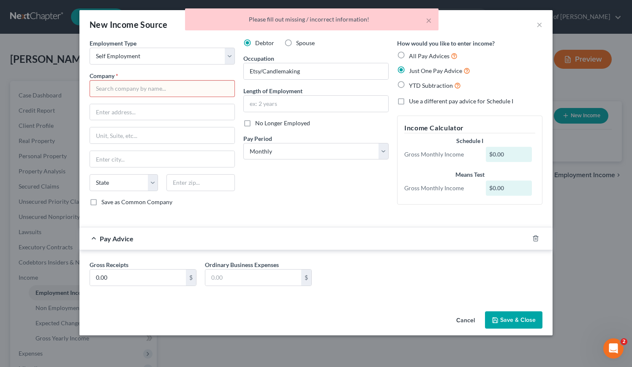
click at [165, 88] on input "text" at bounding box center [162, 88] width 145 height 17
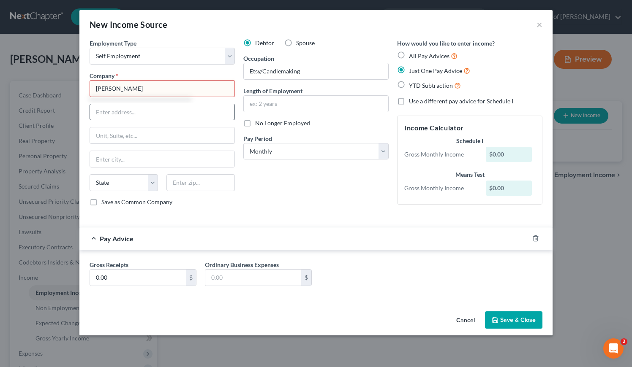
type input "Lisa M. Chin"
click at [156, 113] on input "text" at bounding box center [162, 112] width 144 height 16
click at [143, 114] on input "text" at bounding box center [162, 112] width 144 height 16
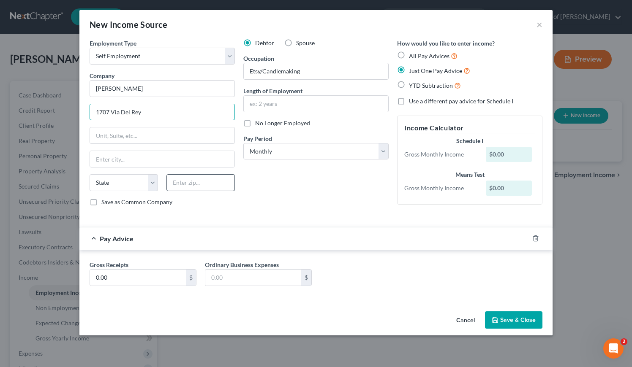
type input "1707 Via Del Rey"
click at [194, 184] on input "text" at bounding box center [200, 182] width 68 height 17
type input "91030"
click at [320, 194] on div "Debtor Spouse Occupation Etsy/Candlemaking Length of Employment No Longer Emplo…" at bounding box center [316, 126] width 154 height 174
type input "South Pasadena"
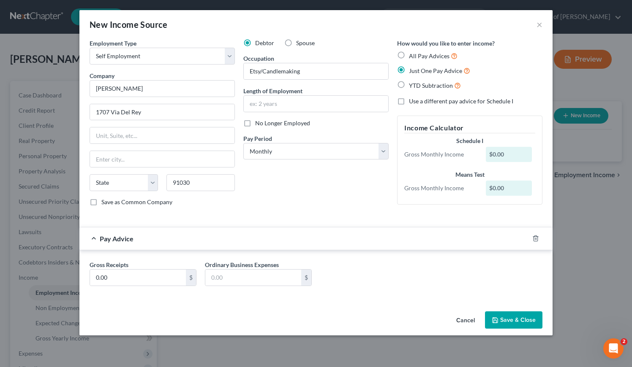
select select "4"
click at [510, 320] on button "Save & Close" at bounding box center [513, 321] width 57 height 18
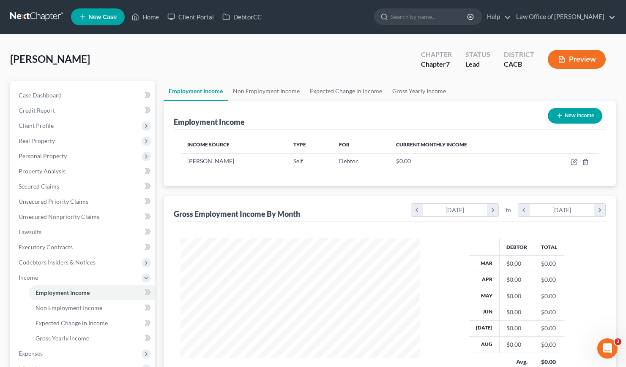
scroll to position [422249, 422147]
click at [585, 118] on button "New Income" at bounding box center [574, 116] width 54 height 16
select select "0"
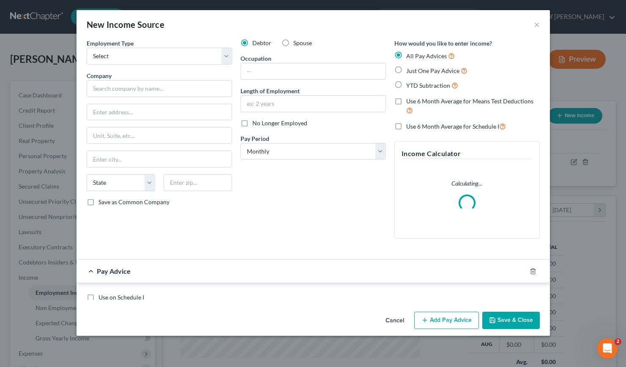
scroll to position [151, 256]
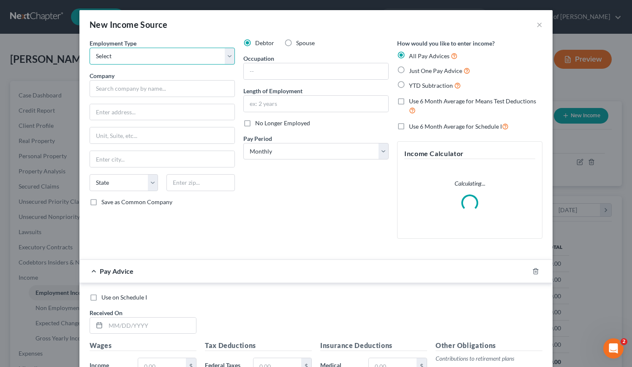
click at [146, 60] on select "Select Full or Part Time Employment Self Employment" at bounding box center [162, 56] width 145 height 17
select select "1"
click at [90, 48] on select "Select Full or Part Time Employment Self Employment" at bounding box center [162, 56] width 145 height 17
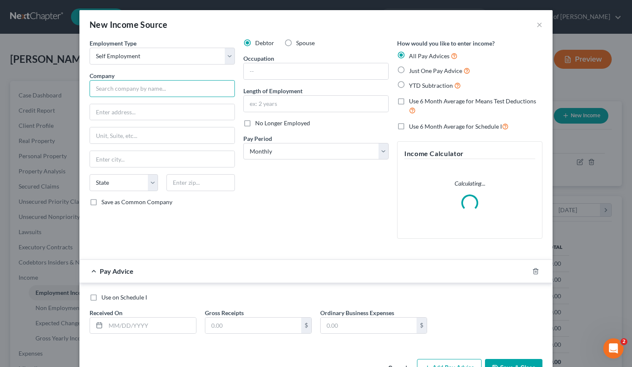
click at [138, 90] on input "text" at bounding box center [162, 88] width 145 height 17
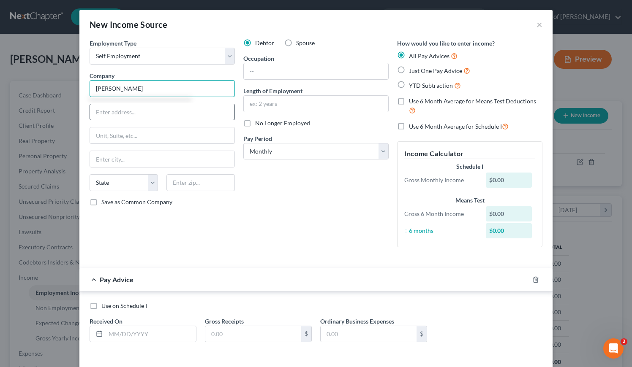
type input "Lisa M. Chin"
click at [131, 114] on input "text" at bounding box center [162, 112] width 144 height 16
type input "1707 Via Del Rey"
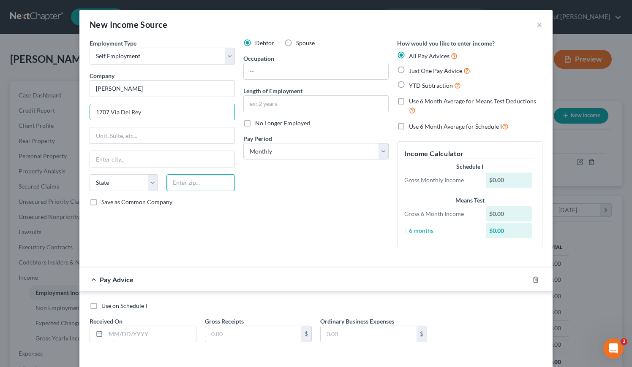
click at [185, 183] on input "text" at bounding box center [200, 182] width 68 height 17
type input "91030"
click at [314, 197] on div "Debtor Spouse Occupation Length of Employment No Longer Employed Pay Period * S…" at bounding box center [316, 146] width 154 height 215
type input "South Pasadena"
select select "4"
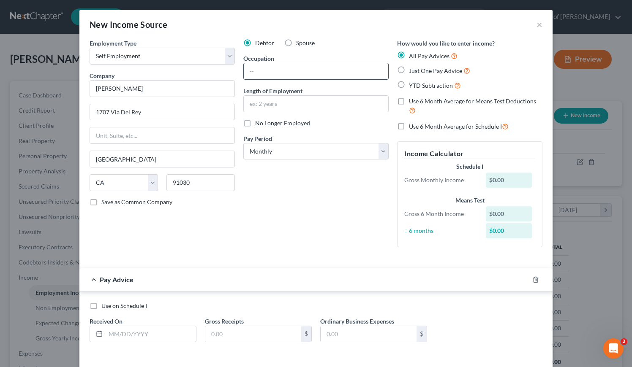
click at [266, 75] on input "text" at bounding box center [316, 71] width 144 height 16
type input "HMU"
click at [409, 68] on label "Just One Pay Advice" at bounding box center [439, 71] width 61 height 10
click at [412, 68] on input "Just One Pay Advice" at bounding box center [414, 68] width 5 height 5
radio input "true"
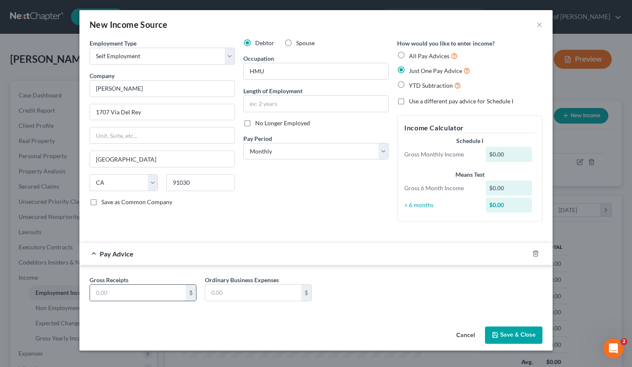
click at [145, 297] on input "text" at bounding box center [138, 293] width 96 height 16
type input "0.00"
click at [517, 337] on button "Save & Close" at bounding box center [513, 336] width 57 height 18
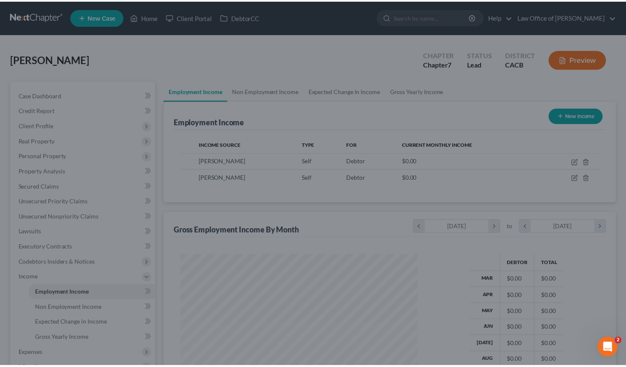
scroll to position [422249, 422147]
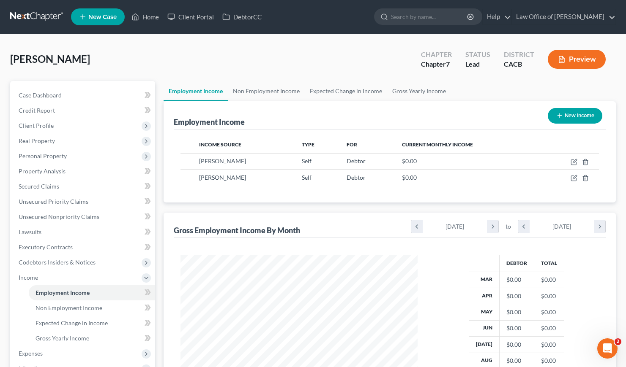
click at [238, 67] on div "Chin, Lisa Upgraded Chapter Chapter 7 Status Lead District CACB Preview" at bounding box center [312, 62] width 605 height 37
click at [214, 204] on div "Employment Income New Income Income Source Type For Current Monthly Income Lisa…" at bounding box center [389, 263] width 452 height 325
click at [246, 62] on div "Chin, Lisa Upgraded Chapter Chapter 7 Status Lead District CACB Preview" at bounding box center [312, 62] width 605 height 37
click at [43, 125] on span "Client Profile" at bounding box center [36, 125] width 35 height 7
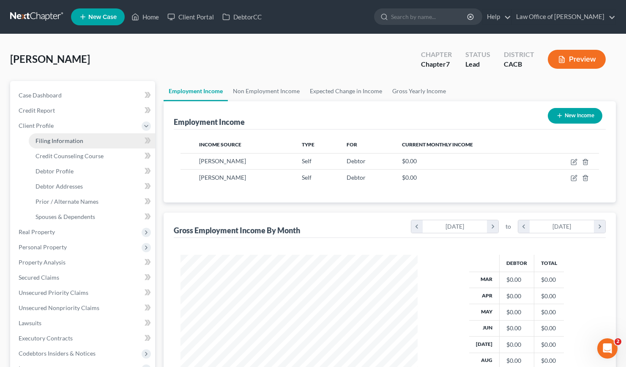
click at [75, 142] on span "Filing Information" at bounding box center [59, 140] width 48 height 7
select select "1"
select select "0"
select select "7"
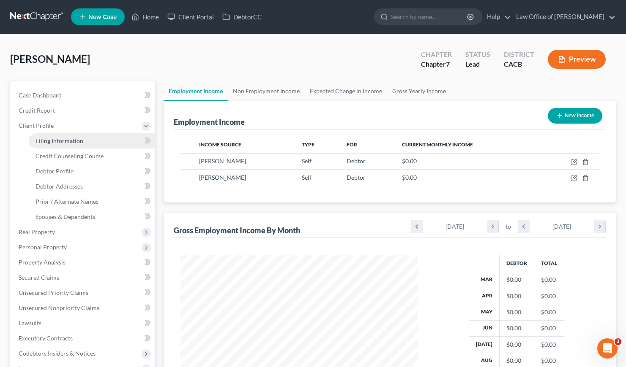
select select "0"
select select "4"
select select "0"
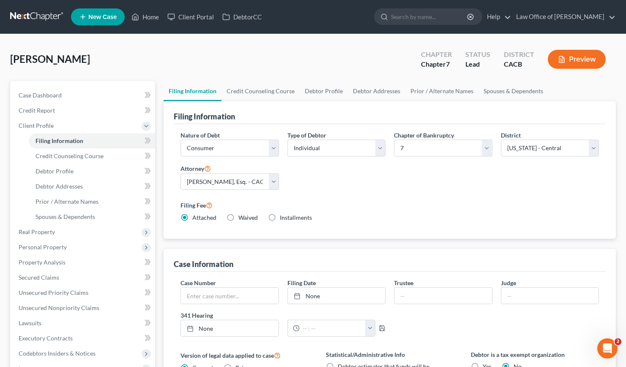
click at [367, 197] on div "Filing Fee Attached Waived Waived Installments Installments" at bounding box center [389, 213] width 427 height 32
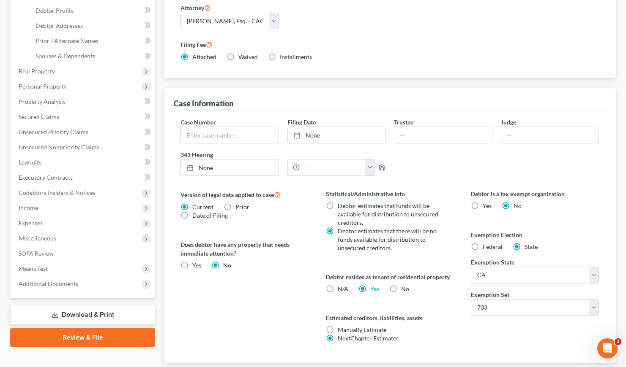
scroll to position [169, 0]
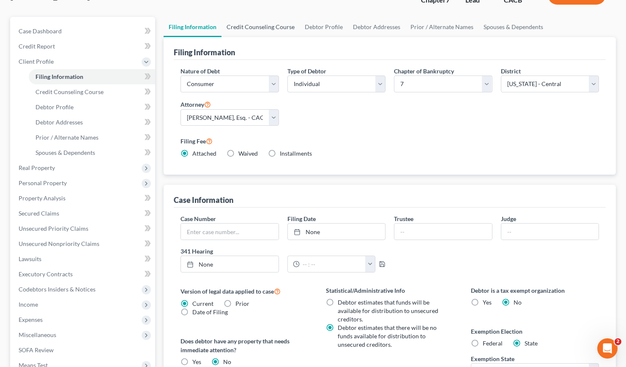
click at [239, 24] on link "Credit Counseling Course" at bounding box center [260, 27] width 78 height 20
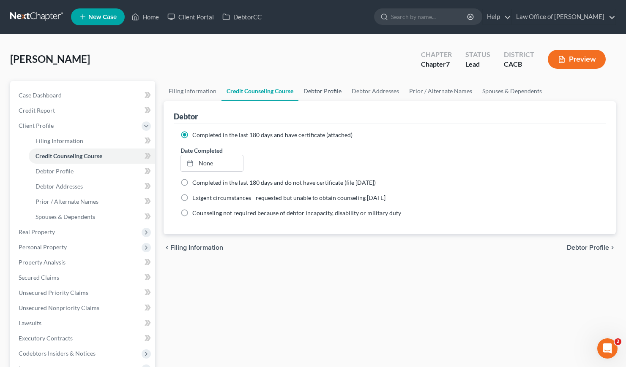
click at [322, 90] on link "Debtor Profile" at bounding box center [322, 91] width 48 height 20
select select "0"
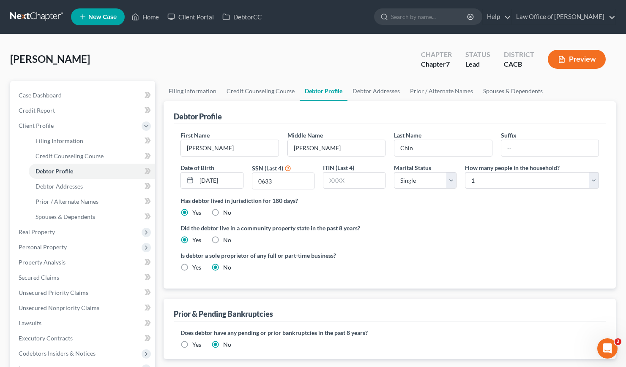
click at [411, 209] on div "Has debtor lived in jurisdiction for 180 days? Yes No Debtor must reside in jur…" at bounding box center [389, 206] width 418 height 21
click at [381, 87] on link "Debtor Addresses" at bounding box center [375, 91] width 57 height 20
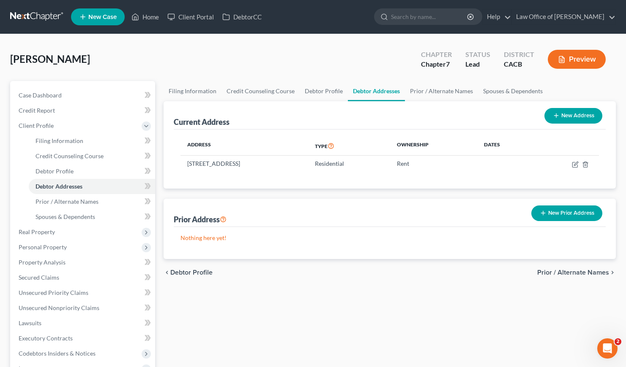
click at [336, 190] on div "Current Address New Address Address Type Ownership Dates 1707 Via Del Rey, Sout…" at bounding box center [389, 180] width 452 height 158
click at [335, 189] on div "Current Address New Address Address Type Ownership Dates 1707 Via Del Rey, Sout…" at bounding box center [389, 180] width 452 height 158
click at [438, 195] on div "Current Address New Address Address Type Ownership Dates 1707 Via Del Rey, Sout…" at bounding box center [389, 180] width 452 height 158
click at [434, 93] on link "Prior / Alternate Names" at bounding box center [441, 91] width 73 height 20
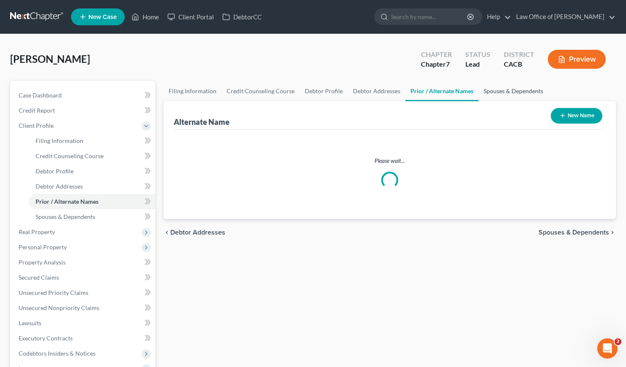
click at [502, 90] on link "Spouses & Dependents" at bounding box center [513, 91] width 70 height 20
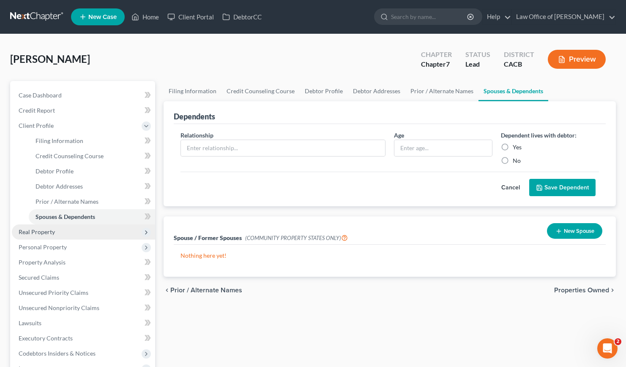
click at [36, 230] on span "Real Property" at bounding box center [37, 232] width 36 height 7
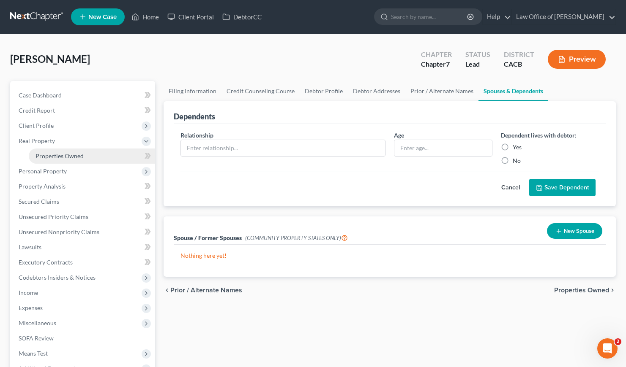
click at [64, 155] on span "Properties Owned" at bounding box center [59, 155] width 48 height 7
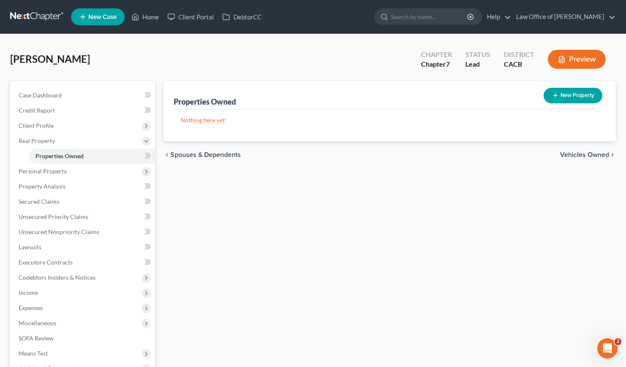
click at [277, 212] on div "Properties Owned New Property Nothing here yet! Property Market Value Liens Exe…" at bounding box center [389, 256] width 460 height 351
click at [49, 170] on span "Personal Property" at bounding box center [43, 171] width 48 height 7
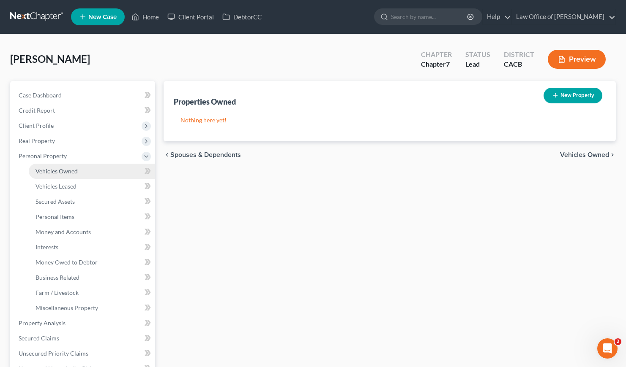
click at [63, 170] on span "Vehicles Owned" at bounding box center [56, 171] width 42 height 7
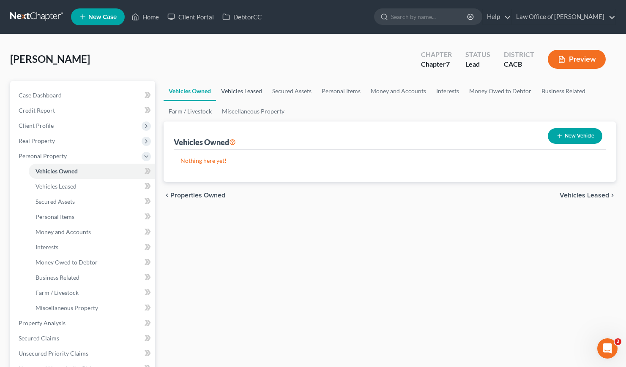
click at [228, 89] on link "Vehicles Leased" at bounding box center [241, 91] width 51 height 20
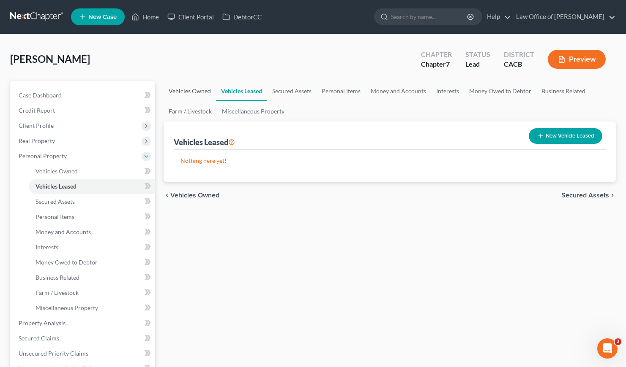
click at [183, 92] on link "Vehicles Owned" at bounding box center [189, 91] width 52 height 20
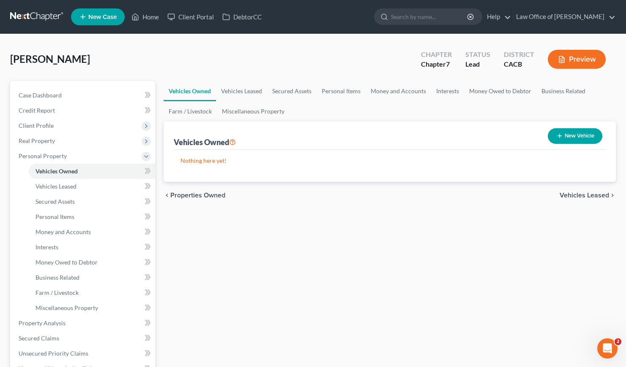
click at [571, 136] on button "New Vehicle" at bounding box center [574, 136] width 54 height 16
select select "0"
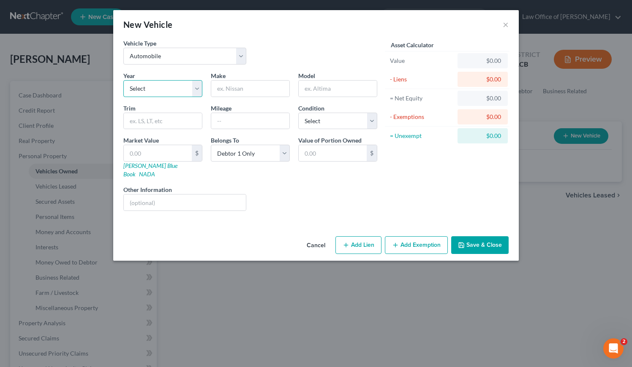
click at [152, 84] on select "Select 2026 2025 2024 2023 2022 2021 2020 2019 2018 2017 2016 2015 2014 2013 20…" at bounding box center [162, 88] width 79 height 17
select select "18"
click at [123, 80] on select "Select 2026 2025 2024 2023 2022 2021 2020 2019 2018 2017 2016 2015 2014 2013 20…" at bounding box center [162, 88] width 79 height 17
click at [243, 86] on input "text" at bounding box center [250, 89] width 78 height 16
type input "Lexus"
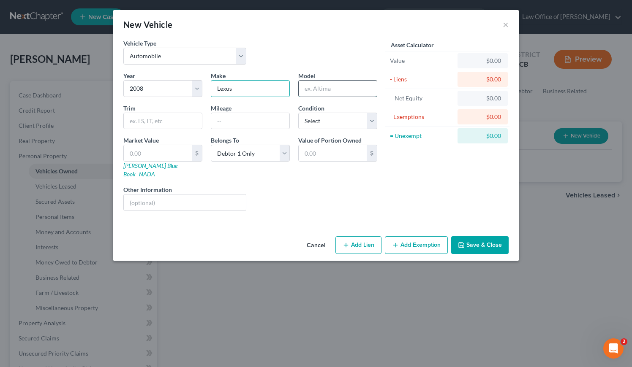
click at [316, 87] on input "text" at bounding box center [338, 89] width 78 height 16
type input "350"
click at [240, 125] on input "text" at bounding box center [250, 121] width 78 height 16
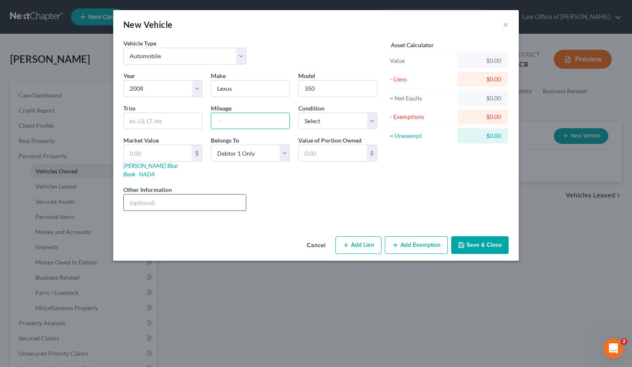
click at [169, 195] on input "text" at bounding box center [185, 203] width 122 height 16
type input "Paid Off."
click at [253, 118] on input "text" at bounding box center [250, 121] width 78 height 16
type input "160,000"
click at [337, 123] on select "Select Excellent Very Good Good Fair Poor" at bounding box center [337, 121] width 79 height 17
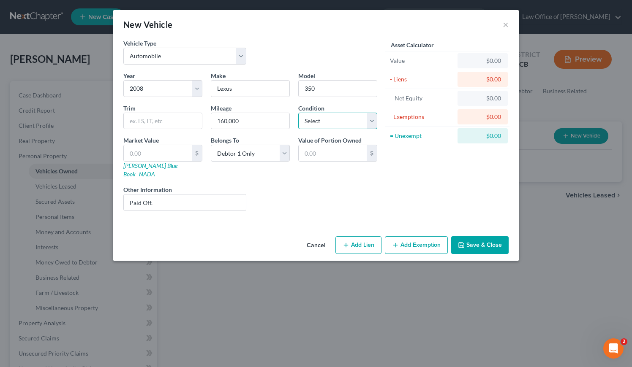
select select "4"
click at [298, 113] on select "Select Excellent Very Good Good Fair Poor" at bounding box center [337, 121] width 79 height 17
click at [485, 240] on button "Save & Close" at bounding box center [479, 246] width 57 height 18
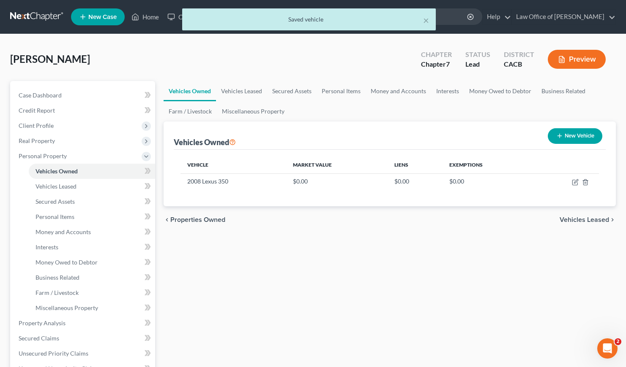
click at [313, 251] on div "Vehicles Owned Vehicles Leased Secured Assets Personal Items Money and Accounts…" at bounding box center [389, 325] width 460 height 488
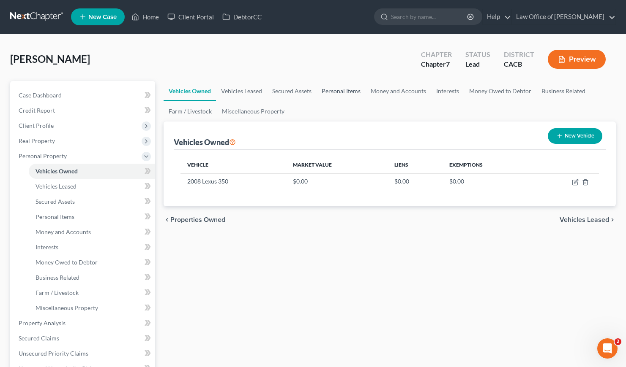
click at [344, 92] on link "Personal Items" at bounding box center [340, 91] width 49 height 20
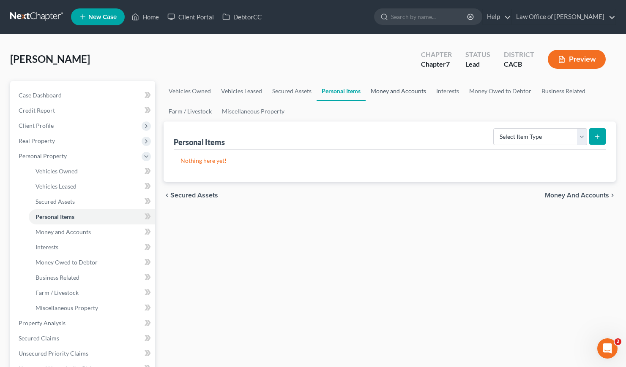
click at [381, 90] on link "Money and Accounts" at bounding box center [397, 91] width 65 height 20
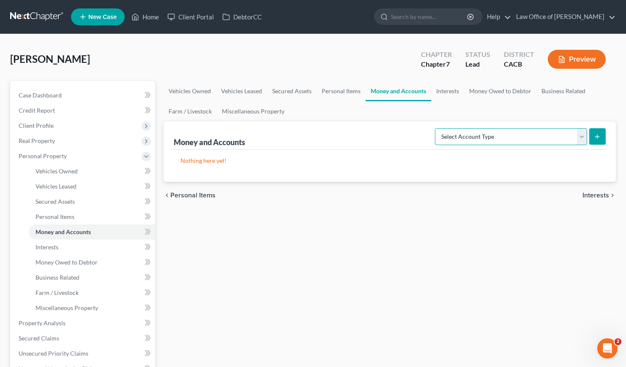
click at [468, 138] on select "Select Account Type Brokerage Cash on Hand Certificates of Deposit Checking Acc…" at bounding box center [511, 136] width 152 height 17
select select "savings"
click at [436, 128] on select "Select Account Type Brokerage Cash on Hand Certificates of Deposit Checking Acc…" at bounding box center [511, 136] width 152 height 17
click at [323, 90] on link "Personal Items" at bounding box center [340, 91] width 49 height 20
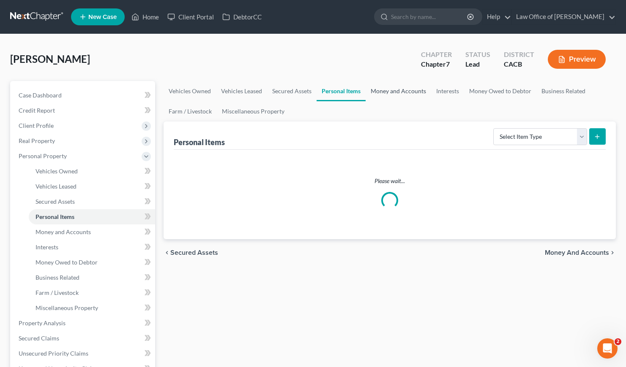
click at [402, 90] on link "Money and Accounts" at bounding box center [397, 91] width 65 height 20
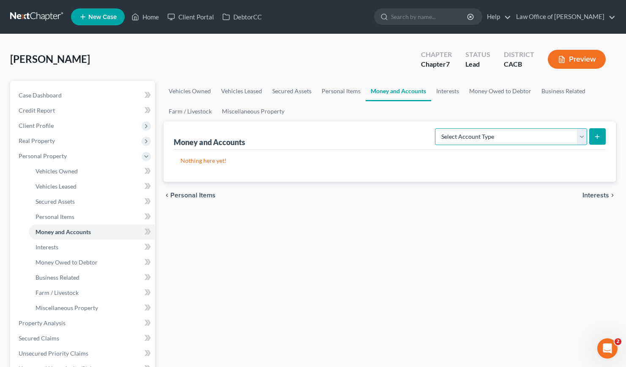
click at [493, 138] on select "Select Account Type Brokerage Cash on Hand Certificates of Deposit Checking Acc…" at bounding box center [511, 136] width 152 height 17
select select "checking"
click at [436, 128] on select "Select Account Type Brokerage Cash on Hand Certificates of Deposit Checking Acc…" at bounding box center [511, 136] width 152 height 17
click at [596, 134] on icon "submit" at bounding box center [596, 136] width 7 height 7
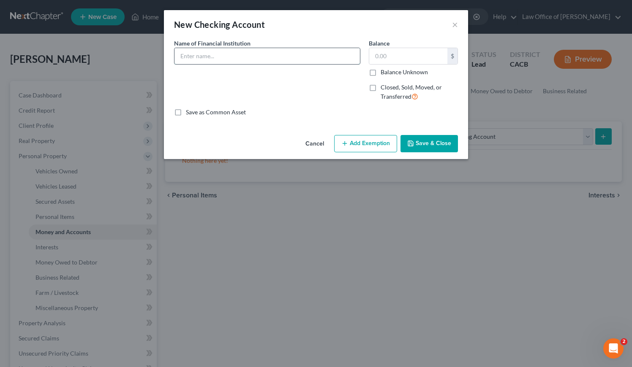
drag, startPoint x: 235, startPoint y: 50, endPoint x: 235, endPoint y: 55, distance: 5.1
click at [235, 51] on input "text" at bounding box center [266, 56] width 185 height 16
type input "Wells Fargo (Personal)"
click at [403, 55] on input "text" at bounding box center [408, 56] width 78 height 16
type input "6"
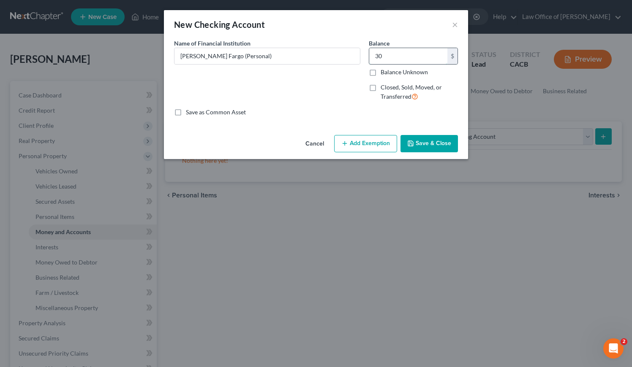
drag, startPoint x: 389, startPoint y: 56, endPoint x: 375, endPoint y: 57, distance: 14.0
click at [375, 57] on input "30" at bounding box center [408, 56] width 78 height 16
type input "60"
click at [276, 58] on input "Wells Fargo (Personal)" at bounding box center [266, 56] width 185 height 16
type input "Wells Fargo (Personal) x 2"
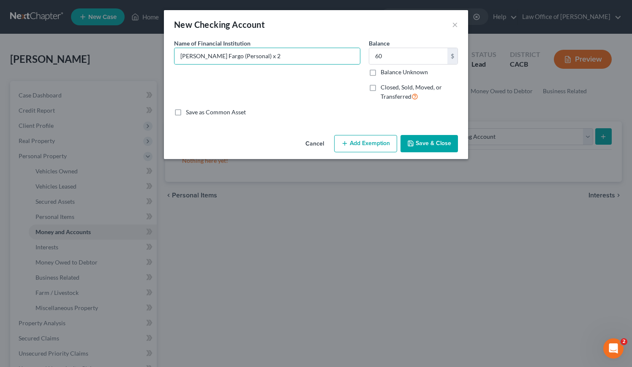
click at [441, 143] on button "Save & Close" at bounding box center [428, 144] width 57 height 18
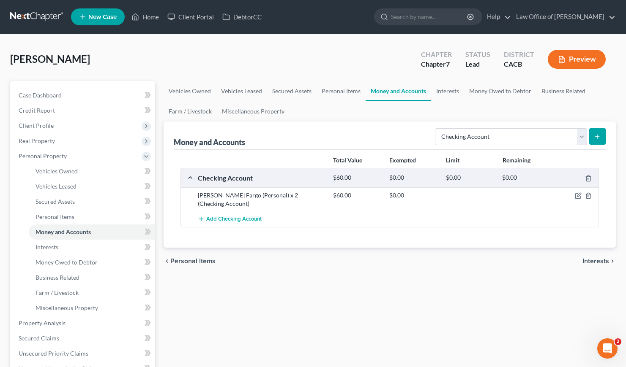
click at [379, 238] on div "Total Value Exempted Limit Remaining Checking Account $60.00 $0.00 $0.00 $0.00 …" at bounding box center [390, 199] width 432 height 98
click at [376, 248] on div "chevron_left Personal Items Interests chevron_right" at bounding box center [389, 261] width 452 height 27
click at [387, 280] on div "Vehicles Owned Vehicles Leased Secured Assets Personal Items Money and Accounts…" at bounding box center [389, 325] width 460 height 488
click at [580, 196] on icon "button" at bounding box center [577, 196] width 7 height 7
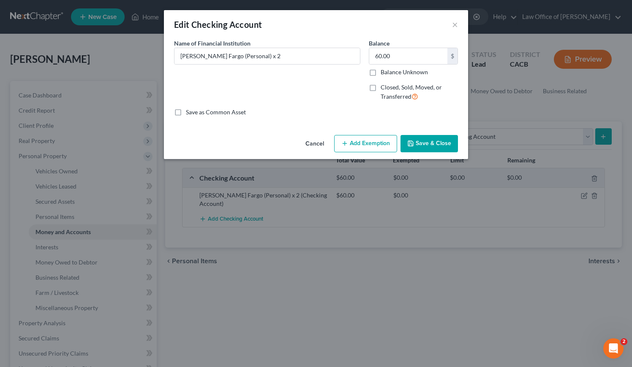
click at [375, 141] on button "Add Exemption" at bounding box center [365, 144] width 63 height 18
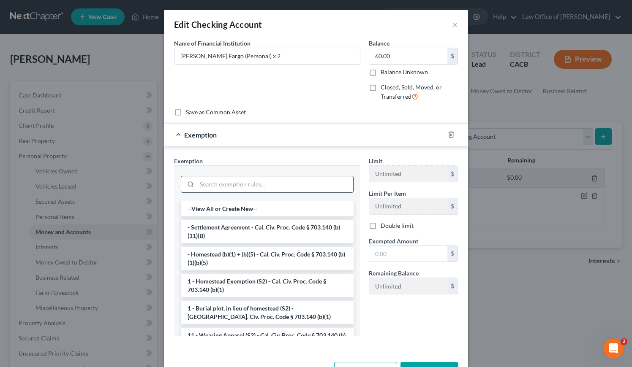
click at [250, 189] on input "search" at bounding box center [275, 185] width 156 height 16
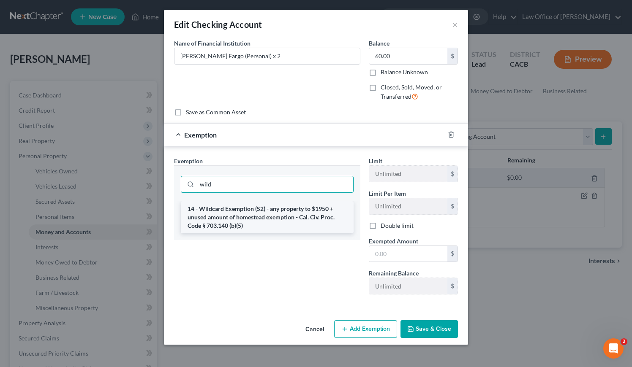
type input "wild"
click at [237, 214] on li "14 - Wildcard Exemption (S2) - any property to $1950 + unused amount of homeste…" at bounding box center [267, 217] width 173 height 32
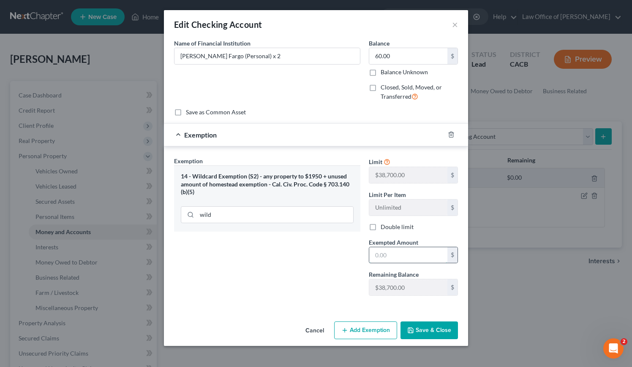
click at [418, 259] on input "text" at bounding box center [408, 256] width 78 height 16
type input "60"
click at [333, 287] on div "Exemption Set must be selected for CA. Exemption * 14 - Wildcard Exemption (S2)…" at bounding box center [267, 230] width 195 height 146
click at [423, 329] on button "Save & Close" at bounding box center [428, 331] width 57 height 18
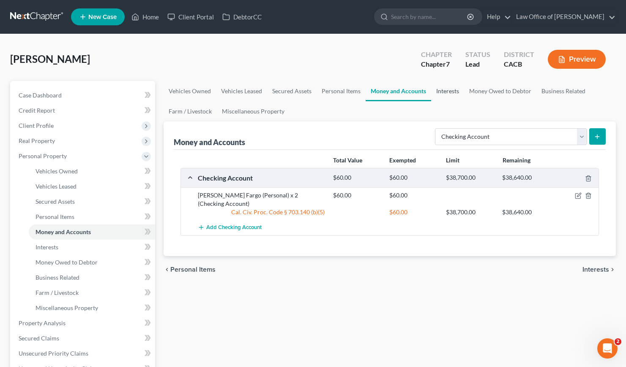
click at [452, 93] on link "Interests" at bounding box center [447, 91] width 33 height 20
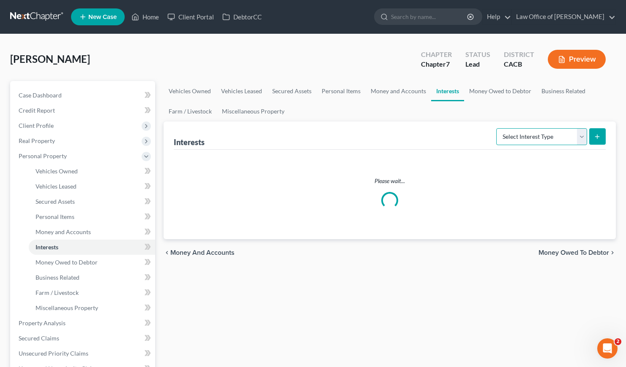
click at [526, 134] on select "Select Interest Type 401K Annuity Bond Education IRA Government Bond Government…" at bounding box center [541, 136] width 91 height 17
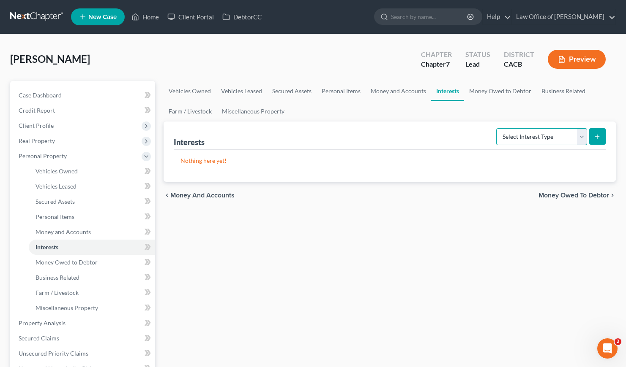
select select "term_life_insurance"
click at [497, 128] on select "Select Interest Type 401K Annuity Bond Education IRA Government Bond Government…" at bounding box center [541, 136] width 91 height 17
click at [598, 135] on icon "submit" at bounding box center [596, 136] width 7 height 7
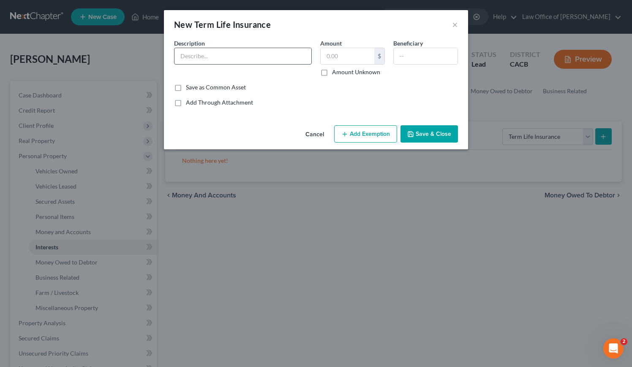
click at [199, 57] on input "text" at bounding box center [242, 56] width 137 height 16
type input "(Self)"
click at [415, 61] on input "text" at bounding box center [426, 56] width 64 height 16
type input "Next of Kin"
click at [179, 56] on input "(Self)" at bounding box center [242, 56] width 137 height 16
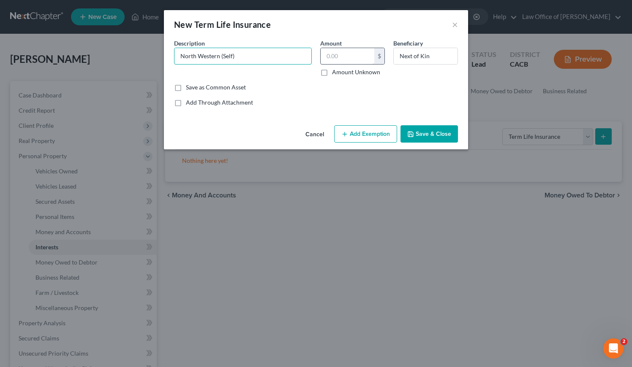
type input "North Western (Self)"
click at [354, 56] on input "text" at bounding box center [348, 56] width 54 height 16
type input "0.00"
click at [427, 135] on button "Save & Close" at bounding box center [428, 134] width 57 height 18
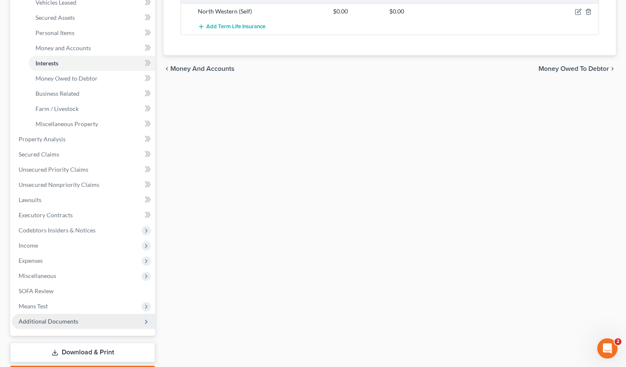
scroll to position [190, 0]
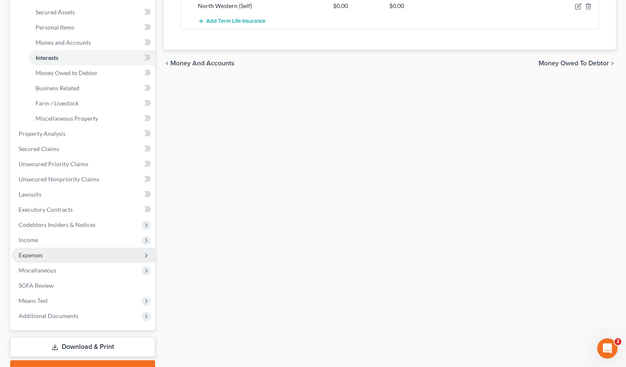
click at [35, 253] on span "Expenses" at bounding box center [31, 255] width 24 height 7
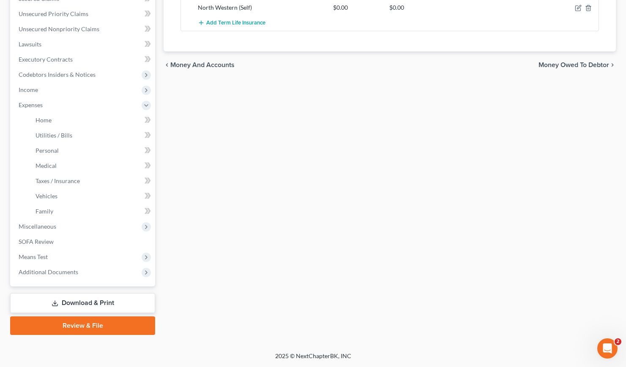
scroll to position [187, 0]
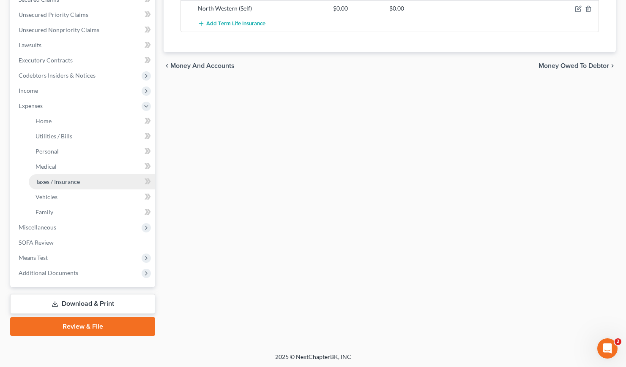
click at [51, 179] on span "Taxes / Insurance" at bounding box center [57, 181] width 44 height 7
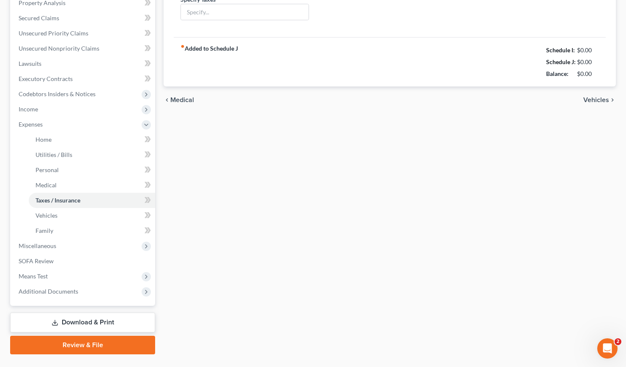
type input "0.00"
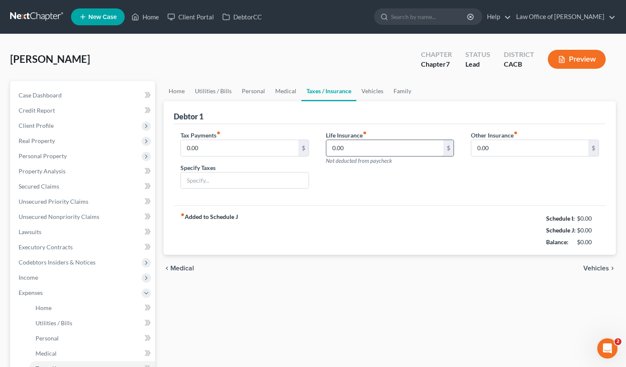
click at [386, 150] on input "0.00" at bounding box center [384, 148] width 117 height 16
type input "30.55"
click at [46, 154] on span "Personal Property" at bounding box center [43, 155] width 48 height 7
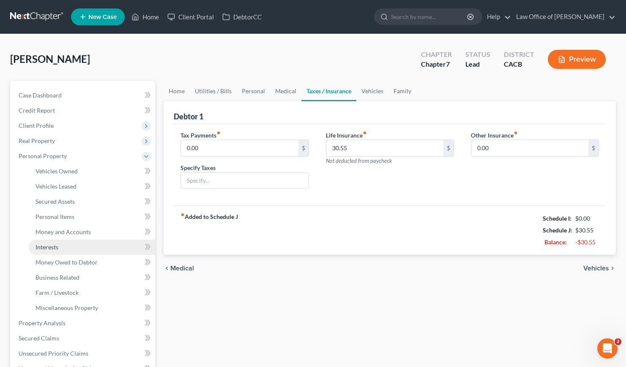
click at [49, 248] on span "Interests" at bounding box center [46, 247] width 23 height 7
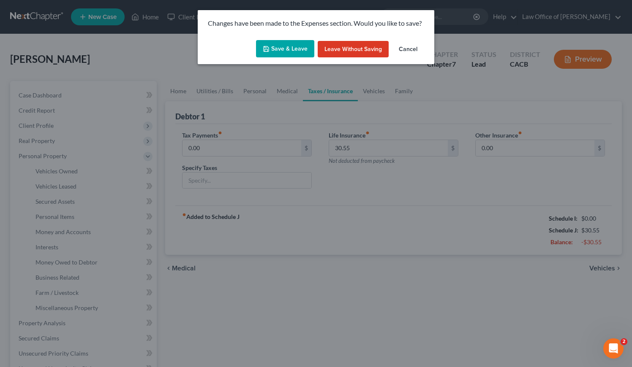
click at [271, 43] on button "Save & Leave" at bounding box center [285, 49] width 58 height 18
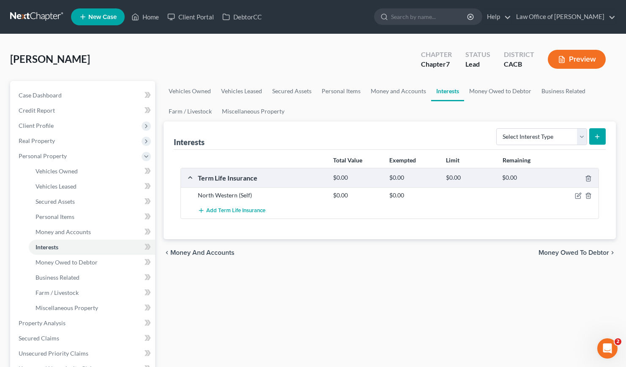
click at [405, 275] on div "Vehicles Owned Vehicles Leased Secured Assets Personal Items Money and Accounts…" at bounding box center [389, 325] width 460 height 488
click at [534, 130] on select "Select Interest Type 401K Annuity Bond Education IRA Government Bond Government…" at bounding box center [541, 136] width 91 height 17
click at [348, 274] on div "Vehicles Owned Vehicles Leased Secured Assets Personal Items Money and Accounts…" at bounding box center [389, 325] width 460 height 488
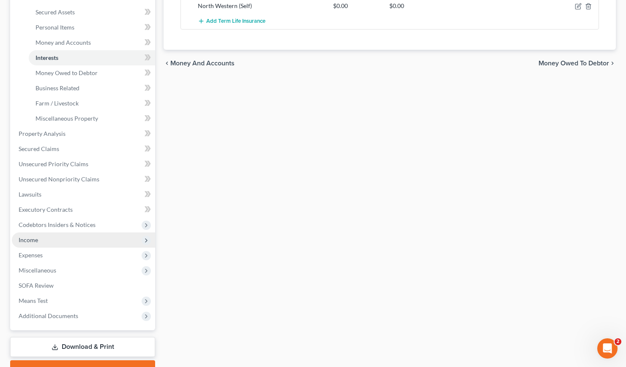
click at [31, 240] on span "Income" at bounding box center [28, 240] width 19 height 7
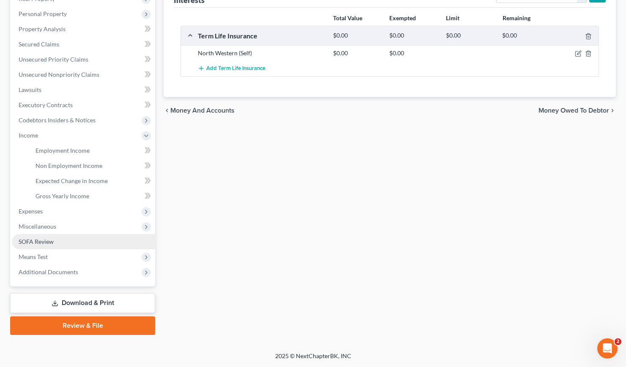
scroll to position [142, 0]
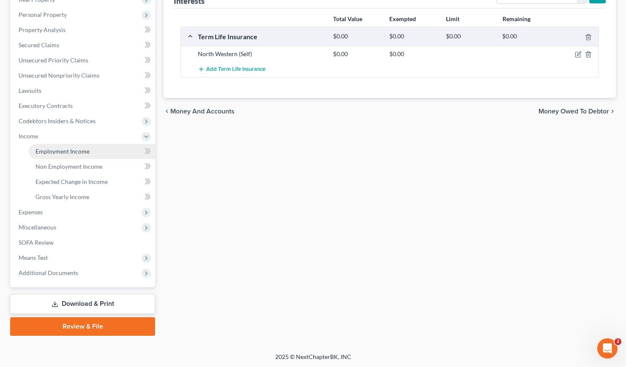
click at [69, 148] on span "Employment Income" at bounding box center [62, 151] width 54 height 7
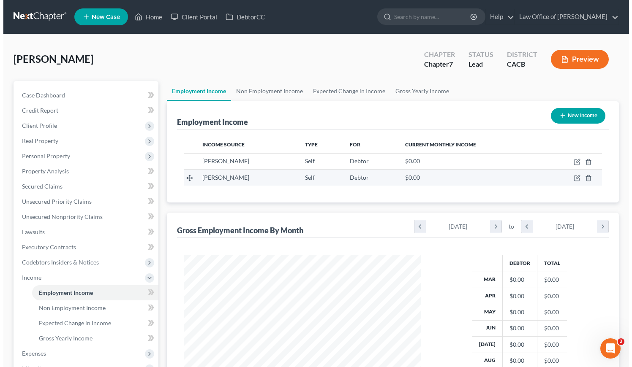
scroll to position [151, 254]
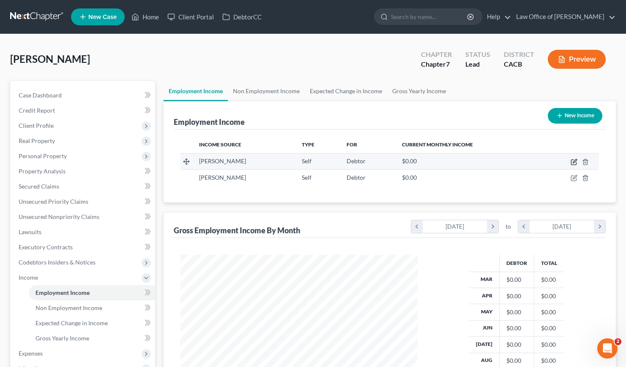
click at [574, 162] on icon "button" at bounding box center [573, 162] width 7 height 7
select select "1"
select select "4"
select select "0"
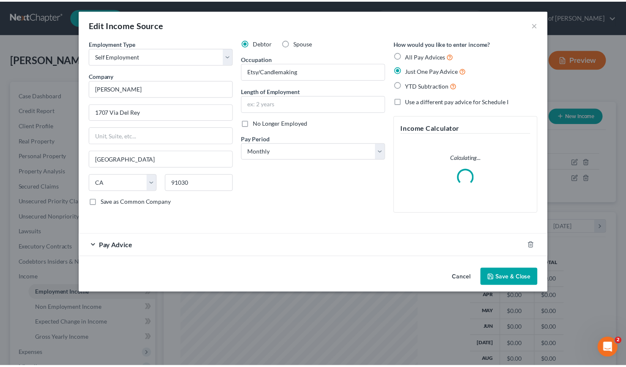
scroll to position [151, 256]
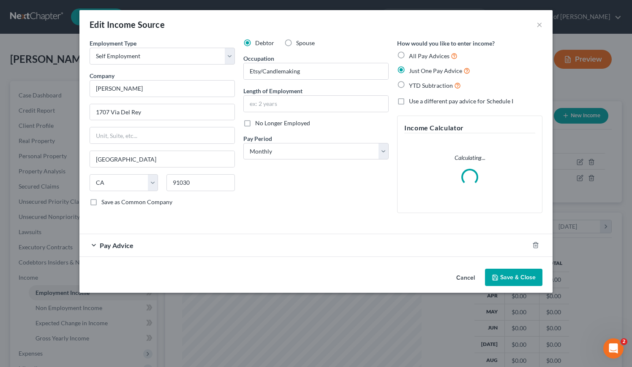
click at [156, 253] on div "Pay Advice" at bounding box center [303, 245] width 449 height 22
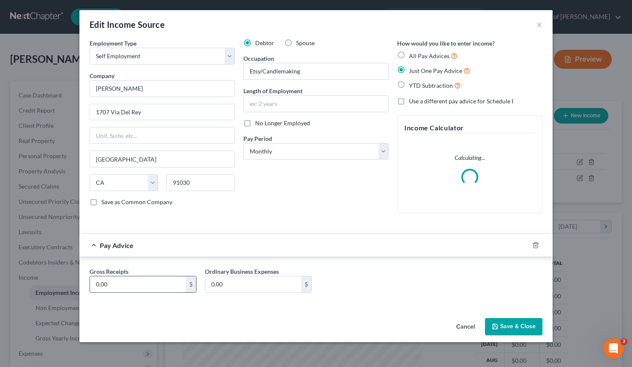
click at [130, 281] on input "0.00" at bounding box center [138, 285] width 96 height 16
type input "1,300"
click at [335, 193] on div "Debtor Spouse Occupation Etsy/Candlemaking Length of Employment No Longer Emplo…" at bounding box center [316, 129] width 154 height 181
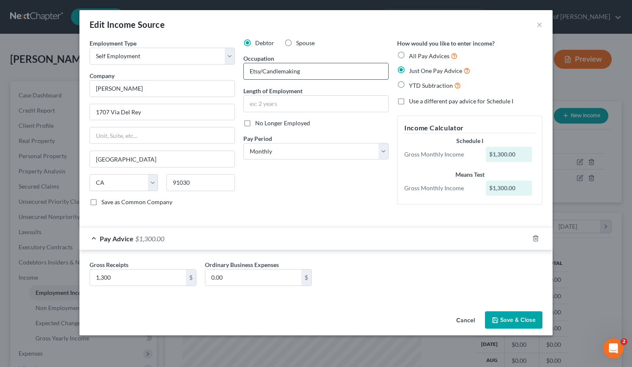
drag, startPoint x: 310, startPoint y: 73, endPoint x: 244, endPoint y: 73, distance: 65.9
click at [244, 73] on input "Etsy/Candlemaking" at bounding box center [316, 71] width 144 height 16
drag, startPoint x: 299, startPoint y: 71, endPoint x: 248, endPoint y: 71, distance: 51.1
click at [248, 71] on input "Wardrobe Stylist" at bounding box center [316, 71] width 144 height 16
type input "Wardrobe Stylist"
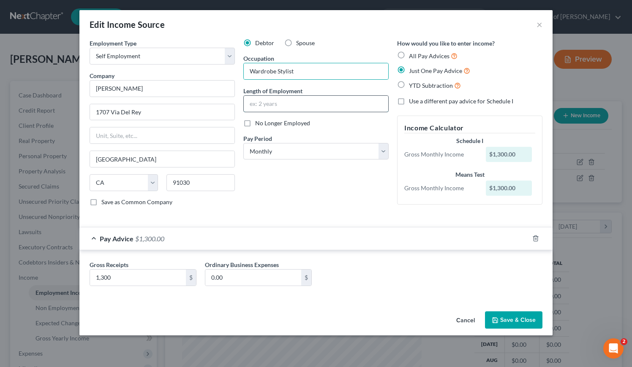
click at [266, 106] on input "text" at bounding box center [316, 104] width 144 height 16
type input "2"
type input "10 years"
click at [513, 316] on button "Save & Close" at bounding box center [513, 321] width 57 height 18
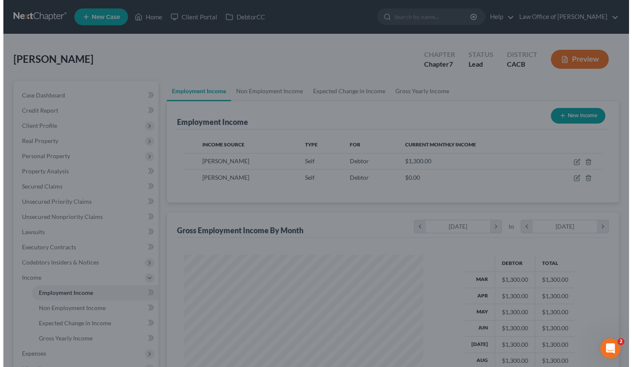
scroll to position [422249, 422147]
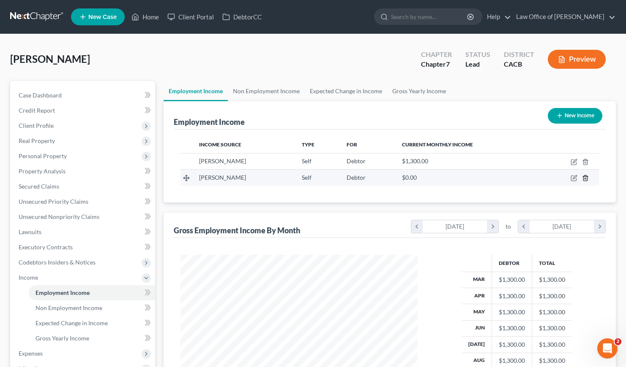
click at [583, 177] on icon "button" at bounding box center [585, 178] width 7 height 7
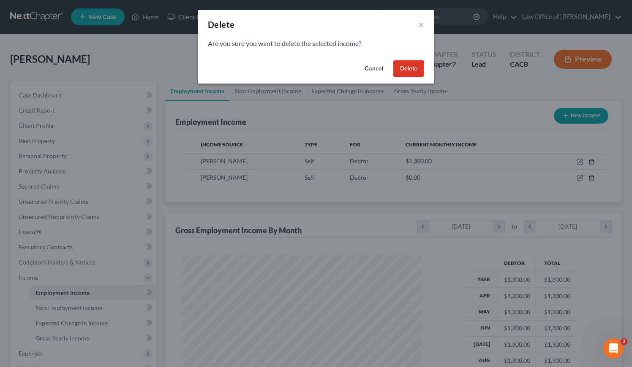
click at [413, 67] on button "Delete" at bounding box center [408, 68] width 31 height 17
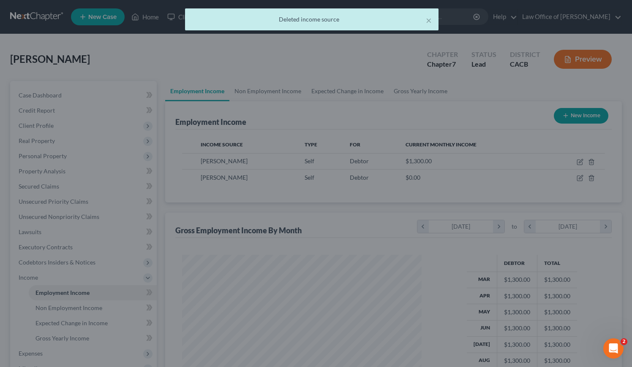
scroll to position [422249, 422147]
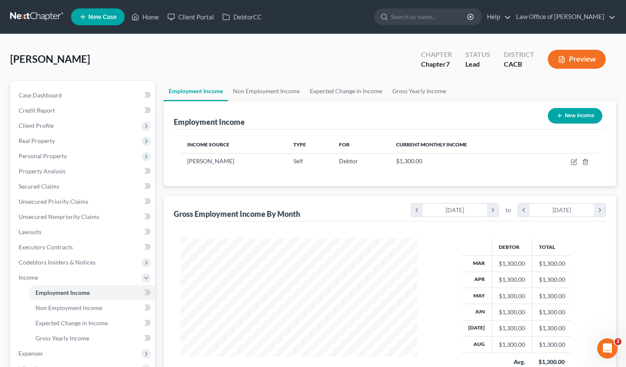
click at [297, 53] on div "Chin, Lisa Upgraded Chapter Chapter 7 Status Lead District CACB Preview" at bounding box center [312, 62] width 605 height 37
click at [575, 118] on button "New Income" at bounding box center [574, 116] width 54 height 16
select select "0"
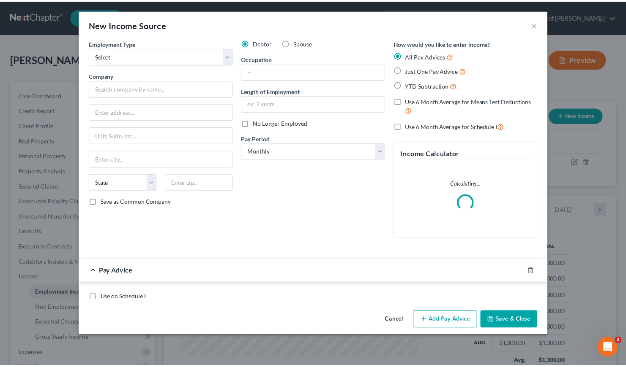
scroll to position [151, 256]
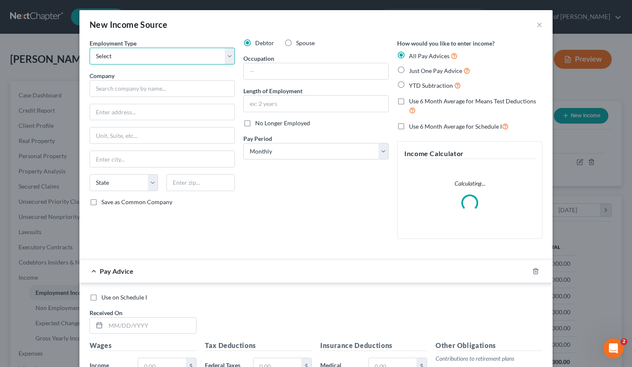
click at [144, 57] on select "Select Full or Part Time Employment Self Employment" at bounding box center [162, 56] width 145 height 17
select select "1"
click at [90, 48] on select "Select Full or Part Time Employment Self Employment" at bounding box center [162, 56] width 145 height 17
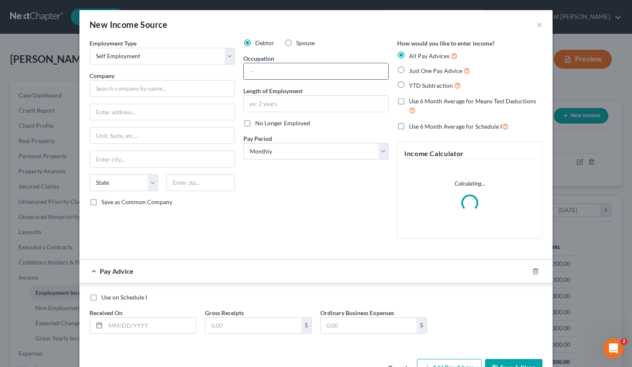
click at [272, 70] on input "text" at bounding box center [316, 71] width 144 height 16
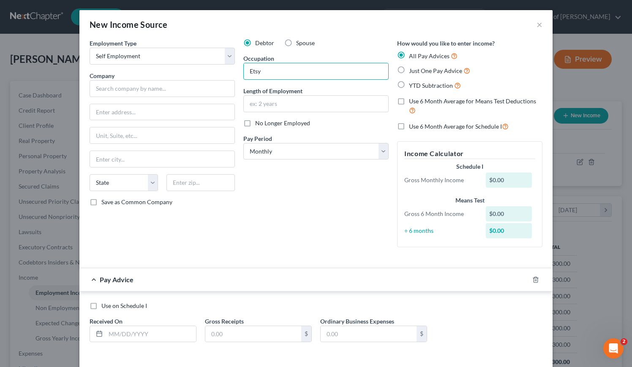
type input "Etsy"
click at [277, 186] on div "Debtor Spouse Occupation Etsy Length of Employment No Longer Employed Pay Perio…" at bounding box center [316, 146] width 154 height 215
click at [409, 68] on label "Just One Pay Advice" at bounding box center [439, 71] width 61 height 10
click at [412, 68] on input "Just One Pay Advice" at bounding box center [414, 68] width 5 height 5
radio input "true"
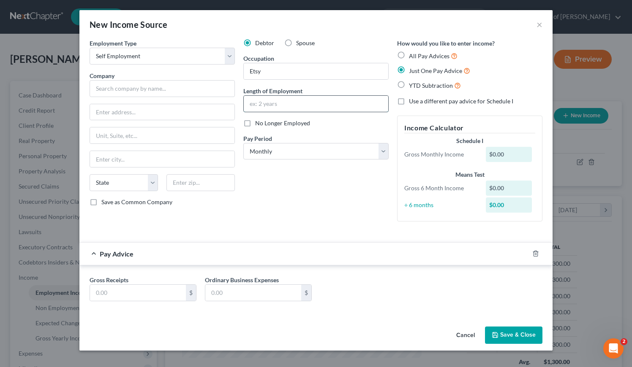
click at [272, 103] on input "text" at bounding box center [316, 104] width 144 height 16
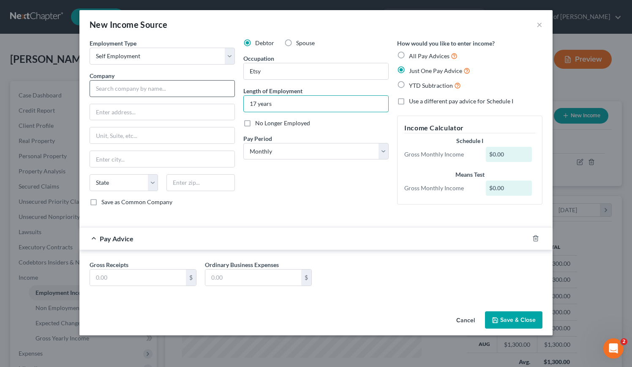
type input "17 years"
click at [151, 90] on input "text" at bounding box center [162, 88] width 145 height 17
type input "Lisa M. Chin"
click at [159, 115] on input "text" at bounding box center [162, 112] width 144 height 16
type input "1707 Via Del Rey"
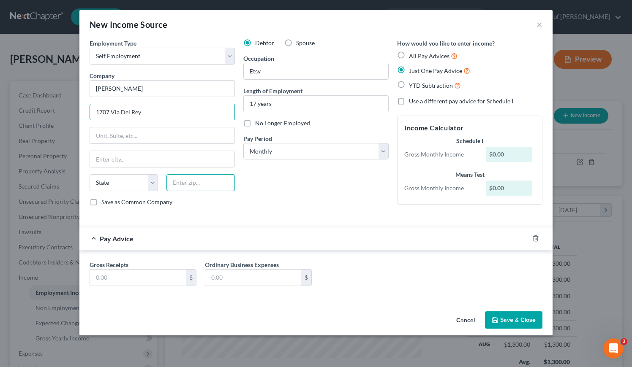
click at [178, 182] on input "text" at bounding box center [200, 182] width 68 height 17
type input "91030"
click at [297, 181] on div "Debtor Spouse Occupation Etsy Length of Employment 17 years No Longer Employed …" at bounding box center [316, 126] width 154 height 174
type input "South Pasadena"
select select "4"
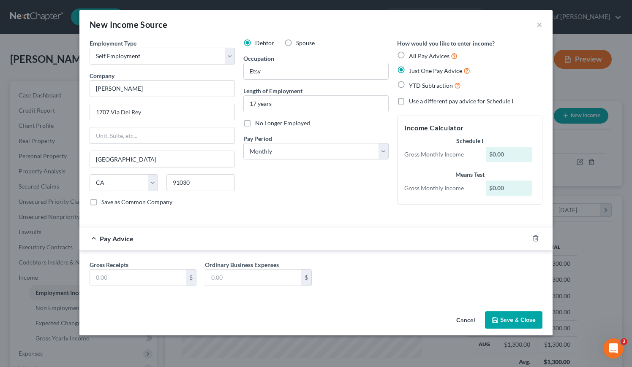
click at [285, 215] on div "Employment Type * Select Full or Part Time Employment Self Employment Company *…" at bounding box center [315, 130] width 461 height 182
click at [105, 282] on input "text" at bounding box center [138, 278] width 96 height 16
click at [252, 214] on div "Employment Type * Select Full or Part Time Employment Self Employment Company *…" at bounding box center [315, 130] width 461 height 182
click at [131, 277] on input "text" at bounding box center [138, 278] width 96 height 16
type input "200"
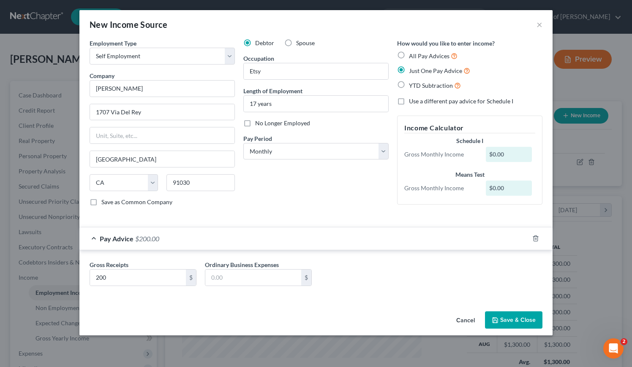
click at [507, 321] on button "Save & Close" at bounding box center [513, 321] width 57 height 18
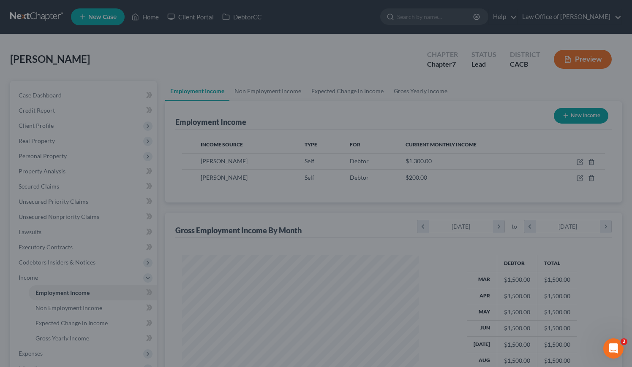
scroll to position [422249, 422147]
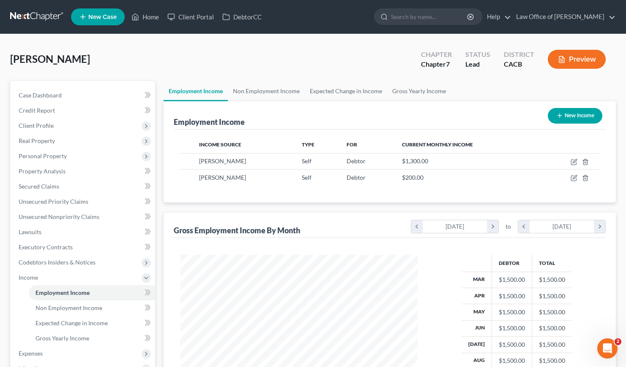
click at [287, 57] on div "Chin, Lisa Upgraded Chapter Chapter 7 Status Lead District CACB Preview" at bounding box center [312, 62] width 605 height 37
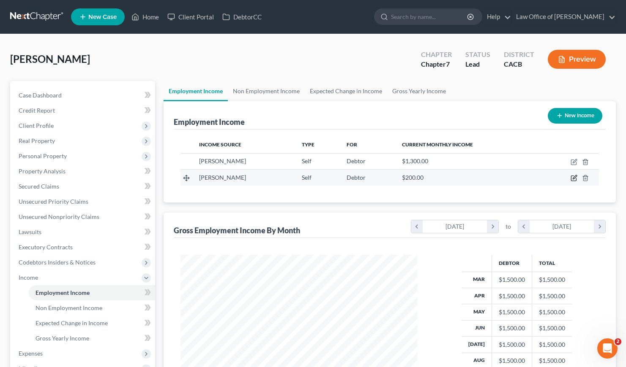
click at [574, 180] on icon "button" at bounding box center [573, 178] width 7 height 7
select select "1"
select select "4"
select select "0"
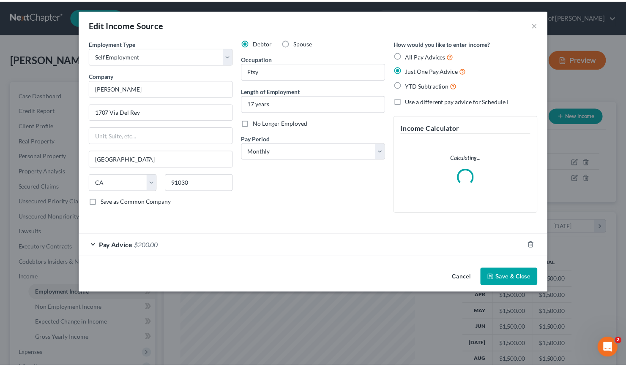
scroll to position [151, 256]
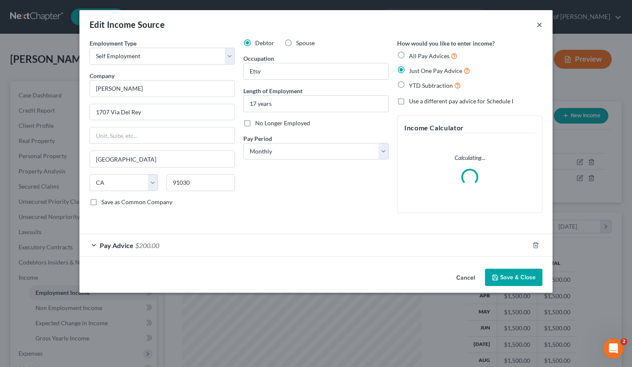
click at [539, 25] on button "×" at bounding box center [539, 24] width 6 height 10
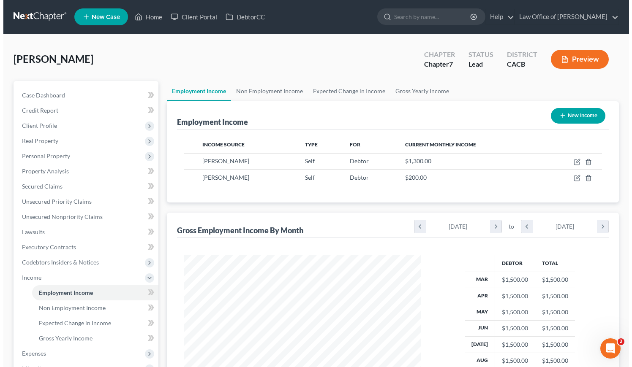
scroll to position [422249, 422147]
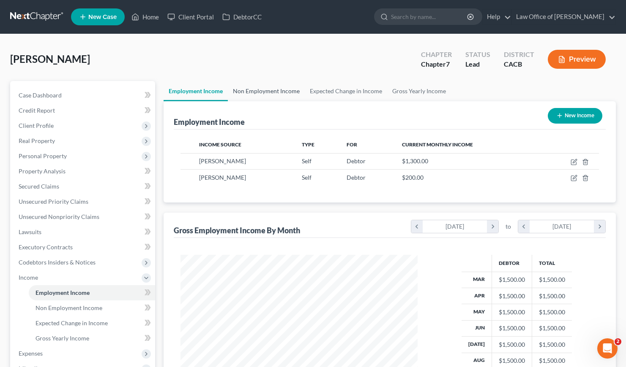
click at [269, 94] on link "Non Employment Income" at bounding box center [266, 91] width 77 height 20
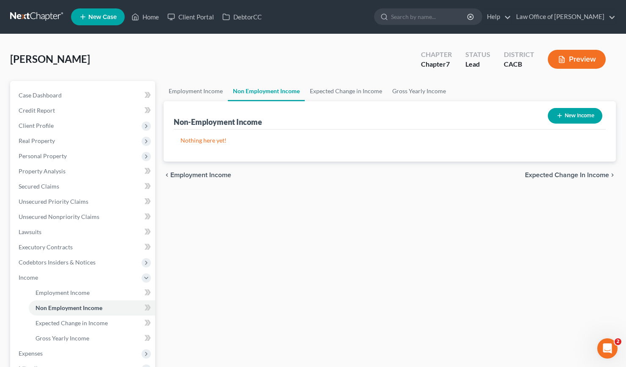
click at [271, 63] on div "Chin, Lisa Upgraded Chapter Chapter 7 Status Lead District CACB Preview" at bounding box center [312, 62] width 605 height 37
click at [563, 252] on div "Employment Income Non Employment Income Expected Change in Income Gross Yearly …" at bounding box center [389, 279] width 460 height 397
click at [578, 118] on button "New Income" at bounding box center [574, 116] width 54 height 16
select select "0"
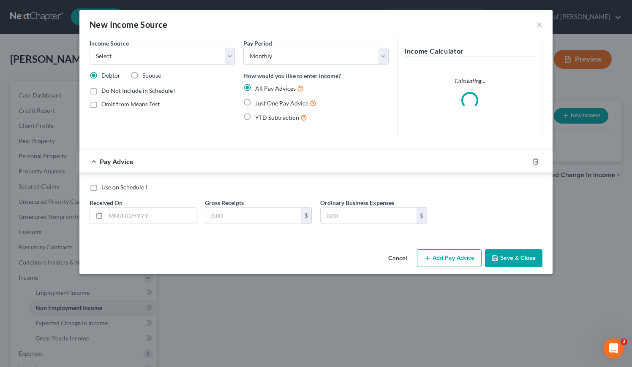
click at [255, 102] on label "Just One Pay Advice" at bounding box center [285, 103] width 61 height 10
click at [259, 102] on input "Just One Pay Advice" at bounding box center [261, 100] width 5 height 5
radio input "true"
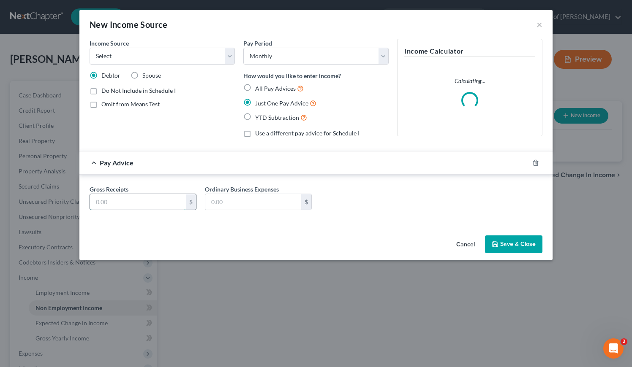
click at [136, 202] on input "text" at bounding box center [138, 202] width 96 height 16
type input "272"
click at [130, 61] on select "Select Unemployment Disability (from employer) Pension Retirement Social Securi…" at bounding box center [162, 56] width 145 height 17
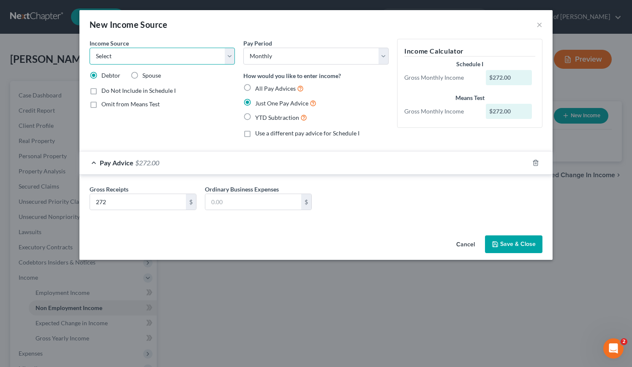
select select "5"
click at [90, 48] on select "Select Unemployment Disability (from employer) Pension Retirement Social Securi…" at bounding box center [162, 56] width 145 height 17
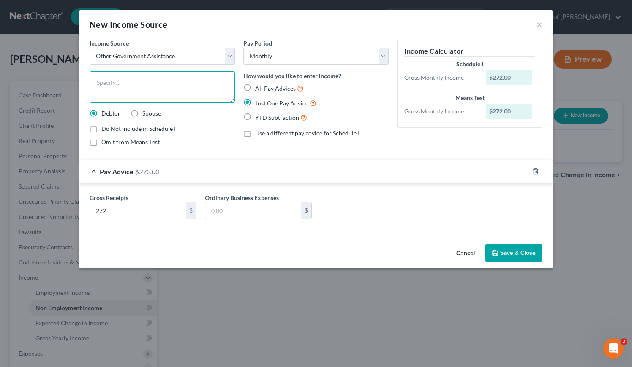
click at [123, 91] on textarea at bounding box center [162, 86] width 145 height 31
type textarea "CAL FRESH"
click at [513, 256] on button "Save & Close" at bounding box center [513, 254] width 57 height 18
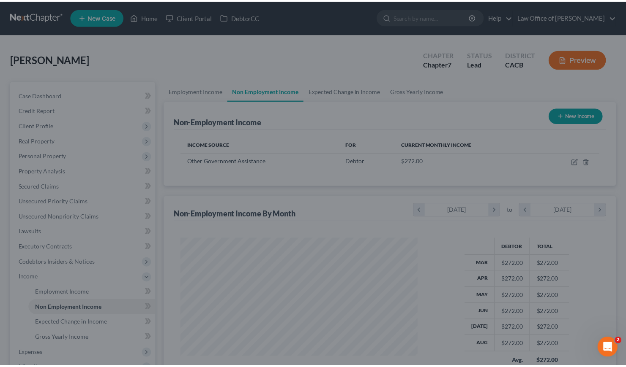
scroll to position [151, 254]
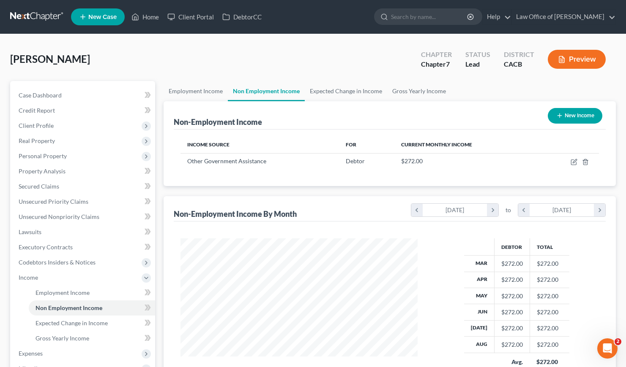
click at [359, 185] on div "Income Source For Current Monthly Income Other Government Assistance Debtor $27…" at bounding box center [390, 158] width 432 height 57
click at [413, 89] on link "Gross Yearly Income" at bounding box center [419, 91] width 64 height 20
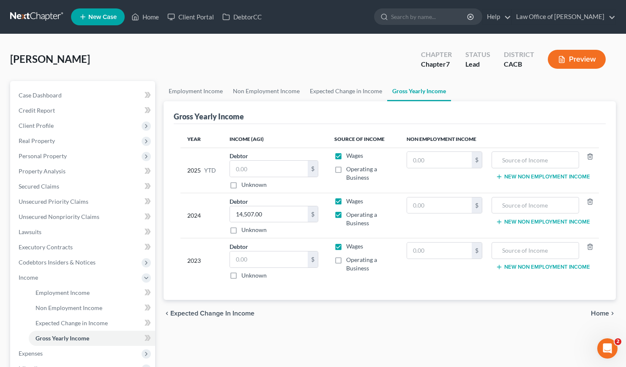
click at [312, 294] on div "Year Income (AGI) Source of Income Non Employment Income 2025 YTD Debtor $ Unkn…" at bounding box center [390, 212] width 432 height 177
click at [262, 266] on input "text" at bounding box center [269, 260] width 78 height 16
click at [346, 260] on label "Operating a Business" at bounding box center [369, 264] width 46 height 17
click at [349, 260] on input "Operating a Business" at bounding box center [351, 258] width 5 height 5
checkbox input "true"
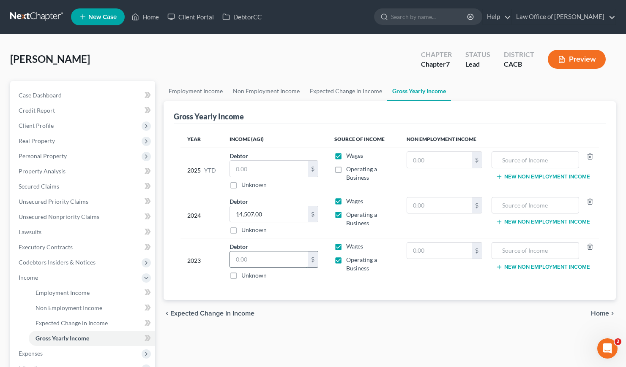
click at [260, 260] on input "text" at bounding box center [269, 260] width 78 height 16
click at [368, 297] on div "Year Income (AGI) Source of Income Non Employment Income 2025 YTD Debtor $ Unkn…" at bounding box center [390, 212] width 432 height 177
drag, startPoint x: 260, startPoint y: 259, endPoint x: 253, endPoint y: 259, distance: 7.6
click at [253, 259] on input "13,000" at bounding box center [269, 260] width 78 height 16
type input "1"
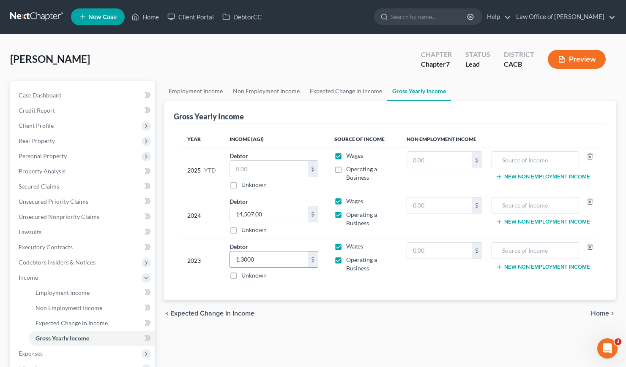
type input "13,000"
drag, startPoint x: 338, startPoint y: 335, endPoint x: 333, endPoint y: 327, distance: 8.9
click at [338, 335] on div "Employment Income Non Employment Income Expected Change in Income Gross Yearly …" at bounding box center [389, 279] width 460 height 397
click at [341, 296] on div "Year Income (AGI) Source of Income Non Employment Income 2025 YTD Debtor $ Unkn…" at bounding box center [390, 212] width 432 height 177
click at [277, 169] on input "text" at bounding box center [269, 169] width 78 height 16
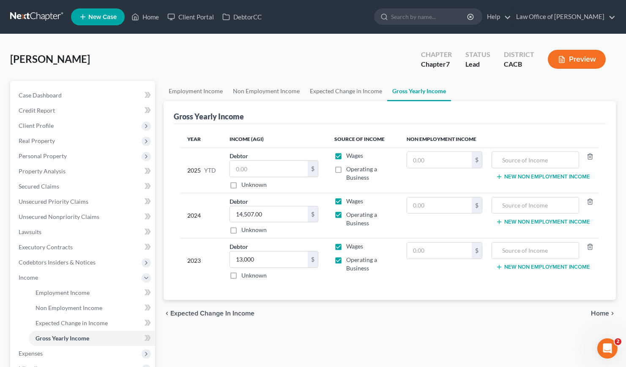
click at [346, 170] on label "Operating a Business" at bounding box center [369, 173] width 46 height 17
click at [349, 170] on input "Operating a Business" at bounding box center [351, 167] width 5 height 5
checkbox input "true"
click at [264, 167] on input "text" at bounding box center [269, 169] width 78 height 16
click at [59, 294] on span "Employment Income" at bounding box center [62, 292] width 54 height 7
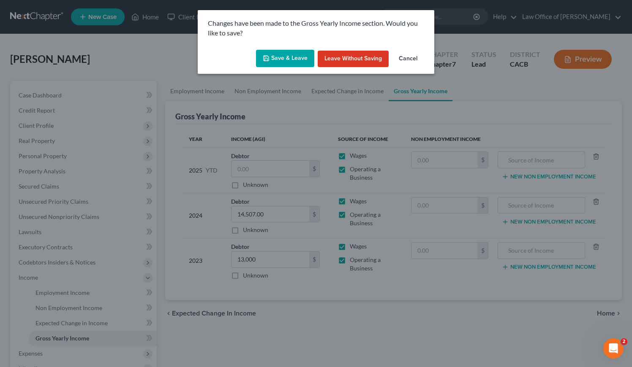
click at [282, 60] on button "Save & Leave" at bounding box center [285, 59] width 58 height 18
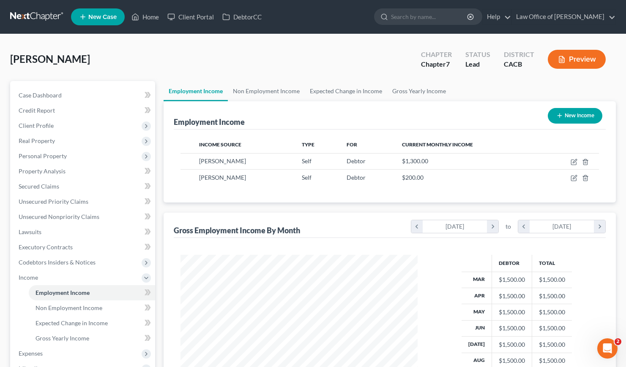
scroll to position [151, 254]
click at [431, 93] on link "Gross Yearly Income" at bounding box center [419, 91] width 64 height 20
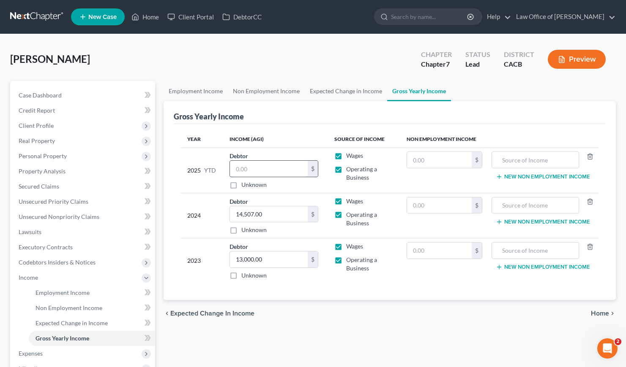
click at [248, 172] on input "text" at bounding box center [269, 169] width 78 height 16
type input "12,000"
click at [346, 155] on label "Wages" at bounding box center [354, 156] width 17 height 8
click at [349, 155] on input "Wages" at bounding box center [351, 154] width 5 height 5
checkbox input "false"
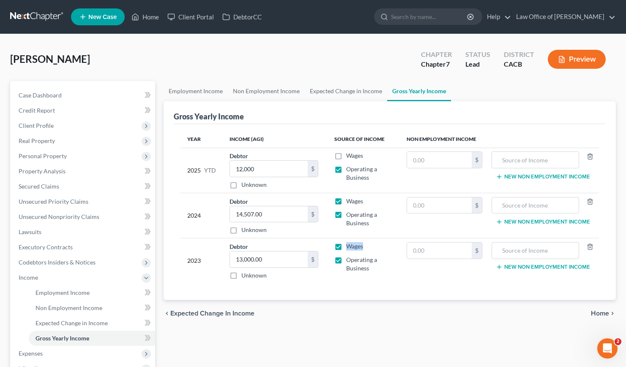
click at [346, 250] on label "Wages" at bounding box center [354, 246] width 17 height 8
click at [346, 247] on label "Wages" at bounding box center [354, 246] width 17 height 8
click at [349, 247] on input "Wages" at bounding box center [351, 244] width 5 height 5
click at [346, 248] on label "Wages" at bounding box center [354, 246] width 17 height 8
click at [349, 248] on input "Wages" at bounding box center [351, 244] width 5 height 5
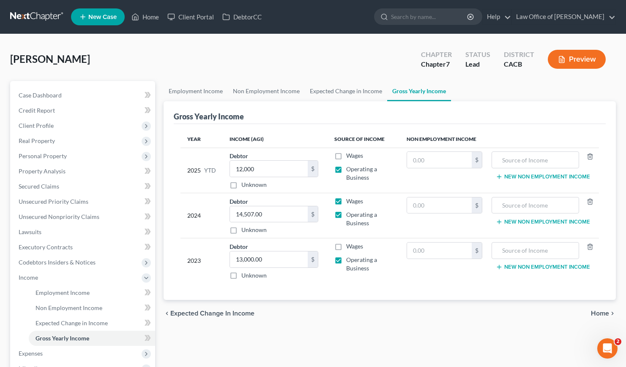
checkbox input "true"
click at [180, 86] on link "Employment Income" at bounding box center [195, 91] width 64 height 20
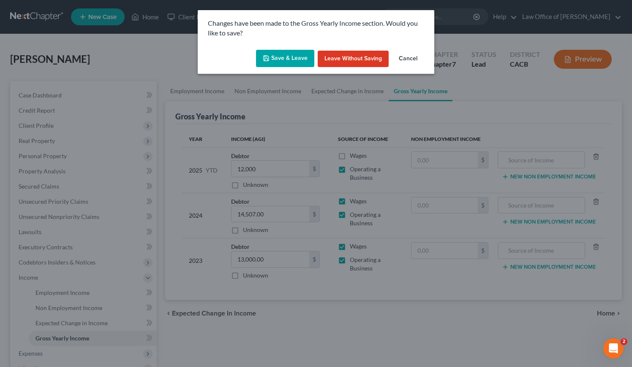
click at [293, 60] on button "Save & Leave" at bounding box center [285, 59] width 58 height 18
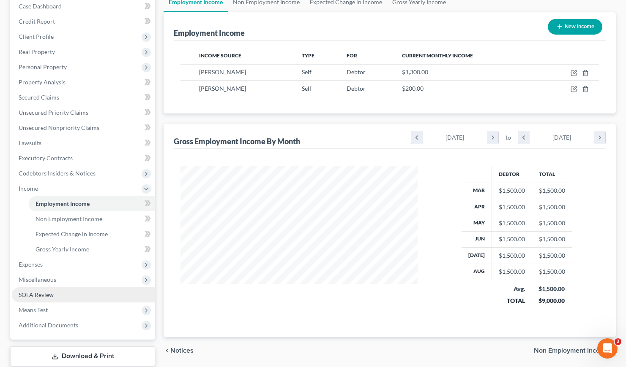
scroll to position [142, 0]
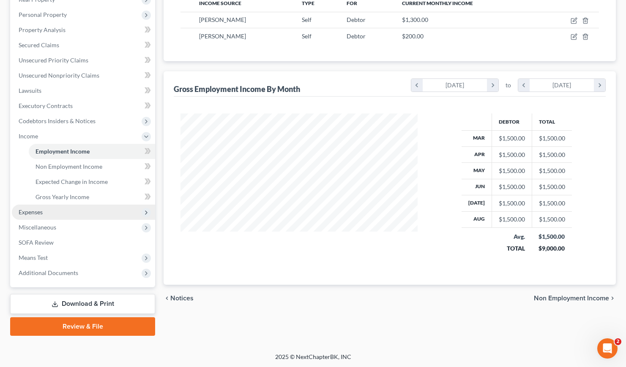
click at [38, 212] on span "Expenses" at bounding box center [31, 212] width 24 height 7
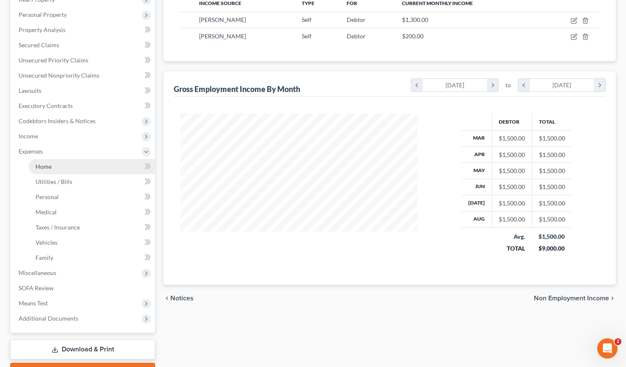
click at [41, 168] on span "Home" at bounding box center [43, 166] width 16 height 7
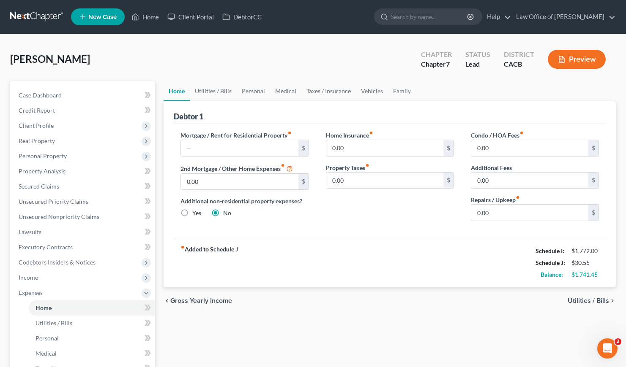
click at [385, 216] on div "Home Insurance fiber_manual_record 0.00 $ Property Taxes fiber_manual_record 0.…" at bounding box center [389, 179] width 145 height 97
click at [279, 153] on input "text" at bounding box center [239, 148] width 117 height 16
type input "400"
click at [345, 221] on div "Home Insurance fiber_manual_record 0.00 $ Property Taxes fiber_manual_record 0.…" at bounding box center [389, 179] width 145 height 97
click at [221, 92] on link "Utilities / Bills" at bounding box center [213, 91] width 47 height 20
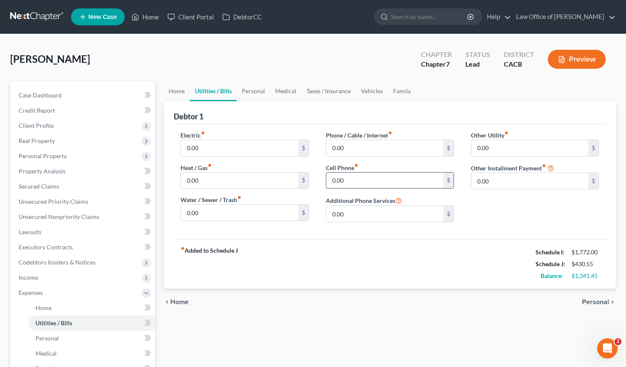
click at [369, 181] on input "0.00" at bounding box center [384, 181] width 117 height 16
type input "128"
click at [351, 258] on div "fiber_manual_record Added to Schedule J Schedule I: $1,772.00 Schedule J: $558.…" at bounding box center [390, 264] width 432 height 49
click at [339, 236] on div "Electric fiber_manual_record 0.00 $ Heat / Gas fiber_manual_record 0.00 $ Water…" at bounding box center [390, 181] width 432 height 115
click at [171, 91] on link "Home" at bounding box center [176, 91] width 26 height 20
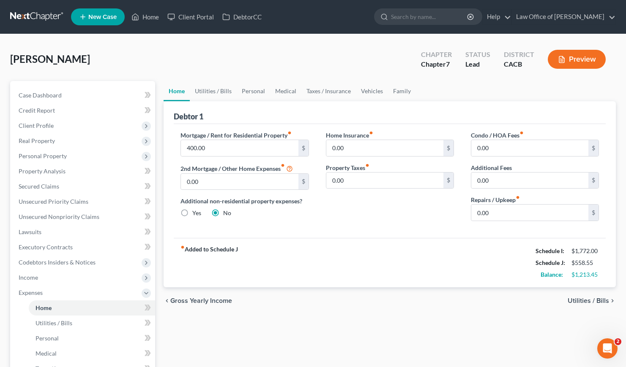
click at [360, 227] on div "Home Insurance fiber_manual_record 0.00 $ Property Taxes fiber_manual_record 0.…" at bounding box center [389, 179] width 145 height 97
click at [215, 89] on link "Utilities / Bills" at bounding box center [213, 91] width 47 height 20
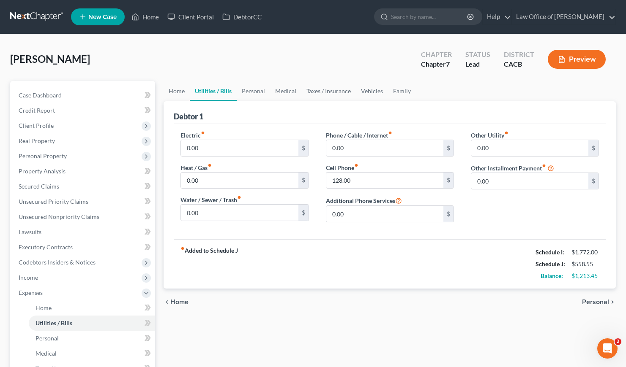
click at [390, 272] on div "fiber_manual_record Added to Schedule J Schedule I: $1,772.00 Schedule J: $558.…" at bounding box center [390, 264] width 432 height 49
click at [254, 94] on link "Personal" at bounding box center [253, 91] width 33 height 20
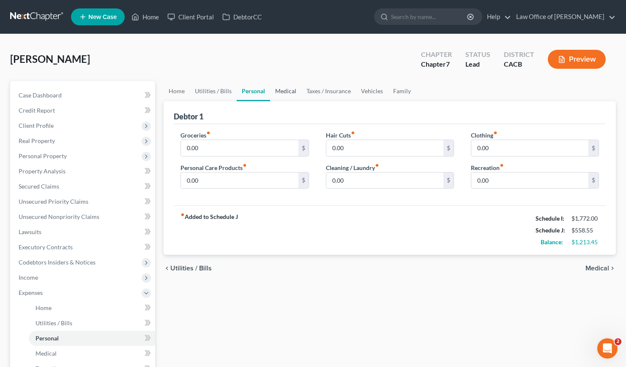
click at [274, 92] on link "Medical" at bounding box center [285, 91] width 31 height 20
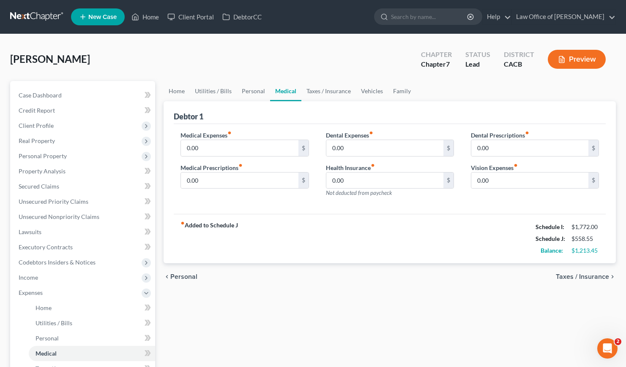
click at [337, 218] on div "fiber_manual_record Added to Schedule J Schedule I: $1,772.00 Schedule J: $558.…" at bounding box center [390, 238] width 432 height 49
drag, startPoint x: 346, startPoint y: 228, endPoint x: 346, endPoint y: 220, distance: 8.0
click at [346, 227] on div "fiber_manual_record Added to Schedule J Schedule I: $1,772.00 Schedule J: $558.…" at bounding box center [390, 238] width 432 height 49
click at [335, 89] on link "Taxes / Insurance" at bounding box center [328, 91] width 54 height 20
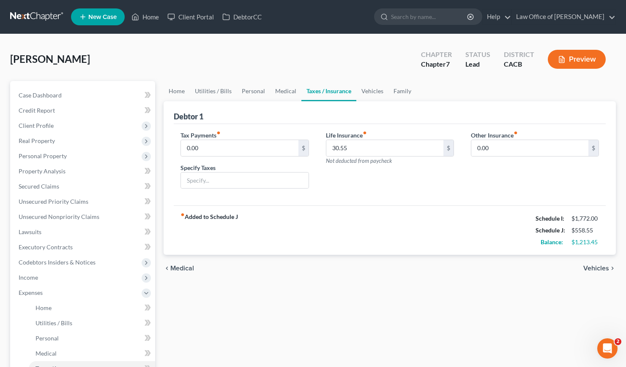
click at [388, 194] on div "Life Insurance fiber_manual_record 30.55 $ Not deducted from paycheck" at bounding box center [389, 163] width 145 height 65
click at [367, 91] on link "Vehicles" at bounding box center [372, 91] width 32 height 20
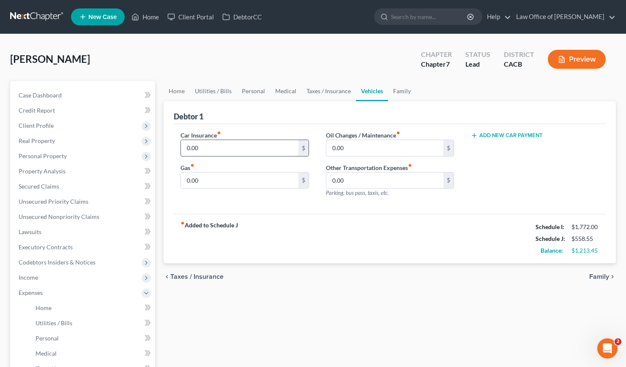
click at [213, 149] on input "0.00" at bounding box center [239, 148] width 117 height 16
click at [396, 146] on input "0.00" at bounding box center [384, 148] width 117 height 16
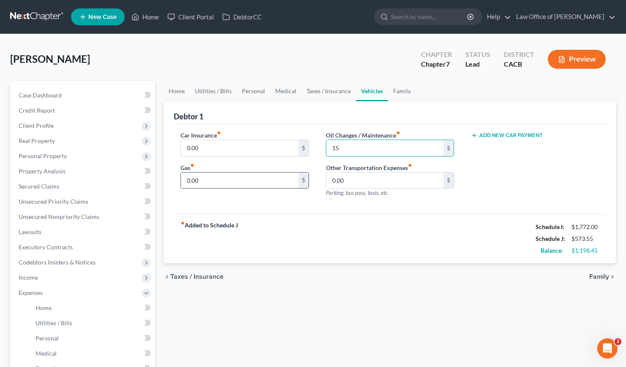
type input "15"
click at [221, 179] on input "0.00" at bounding box center [239, 181] width 117 height 16
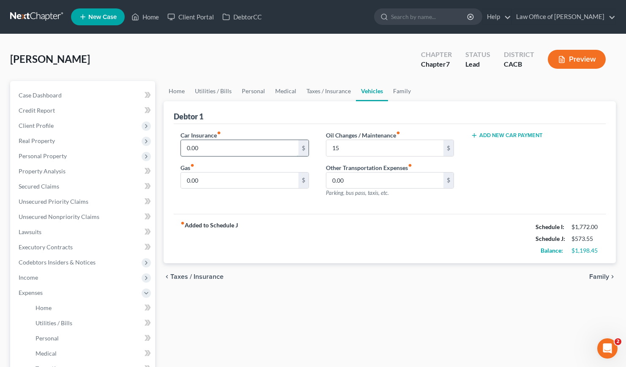
click at [220, 148] on input "0.00" at bounding box center [239, 148] width 117 height 16
type input "84"
click at [226, 183] on input "0.00" at bounding box center [239, 181] width 117 height 16
type input "100"
drag, startPoint x: 394, startPoint y: 245, endPoint x: 401, endPoint y: 242, distance: 7.9
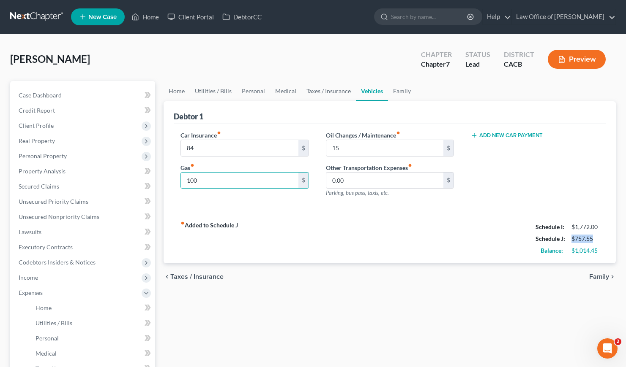
click at [394, 244] on div "fiber_manual_record Added to Schedule J Schedule I: $1,772.00 Schedule J: $757.…" at bounding box center [390, 238] width 432 height 49
click at [275, 43] on div "Chin, Lisa Upgraded Chapter Chapter 7 Status Lead District CACB Preview Petitio…" at bounding box center [313, 287] width 626 height 506
click at [246, 89] on link "Personal" at bounding box center [253, 91] width 33 height 20
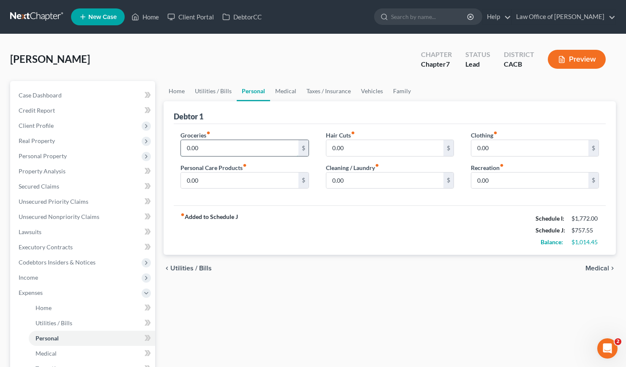
click at [208, 152] on input "0.00" at bounding box center [239, 148] width 117 height 16
type input "400"
click at [208, 177] on input "0.00" at bounding box center [239, 181] width 117 height 16
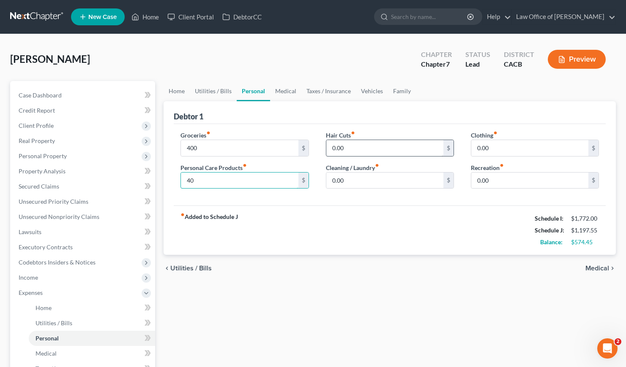
type input "40"
click at [351, 149] on input "0.00" at bounding box center [384, 148] width 117 height 16
type input "10"
click at [507, 144] on input "0.00" at bounding box center [529, 148] width 117 height 16
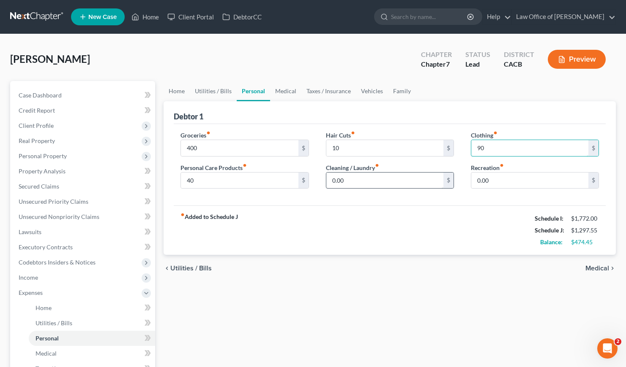
type input "90"
click at [349, 177] on input "0.00" at bounding box center [384, 181] width 117 height 16
type input "40"
drag, startPoint x: 305, startPoint y: 210, endPoint x: 300, endPoint y: 207, distance: 5.5
click at [305, 209] on div "fiber_manual_record Added to Schedule J Schedule I: $1,772.00 Schedule J: $1,33…" at bounding box center [390, 230] width 432 height 49
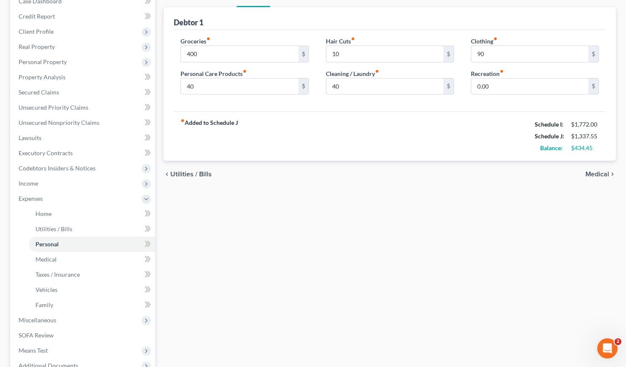
scroll to position [83, 0]
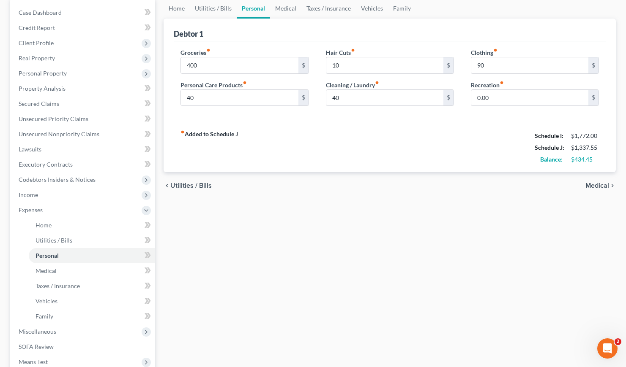
click at [349, 221] on div "Home Utilities / Bills Personal Medical Taxes / Insurance Vehicles Family Debto…" at bounding box center [389, 219] width 460 height 442
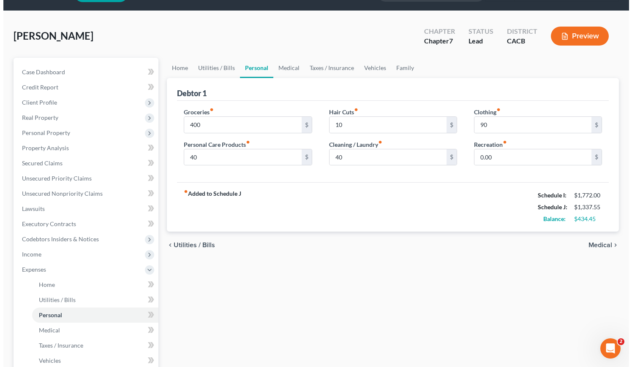
scroll to position [0, 0]
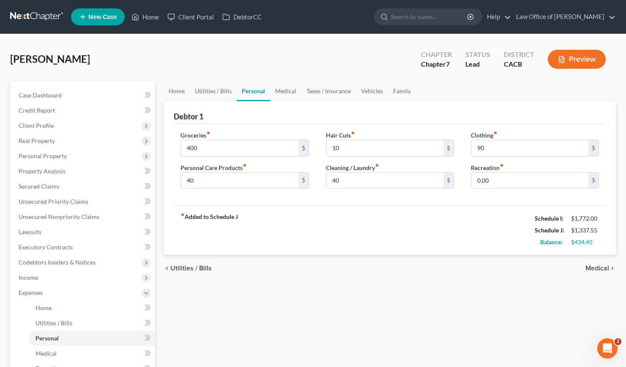
click at [376, 288] on div "Home Utilities / Bills Personal Medical Taxes / Insurance Vehicles Family Debto…" at bounding box center [389, 302] width 460 height 442
click at [212, 87] on link "Utilities / Bills" at bounding box center [213, 91] width 47 height 20
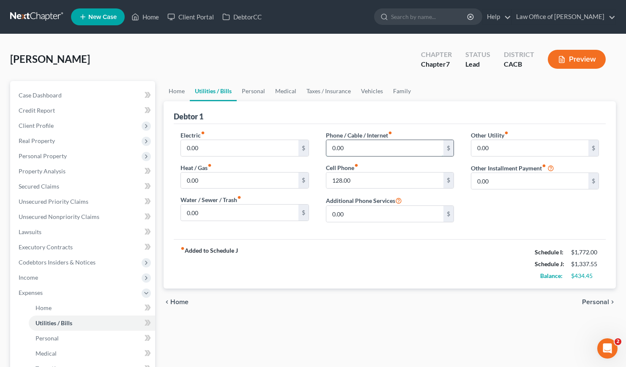
click at [350, 149] on input "0.00" at bounding box center [384, 148] width 117 height 16
type input "50"
click at [317, 240] on div "fiber_manual_record Added to Schedule J Schedule I: $1,772.00 Schedule J: $1,38…" at bounding box center [390, 264] width 432 height 49
click at [216, 145] on input "0.00" at bounding box center [239, 148] width 117 height 16
click at [321, 92] on link "Taxes / Insurance" at bounding box center [328, 91] width 54 height 20
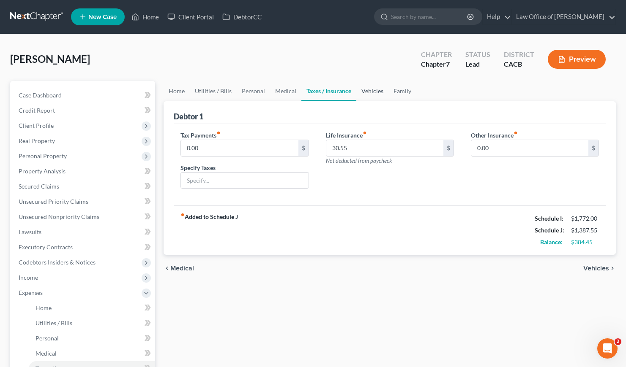
click at [372, 92] on link "Vehicles" at bounding box center [372, 91] width 32 height 20
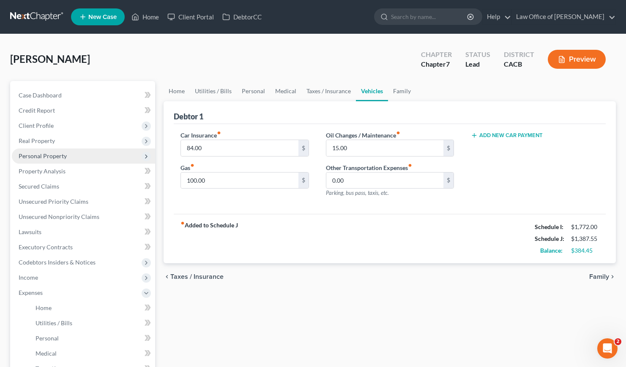
click at [44, 156] on span "Personal Property" at bounding box center [43, 155] width 48 height 7
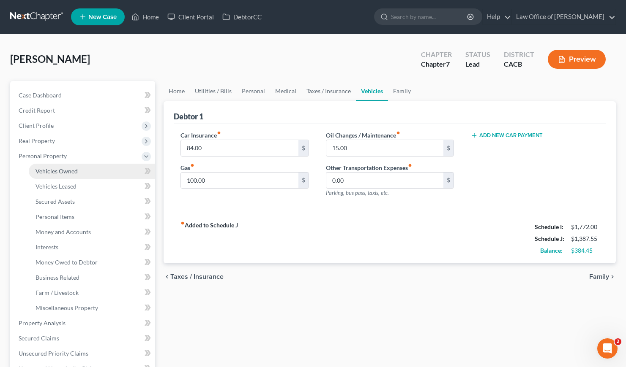
click at [54, 171] on span "Vehicles Owned" at bounding box center [56, 171] width 42 height 7
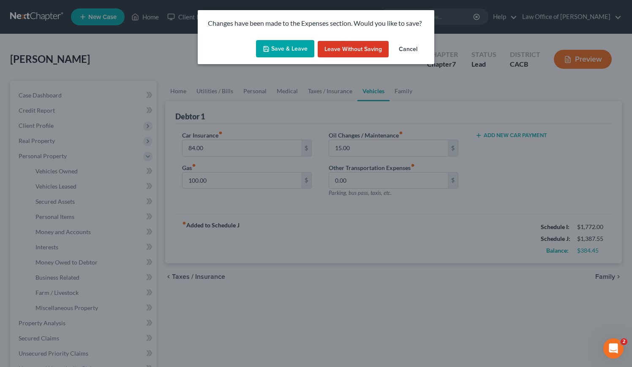
click at [284, 50] on button "Save & Leave" at bounding box center [285, 49] width 58 height 18
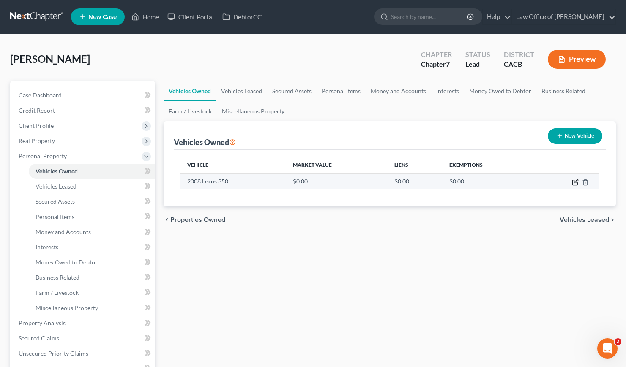
click at [575, 182] on icon "button" at bounding box center [575, 182] width 7 height 7
select select "0"
select select "18"
select select "4"
select select "0"
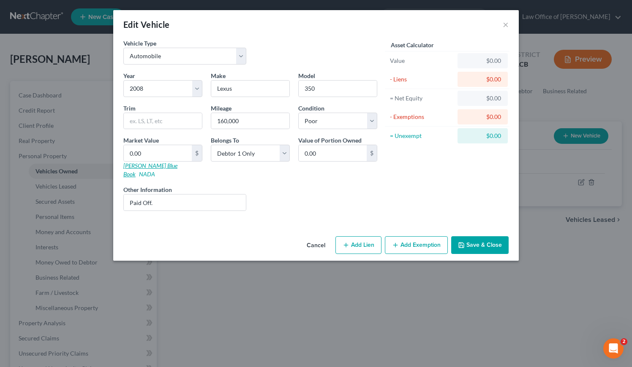
click at [137, 167] on link "Kelly Blue Book" at bounding box center [150, 170] width 54 height 16
click at [157, 152] on input "0.00" at bounding box center [158, 153] width 68 height 16
type input "6"
type input "6.00"
type input "60"
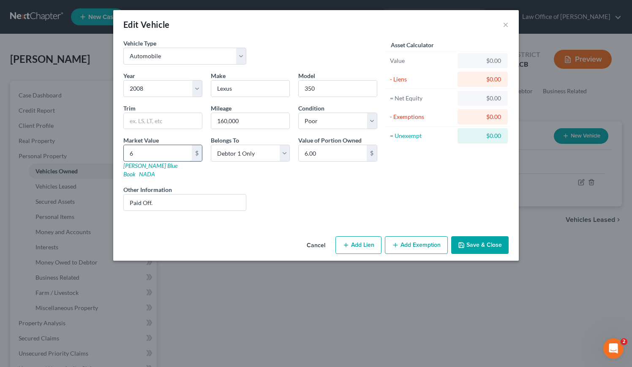
type input "60.00"
type input "600"
type input "600.00"
type input "6000"
type input "6,000.00"
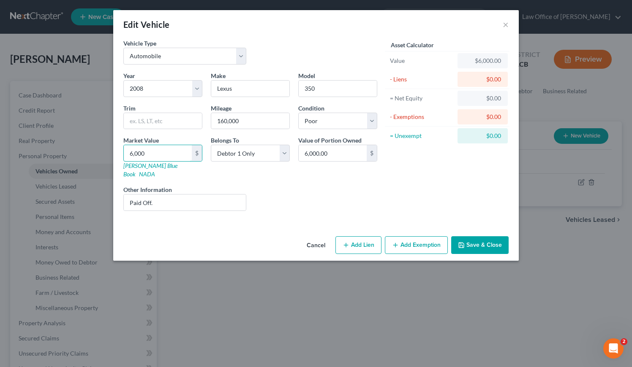
drag, startPoint x: 150, startPoint y: 154, endPoint x: 115, endPoint y: 154, distance: 35.5
click at [115, 154] on div "Vehicle Type Select Automobile Truck Trailer Watercraft Aircraft Motor Home Atv…" at bounding box center [316, 136] width 406 height 194
type input "5"
type input "5.00"
type input "58"
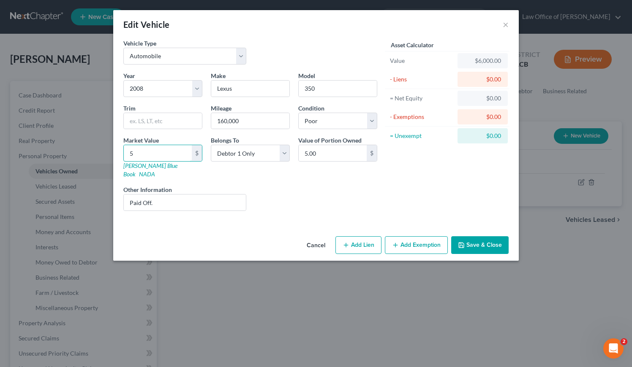
type input "58.00"
type input "580"
type input "580.00"
type input "5800"
type input "5,800.00"
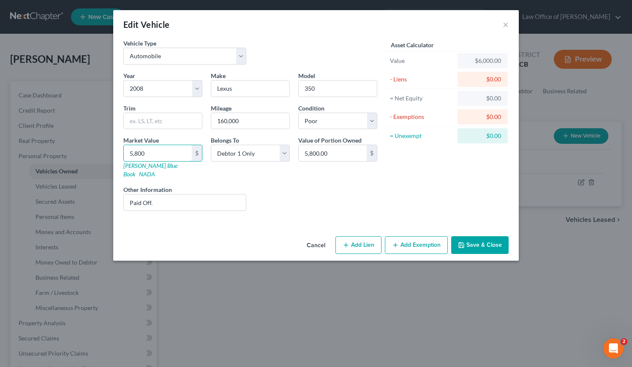
type input "5,8000"
type input "58,000.00"
type input "58,00"
type input "5,800.00"
type input "5,800"
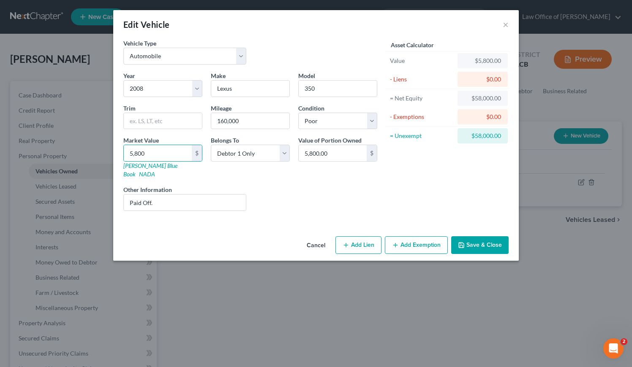
click at [335, 187] on div "Liens Select" at bounding box center [315, 198] width 131 height 26
drag, startPoint x: 331, startPoint y: 89, endPoint x: 300, endPoint y: 88, distance: 30.4
click at [300, 88] on input "350" at bounding box center [338, 89] width 78 height 16
type input "LS"
click at [288, 193] on div "Liens Select" at bounding box center [315, 198] width 131 height 26
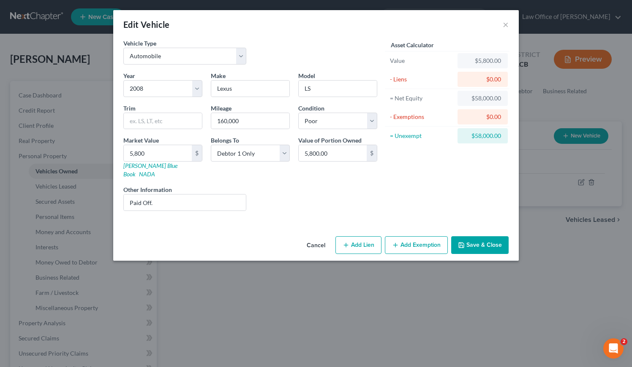
click at [426, 241] on button "Add Exemption" at bounding box center [416, 246] width 63 height 18
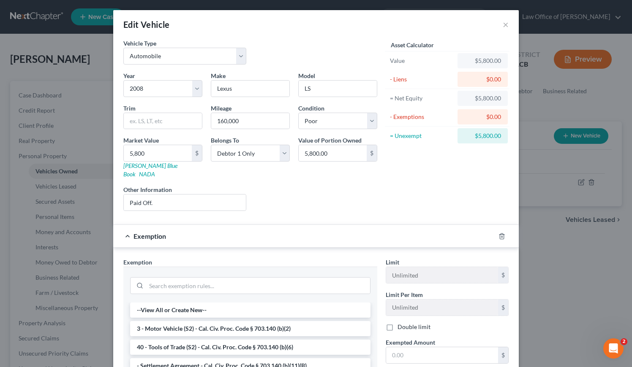
click at [208, 321] on li "3 - Motor Vehicle (S2) - Cal. Civ. Proc. Code § 703.140 (b)(2)" at bounding box center [250, 328] width 240 height 15
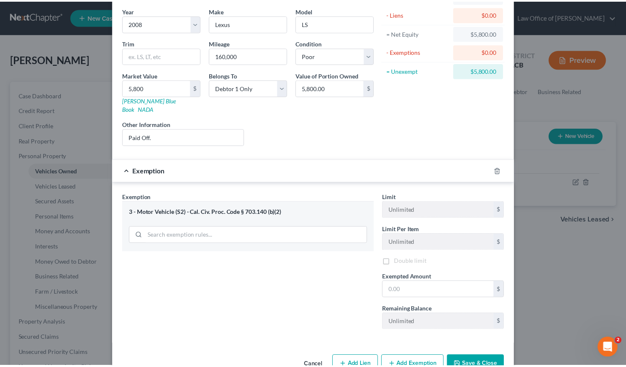
scroll to position [81, 0]
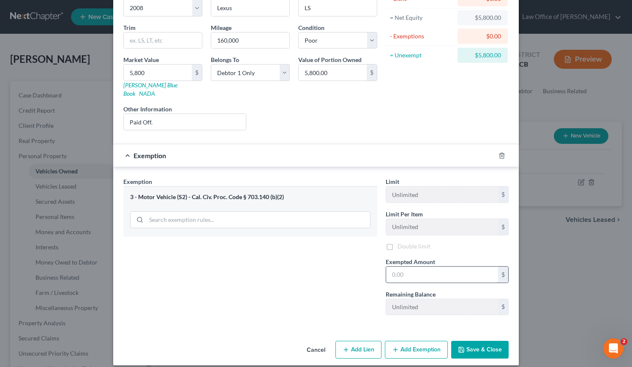
click at [411, 271] on input "text" at bounding box center [442, 275] width 112 height 16
type input "5,800"
click at [231, 302] on div "Exemption Set must be selected for CA. Exemption * 3 - Motor Vehicle (S2) - Cal…" at bounding box center [250, 249] width 262 height 145
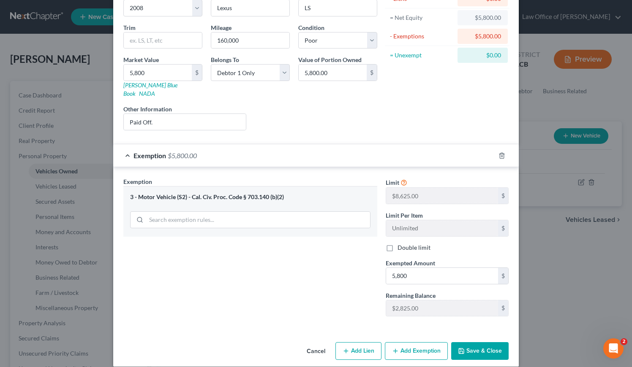
click at [478, 345] on button "Save & Close" at bounding box center [479, 352] width 57 height 18
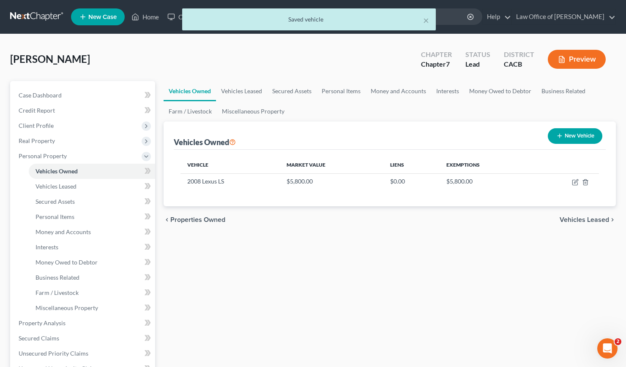
click at [314, 280] on div "Vehicles Owned Vehicles Leased Secured Assets Personal Items Money and Accounts…" at bounding box center [389, 325] width 460 height 488
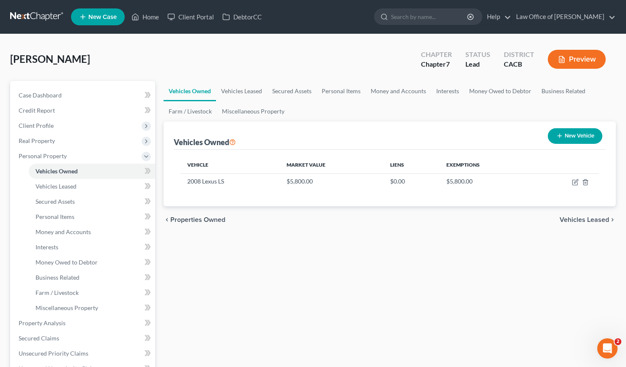
click at [320, 292] on div "Vehicles Owned Vehicles Leased Secured Assets Personal Items Money and Accounts…" at bounding box center [389, 325] width 460 height 488
click at [327, 247] on div "Vehicles Owned Vehicles Leased Secured Assets Personal Items Money and Accounts…" at bounding box center [389, 325] width 460 height 488
click at [299, 224] on div "chevron_left Properties Owned Vehicles Leased chevron_right" at bounding box center [389, 220] width 452 height 27
click at [385, 239] on div "Vehicles Owned Vehicles Leased Secured Assets Personal Items Money and Accounts…" at bounding box center [389, 325] width 460 height 488
click at [245, 91] on link "Vehicles Leased" at bounding box center [241, 91] width 51 height 20
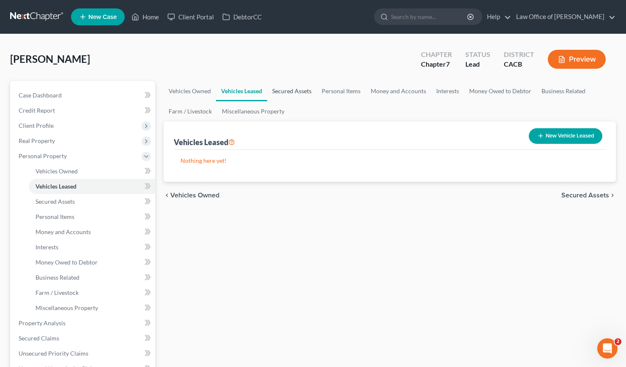
click at [284, 90] on link "Secured Assets" at bounding box center [291, 91] width 49 height 20
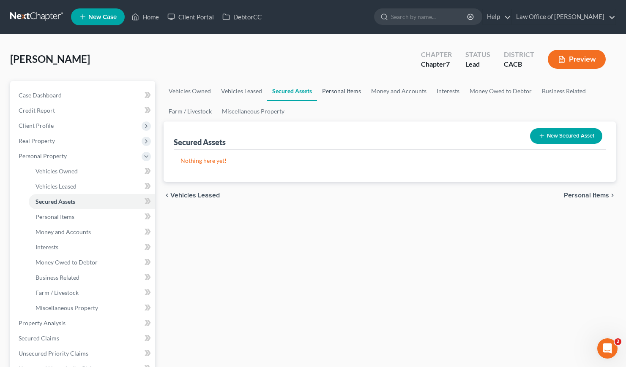
click at [327, 91] on link "Personal Items" at bounding box center [341, 91] width 49 height 20
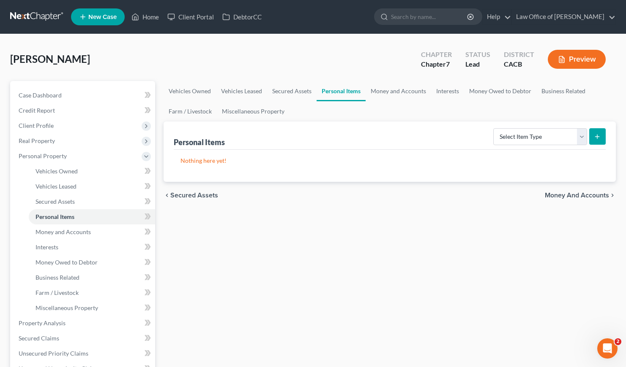
click at [527, 127] on div "Select Item Type Clothing Collectibles Of Value Electronics Firearms Household …" at bounding box center [548, 136] width 116 height 22
click at [528, 144] on select "Select Item Type Clothing Collectibles Of Value Electronics Firearms Household …" at bounding box center [540, 136] width 94 height 17
select select "clothing"
click at [494, 128] on select "Select Item Type Clothing Collectibles Of Value Electronics Firearms Household …" at bounding box center [540, 136] width 94 height 17
click at [599, 139] on button "submit" at bounding box center [597, 136] width 16 height 16
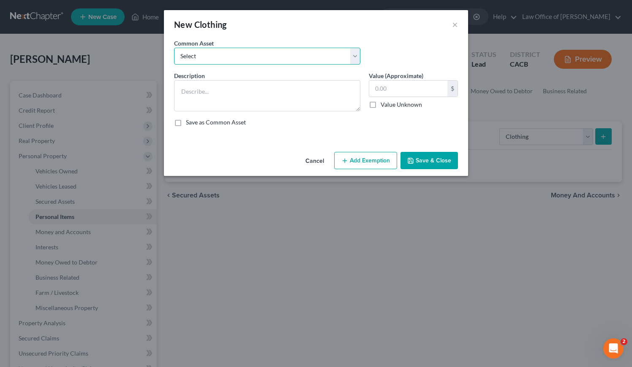
click at [293, 56] on select "Select Wardrobe and clothing" at bounding box center [267, 56] width 186 height 17
select select "0"
click at [174, 48] on select "Select Wardrobe and clothing" at bounding box center [267, 56] width 186 height 17
type textarea "Wardrobe and clothing"
type input "2,000.00"
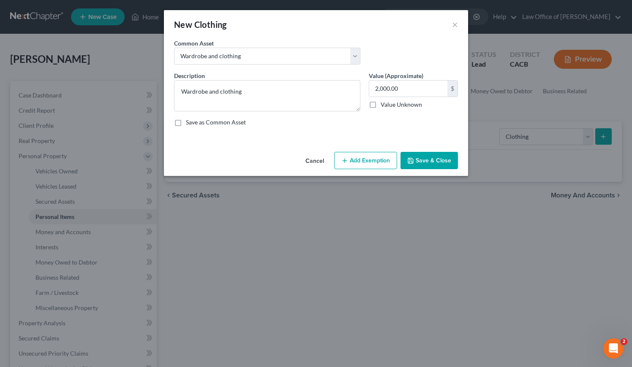
click at [363, 165] on button "Add Exemption" at bounding box center [365, 161] width 63 height 18
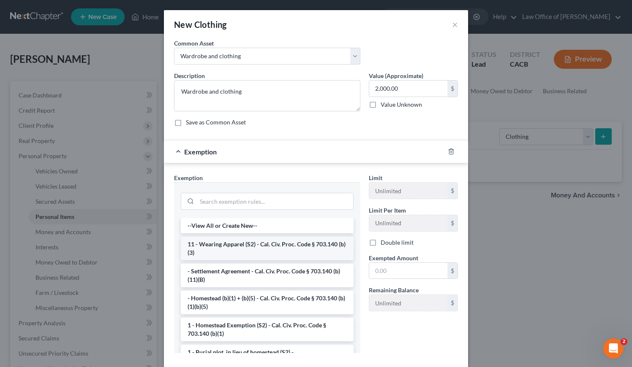
click at [231, 254] on li "11 - Wearing Apparel (S2) - Cal. Civ. Proc. Code § 703.140 (b)(3)" at bounding box center [267, 249] width 173 height 24
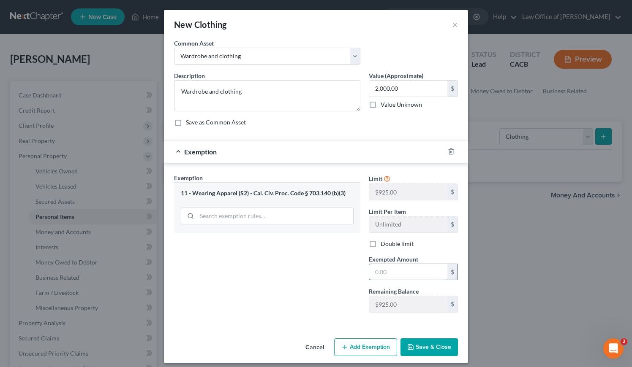
click at [397, 276] on input "text" at bounding box center [408, 272] width 78 height 16
type input "2,000"
click at [443, 347] on button "Save & Close" at bounding box center [428, 348] width 57 height 18
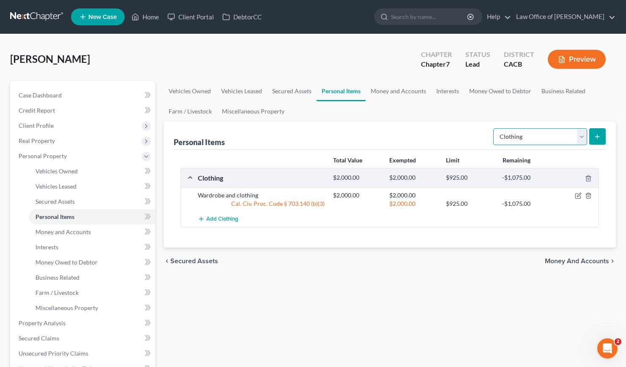
click at [559, 134] on select "Select Item Type Clothing Collectibles Of Value Electronics Firearms Household …" at bounding box center [540, 136] width 94 height 17
select select "electronics"
click at [494, 128] on select "Select Item Type Clothing Collectibles Of Value Electronics Firearms Household …" at bounding box center [540, 136] width 94 height 17
click at [596, 135] on icon "submit" at bounding box center [596, 136] width 7 height 7
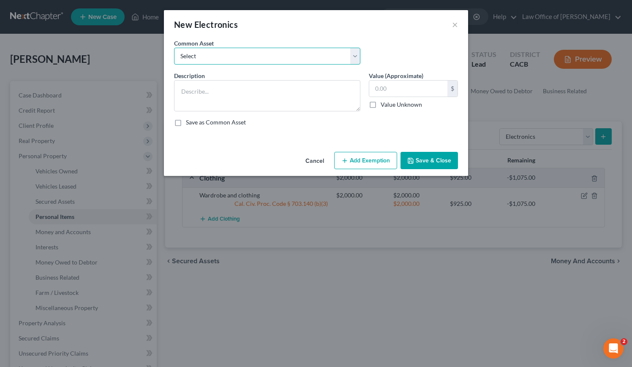
click at [234, 58] on select "Select General electronics, equipment and recreational personal property." at bounding box center [267, 56] width 186 height 17
select select "0"
click at [174, 48] on select "Select General electronics, equipment and recreational personal property." at bounding box center [267, 56] width 186 height 17
type textarea "General electronics, equipment and recreational personal property."
type input "2,000.00"
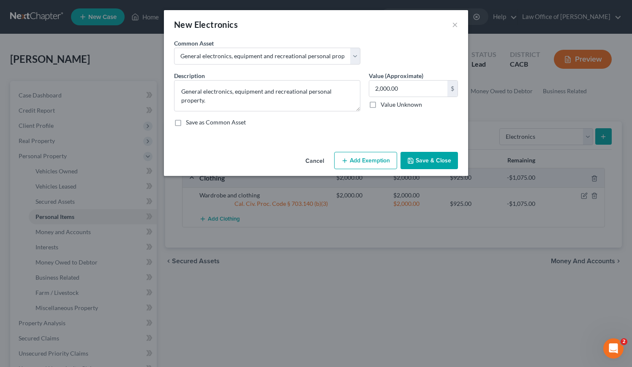
click at [369, 163] on button "Add Exemption" at bounding box center [365, 161] width 63 height 18
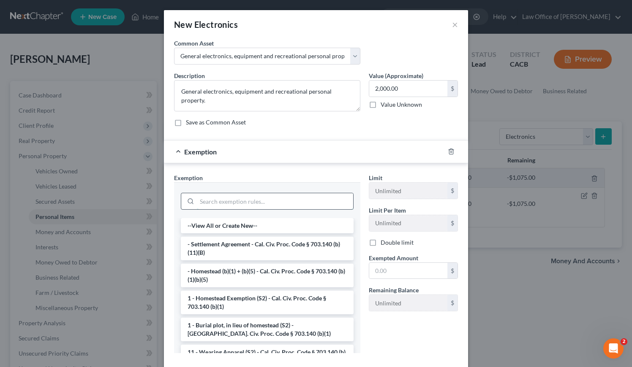
click at [235, 204] on input "search" at bounding box center [275, 201] width 156 height 16
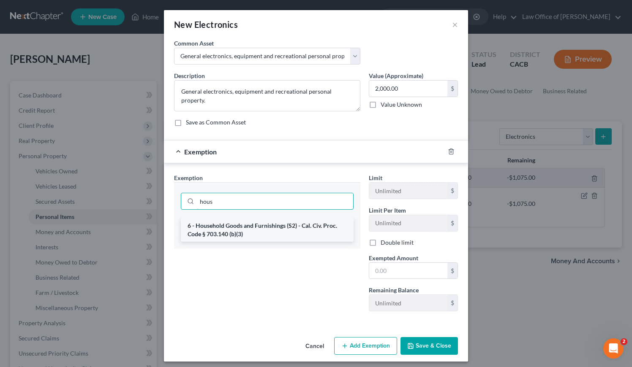
type input "hous"
click at [259, 232] on li "6 - Household Goods and Furnishings (S2) - Cal. Civ. Proc. Code § 703.140 (b)(3)" at bounding box center [267, 230] width 173 height 24
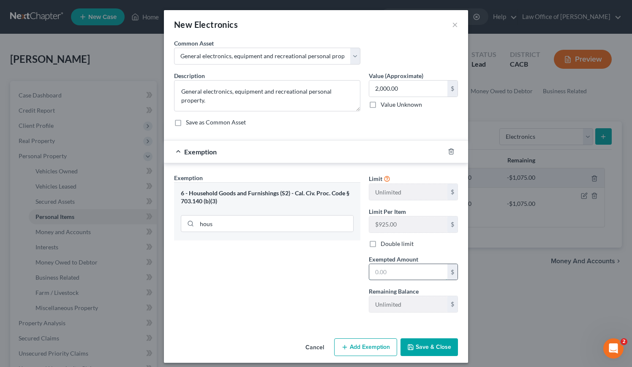
click at [384, 269] on input "text" at bounding box center [408, 272] width 78 height 16
type input "2,000"
click at [429, 346] on button "Save & Close" at bounding box center [428, 348] width 57 height 18
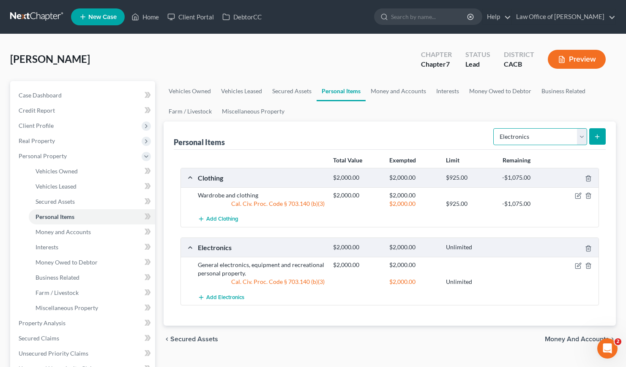
click at [536, 136] on select "Select Item Type Clothing Collectibles Of Value Electronics Firearms Household …" at bounding box center [540, 136] width 94 height 17
select select "household_goods"
click at [494, 128] on select "Select Item Type Clothing Collectibles Of Value Electronics Firearms Household …" at bounding box center [540, 136] width 94 height 17
click at [593, 138] on icon "submit" at bounding box center [596, 136] width 7 height 7
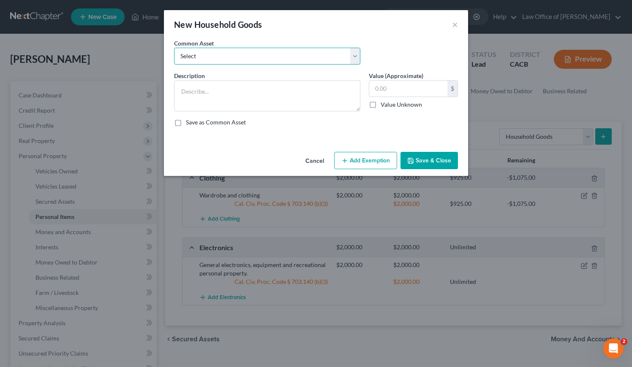
click at [210, 54] on select "Select Household Goods, Furnishings and Appliances." at bounding box center [267, 56] width 186 height 17
select select "0"
click at [174, 48] on select "Select Household Goods, Furnishings and Appliances." at bounding box center [267, 56] width 186 height 17
type textarea "Household Goods, Furnishings and Appliances."
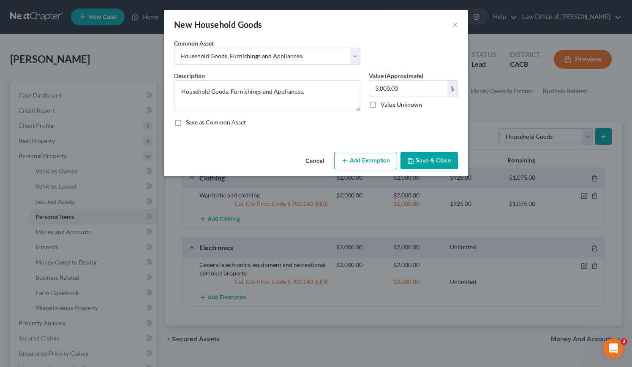
click at [353, 156] on button "Add Exemption" at bounding box center [365, 161] width 63 height 18
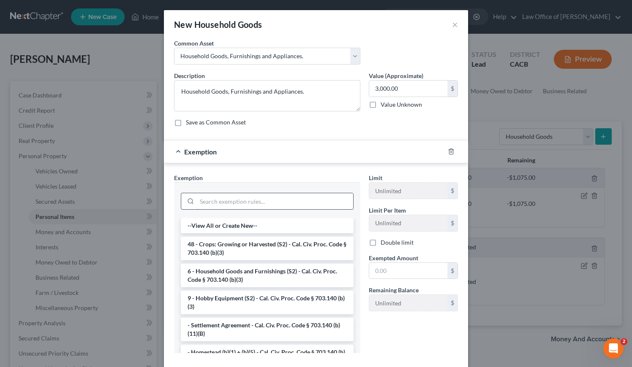
click at [228, 200] on input "search" at bounding box center [275, 201] width 156 height 16
click at [257, 272] on li "6 - Household Goods and Furnishings (S2) - Cal. Civ. Proc. Code § 703.140 (b)(3)" at bounding box center [267, 276] width 173 height 24
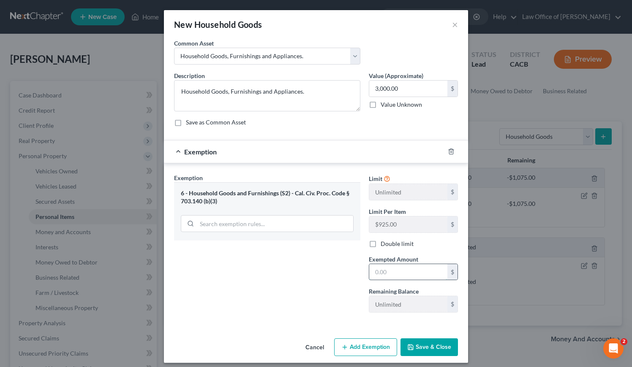
click at [411, 277] on input "text" at bounding box center [408, 272] width 78 height 16
click at [425, 345] on button "Save & Close" at bounding box center [428, 348] width 57 height 18
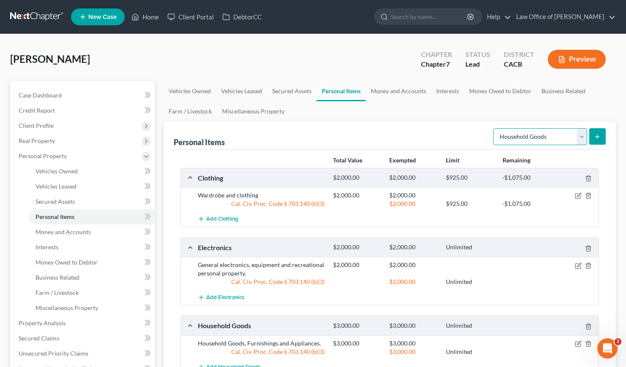
click at [520, 139] on select "Select Item Type Clothing Collectibles Of Value Electronics Firearms Household …" at bounding box center [540, 136] width 94 height 17
click at [494, 128] on select "Select Item Type Clothing Collectibles Of Value Electronics Firearms Household …" at bounding box center [540, 136] width 94 height 17
click at [599, 137] on icon "submit" at bounding box center [596, 136] width 7 height 7
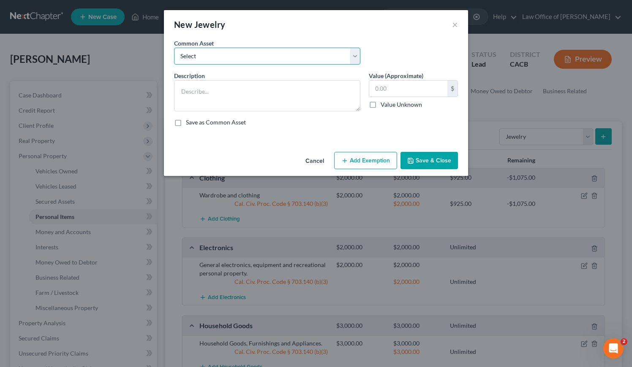
click at [285, 59] on select "Select Jewelry and personal valuable items (i.e. costume jewelry), includes non…" at bounding box center [267, 56] width 186 height 17
click at [174, 48] on select "Select Jewelry and personal valuable items (i.e. costume jewelry), includes non…" at bounding box center [267, 56] width 186 height 17
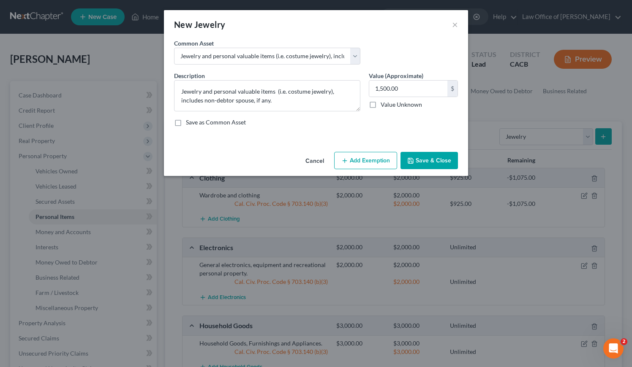
click at [376, 164] on button "Add Exemption" at bounding box center [365, 161] width 63 height 18
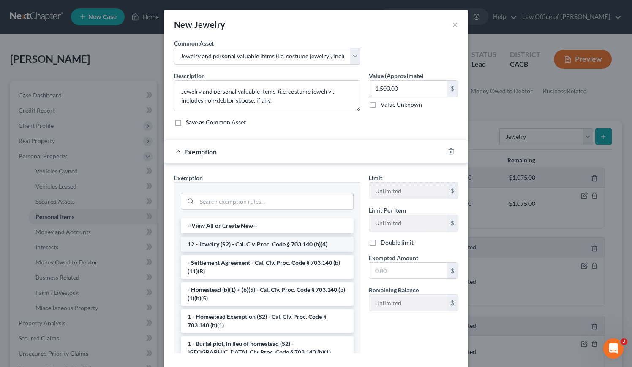
click at [235, 242] on li "12 - Jewelry (S2) - Cal. Civ. Proc. Code § 703.140 (b)(4)" at bounding box center [267, 244] width 173 height 15
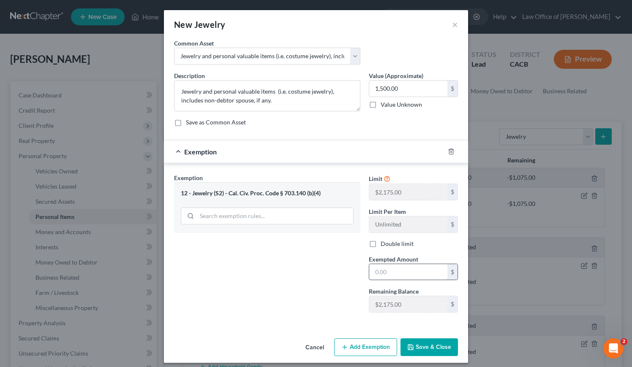
click at [412, 275] on input "text" at bounding box center [408, 272] width 78 height 16
click at [431, 347] on button "Save & Close" at bounding box center [428, 348] width 57 height 18
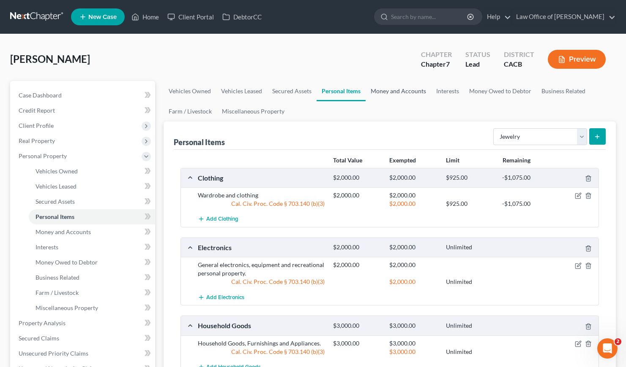
click at [389, 93] on link "Money and Accounts" at bounding box center [397, 91] width 65 height 20
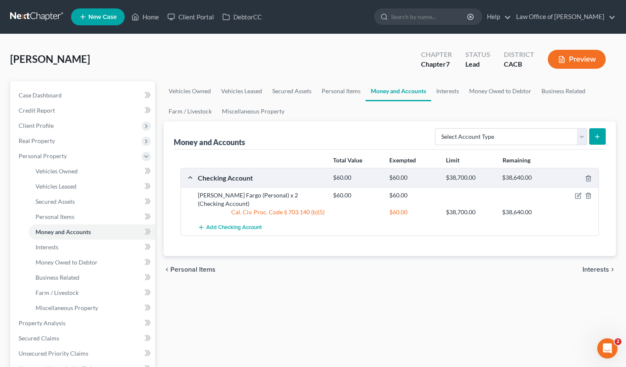
click at [340, 224] on div "Add Checking Account" at bounding box center [396, 228] width 406 height 16
click at [181, 87] on link "Vehicles Owned" at bounding box center [189, 91] width 52 height 20
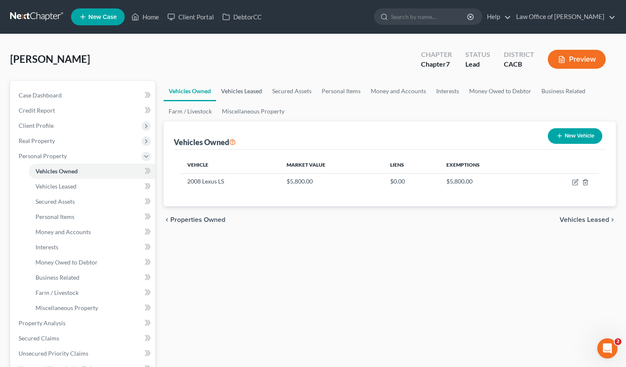
click at [248, 87] on link "Vehicles Leased" at bounding box center [241, 91] width 51 height 20
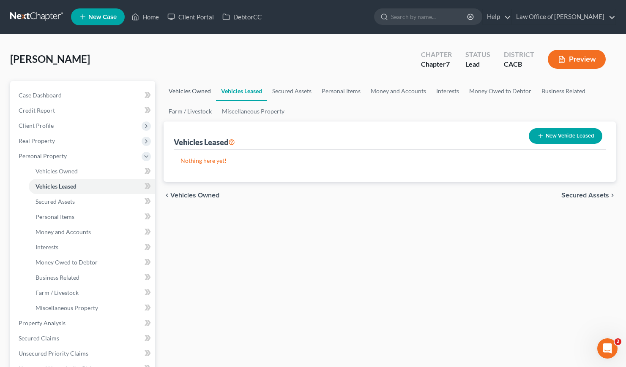
click at [204, 90] on link "Vehicles Owned" at bounding box center [189, 91] width 52 height 20
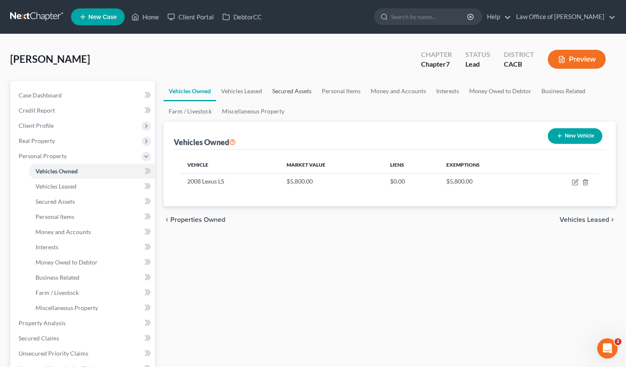
click at [295, 87] on link "Secured Assets" at bounding box center [291, 91] width 49 height 20
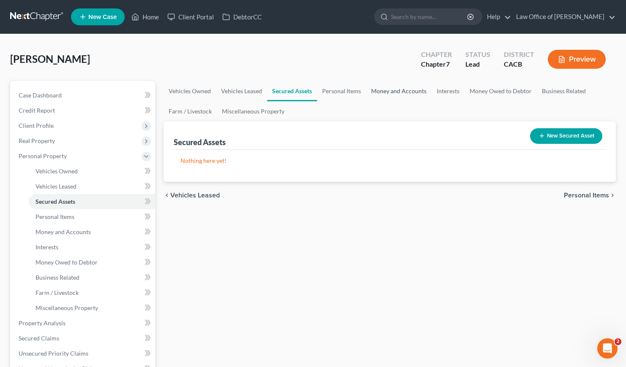
click at [399, 92] on link "Money and Accounts" at bounding box center [398, 91] width 65 height 20
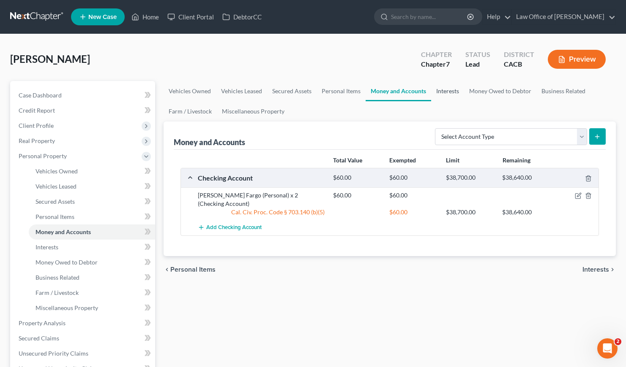
click at [448, 93] on link "Interests" at bounding box center [447, 91] width 33 height 20
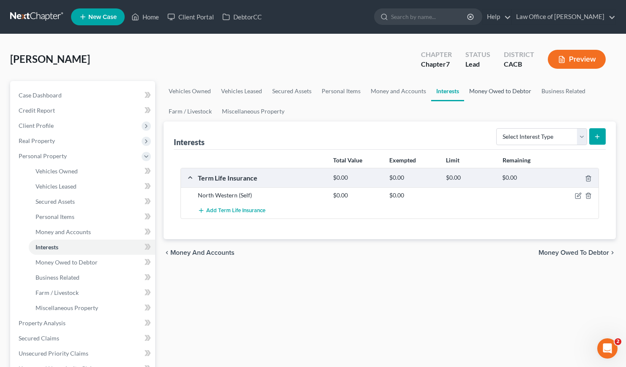
click at [500, 90] on link "Money Owed to Debtor" at bounding box center [500, 91] width 72 height 20
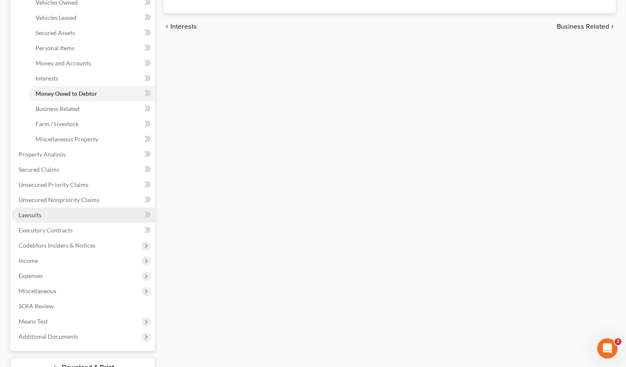
scroll to position [185, 0]
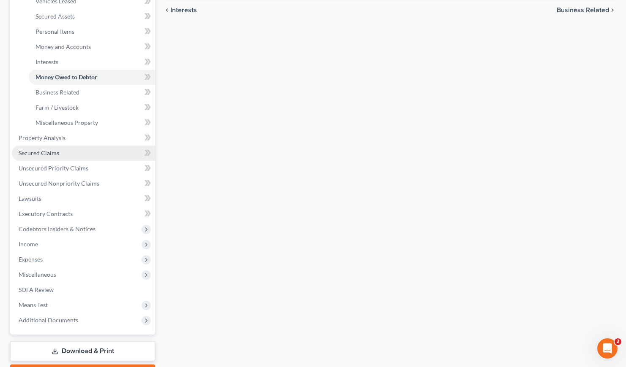
click at [47, 151] on span "Secured Claims" at bounding box center [39, 153] width 41 height 7
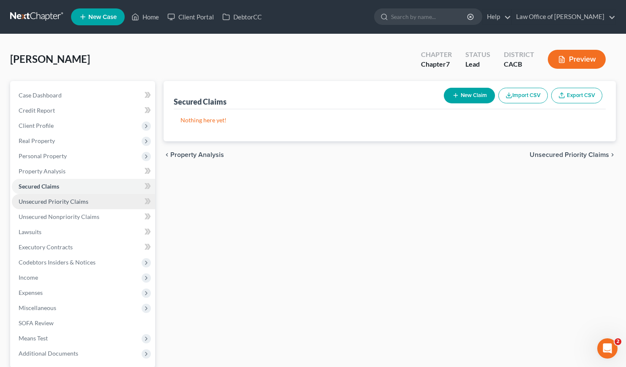
click at [52, 201] on span "Unsecured Priority Claims" at bounding box center [54, 201] width 70 height 7
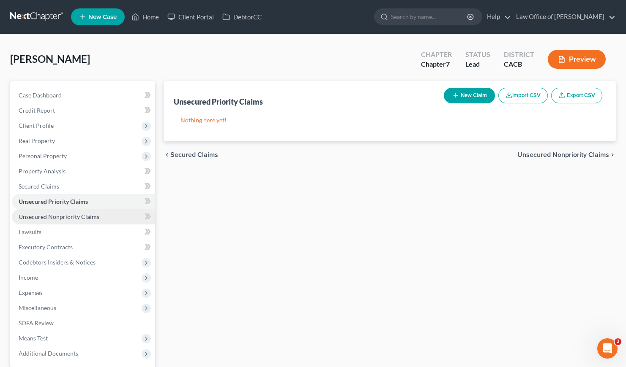
click at [57, 218] on span "Unsecured Nonpriority Claims" at bounding box center [59, 216] width 81 height 7
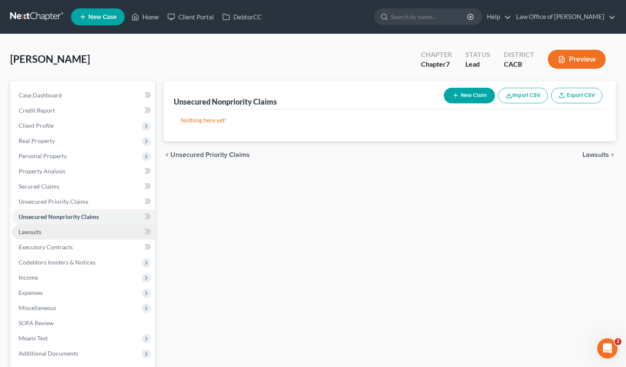
drag, startPoint x: 36, startPoint y: 230, endPoint x: 41, endPoint y: 230, distance: 5.1
click at [36, 230] on span "Lawsuits" at bounding box center [30, 232] width 23 height 7
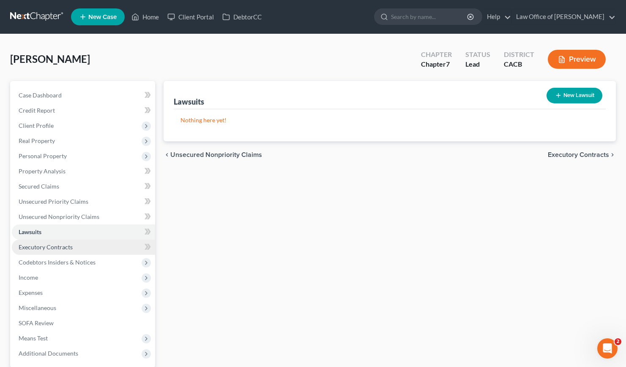
click at [61, 247] on span "Executory Contracts" at bounding box center [46, 247] width 54 height 7
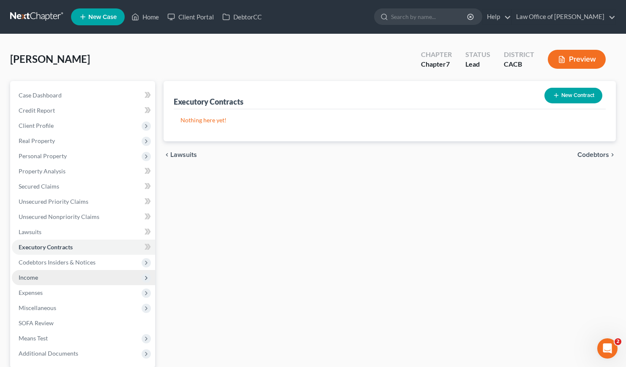
click at [36, 279] on span "Income" at bounding box center [28, 277] width 19 height 7
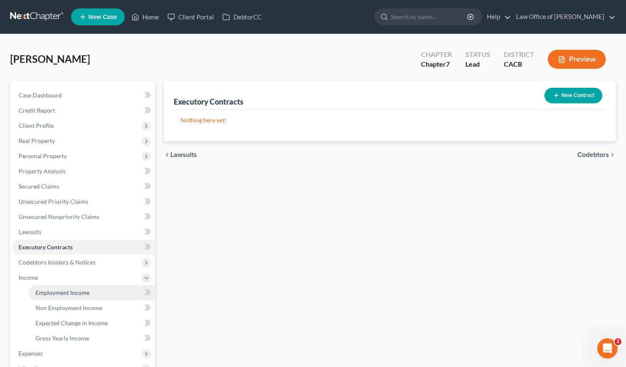
click at [64, 291] on span "Employment Income" at bounding box center [62, 292] width 54 height 7
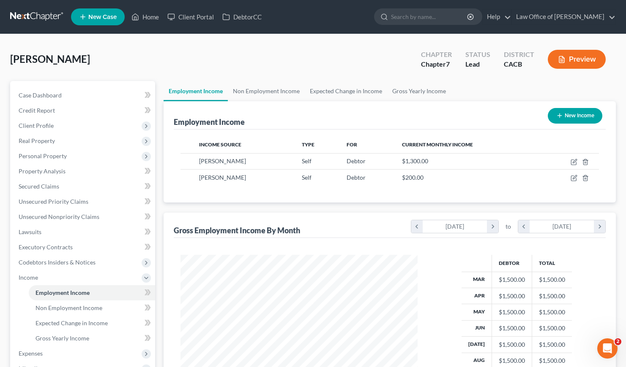
scroll to position [151, 254]
click at [259, 89] on link "Non Employment Income" at bounding box center [266, 91] width 77 height 20
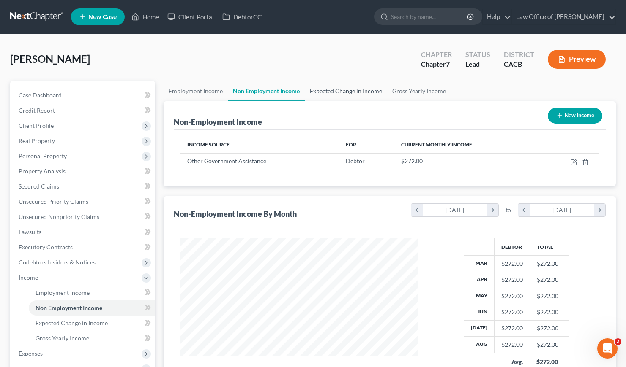
scroll to position [151, 254]
click at [417, 89] on link "Gross Yearly Income" at bounding box center [419, 91] width 64 height 20
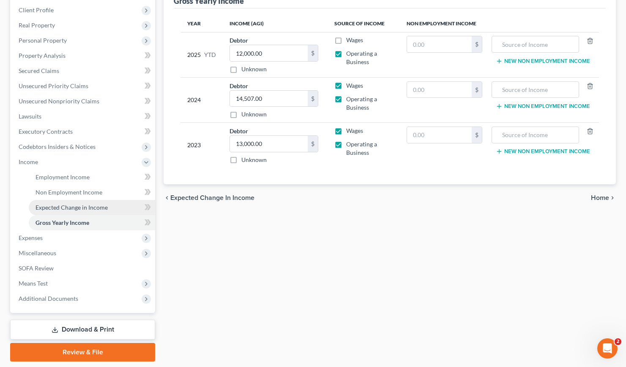
scroll to position [142, 0]
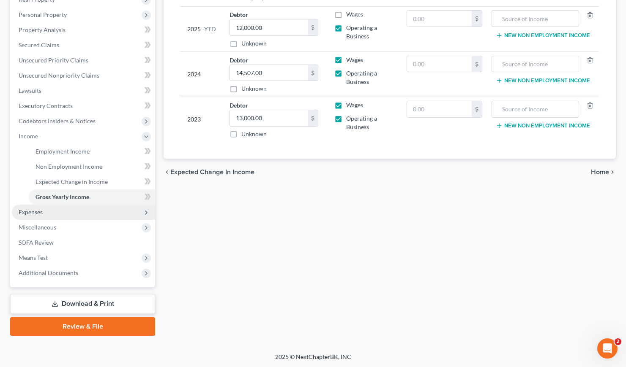
click at [24, 207] on span "Expenses" at bounding box center [83, 212] width 143 height 15
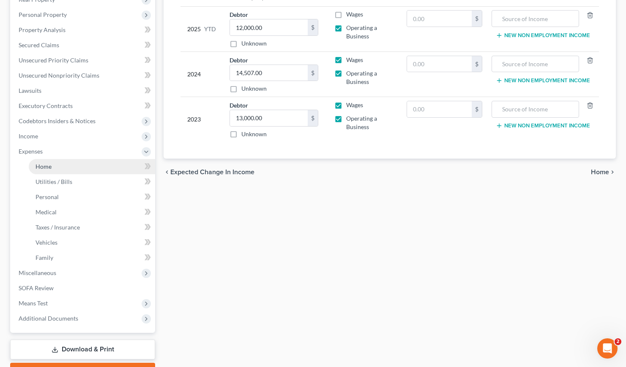
click at [46, 167] on span "Home" at bounding box center [43, 166] width 16 height 7
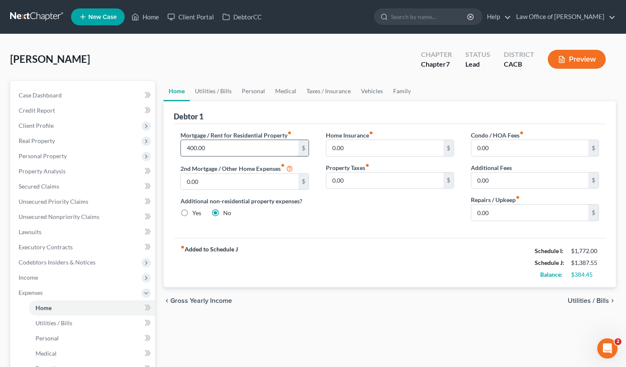
drag, startPoint x: 210, startPoint y: 144, endPoint x: 226, endPoint y: 146, distance: 15.8
click at [226, 146] on input "400.00" at bounding box center [239, 148] width 117 height 16
click at [309, 242] on div "fiber_manual_record Added to Schedule J Schedule I: $1,772.00 Schedule J: $1,48…" at bounding box center [390, 262] width 432 height 49
click at [370, 90] on link "Vehicles" at bounding box center [372, 91] width 32 height 20
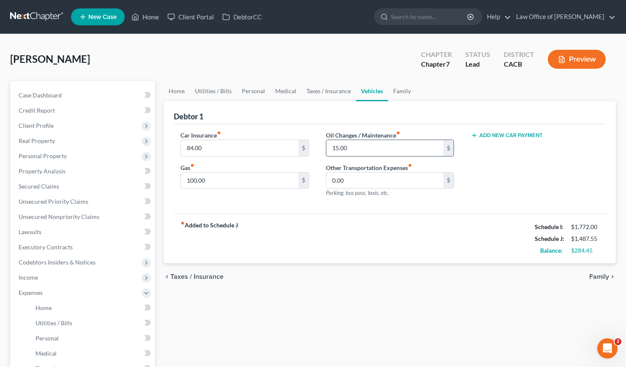
drag, startPoint x: 360, startPoint y: 150, endPoint x: 351, endPoint y: 148, distance: 9.0
click at [351, 148] on input "15.00" at bounding box center [384, 148] width 117 height 16
drag, startPoint x: 301, startPoint y: 240, endPoint x: 267, endPoint y: 220, distance: 39.2
click at [300, 238] on div "fiber_manual_record Added to Schedule J Schedule I: $1,772.00 Schedule J: $1,49…" at bounding box center [390, 238] width 432 height 49
click at [215, 90] on link "Utilities / Bills" at bounding box center [213, 91] width 47 height 20
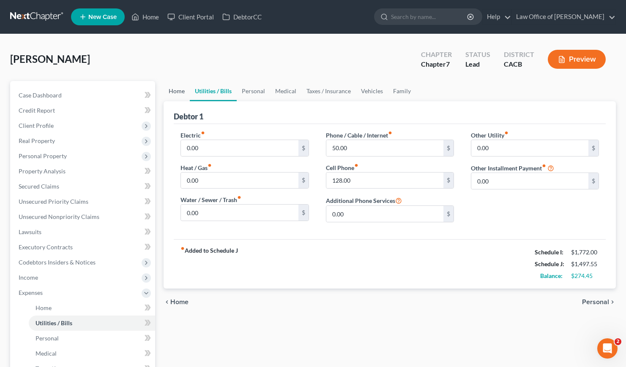
click at [180, 90] on link "Home" at bounding box center [176, 91] width 26 height 20
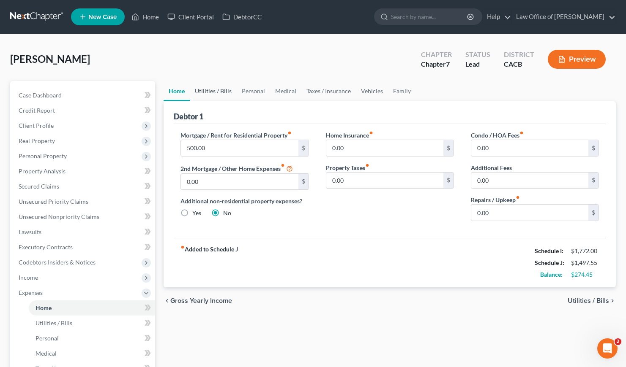
click at [206, 90] on link "Utilities / Bills" at bounding box center [213, 91] width 47 height 20
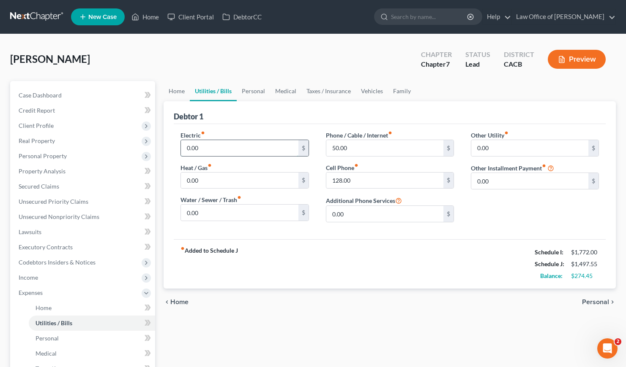
click at [220, 148] on input "0.00" at bounding box center [239, 148] width 117 height 16
click at [217, 181] on input "0.00" at bounding box center [239, 181] width 117 height 16
click at [219, 211] on input "0.00" at bounding box center [239, 213] width 117 height 16
click at [329, 256] on div "fiber_manual_record Added to Schedule J Schedule I: $1,772.00 Schedule J: $1,57…" at bounding box center [390, 264] width 432 height 49
click at [175, 92] on link "Home" at bounding box center [176, 91] width 26 height 20
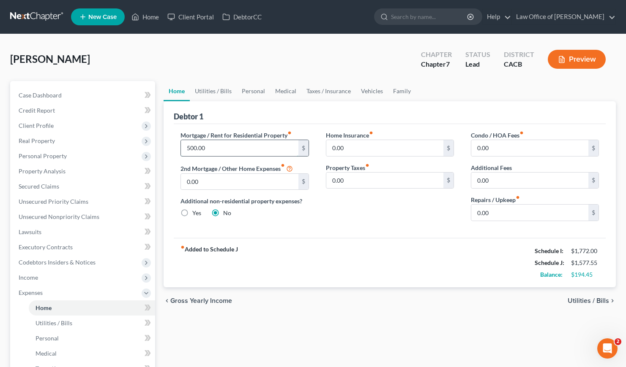
drag, startPoint x: 219, startPoint y: 148, endPoint x: 232, endPoint y: 148, distance: 13.1
click at [232, 148] on input "500.00" at bounding box center [239, 148] width 117 height 16
click at [380, 252] on div "fiber_manual_record Added to Schedule J Schedule I: $1,772.00 Schedule J: $1,67…" at bounding box center [390, 262] width 432 height 49
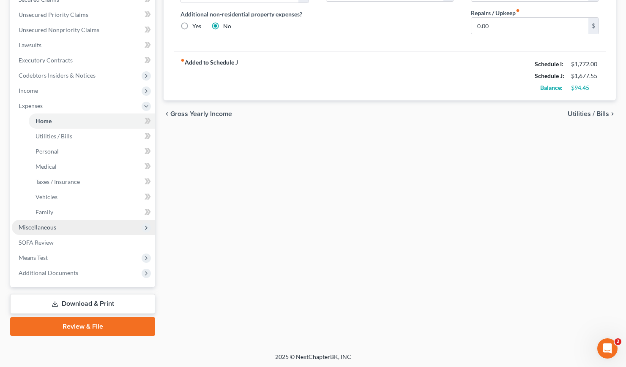
click at [44, 224] on span "Miscellaneous" at bounding box center [38, 227] width 38 height 7
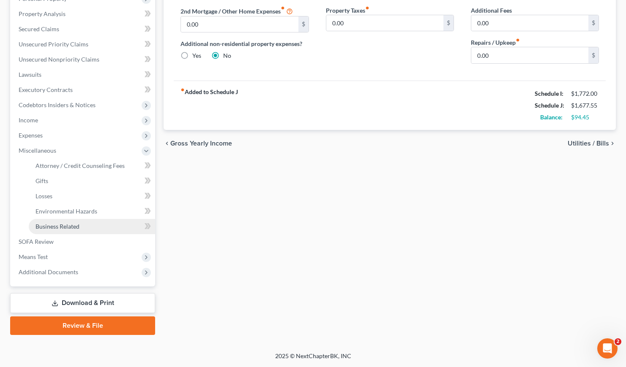
scroll to position [157, 0]
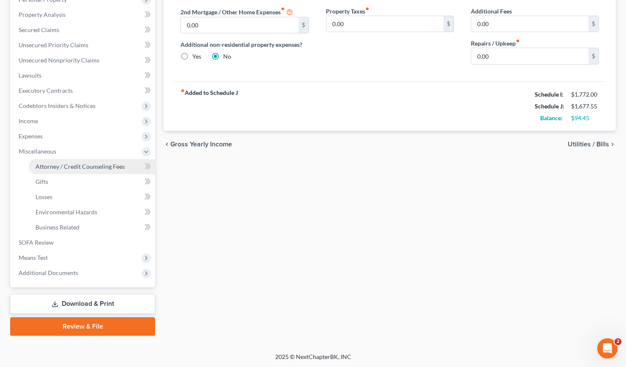
click at [101, 166] on span "Attorney / Credit Counseling Fees" at bounding box center [79, 166] width 89 height 7
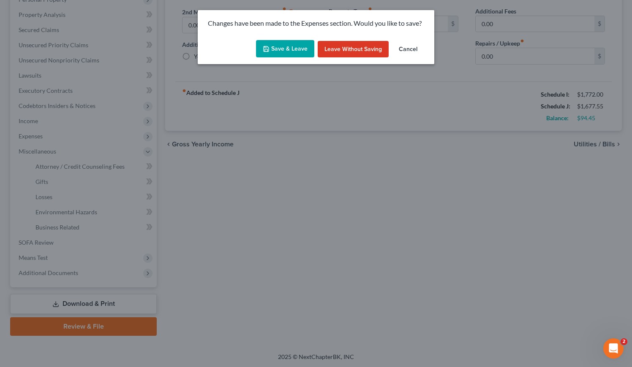
click at [283, 49] on button "Save & Leave" at bounding box center [285, 49] width 58 height 18
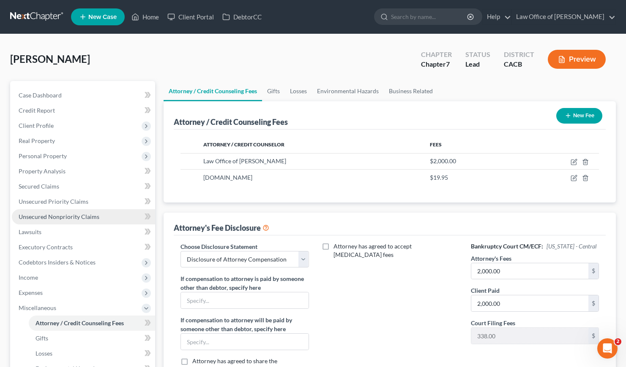
click at [52, 217] on span "Unsecured Nonpriority Claims" at bounding box center [59, 216] width 81 height 7
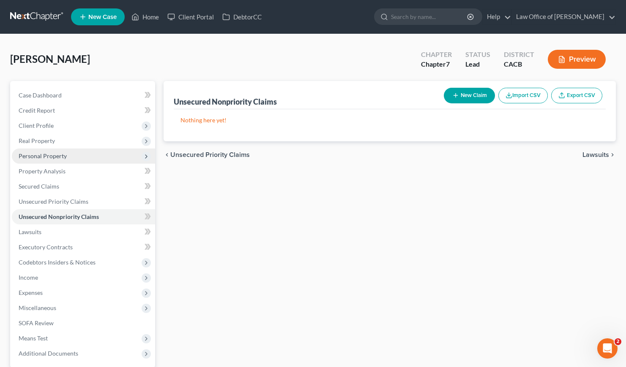
click at [47, 154] on span "Personal Property" at bounding box center [43, 155] width 48 height 7
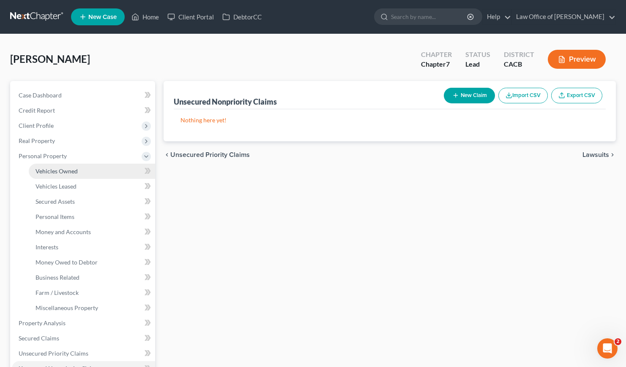
click at [66, 166] on link "Vehicles Owned" at bounding box center [92, 171] width 126 height 15
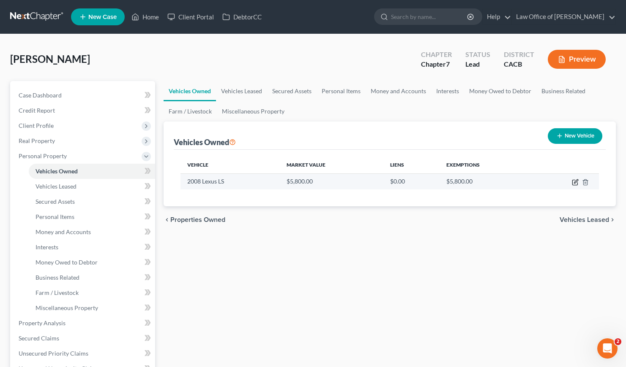
click at [576, 183] on icon "button" at bounding box center [575, 182] width 7 height 7
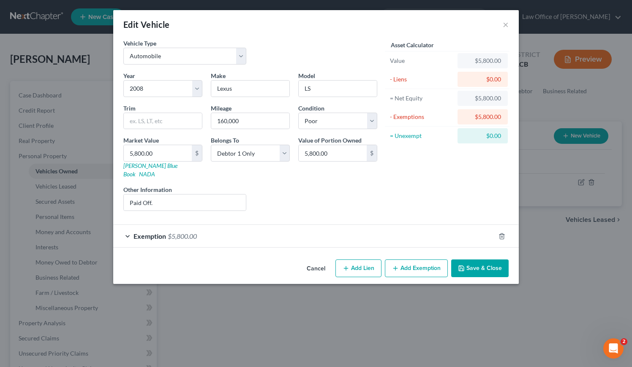
click at [357, 185] on div "Liens Select" at bounding box center [315, 198] width 131 height 26
click at [364, 195] on div "Liens Select" at bounding box center [315, 198] width 131 height 26
click at [506, 24] on button "×" at bounding box center [506, 24] width 6 height 10
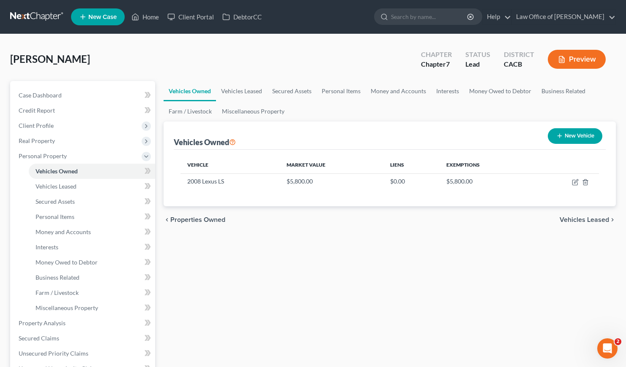
drag, startPoint x: 327, startPoint y: 257, endPoint x: 341, endPoint y: 253, distance: 14.6
click at [326, 256] on div "Vehicles Owned Vehicles Leased Secured Assets Personal Items Money and Accounts…" at bounding box center [389, 325] width 460 height 488
click at [231, 93] on link "Vehicles Leased" at bounding box center [241, 91] width 51 height 20
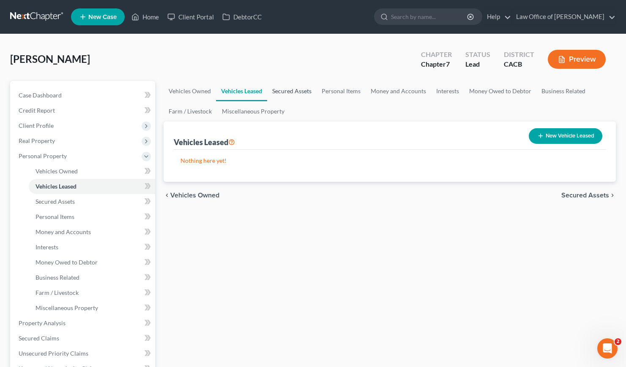
click at [302, 90] on link "Secured Assets" at bounding box center [291, 91] width 49 height 20
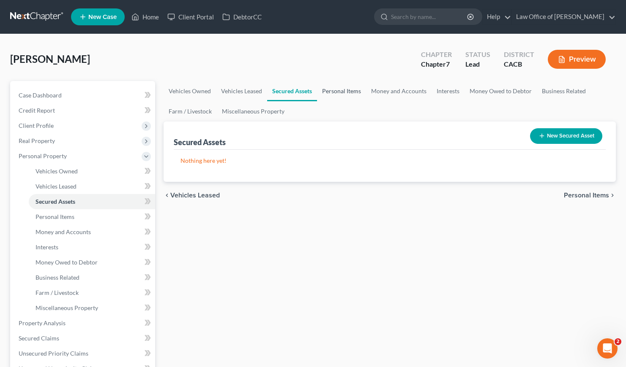
click at [349, 88] on link "Personal Items" at bounding box center [341, 91] width 49 height 20
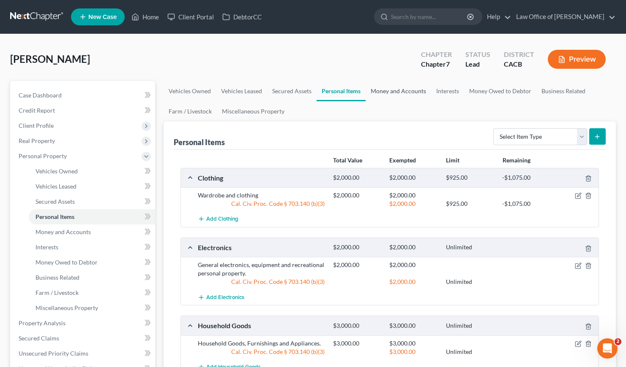
click at [378, 90] on link "Money and Accounts" at bounding box center [397, 91] width 65 height 20
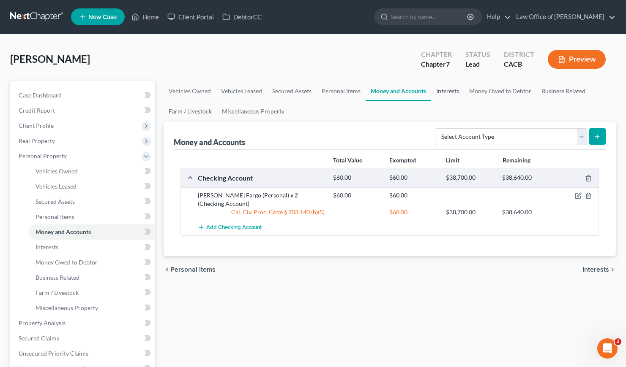
click at [443, 89] on link "Interests" at bounding box center [447, 91] width 33 height 20
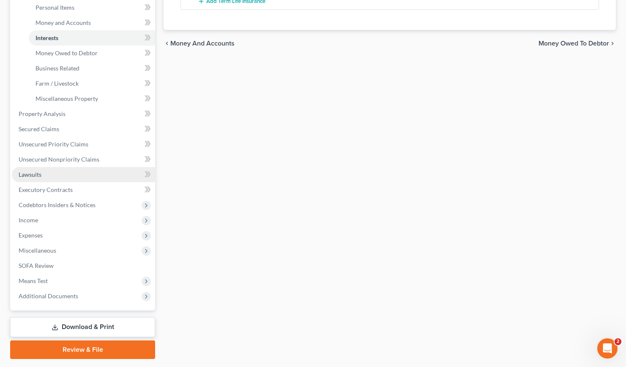
scroll to position [233, 0]
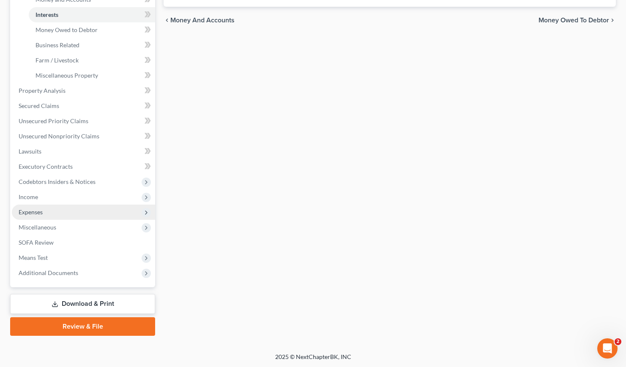
click at [27, 207] on span "Expenses" at bounding box center [83, 212] width 143 height 15
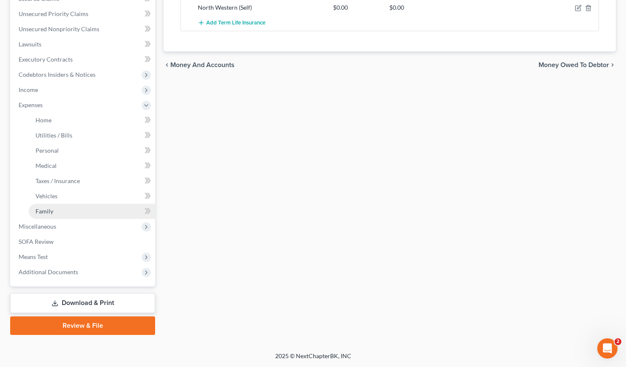
scroll to position [187, 0]
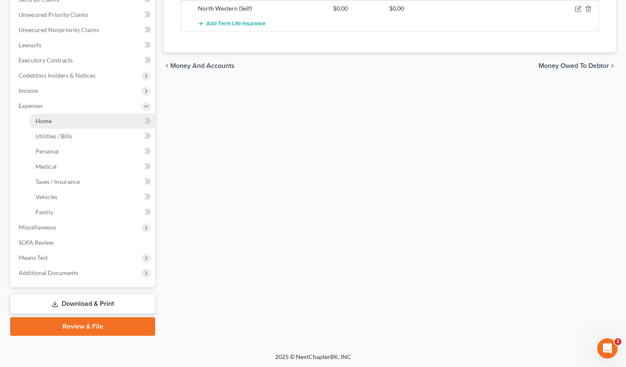
click at [45, 120] on span "Home" at bounding box center [43, 120] width 16 height 7
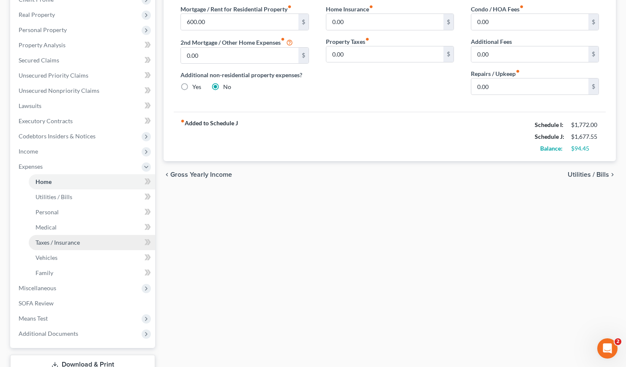
scroll to position [187, 0]
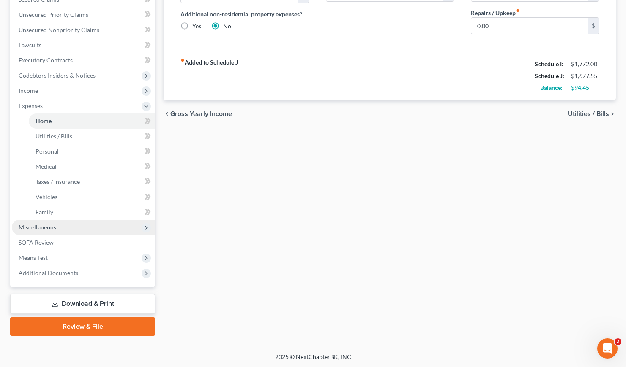
click at [27, 221] on span "Miscellaneous" at bounding box center [83, 227] width 143 height 15
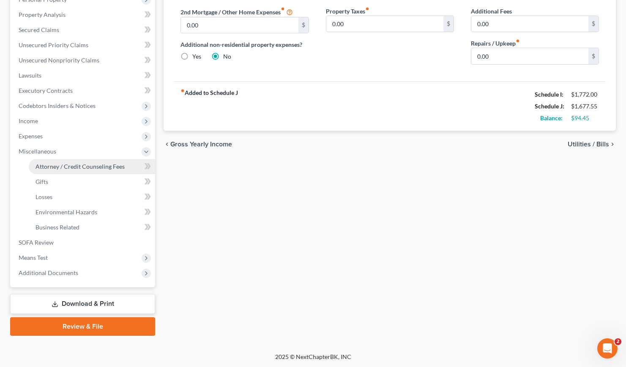
click at [78, 165] on span "Attorney / Credit Counseling Fees" at bounding box center [79, 166] width 89 height 7
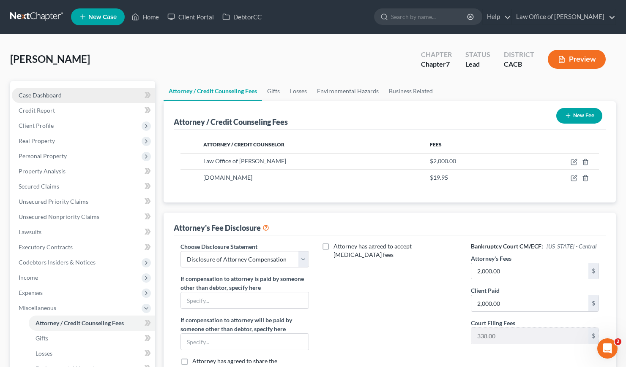
click at [49, 89] on link "Case Dashboard" at bounding box center [83, 95] width 143 height 15
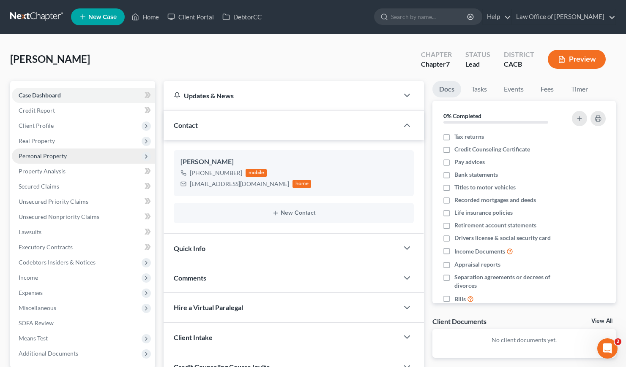
click at [38, 154] on span "Personal Property" at bounding box center [43, 155] width 48 height 7
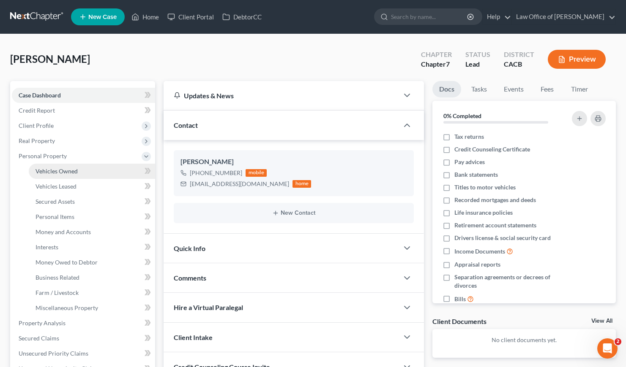
click at [66, 167] on link "Vehicles Owned" at bounding box center [92, 171] width 126 height 15
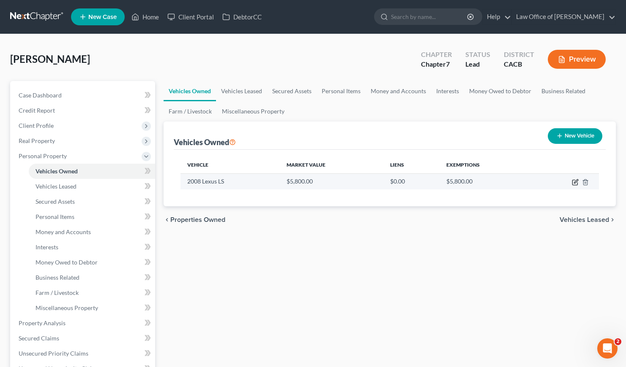
click at [574, 182] on icon "button" at bounding box center [576, 182] width 4 height 4
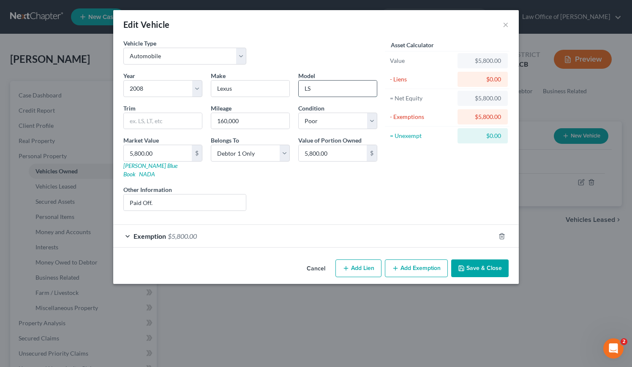
click at [312, 87] on input "LS" at bounding box center [338, 89] width 78 height 16
click at [308, 87] on input "LS" at bounding box center [338, 89] width 78 height 16
click at [151, 120] on input "text" at bounding box center [163, 121] width 78 height 16
click at [304, 187] on div "Liens Select" at bounding box center [315, 198] width 131 height 26
click at [488, 263] on button "Save & Close" at bounding box center [479, 269] width 57 height 18
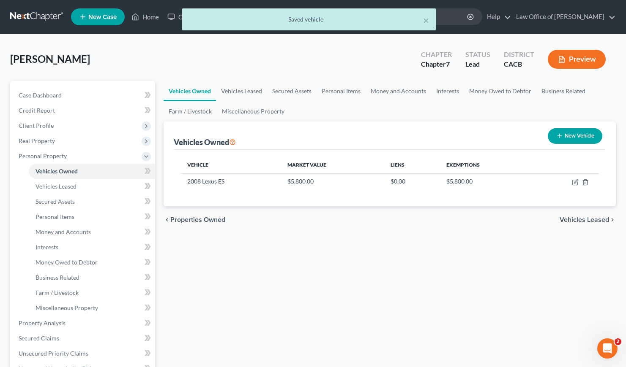
click at [342, 259] on div "Vehicles Owned Vehicles Leased Secured Assets Personal Items Money and Accounts…" at bounding box center [389, 325] width 460 height 488
click at [240, 93] on link "Vehicles Leased" at bounding box center [241, 91] width 51 height 20
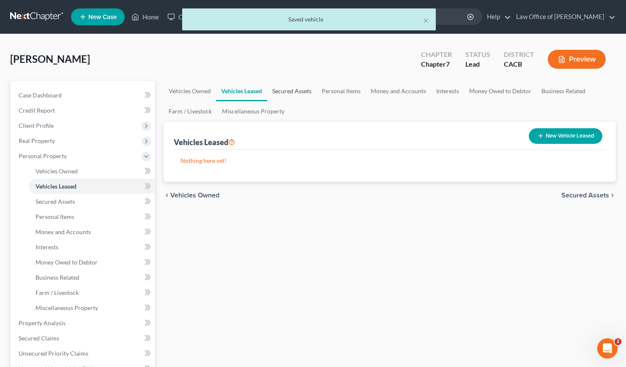
click at [280, 93] on link "Secured Assets" at bounding box center [291, 91] width 49 height 20
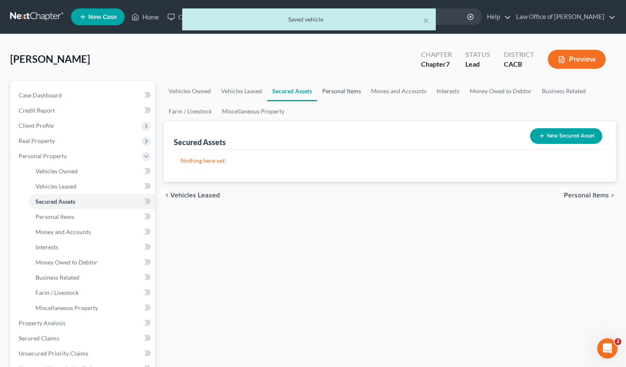
click at [337, 90] on link "Personal Items" at bounding box center [341, 91] width 49 height 20
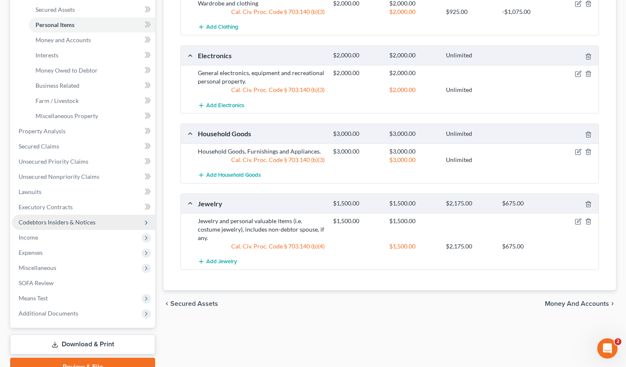
scroll to position [233, 0]
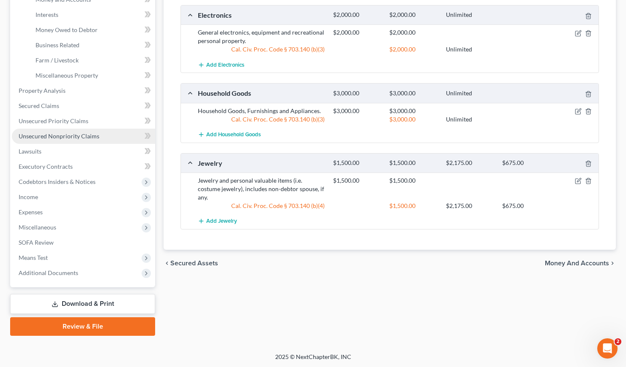
click at [49, 135] on span "Unsecured Nonpriority Claims" at bounding box center [59, 136] width 81 height 7
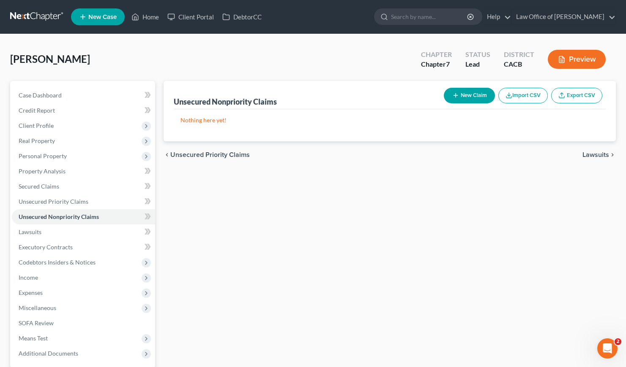
drag, startPoint x: 354, startPoint y: 171, endPoint x: 341, endPoint y: 170, distance: 13.2
click at [354, 171] on div "Unsecured Nonpriority Claims New Claim Import CSV Export CSV Nothing here yet! …" at bounding box center [389, 249] width 460 height 336
click at [466, 97] on button "New Claim" at bounding box center [469, 96] width 51 height 16
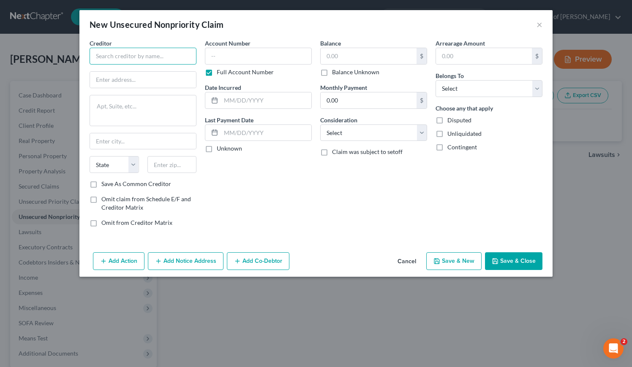
click at [145, 54] on input "text" at bounding box center [143, 56] width 107 height 17
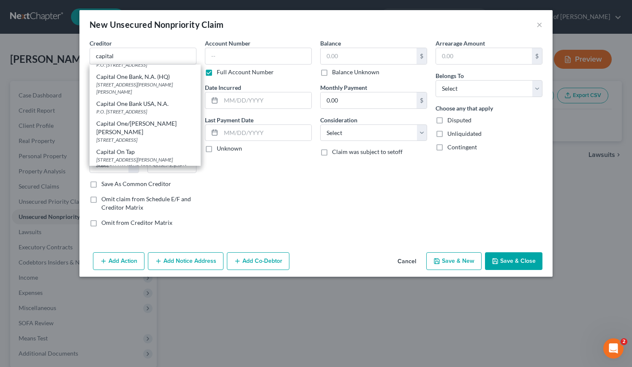
scroll to position [291, 0]
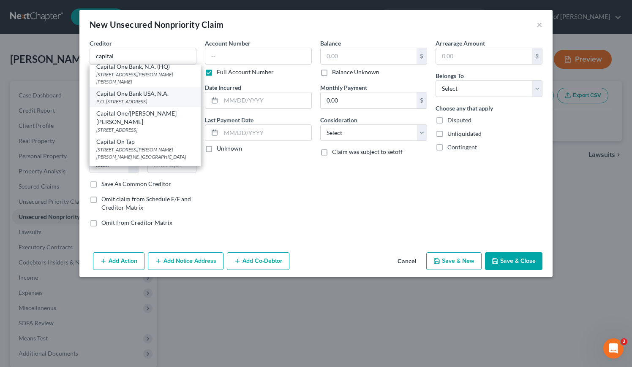
click at [142, 105] on div "P.O. Box 31293, Salt Lake City, UT 84131" at bounding box center [145, 101] width 98 height 7
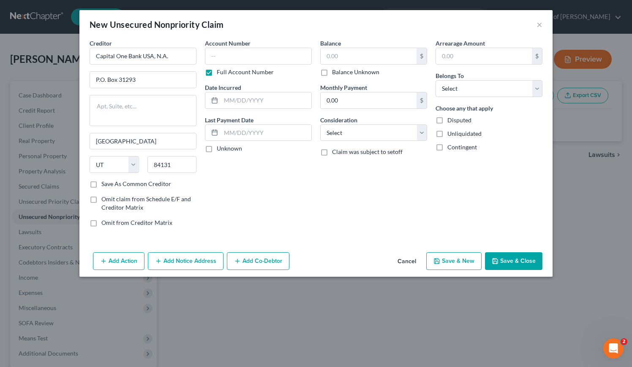
scroll to position [0, 0]
click at [241, 57] on input "text" at bounding box center [258, 56] width 107 height 17
click at [351, 53] on input "text" at bounding box center [369, 56] width 96 height 16
click at [241, 101] on input "text" at bounding box center [266, 101] width 90 height 16
click at [370, 134] on select "Select Cable / Satellite Services Collection Agency Credit Card Debt Debt Couns…" at bounding box center [373, 133] width 107 height 17
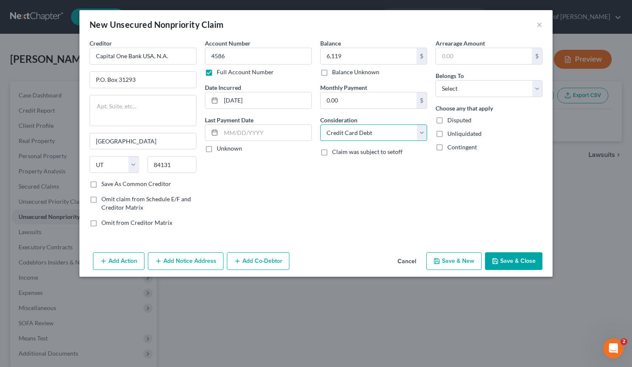
click at [320, 125] on select "Select Cable / Satellite Services Collection Agency Credit Card Debt Debt Couns…" at bounding box center [373, 133] width 107 height 17
click at [462, 83] on select "Select Debtor 1 Only Debtor 2 Only Debtor 1 And Debtor 2 Only At Least One Of T…" at bounding box center [488, 88] width 107 height 17
click at [435, 80] on select "Select Debtor 1 Only Debtor 2 Only Debtor 1 And Debtor 2 Only At Least One Of T…" at bounding box center [488, 88] width 107 height 17
click at [278, 186] on div "Account Number 4586 Full Account Number Date Incurred 9/22/2022 Last Payment Da…" at bounding box center [258, 136] width 115 height 195
click at [460, 264] on button "Save & New" at bounding box center [453, 262] width 55 height 18
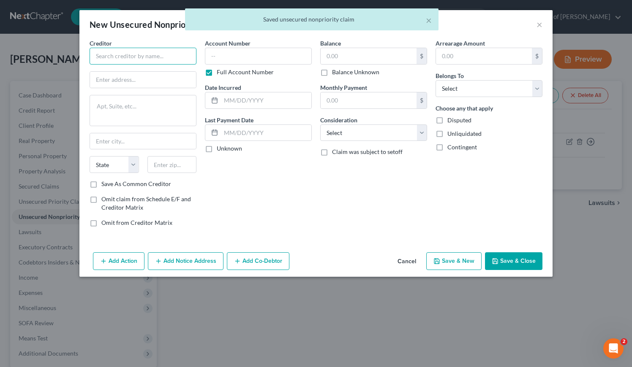
click at [163, 55] on input "text" at bounding box center [143, 56] width 107 height 17
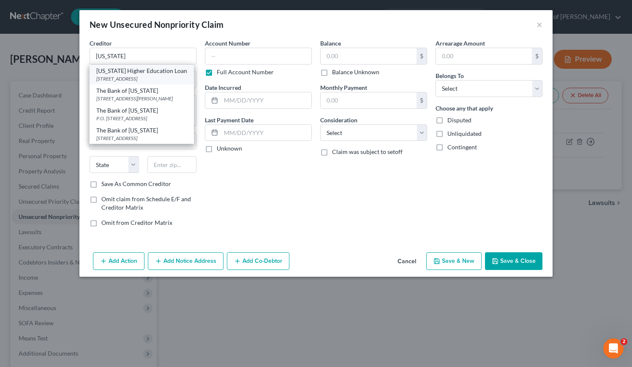
click at [152, 79] on div "633 Spirit Dr., Chesterfield, MO 63005" at bounding box center [141, 78] width 91 height 7
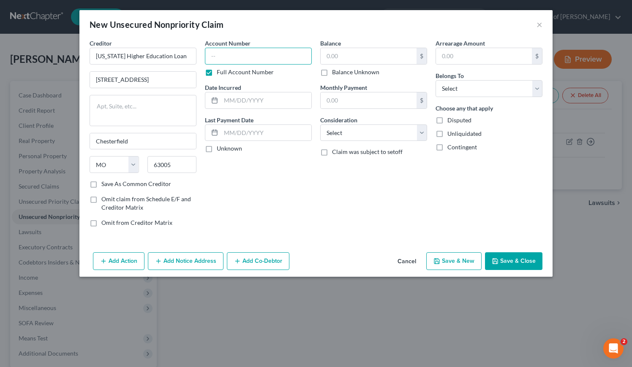
click at [257, 54] on input "text" at bounding box center [258, 56] width 107 height 17
click at [255, 106] on input "text" at bounding box center [266, 101] width 90 height 16
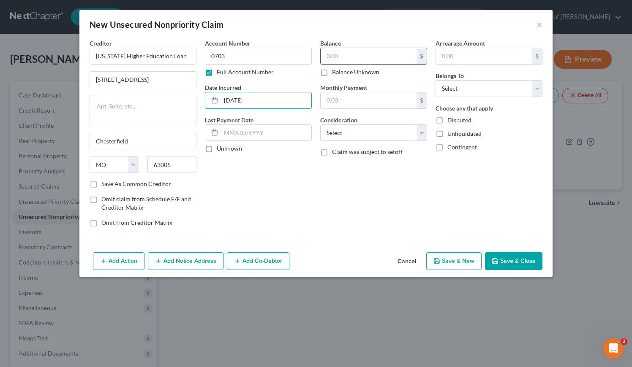
click at [366, 54] on input "text" at bounding box center [369, 56] width 96 height 16
click at [355, 133] on select "Select Cable / Satellite Services Collection Agency Credit Card Debt Debt Couns…" at bounding box center [373, 133] width 107 height 17
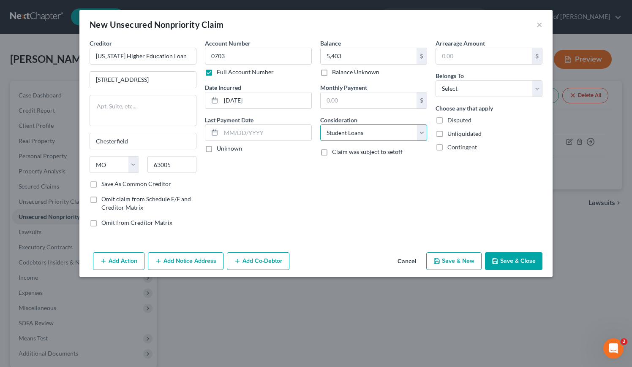
click at [320, 125] on select "Select Cable / Satellite Services Collection Agency Credit Card Debt Debt Couns…" at bounding box center [373, 133] width 107 height 17
click at [472, 89] on select "Select Debtor 1 Only Debtor 2 Only Debtor 1 And Debtor 2 Only At Least One Of T…" at bounding box center [488, 88] width 107 height 17
click at [435, 80] on select "Select Debtor 1 Only Debtor 2 Only Debtor 1 And Debtor 2 Only At Least One Of T…" at bounding box center [488, 88] width 107 height 17
click at [306, 202] on div "Account Number 0703 Full Account Number Date Incurred 6/19/2018 Last Payment Da…" at bounding box center [258, 136] width 115 height 195
click at [455, 263] on button "Save & New" at bounding box center [453, 262] width 55 height 18
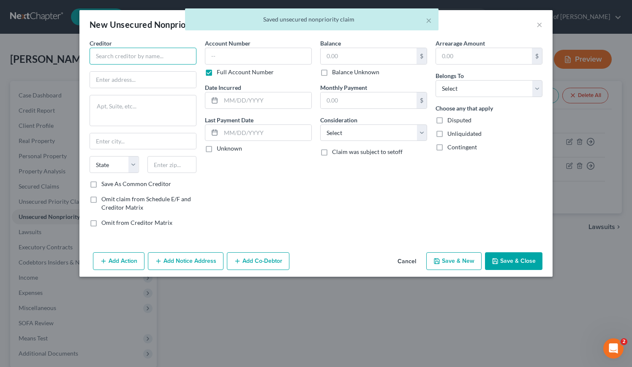
click at [132, 57] on input "text" at bounding box center [143, 56] width 107 height 17
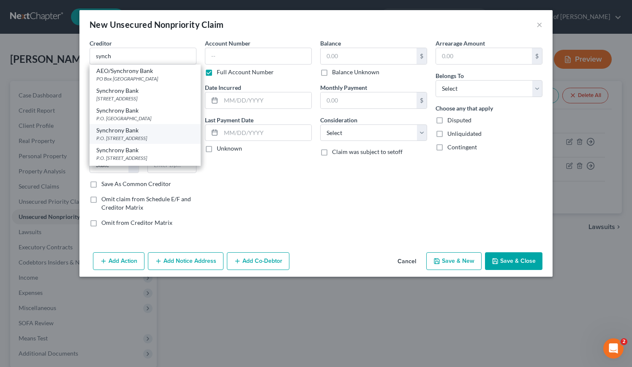
click at [125, 142] on div "P.O. Box 71757, Philadelphia, PA 19176" at bounding box center [145, 138] width 98 height 7
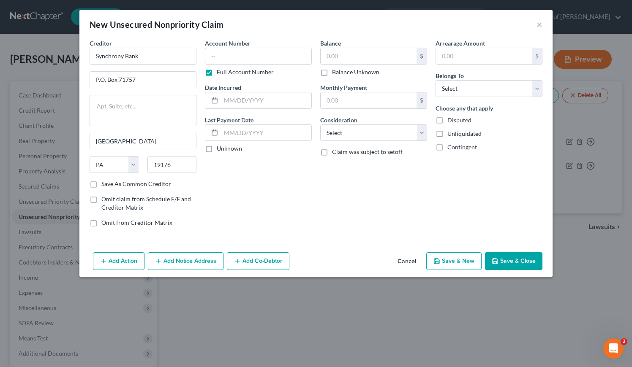
click at [199, 261] on button "Add Notice Address" at bounding box center [186, 262] width 76 height 18
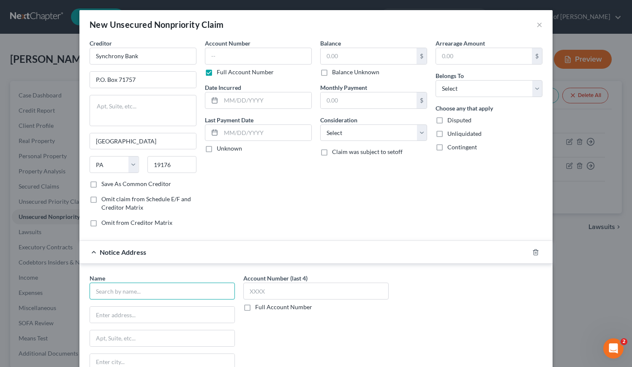
click at [155, 291] on input "text" at bounding box center [162, 291] width 145 height 17
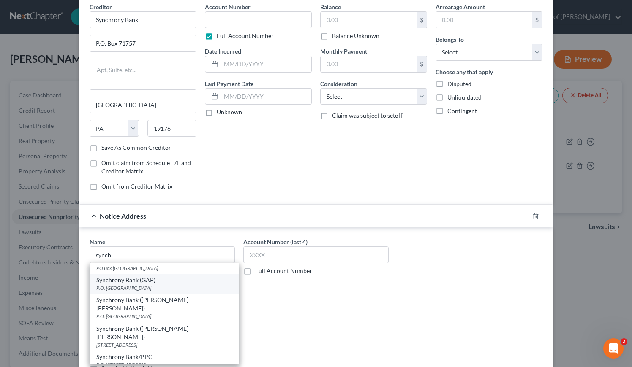
scroll to position [418, 0]
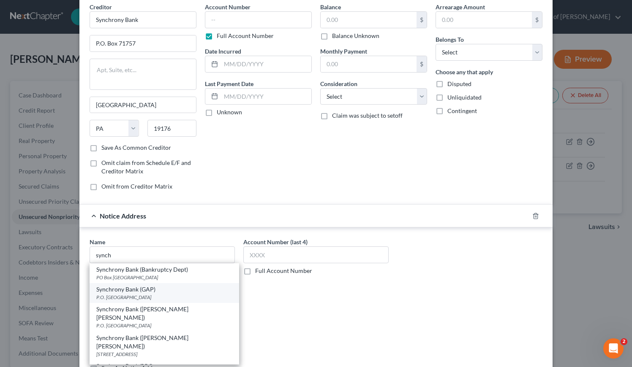
click at [121, 294] on div "Synchrony Bank (GAP)" at bounding box center [164, 290] width 136 height 8
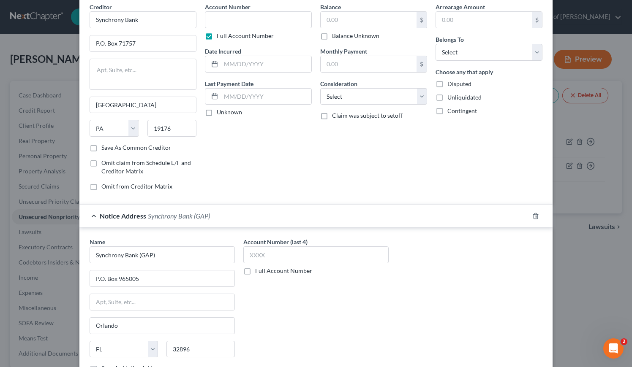
scroll to position [0, 0]
click at [163, 256] on input "Synchrony Bank (GAP)" at bounding box center [162, 255] width 145 height 17
drag, startPoint x: 136, startPoint y: 256, endPoint x: 68, endPoint y: 256, distance: 68.0
click at [68, 256] on div "New Unsecured Nonpriority Claim × Creditor * Synchrony Bank P.O. Box 71757 Phil…" at bounding box center [316, 183] width 632 height 367
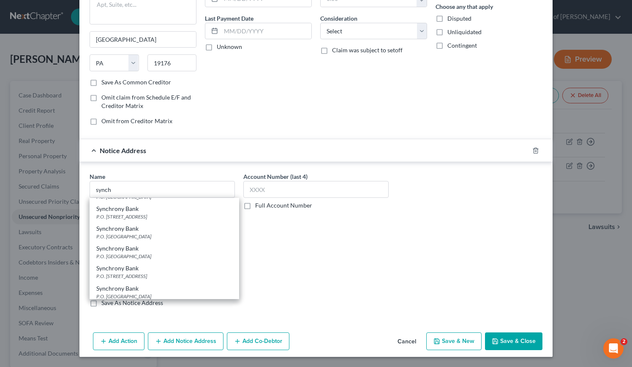
scroll to position [261, 0]
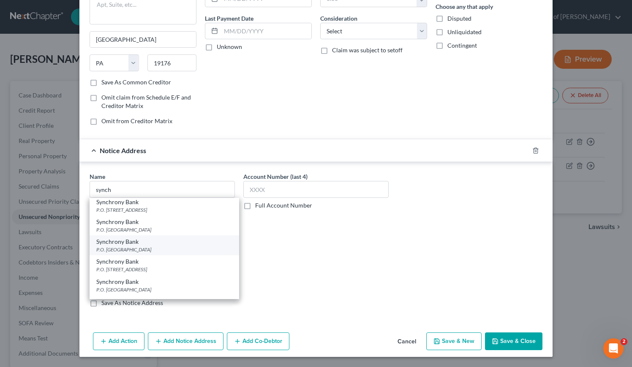
click at [130, 253] on div "P.O. Box 965005, Orlando, FL 32896" at bounding box center [164, 249] width 136 height 7
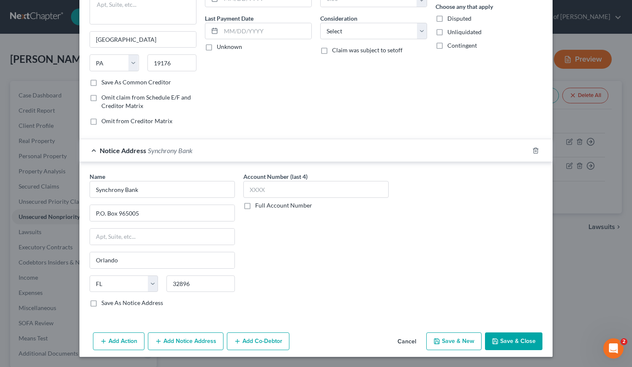
scroll to position [0, 0]
click at [255, 208] on label "Full Account Number" at bounding box center [283, 205] width 57 height 8
click at [259, 207] on input "Full Account Number" at bounding box center [261, 203] width 5 height 5
click at [260, 192] on input "text" at bounding box center [315, 189] width 145 height 17
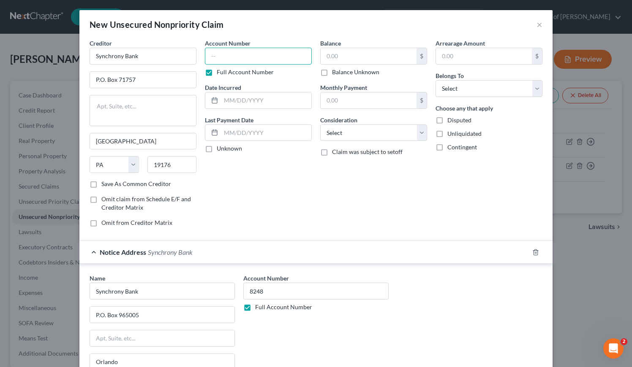
click at [263, 56] on input "text" at bounding box center [258, 56] width 107 height 17
click at [246, 101] on input "text" at bounding box center [266, 101] width 90 height 16
click at [353, 56] on input "text" at bounding box center [369, 56] width 96 height 16
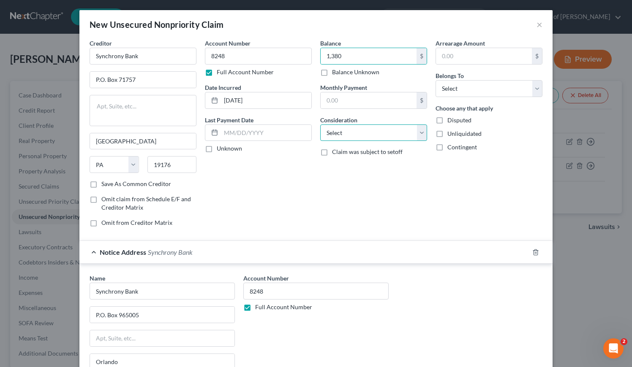
click at [357, 128] on select "Select Cable / Satellite Services Collection Agency Credit Card Debt Debt Couns…" at bounding box center [373, 133] width 107 height 17
click at [320, 125] on select "Select Cable / Satellite Services Collection Agency Credit Card Debt Debt Couns…" at bounding box center [373, 133] width 107 height 17
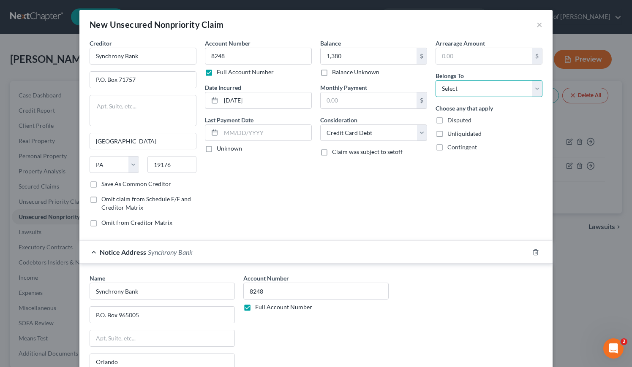
click at [446, 90] on select "Select Debtor 1 Only Debtor 2 Only Debtor 1 And Debtor 2 Only At Least One Of T…" at bounding box center [488, 88] width 107 height 17
click at [435, 80] on select "Select Debtor 1 Only Debtor 2 Only Debtor 1 And Debtor 2 Only At Least One Of T…" at bounding box center [488, 88] width 107 height 17
click at [388, 204] on div "Balance 1,380.00 $ Balance Unknown Balance Undetermined 1,380 $ Balance Unknown…" at bounding box center [373, 136] width 115 height 195
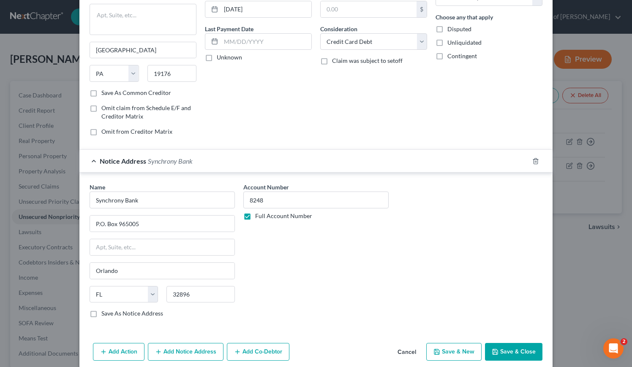
scroll to position [102, 0]
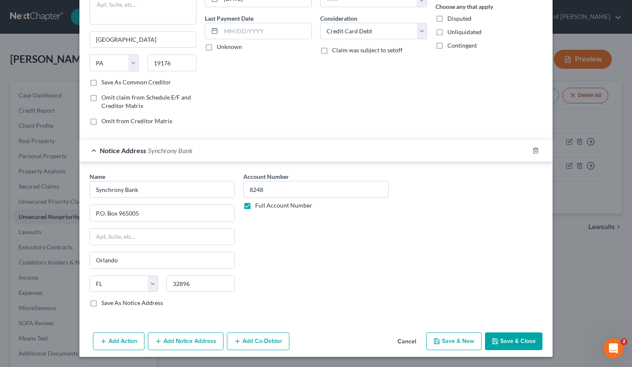
click at [449, 343] on button "Save & New" at bounding box center [453, 342] width 55 height 18
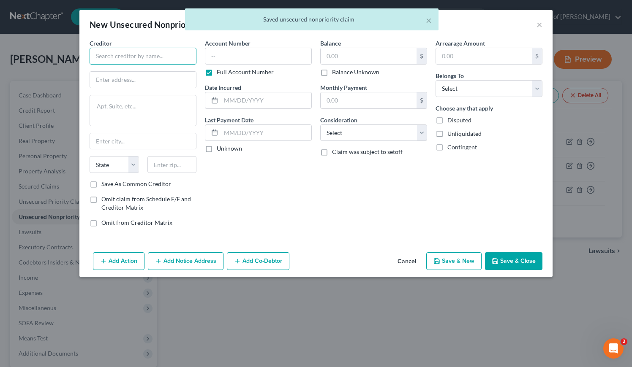
click at [144, 61] on input "text" at bounding box center [143, 56] width 107 height 17
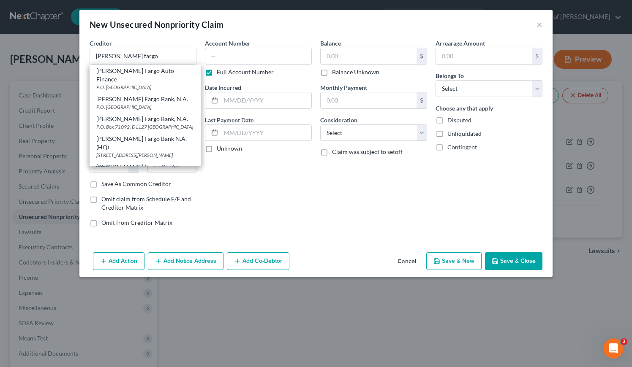
click at [142, 163] on div "Wells Fargo Card Service" at bounding box center [145, 171] width 98 height 17
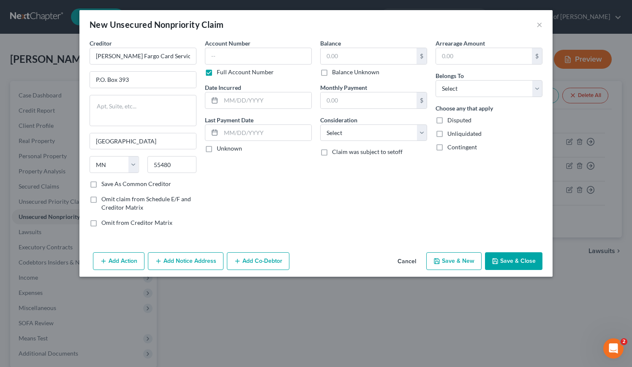
click at [195, 261] on button "Add Notice Address" at bounding box center [186, 262] width 76 height 18
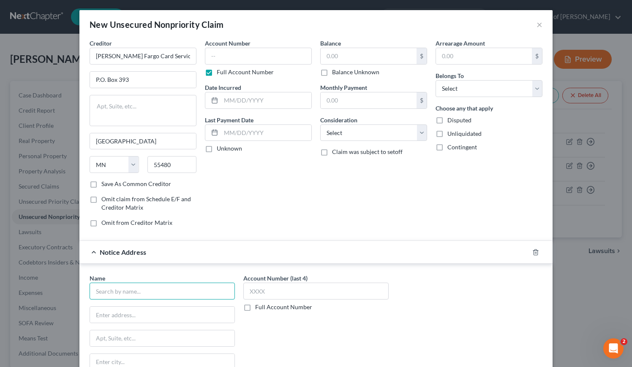
click at [171, 290] on input "text" at bounding box center [162, 291] width 145 height 17
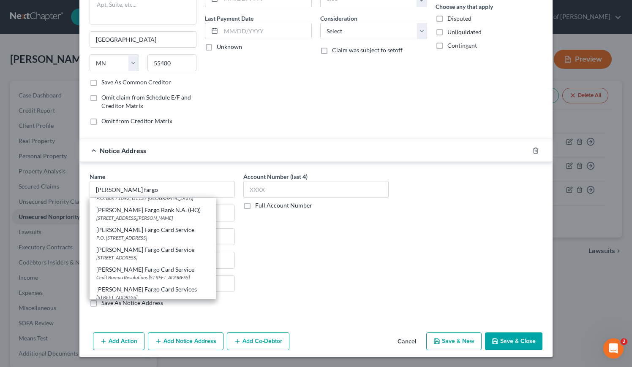
scroll to position [62, 0]
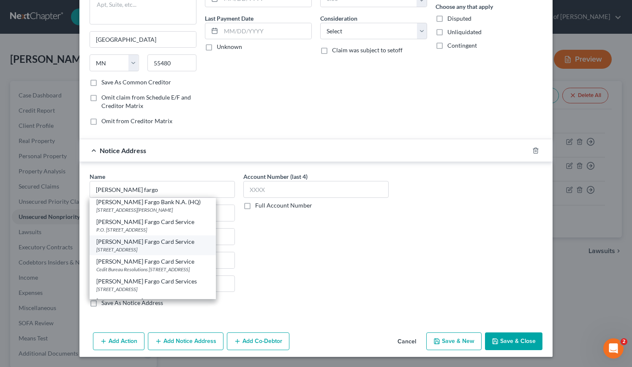
click at [140, 247] on div "PO Box 14517, Des Moines, IA 50306" at bounding box center [152, 249] width 113 height 7
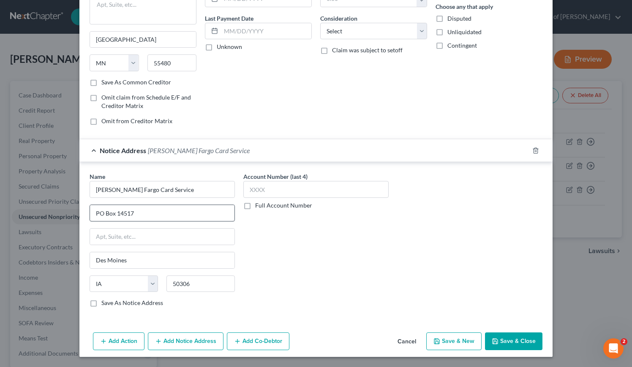
scroll to position [0, 0]
click at [95, 216] on input "PO Box 14517" at bounding box center [162, 213] width 144 height 16
click at [100, 213] on input "P.O Box 14517" at bounding box center [162, 213] width 144 height 16
click at [255, 205] on label "Full Account Number" at bounding box center [283, 205] width 57 height 8
click at [259, 205] on input "Full Account Number" at bounding box center [261, 203] width 5 height 5
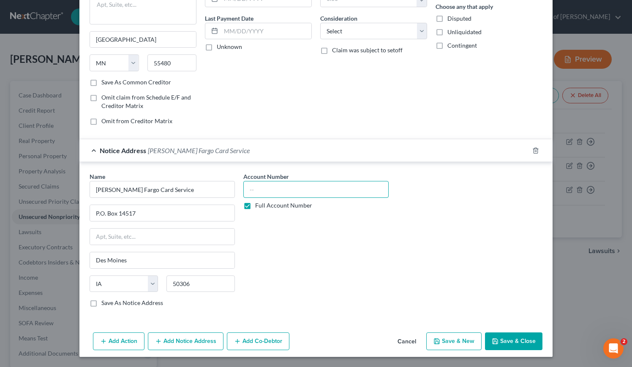
drag, startPoint x: 241, startPoint y: 205, endPoint x: 270, endPoint y: 189, distance: 33.1
click at [270, 189] on input "text" at bounding box center [315, 189] width 145 height 17
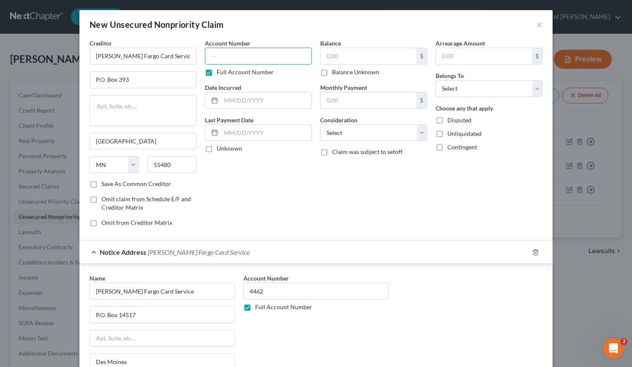
click at [255, 57] on input "text" at bounding box center [258, 56] width 107 height 17
click at [343, 58] on input "text" at bounding box center [369, 56] width 96 height 16
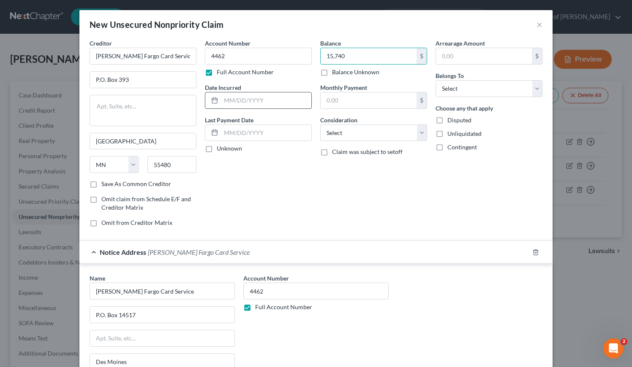
click at [240, 95] on input "text" at bounding box center [266, 101] width 90 height 16
click at [355, 137] on select "Select Cable / Satellite Services Collection Agency Credit Card Debt Debt Couns…" at bounding box center [373, 133] width 107 height 17
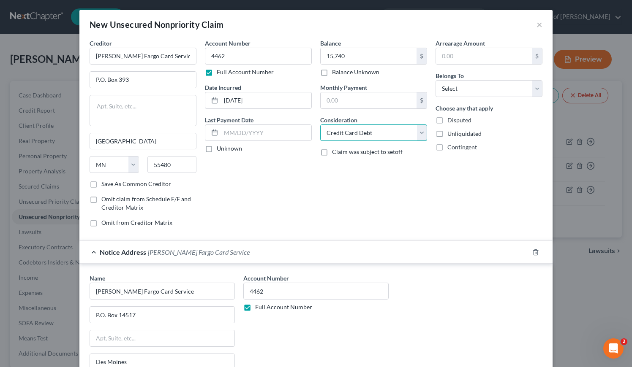
click at [320, 125] on select "Select Cable / Satellite Services Collection Agency Credit Card Debt Debt Couns…" at bounding box center [373, 133] width 107 height 17
click at [475, 91] on select "Select Debtor 1 Only Debtor 2 Only Debtor 1 And Debtor 2 Only At Least One Of T…" at bounding box center [488, 88] width 107 height 17
click at [435, 80] on select "Select Debtor 1 Only Debtor 2 Only Debtor 1 And Debtor 2 Only At Least One Of T…" at bounding box center [488, 88] width 107 height 17
click at [357, 213] on div "Balance 15,740.00 $ Balance Unknown Balance Undetermined 15,740 $ Balance Unkno…" at bounding box center [373, 136] width 115 height 195
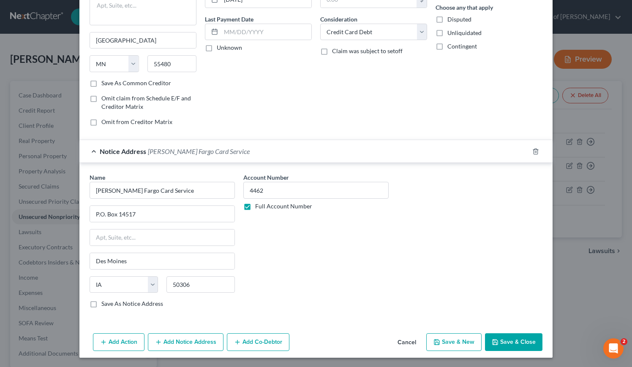
scroll to position [102, 0]
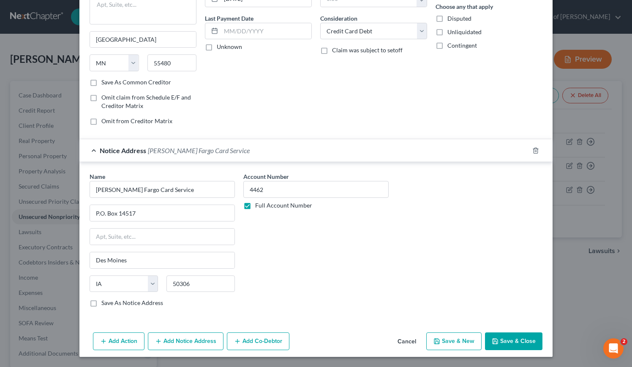
click at [447, 340] on button "Save & New" at bounding box center [453, 342] width 55 height 18
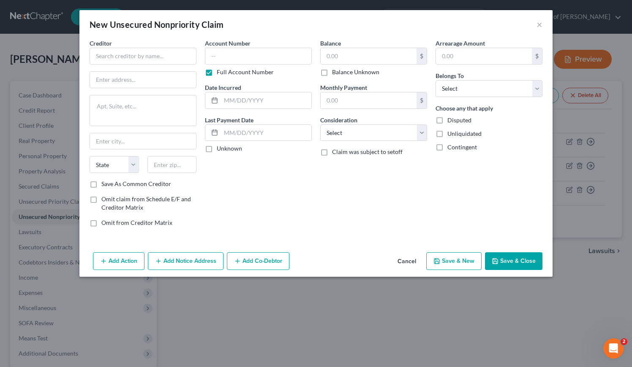
scroll to position [0, 0]
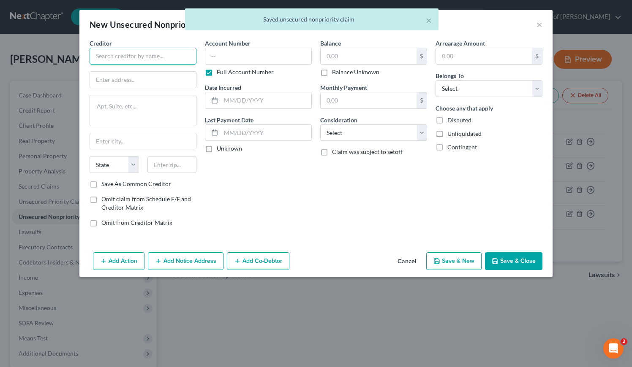
click at [128, 58] on input "text" at bounding box center [143, 56] width 107 height 17
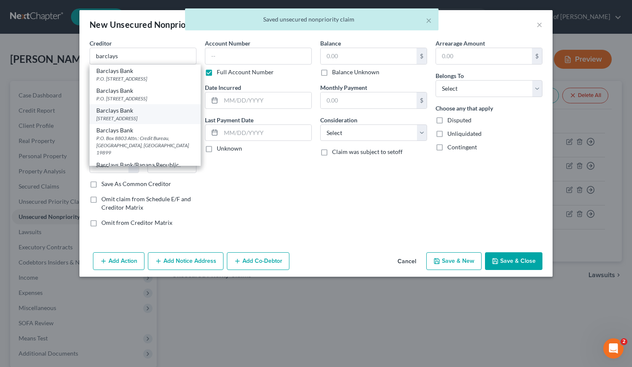
click at [119, 120] on div "125 South West Street, Wilmington, DE 19801" at bounding box center [145, 118] width 98 height 7
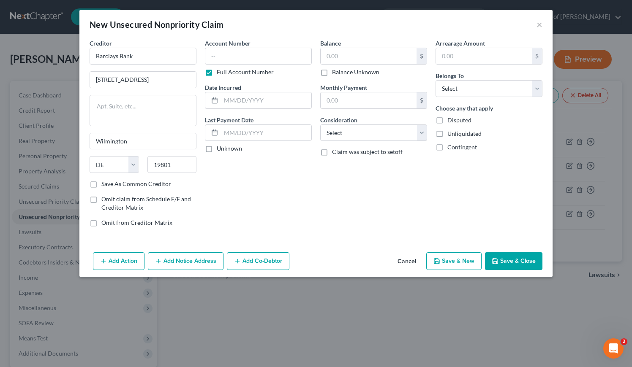
click at [203, 266] on button "Add Notice Address" at bounding box center [186, 262] width 76 height 18
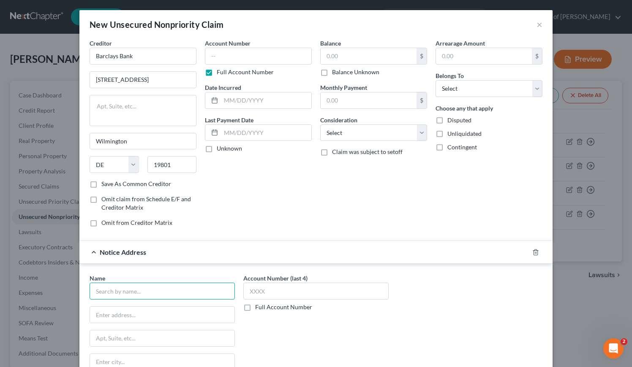
click at [150, 287] on input "text" at bounding box center [162, 291] width 145 height 17
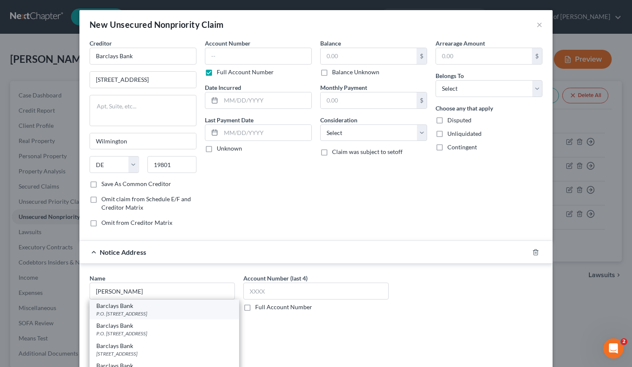
click at [154, 310] on div "Barclays Bank" at bounding box center [164, 306] width 136 height 8
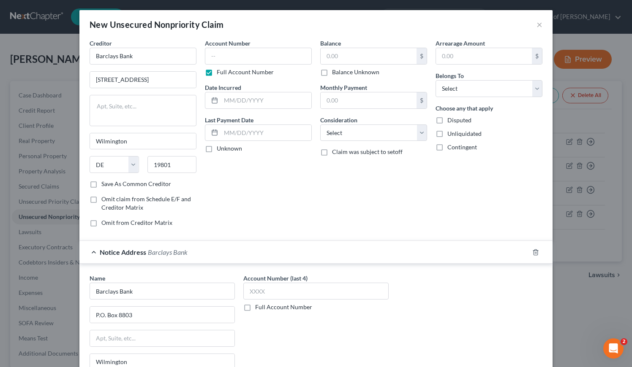
click at [255, 308] on label "Full Account Number" at bounding box center [283, 307] width 57 height 8
click at [259, 308] on input "Full Account Number" at bounding box center [261, 305] width 5 height 5
click at [256, 292] on input "text" at bounding box center [315, 291] width 145 height 17
click at [245, 54] on input "text" at bounding box center [258, 56] width 107 height 17
click at [245, 100] on input "text" at bounding box center [266, 101] width 90 height 16
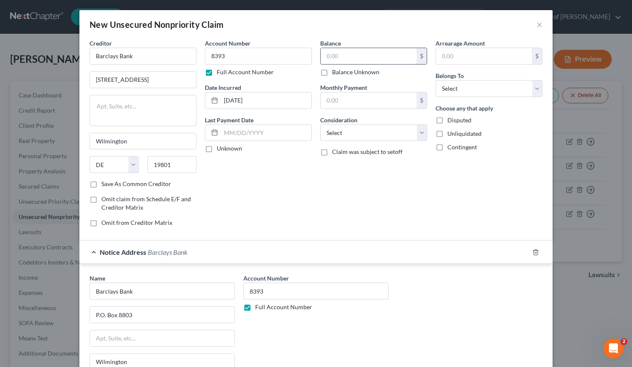
click at [378, 53] on input "text" at bounding box center [369, 56] width 96 height 16
click at [377, 137] on select "Select Cable / Satellite Services Collection Agency Credit Card Debt Debt Couns…" at bounding box center [373, 133] width 107 height 17
click at [320, 125] on select "Select Cable / Satellite Services Collection Agency Credit Card Debt Debt Couns…" at bounding box center [373, 133] width 107 height 17
click at [468, 89] on select "Select Debtor 1 Only Debtor 2 Only Debtor 1 And Debtor 2 Only At Least One Of T…" at bounding box center [488, 88] width 107 height 17
click at [435, 80] on select "Select Debtor 1 Only Debtor 2 Only Debtor 1 And Debtor 2 Only At Least One Of T…" at bounding box center [488, 88] width 107 height 17
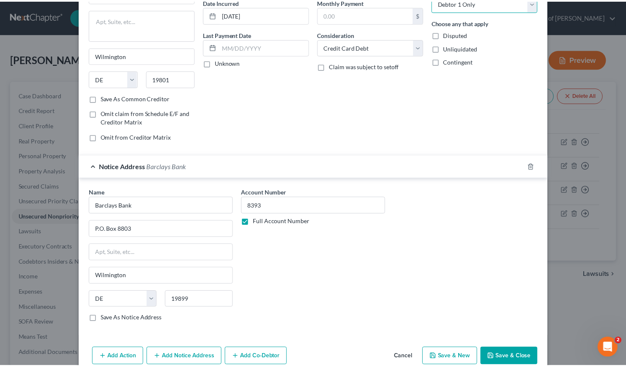
scroll to position [102, 0]
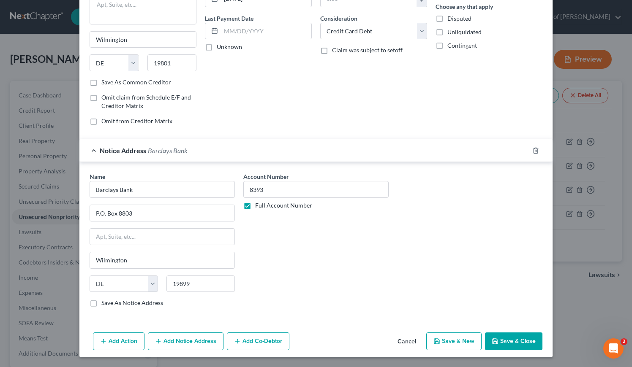
click at [505, 346] on button "Save & Close" at bounding box center [513, 342] width 57 height 18
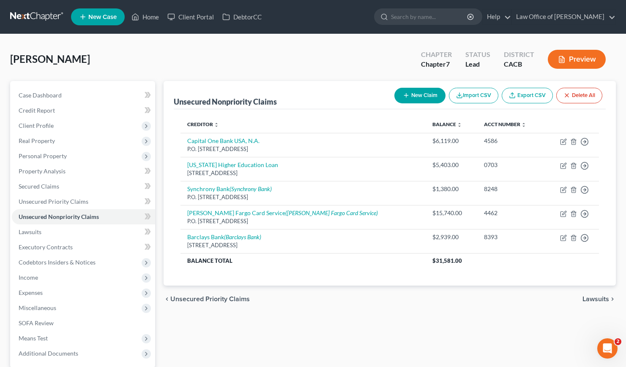
click at [274, 323] on div "Unsecured Nonpriority Claims New Claim Import CSV Export CSV Delete All Credito…" at bounding box center [389, 249] width 460 height 336
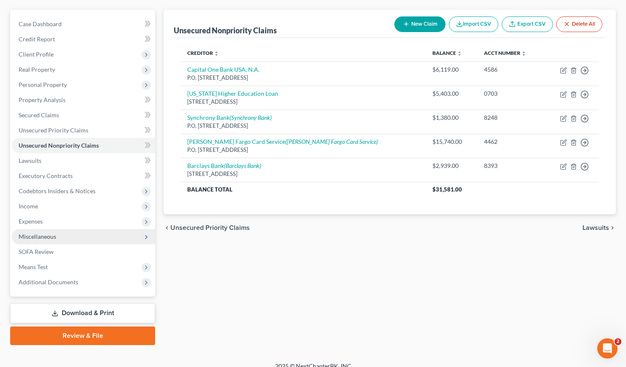
scroll to position [81, 0]
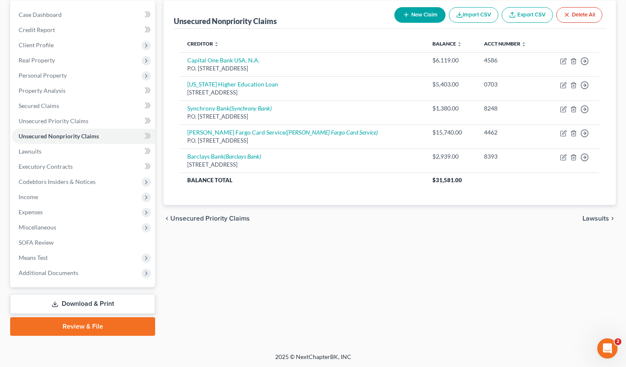
click at [101, 305] on link "Download & Print" at bounding box center [82, 304] width 145 height 20
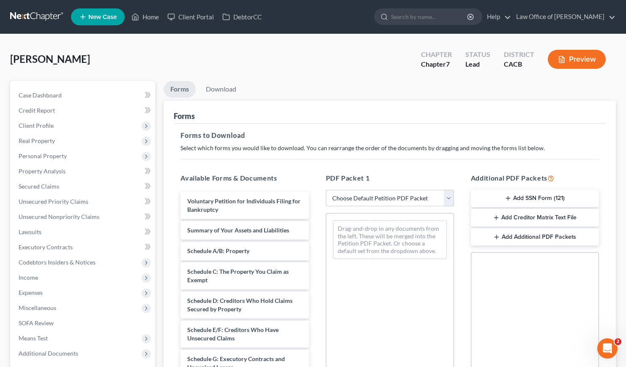
click at [345, 196] on select "Choose Default Petition PDF Packet Complete Bankruptcy Petition (all forms and …" at bounding box center [390, 198] width 128 height 17
click at [326, 190] on select "Choose Default Petition PDF Packet Complete Bankruptcy Petition (all forms and …" at bounding box center [390, 198] width 128 height 17
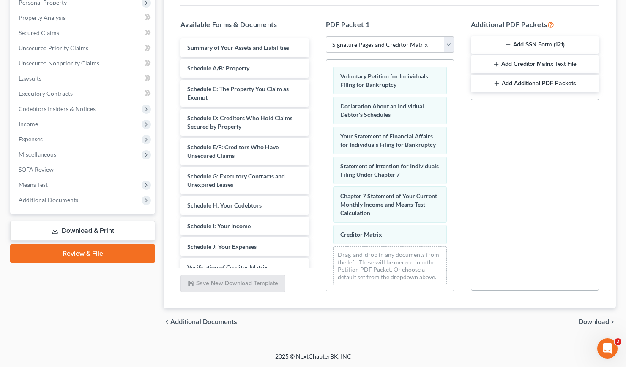
click at [591, 319] on span "Download" at bounding box center [593, 322] width 30 height 7
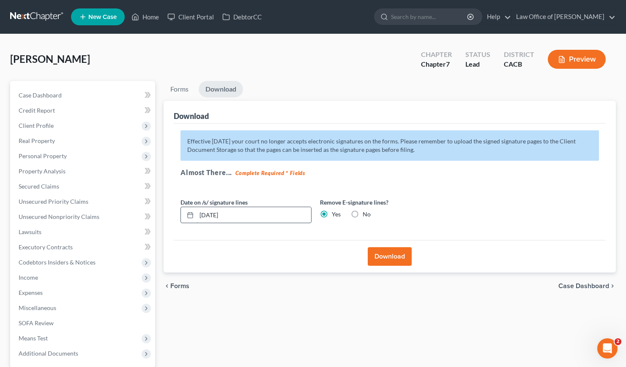
drag, startPoint x: 248, startPoint y: 215, endPoint x: 211, endPoint y: 217, distance: 36.8
click at [211, 217] on input "09/03/2025" at bounding box center [253, 215] width 114 height 16
click at [252, 265] on div "Download" at bounding box center [390, 256] width 432 height 33
click at [398, 259] on button "Download" at bounding box center [389, 257] width 44 height 19
click at [378, 256] on button "Download" at bounding box center [389, 257] width 44 height 19
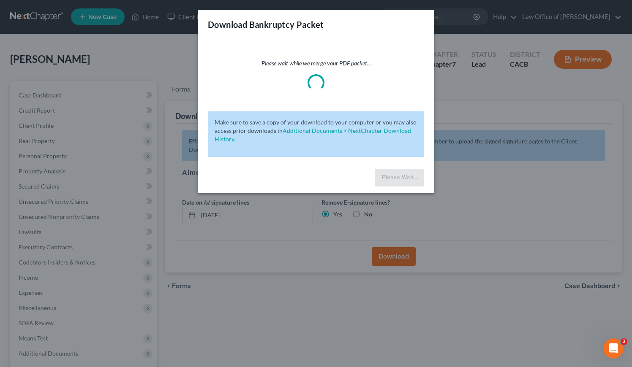
drag, startPoint x: 378, startPoint y: 256, endPoint x: 308, endPoint y: 287, distance: 76.6
click at [309, 287] on div "Download Bankruptcy Packet Please wait while we merge your PDF packet... Make s…" at bounding box center [316, 183] width 632 height 367
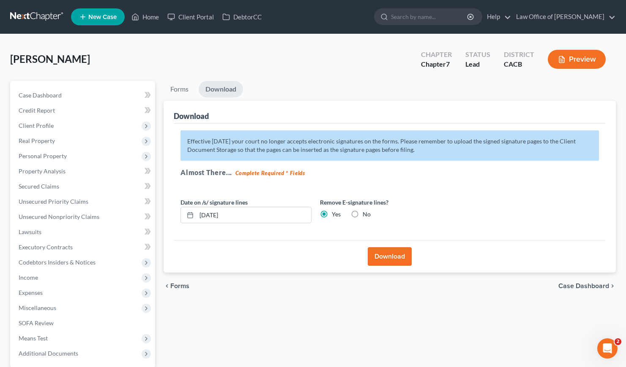
click at [383, 258] on button "Download" at bounding box center [389, 257] width 44 height 19
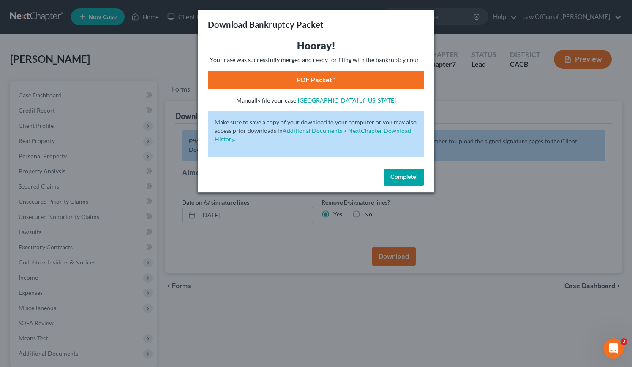
click at [318, 79] on link "PDF Packet 1" at bounding box center [316, 80] width 216 height 19
click at [402, 176] on span "Complete!" at bounding box center [403, 177] width 27 height 7
click at [413, 176] on span "Complete!" at bounding box center [403, 177] width 27 height 7
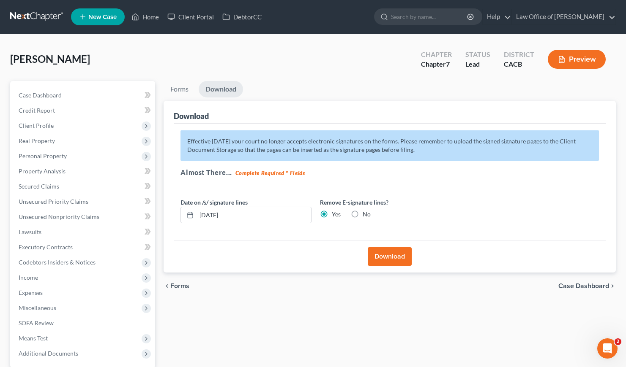
click at [270, 260] on div "Download" at bounding box center [390, 256] width 432 height 33
click at [256, 294] on div "chevron_left Forms Case Dashboard chevron_right" at bounding box center [389, 286] width 452 height 27
click at [32, 15] on link at bounding box center [37, 16] width 54 height 15
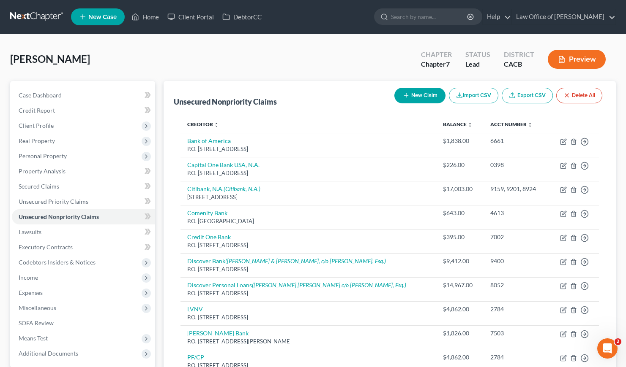
drag, startPoint x: 170, startPoint y: 77, endPoint x: 166, endPoint y: 73, distance: 5.1
click at [171, 76] on div "Padilla, Guillermo Upgraded Chapter Chapter 7 Status Lead District CACB Preview" at bounding box center [312, 62] width 605 height 37
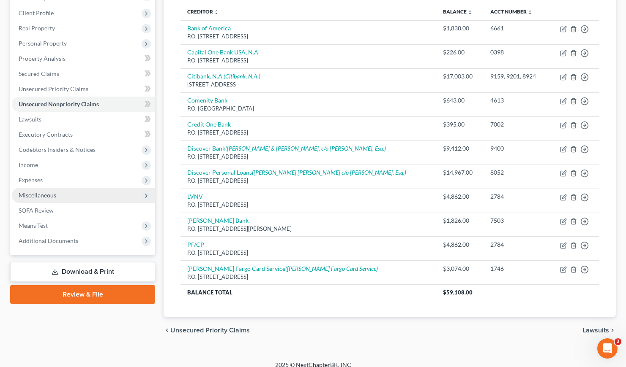
scroll to position [121, 0]
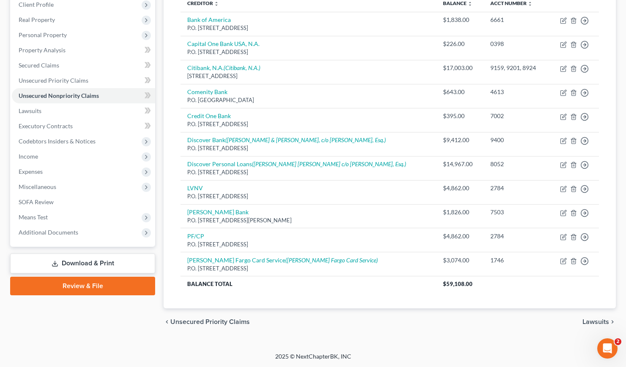
click at [100, 263] on link "Download & Print" at bounding box center [82, 264] width 145 height 20
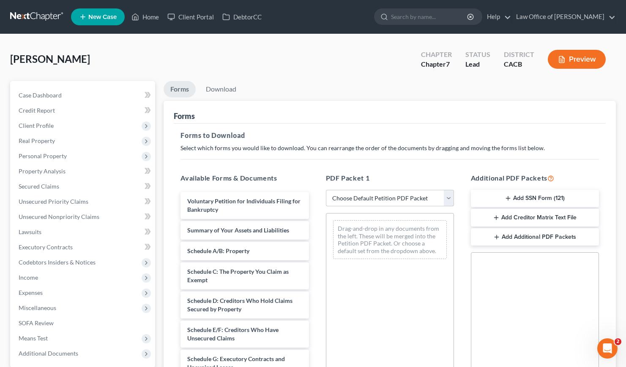
click at [369, 202] on select "Choose Default Petition PDF Packet Complete Bankruptcy Petition (all forms and …" at bounding box center [390, 198] width 128 height 17
select select "6"
click at [326, 190] on select "Choose Default Petition PDF Packet Complete Bankruptcy Petition (all forms and …" at bounding box center [390, 198] width 128 height 17
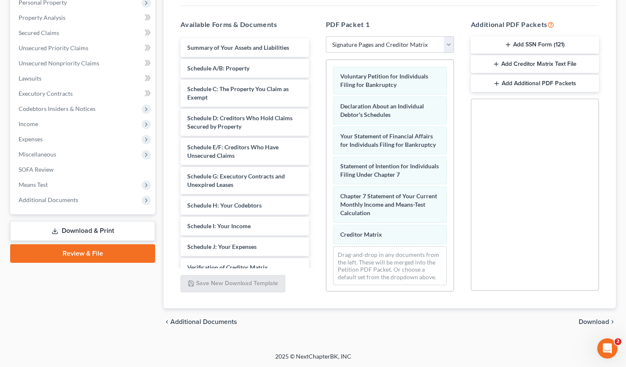
click at [590, 321] on span "Download" at bounding box center [593, 322] width 30 height 7
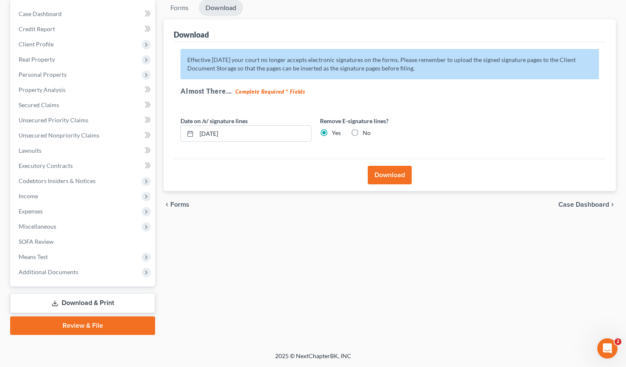
scroll to position [81, 0]
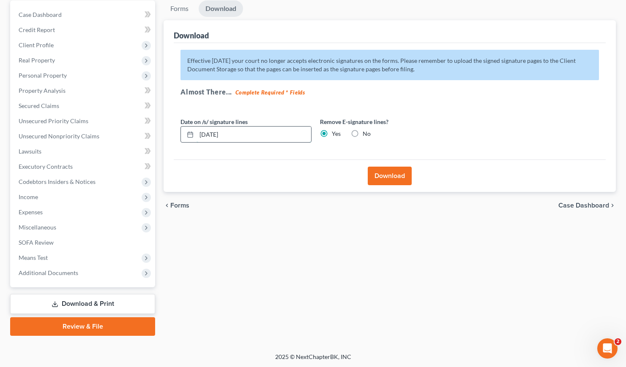
drag, startPoint x: 261, startPoint y: 135, endPoint x: 209, endPoint y: 135, distance: 51.5
click at [209, 135] on input "09/03/2025" at bounding box center [253, 135] width 114 height 16
type input "09/10/2025"
click at [384, 174] on button "Download" at bounding box center [389, 176] width 44 height 19
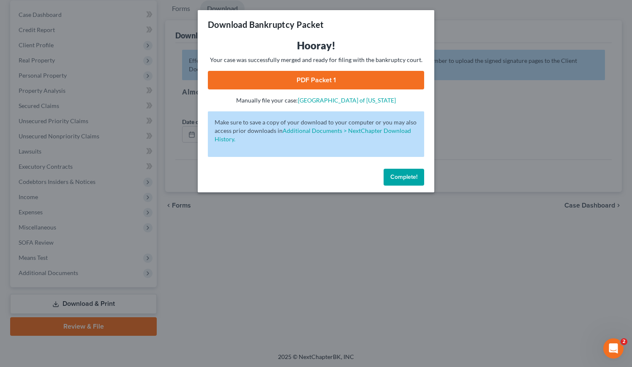
click at [329, 85] on link "PDF Packet 1" at bounding box center [316, 80] width 216 height 19
click at [403, 180] on span "Complete!" at bounding box center [403, 177] width 27 height 7
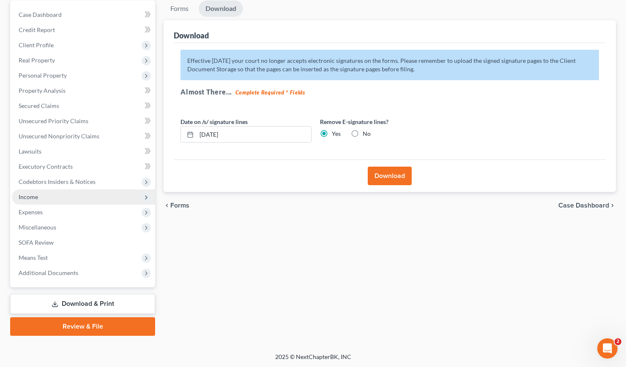
click at [27, 201] on span "Income" at bounding box center [83, 197] width 143 height 15
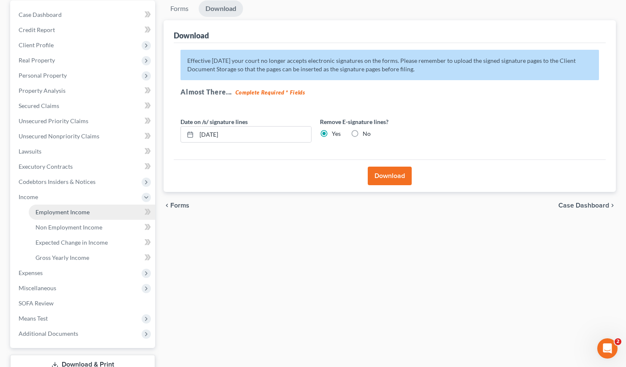
click at [59, 213] on span "Employment Income" at bounding box center [62, 212] width 54 height 7
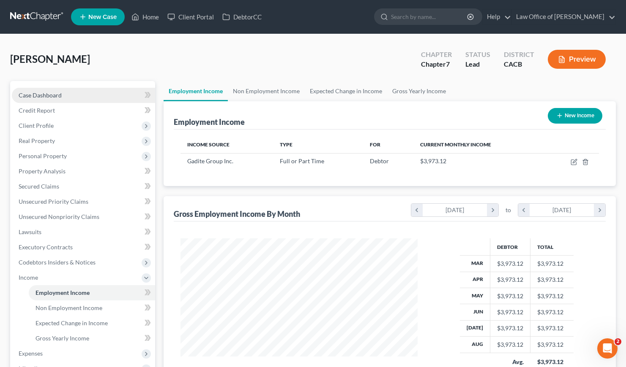
click at [57, 89] on link "Case Dashboard" at bounding box center [83, 95] width 143 height 15
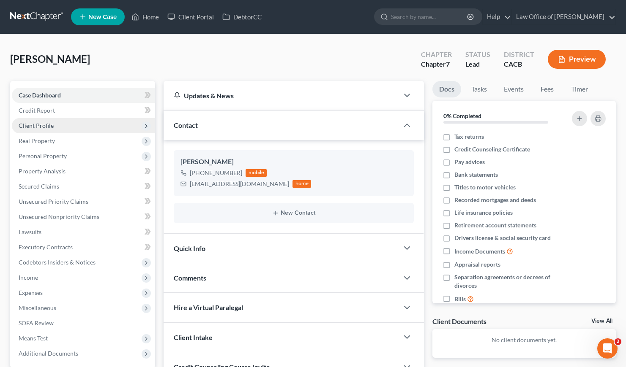
click at [46, 122] on span "Client Profile" at bounding box center [36, 125] width 35 height 7
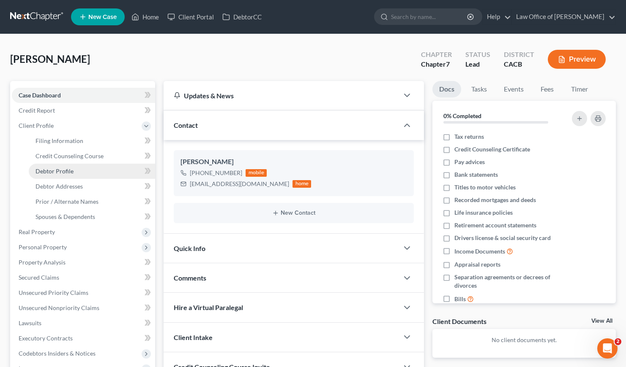
drag, startPoint x: 68, startPoint y: 170, endPoint x: 60, endPoint y: 171, distance: 7.2
click at [68, 170] on span "Debtor Profile" at bounding box center [54, 171] width 38 height 7
select select "3"
select select "0"
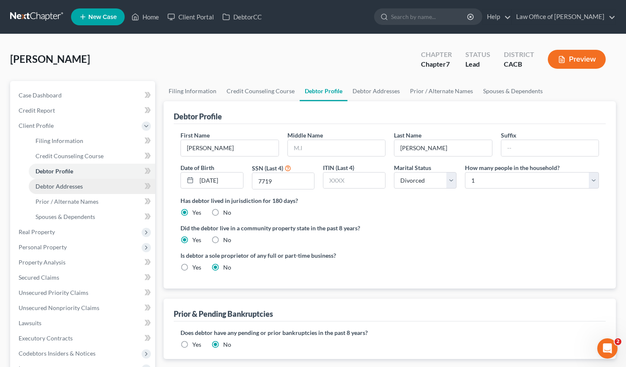
click at [77, 185] on span "Debtor Addresses" at bounding box center [58, 186] width 47 height 7
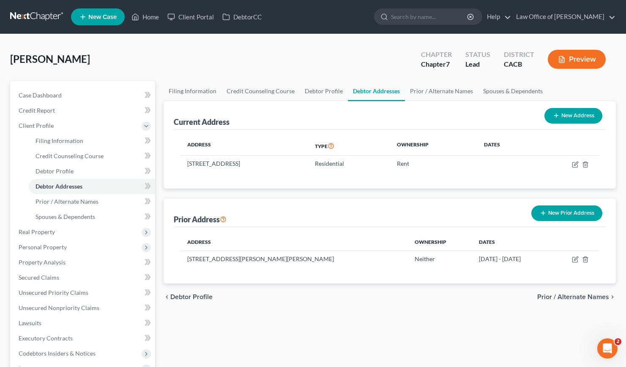
drag, startPoint x: 290, startPoint y: 163, endPoint x: 280, endPoint y: 186, distance: 24.8
click at [267, 164] on td "[STREET_ADDRESS]" at bounding box center [244, 164] width 128 height 16
copy td "91406"
drag, startPoint x: 106, startPoint y: 54, endPoint x: 64, endPoint y: 44, distance: 44.1
click at [106, 54] on div "[PERSON_NAME] Upgraded Chapter Chapter 7 Status Lead District CACB Preview" at bounding box center [312, 62] width 605 height 37
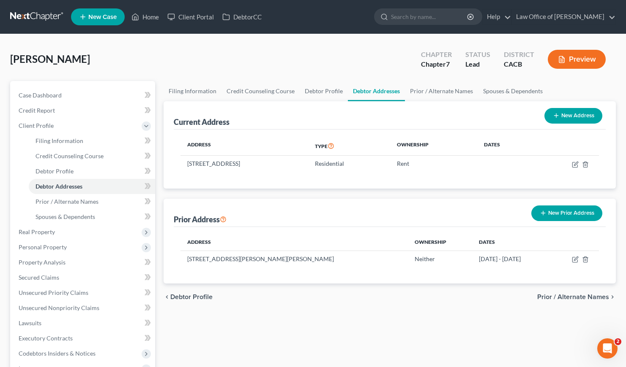
click at [23, 6] on nav "Home New Case Client Portal DebtorCC Law Office of [PERSON_NAME] [PERSON_NAME][…" at bounding box center [313, 17] width 626 height 34
click at [22, 18] on link at bounding box center [37, 16] width 54 height 15
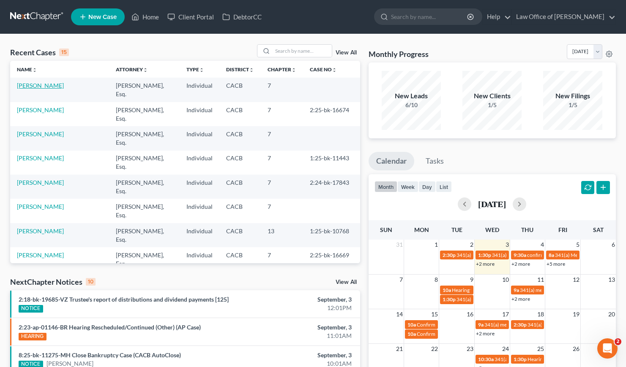
click at [33, 86] on link "[PERSON_NAME]" at bounding box center [40, 85] width 47 height 7
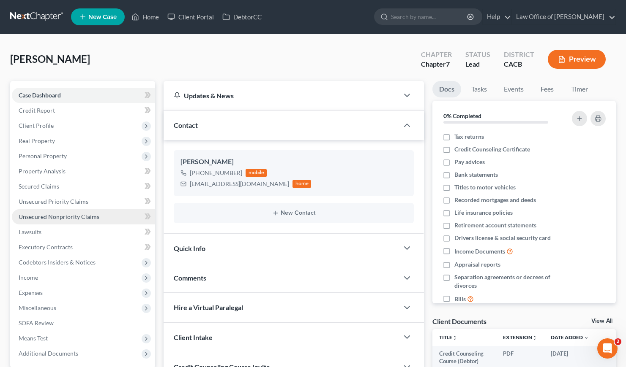
click at [72, 216] on span "Unsecured Nonpriority Claims" at bounding box center [59, 216] width 81 height 7
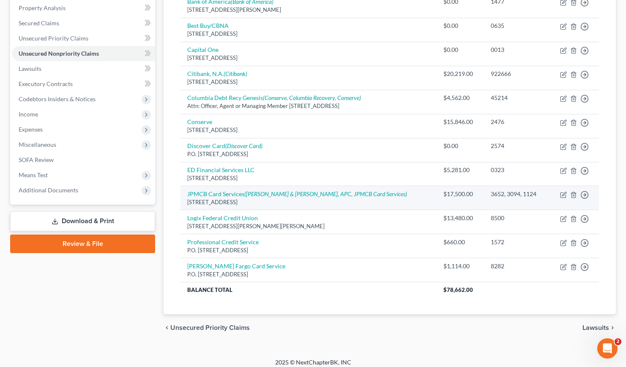
scroll to position [169, 0]
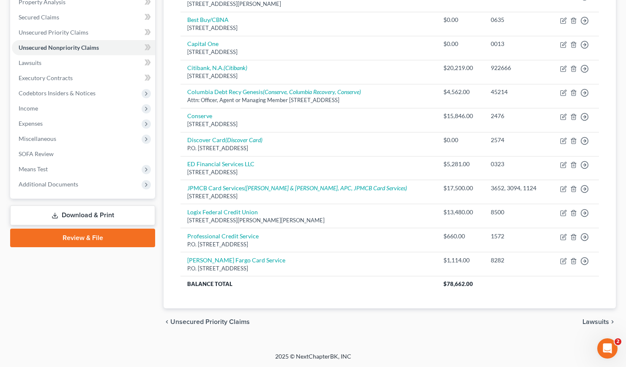
click at [102, 217] on link "Download & Print" at bounding box center [82, 216] width 145 height 20
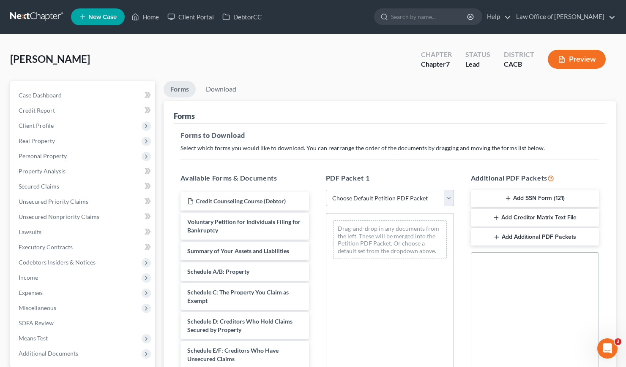
click at [379, 193] on select "Choose Default Petition PDF Packet Complete Bankruptcy Petition (all forms and …" at bounding box center [390, 198] width 128 height 17
click at [326, 190] on select "Choose Default Petition PDF Packet Complete Bankruptcy Petition (all forms and …" at bounding box center [390, 198] width 128 height 17
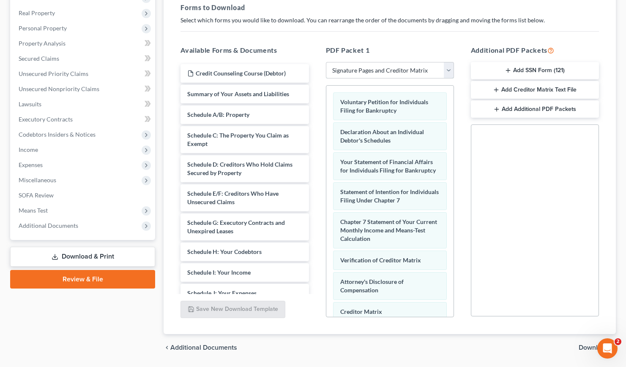
scroll to position [154, 0]
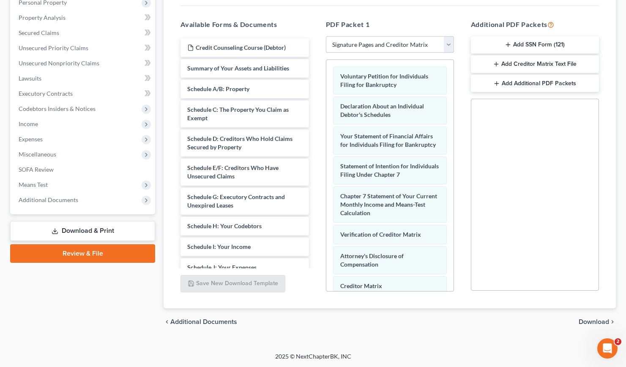
click at [386, 45] on select "Choose Default Petition PDF Packet Complete Bankruptcy Petition (all forms and …" at bounding box center [390, 44] width 128 height 17
select select "6"
click at [326, 36] on select "Choose Default Petition PDF Packet Complete Bankruptcy Petition (all forms and …" at bounding box center [390, 44] width 128 height 17
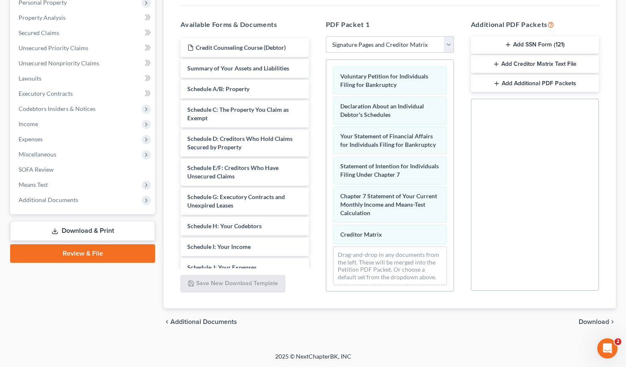
click at [585, 320] on span "Download" at bounding box center [593, 322] width 30 height 7
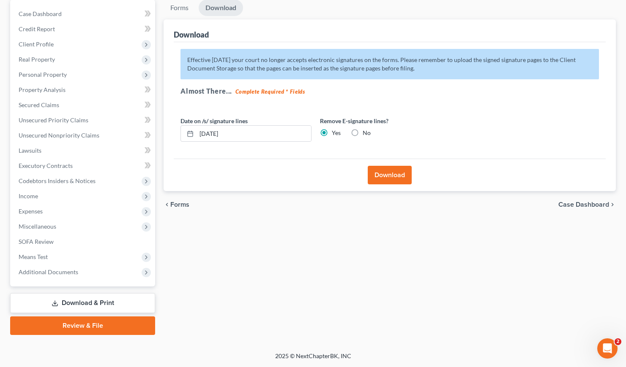
scroll to position [81, 0]
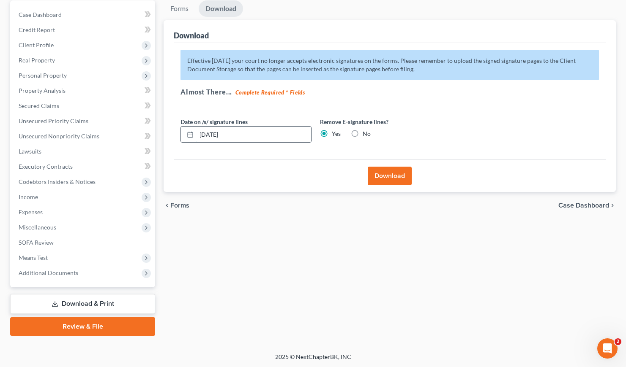
drag, startPoint x: 237, startPoint y: 133, endPoint x: 213, endPoint y: 134, distance: 23.7
click at [213, 134] on input "09/03/2025" at bounding box center [253, 135] width 114 height 16
type input "09/04/2025"
click at [399, 174] on button "Download" at bounding box center [389, 176] width 44 height 19
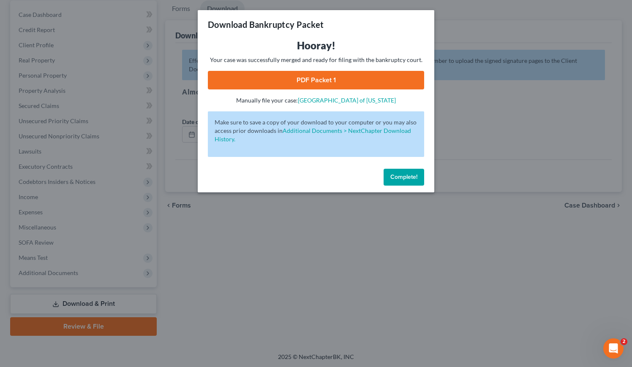
click at [320, 80] on link "PDF Packet 1" at bounding box center [316, 80] width 216 height 19
click at [401, 177] on span "Complete!" at bounding box center [403, 177] width 27 height 7
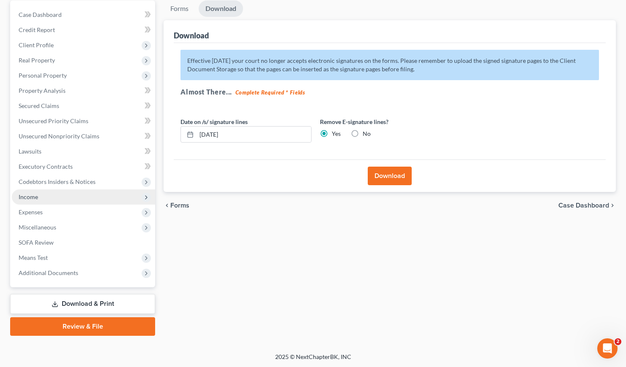
click at [40, 193] on span "Income" at bounding box center [83, 197] width 143 height 15
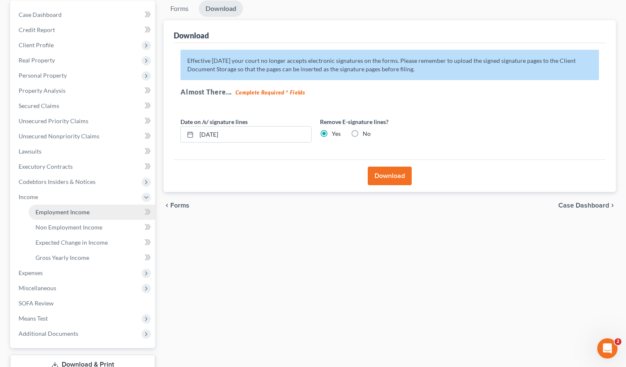
click at [79, 212] on span "Employment Income" at bounding box center [62, 212] width 54 height 7
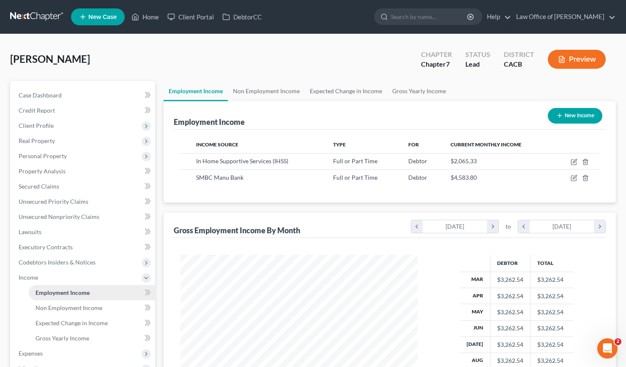
scroll to position [151, 254]
click at [37, 15] on link at bounding box center [37, 16] width 54 height 15
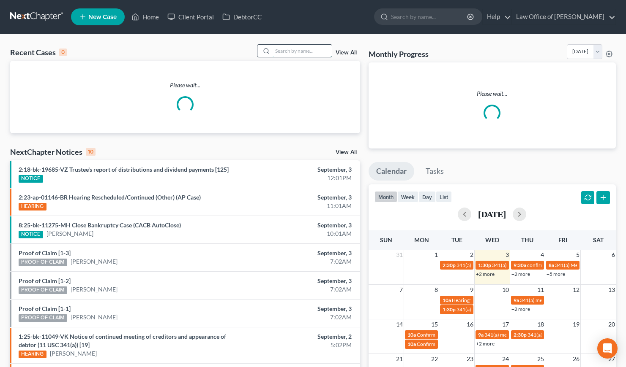
click at [295, 52] on input "search" at bounding box center [301, 51] width 59 height 12
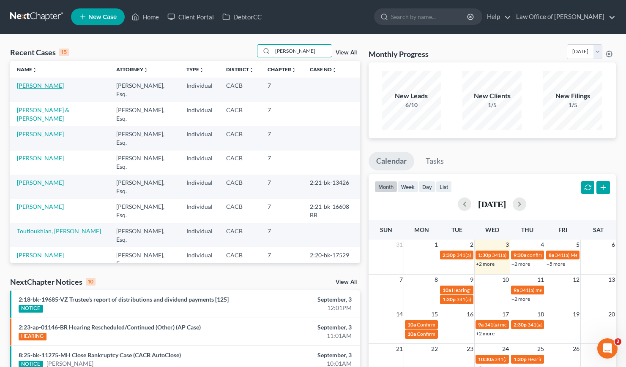
type input "[PERSON_NAME]"
click at [30, 84] on link "[PERSON_NAME]" at bounding box center [40, 85] width 47 height 7
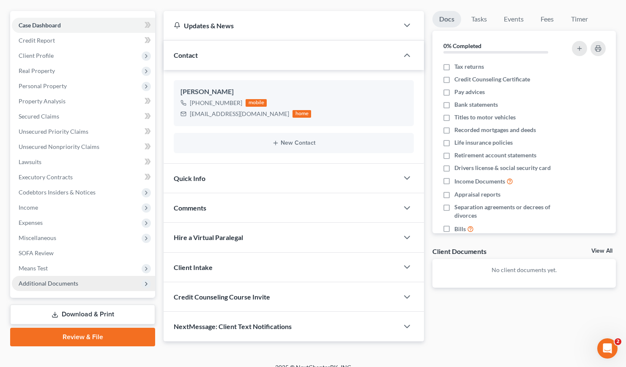
scroll to position [81, 0]
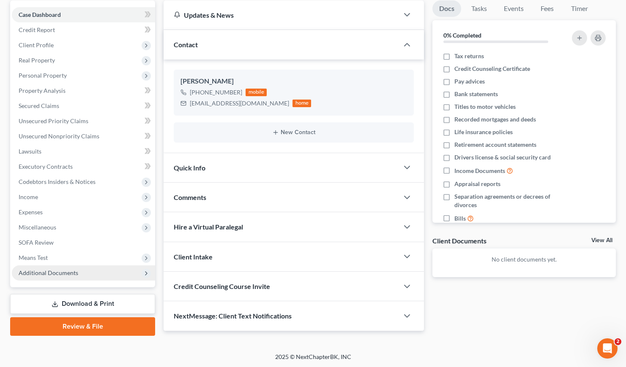
click at [52, 275] on span "Additional Documents" at bounding box center [49, 272] width 60 height 7
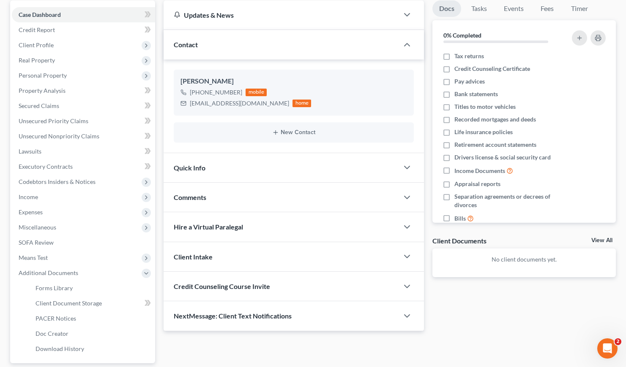
drag, startPoint x: 243, startPoint y: 350, endPoint x: 237, endPoint y: 321, distance: 28.9
click at [243, 349] on div "Updates & News × California Central District Notes: Take a look at NextChapter'…" at bounding box center [389, 206] width 460 height 412
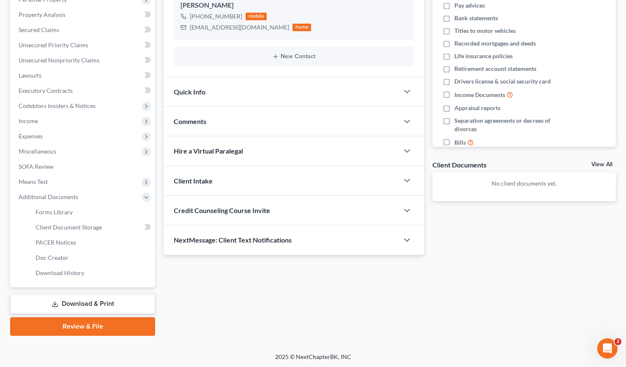
click at [91, 306] on link "Download & Print" at bounding box center [82, 304] width 145 height 20
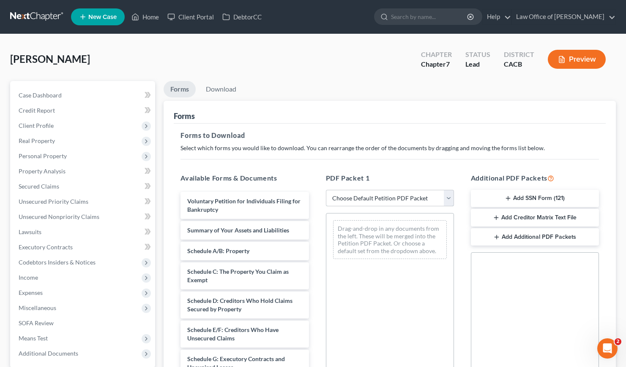
click at [395, 201] on select "Choose Default Petition PDF Packet Complete Bankruptcy Petition (all forms and …" at bounding box center [390, 198] width 128 height 17
select select "6"
click at [326, 190] on select "Choose Default Petition PDF Packet Complete Bankruptcy Petition (all forms and …" at bounding box center [390, 198] width 128 height 17
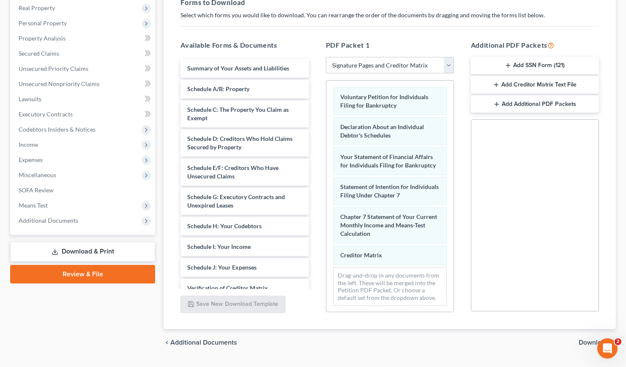
scroll to position [154, 0]
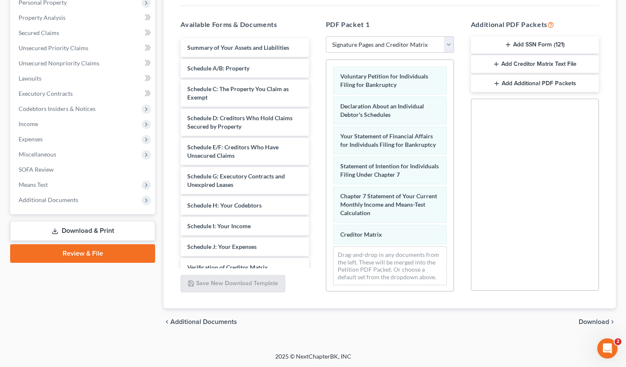
click at [588, 323] on span "Download" at bounding box center [593, 322] width 30 height 7
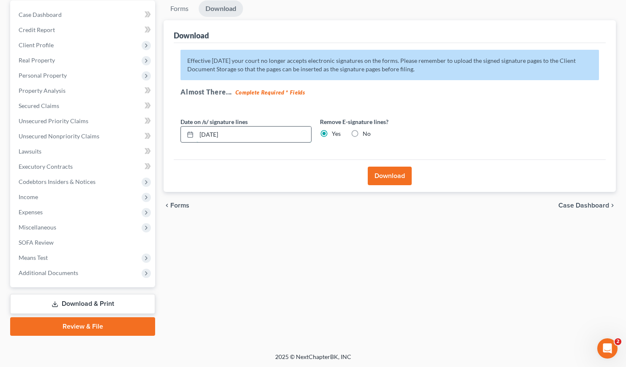
drag, startPoint x: 243, startPoint y: 136, endPoint x: 212, endPoint y: 135, distance: 30.4
click at [212, 135] on input "09/03/2025" at bounding box center [253, 135] width 114 height 16
type input "09/05/2025"
click at [384, 176] on button "Download" at bounding box center [389, 176] width 44 height 19
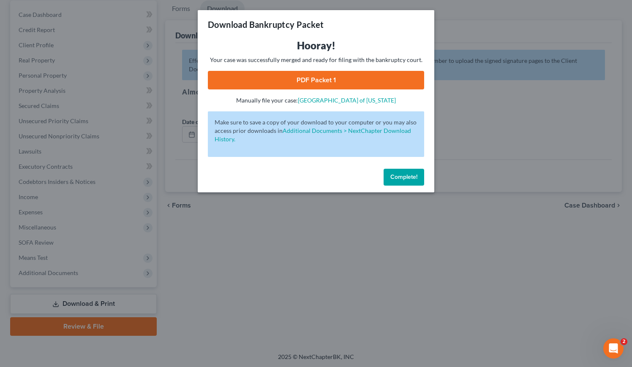
click at [311, 79] on link "PDF Packet 1" at bounding box center [316, 80] width 216 height 19
click at [420, 180] on button "Complete!" at bounding box center [404, 177] width 41 height 17
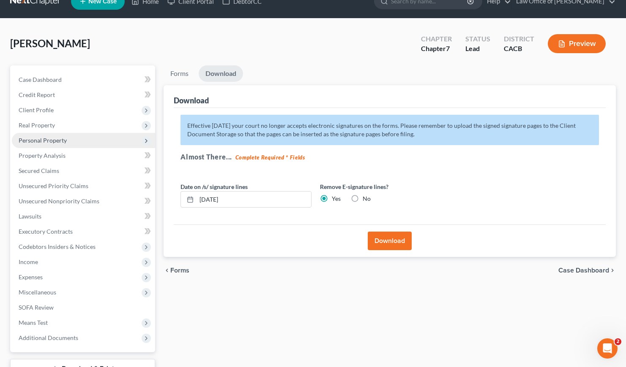
scroll to position [0, 0]
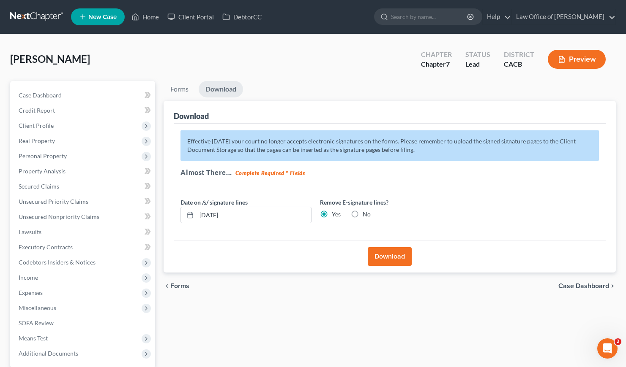
click at [33, 15] on link at bounding box center [37, 16] width 54 height 15
